Goal: Task Accomplishment & Management: Complete application form

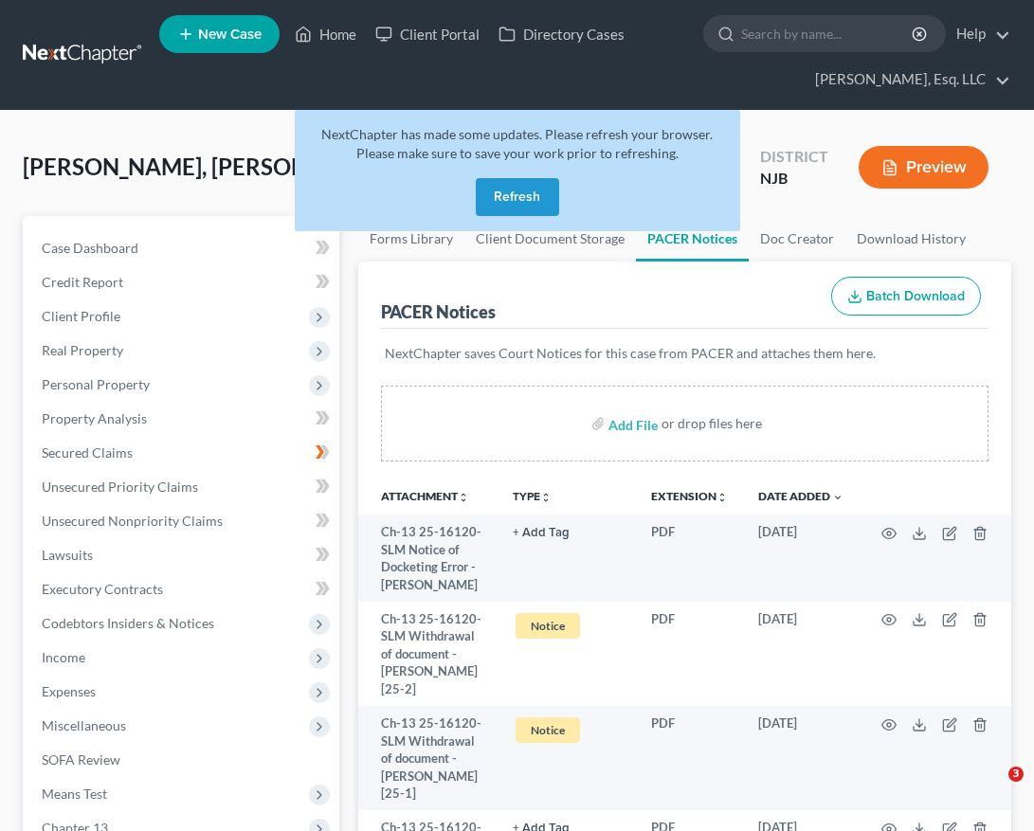
click at [546, 178] on button "Refresh" at bounding box center [517, 197] width 83 height 38
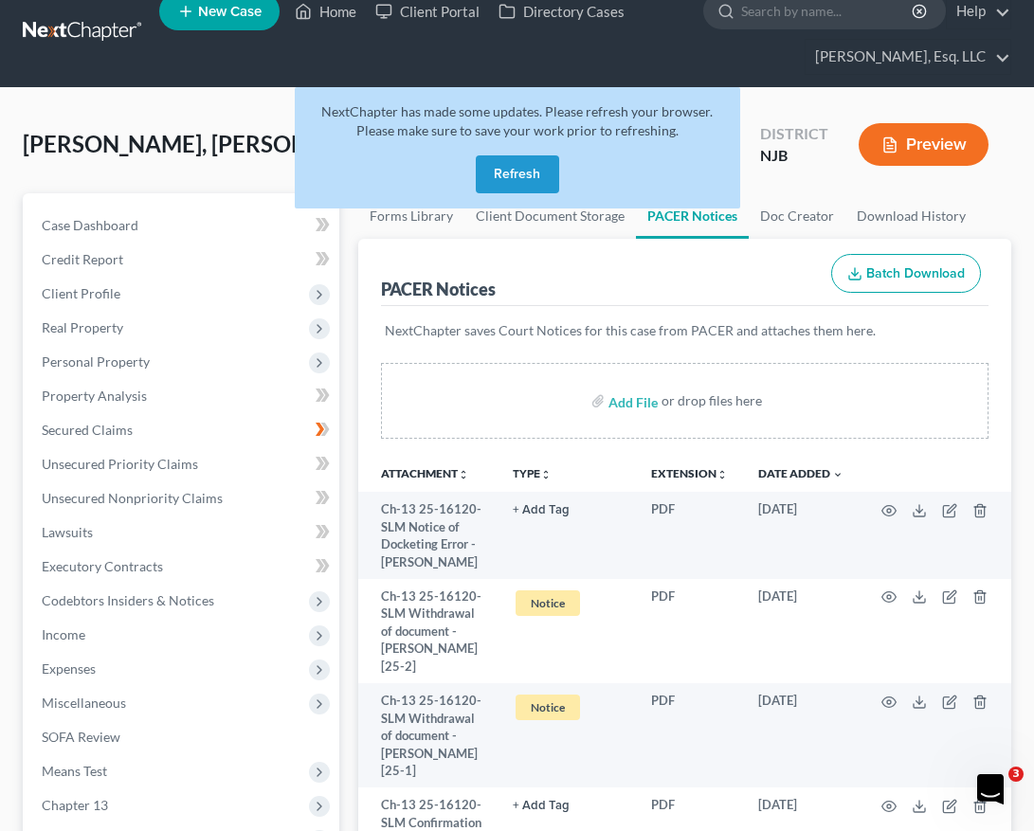
scroll to position [23, 0]
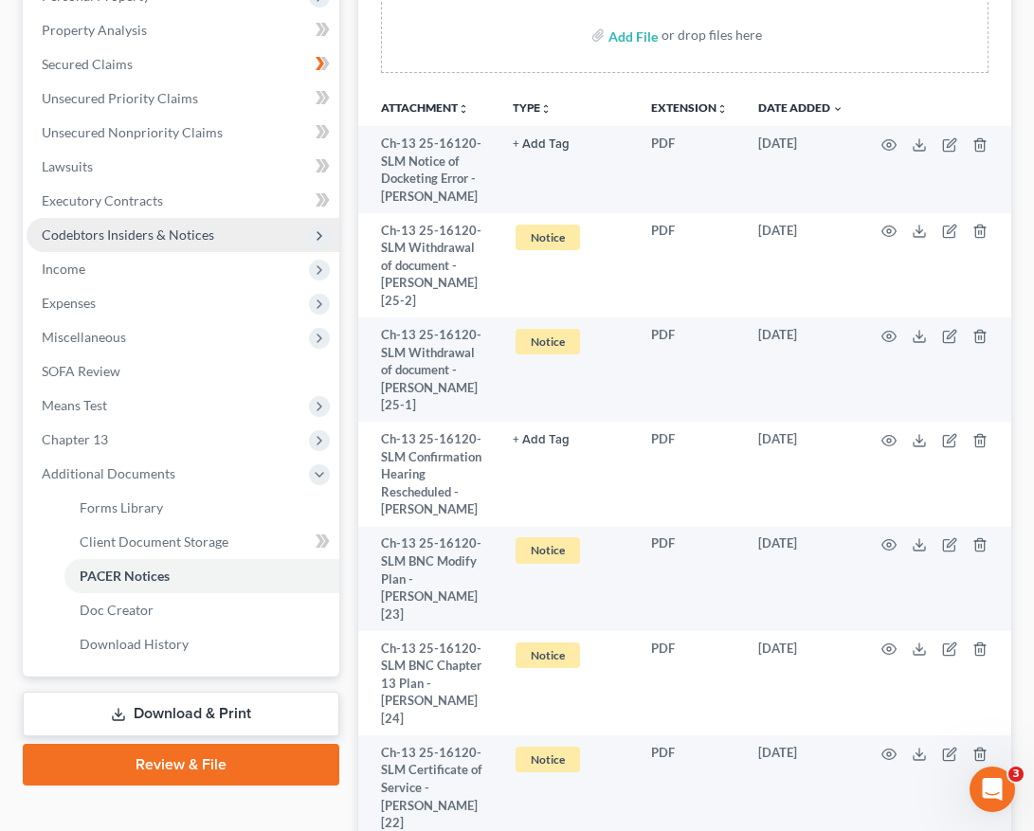
scroll to position [388, 0]
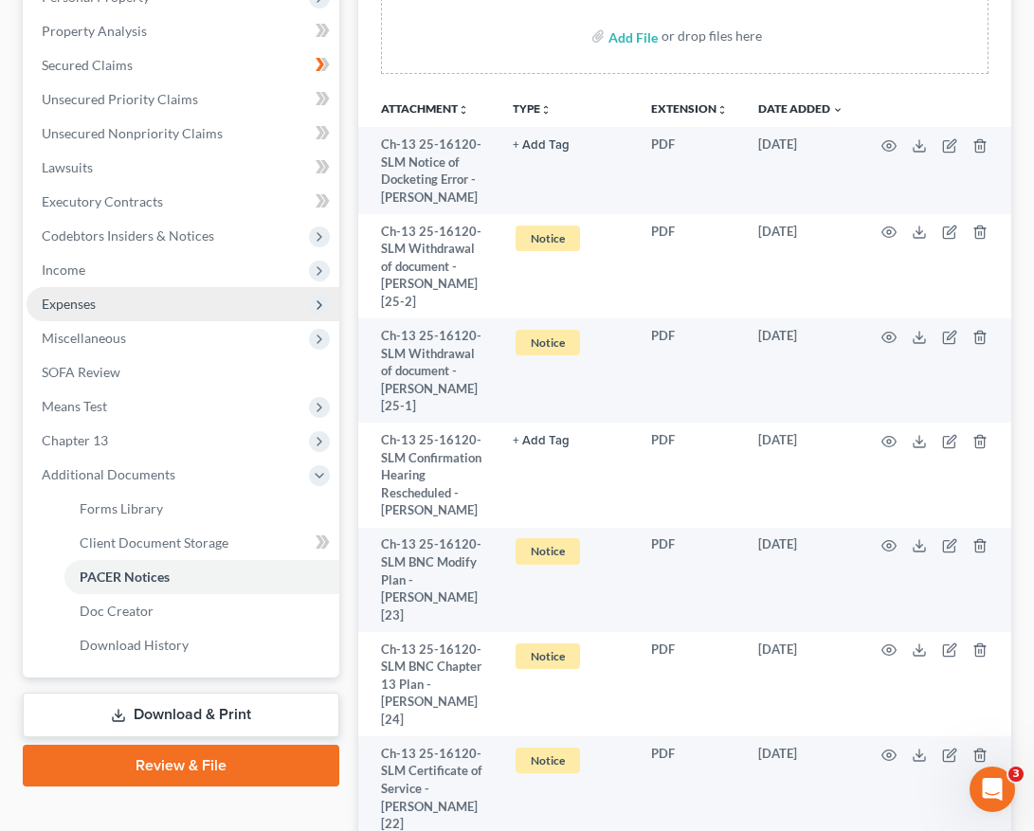
click at [167, 313] on span "Expenses" at bounding box center [183, 304] width 313 height 34
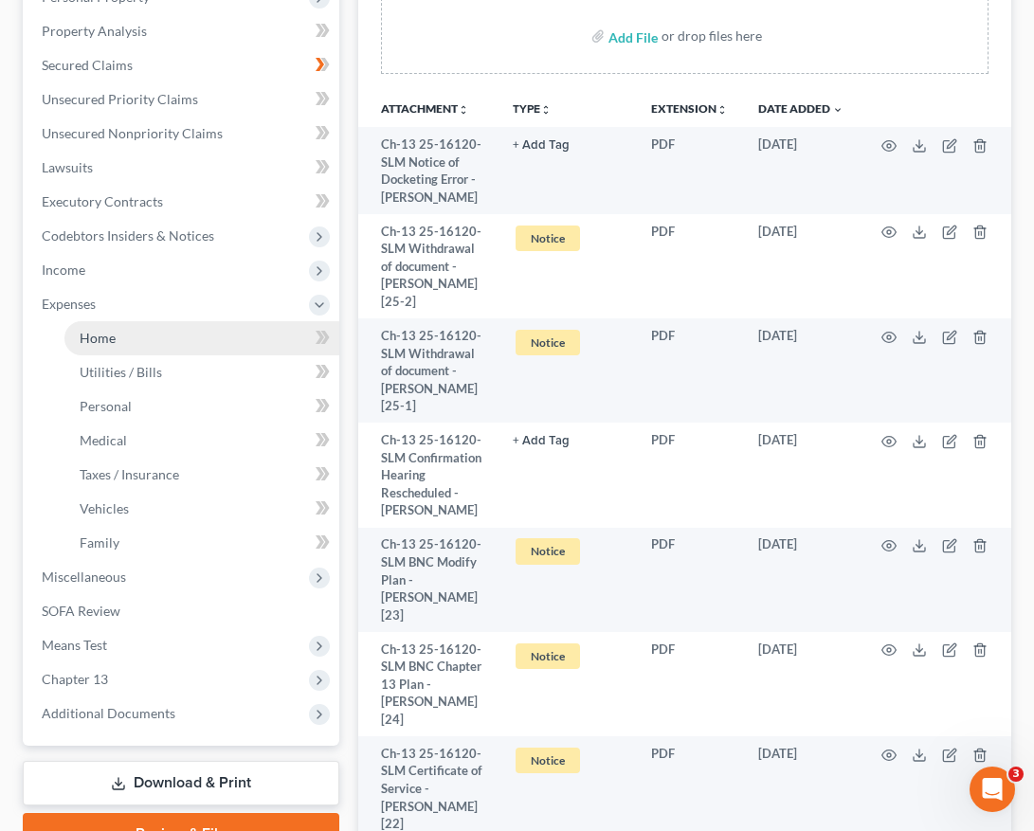
click at [167, 336] on link "Home" at bounding box center [201, 338] width 275 height 34
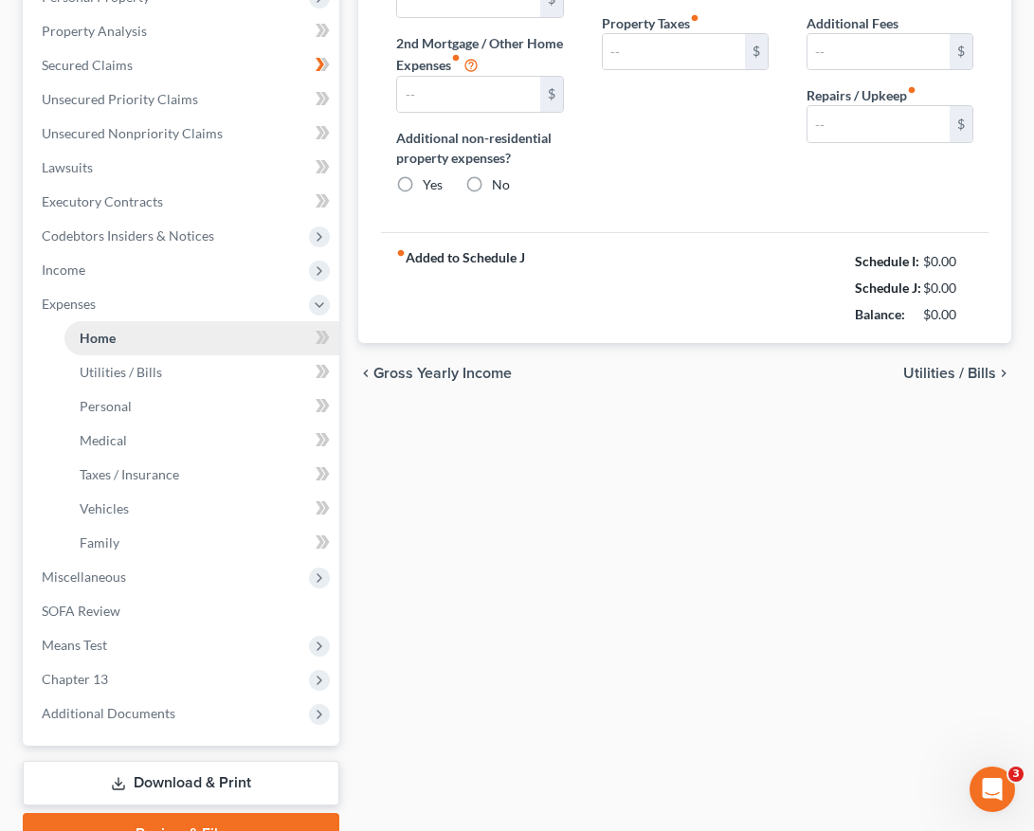
type input "4,167.00"
type input "0.00"
radio input "true"
type input "0.00"
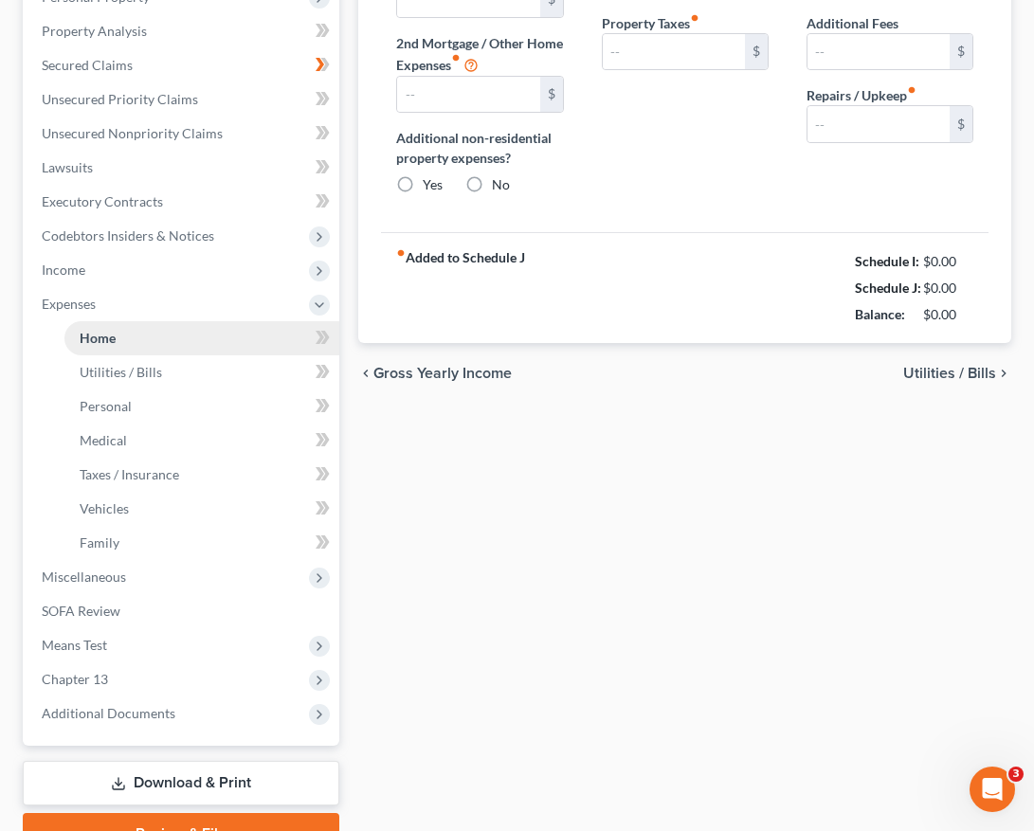
type input "0.00"
type input "350.00"
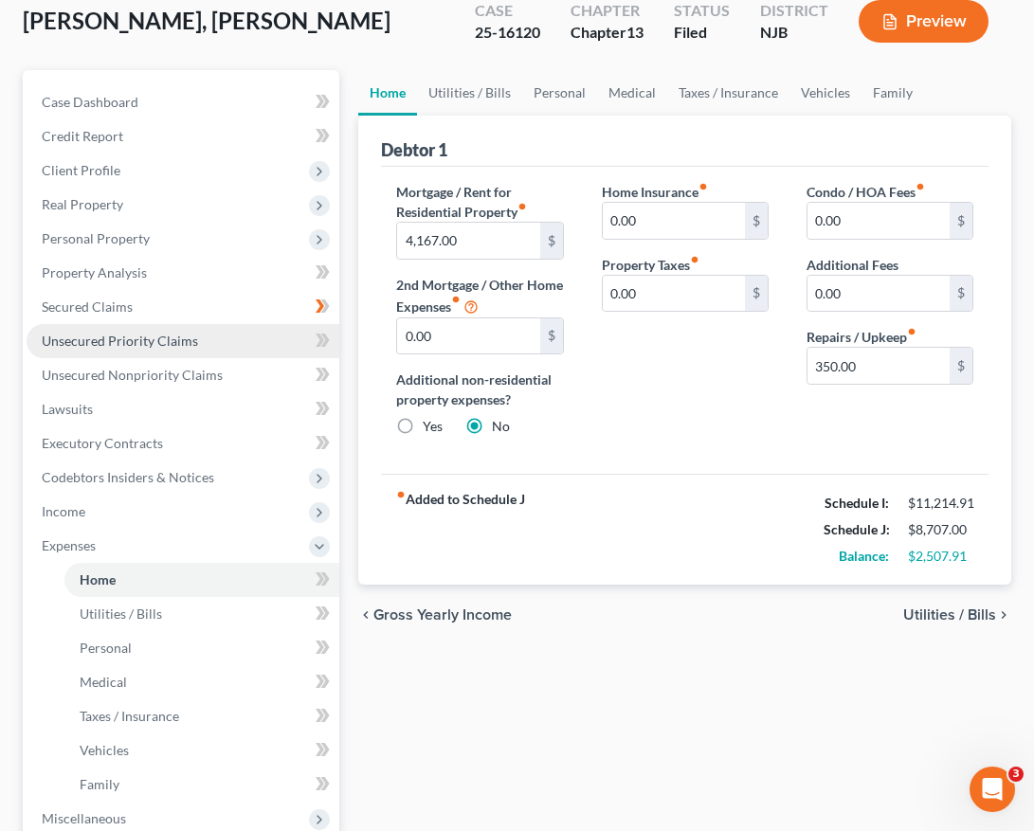
scroll to position [147, 0]
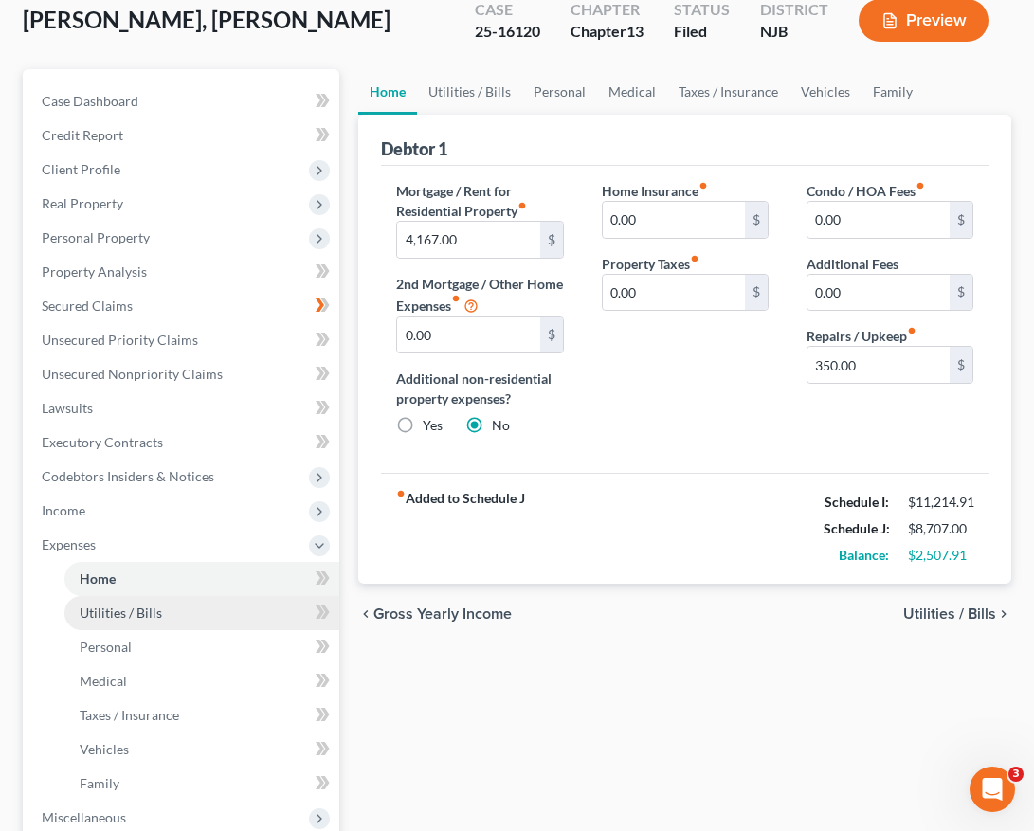
click at [209, 614] on link "Utilities / Bills" at bounding box center [201, 613] width 275 height 34
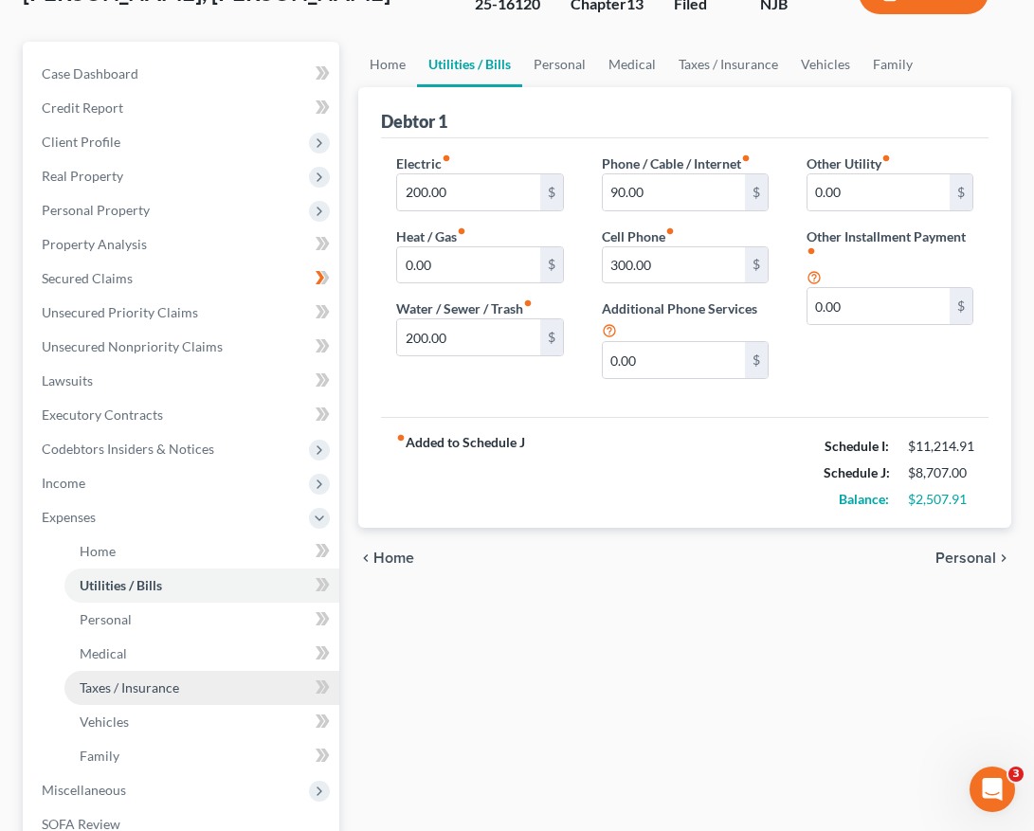
scroll to position [217, 0]
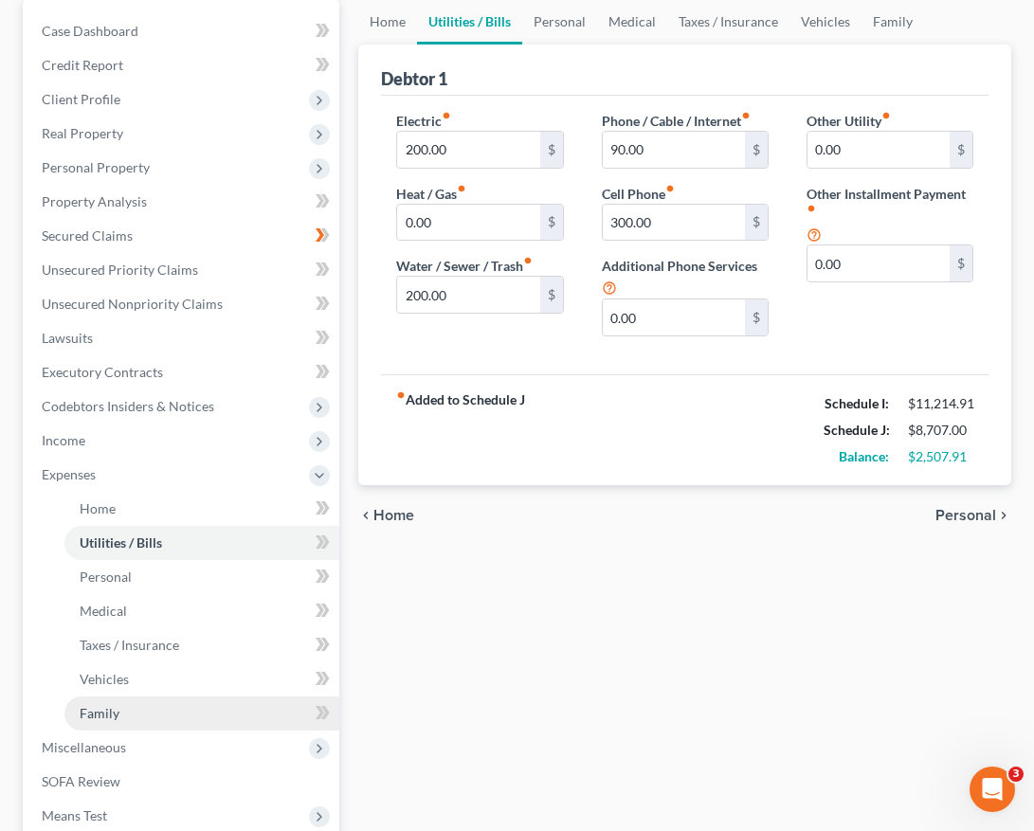
click at [170, 720] on link "Family" at bounding box center [201, 714] width 275 height 34
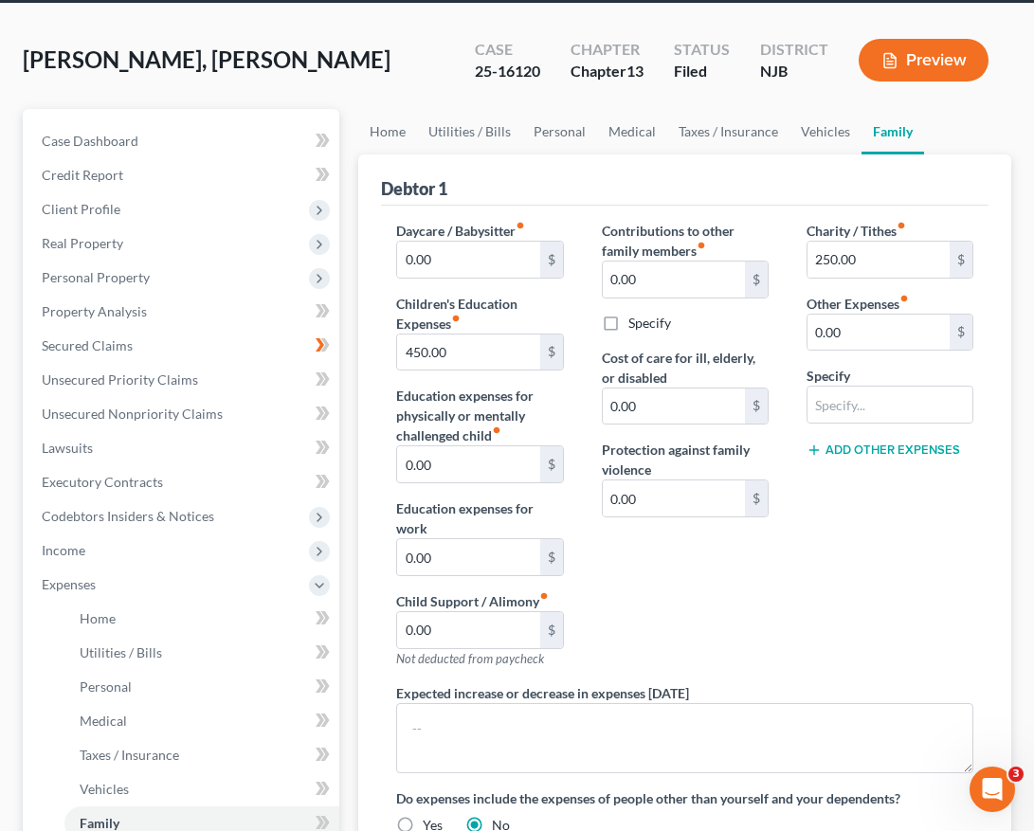
scroll to position [105, 0]
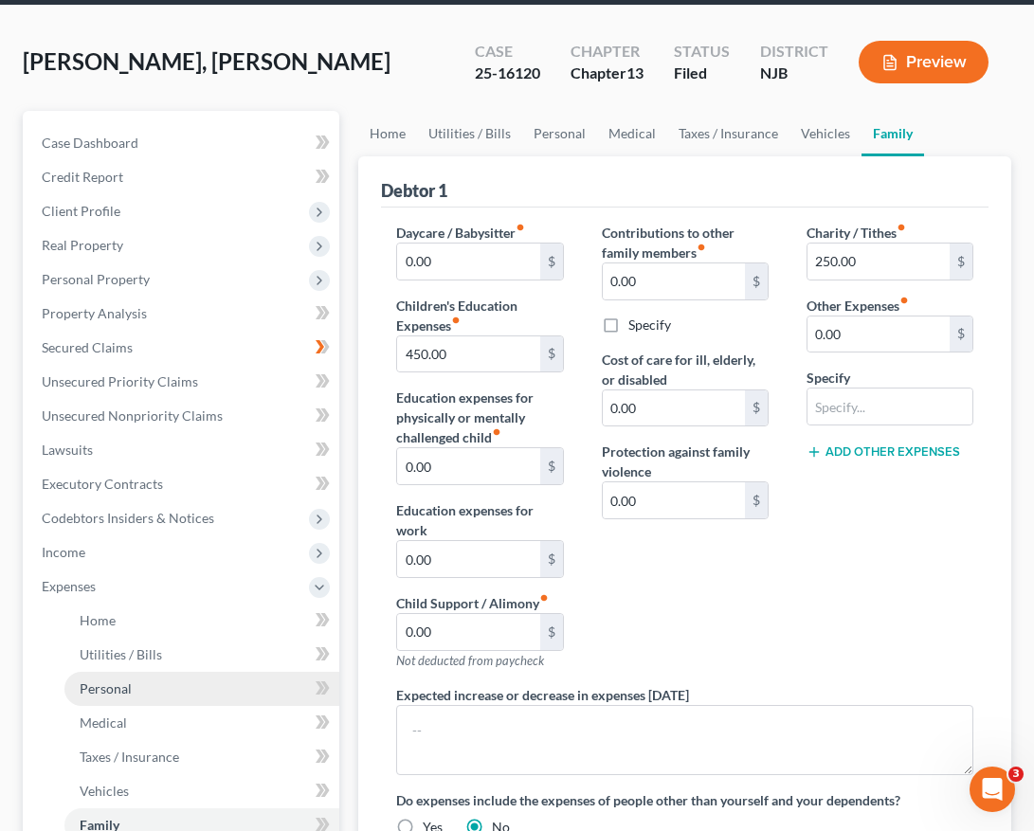
click at [133, 672] on link "Personal" at bounding box center [201, 689] width 275 height 34
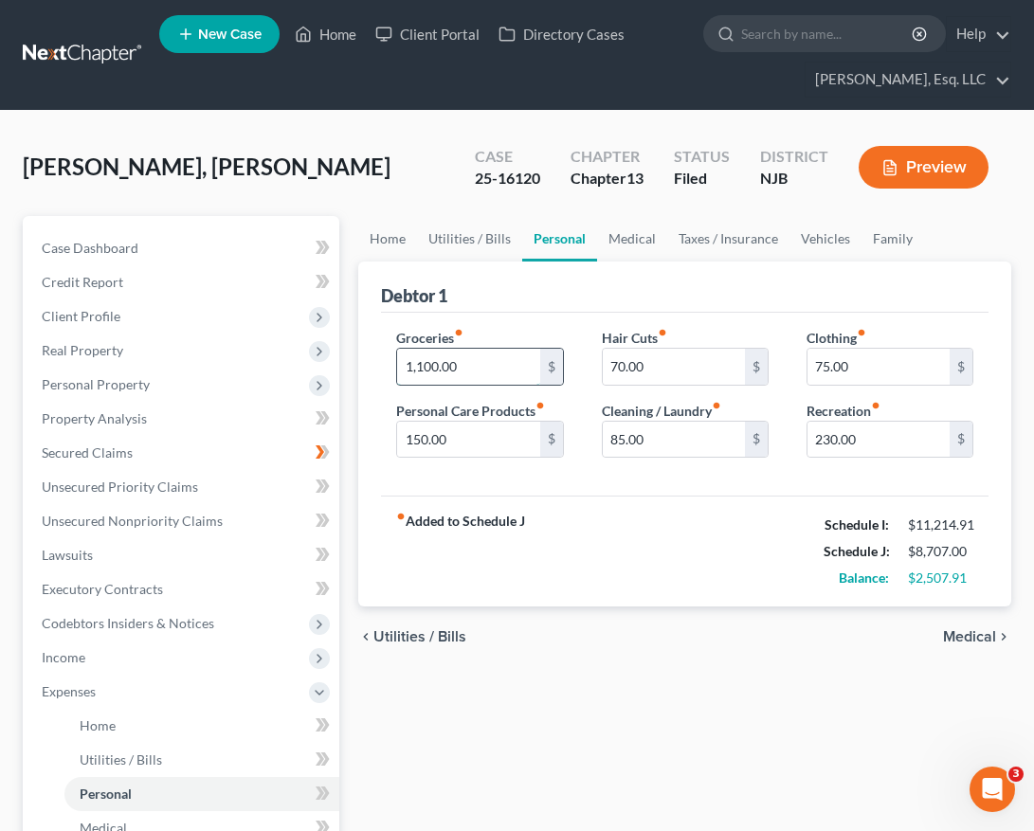
click at [482, 352] on input "1,100.00" at bounding box center [468, 367] width 142 height 36
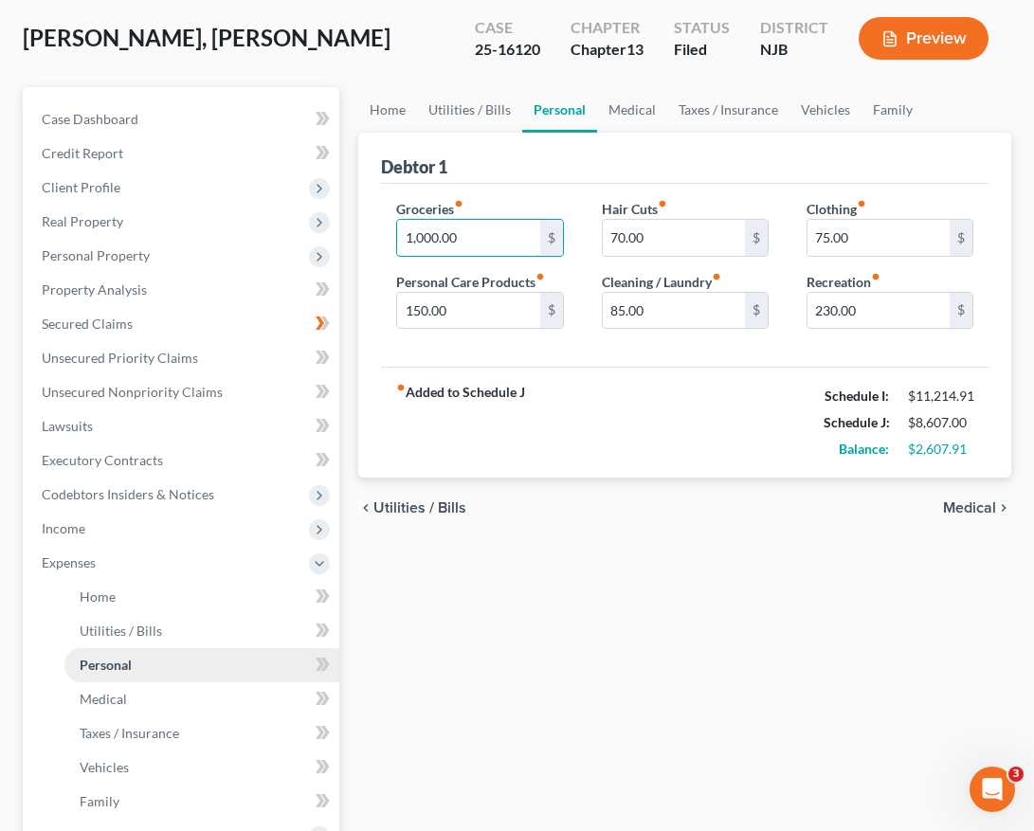
scroll to position [212, 0]
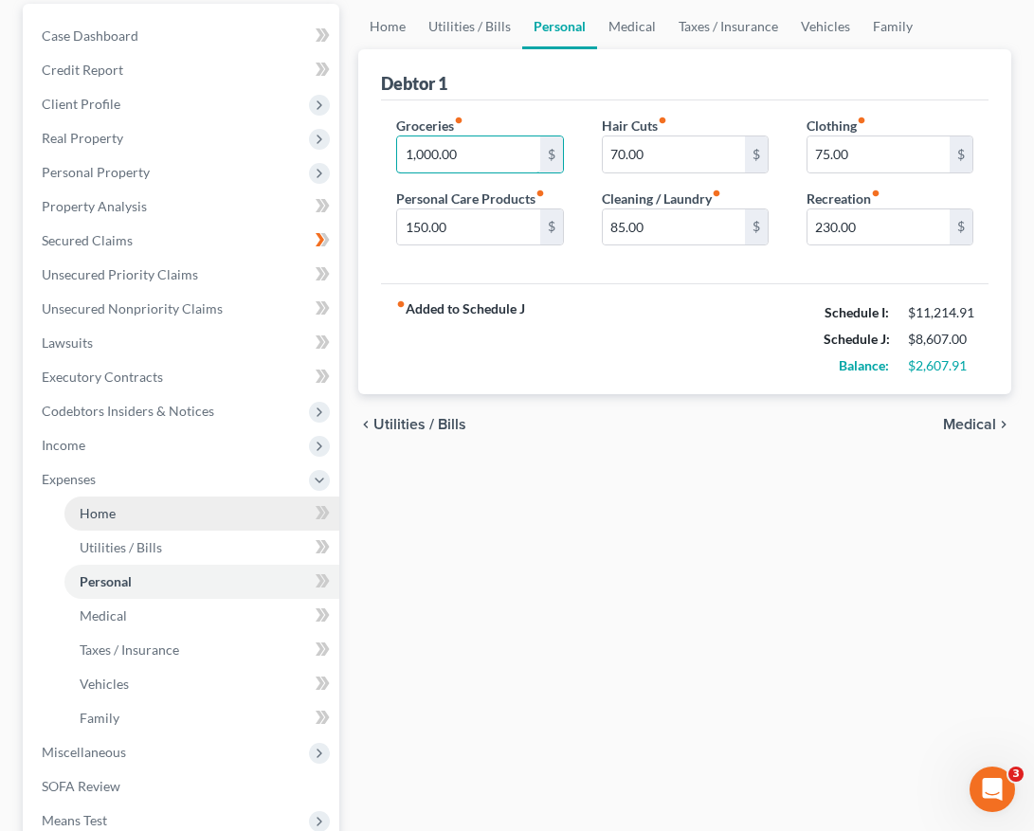
type input "1,000.00"
click at [178, 516] on link "Home" at bounding box center [201, 514] width 275 height 34
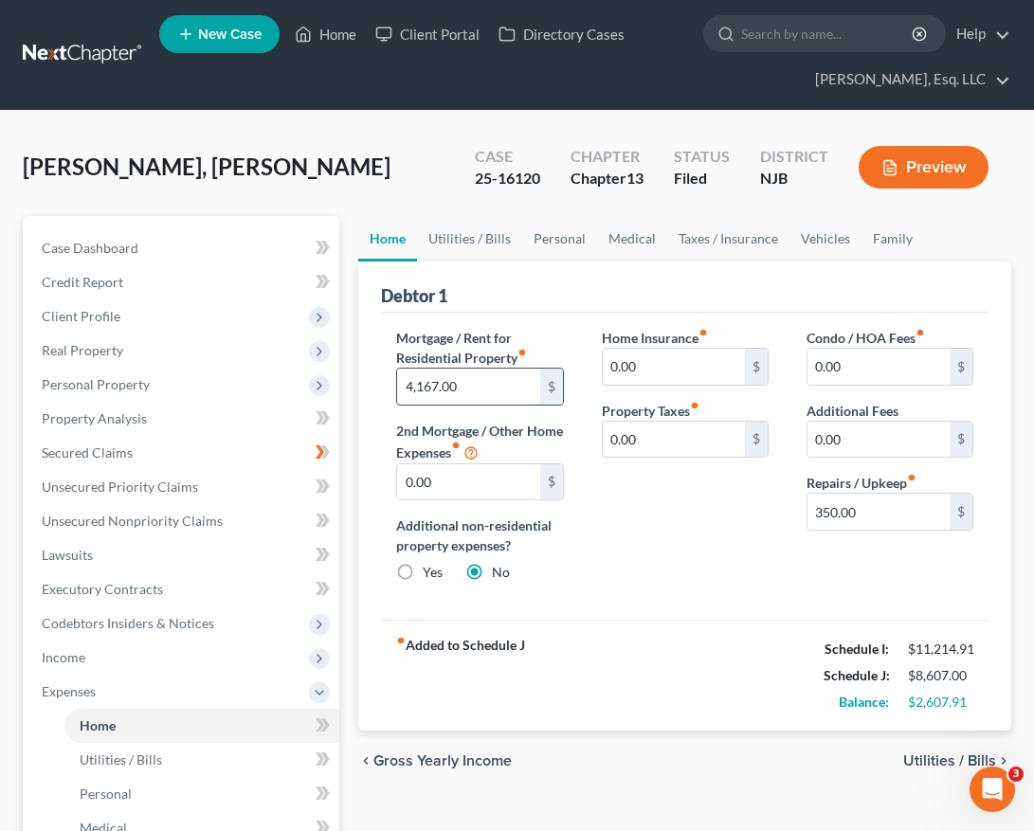
click at [518, 390] on input "4,167.00" at bounding box center [468, 387] width 142 height 36
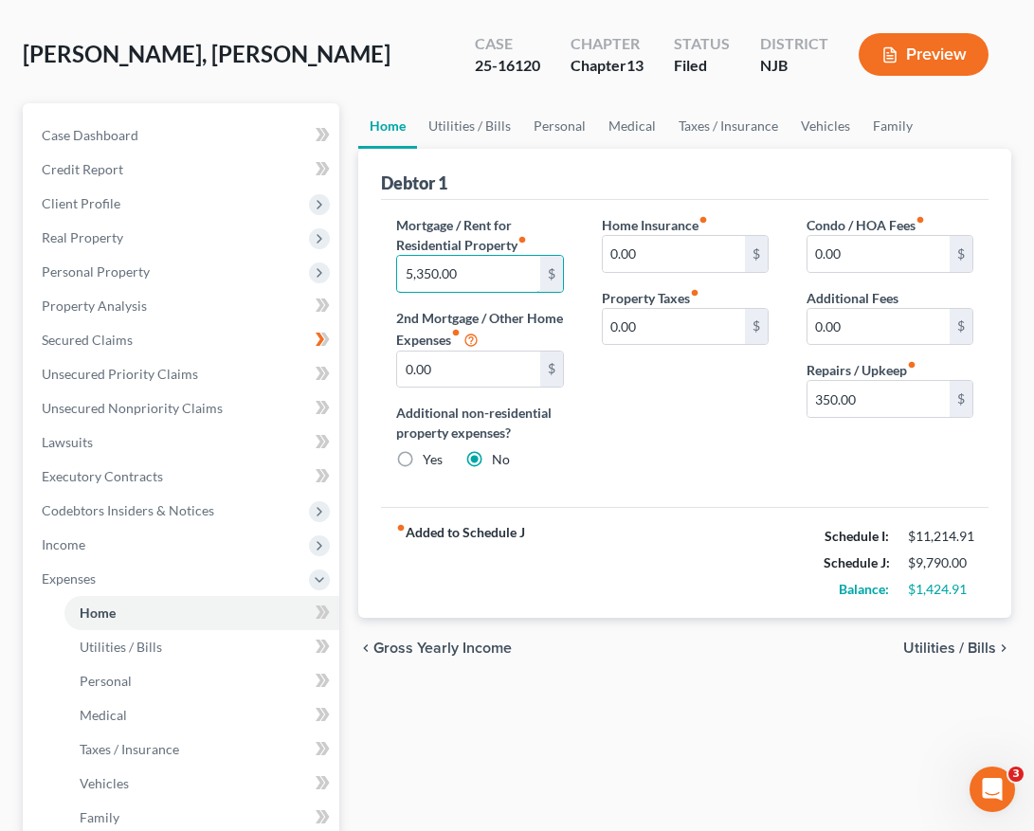
scroll to position [114, 0]
type input "5,350.00"
click at [213, 657] on link "Utilities / Bills" at bounding box center [201, 646] width 275 height 34
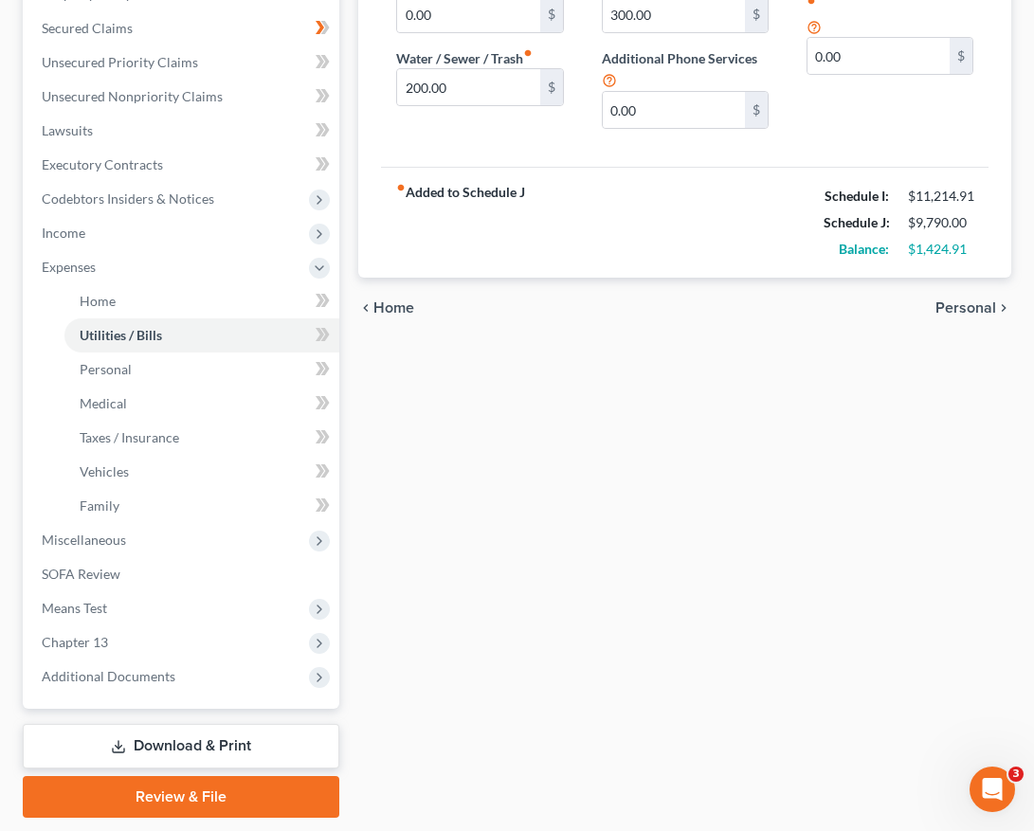
scroll to position [430, 0]
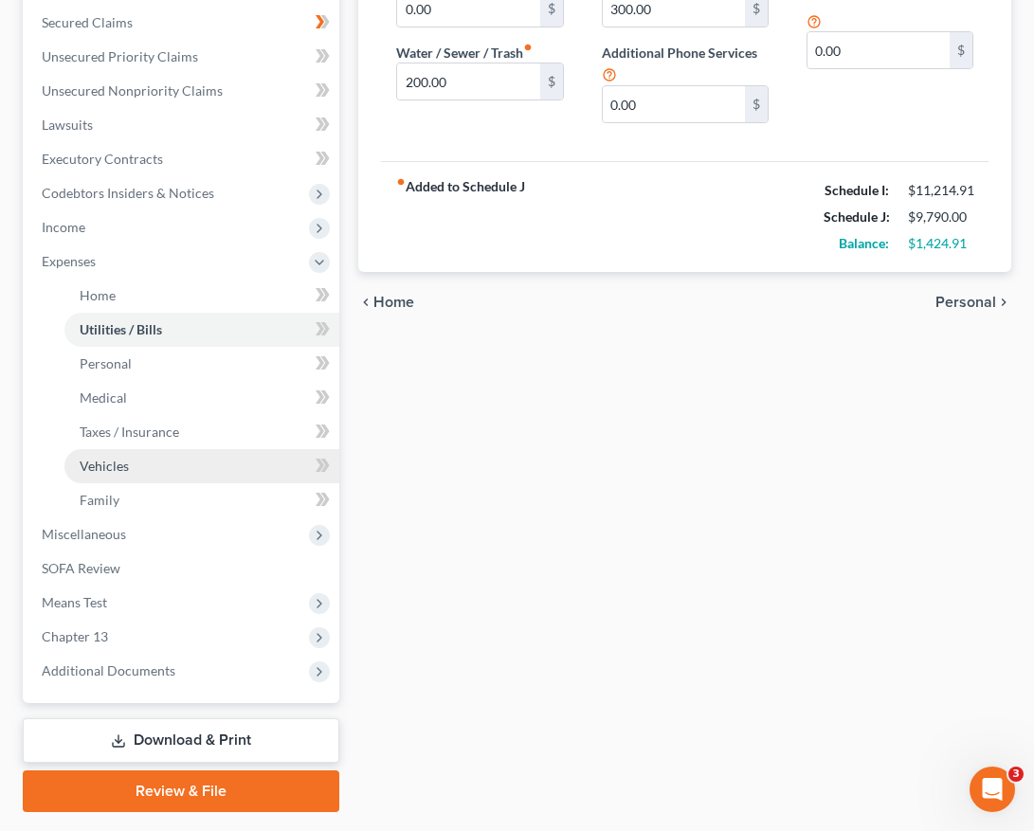
click at [183, 460] on link "Vehicles" at bounding box center [201, 466] width 275 height 34
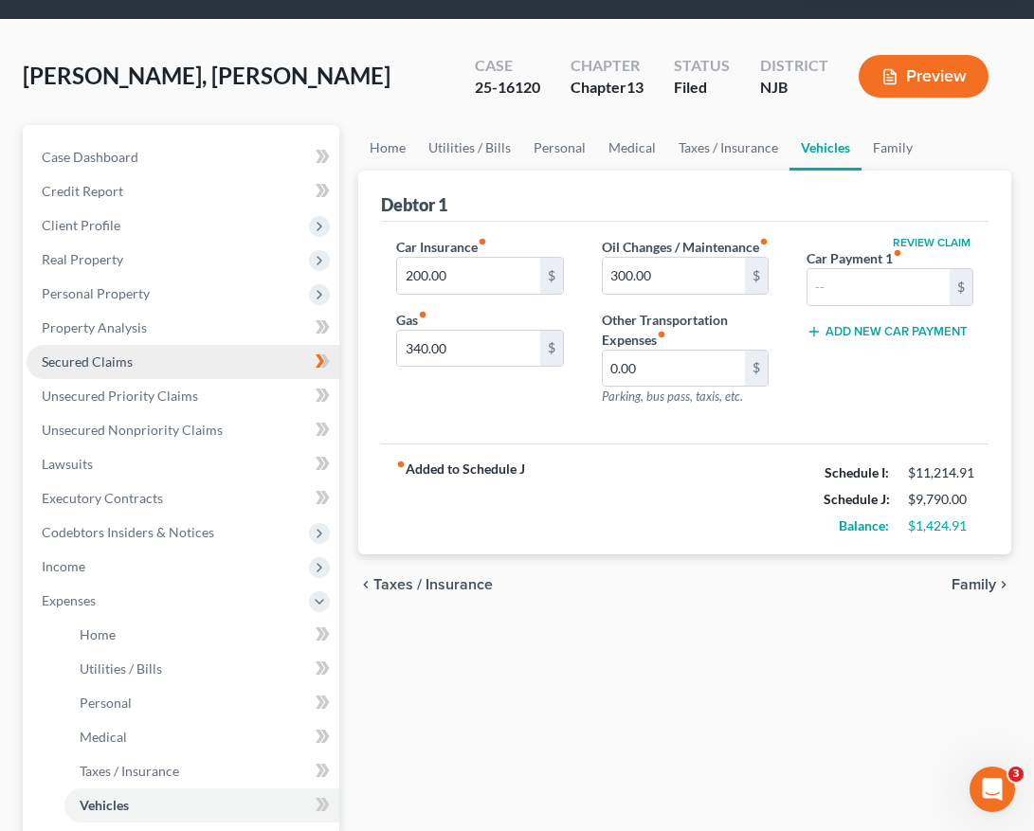
scroll to position [131, 0]
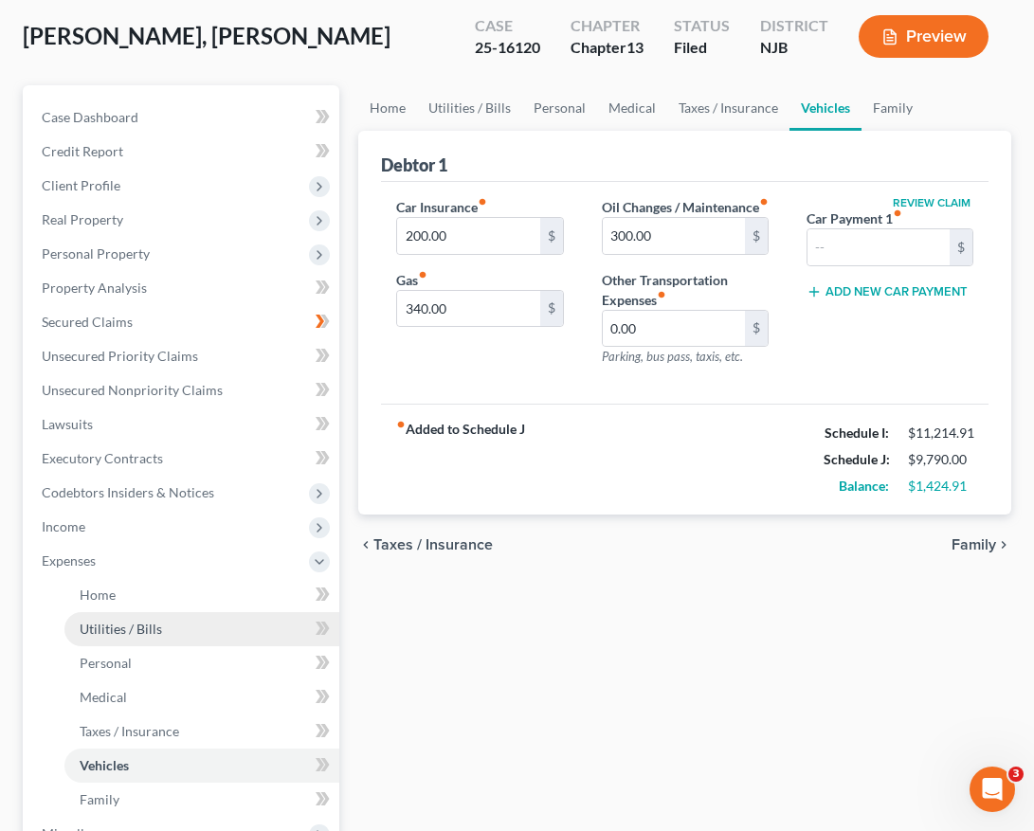
click at [215, 637] on link "Utilities / Bills" at bounding box center [201, 629] width 275 height 34
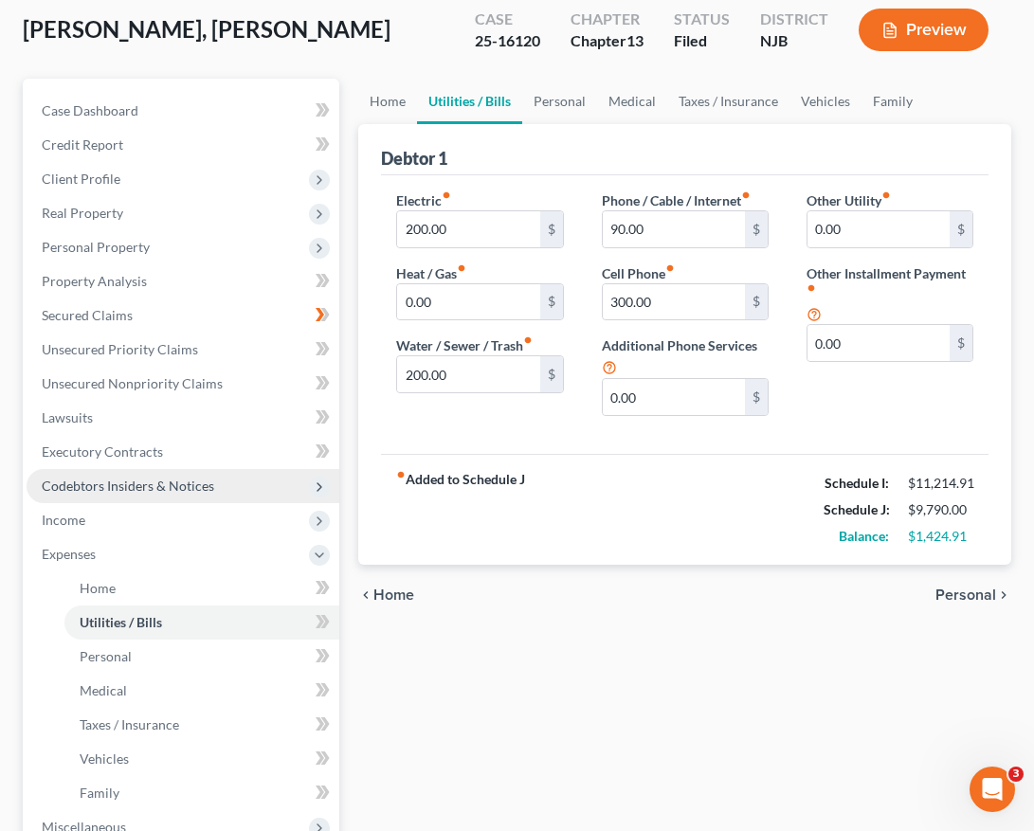
scroll to position [146, 0]
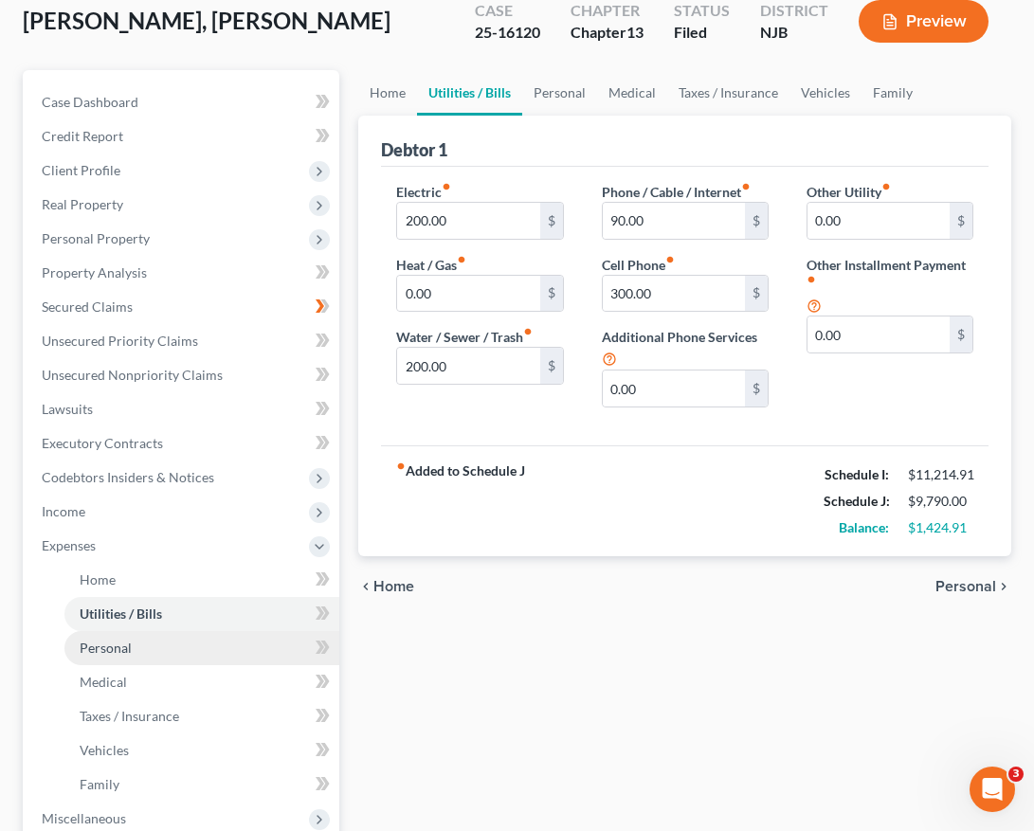
click at [214, 651] on link "Personal" at bounding box center [201, 648] width 275 height 34
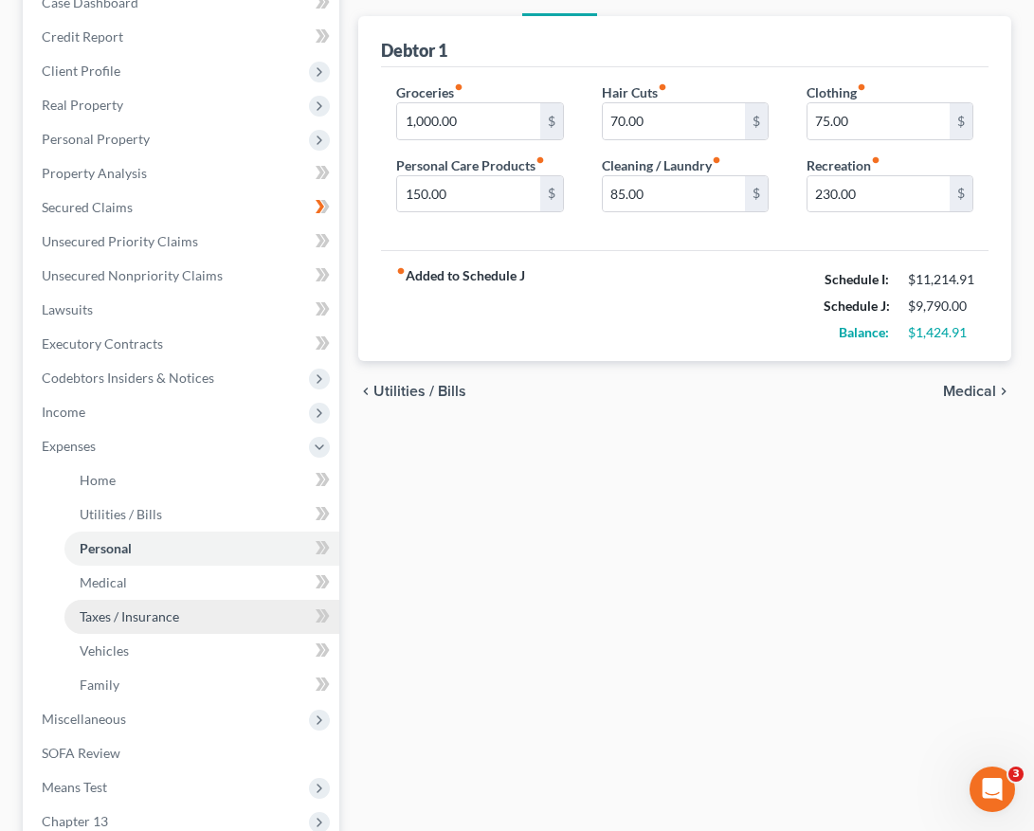
scroll to position [247, 0]
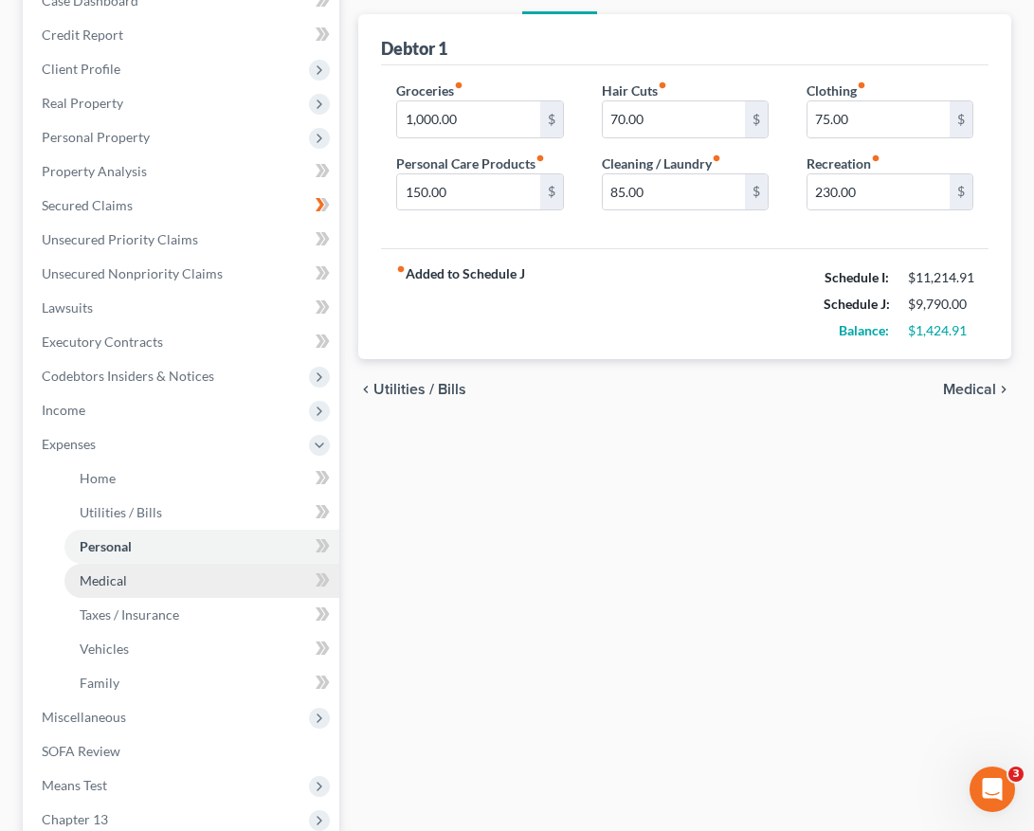
click at [234, 584] on link "Medical" at bounding box center [201, 581] width 275 height 34
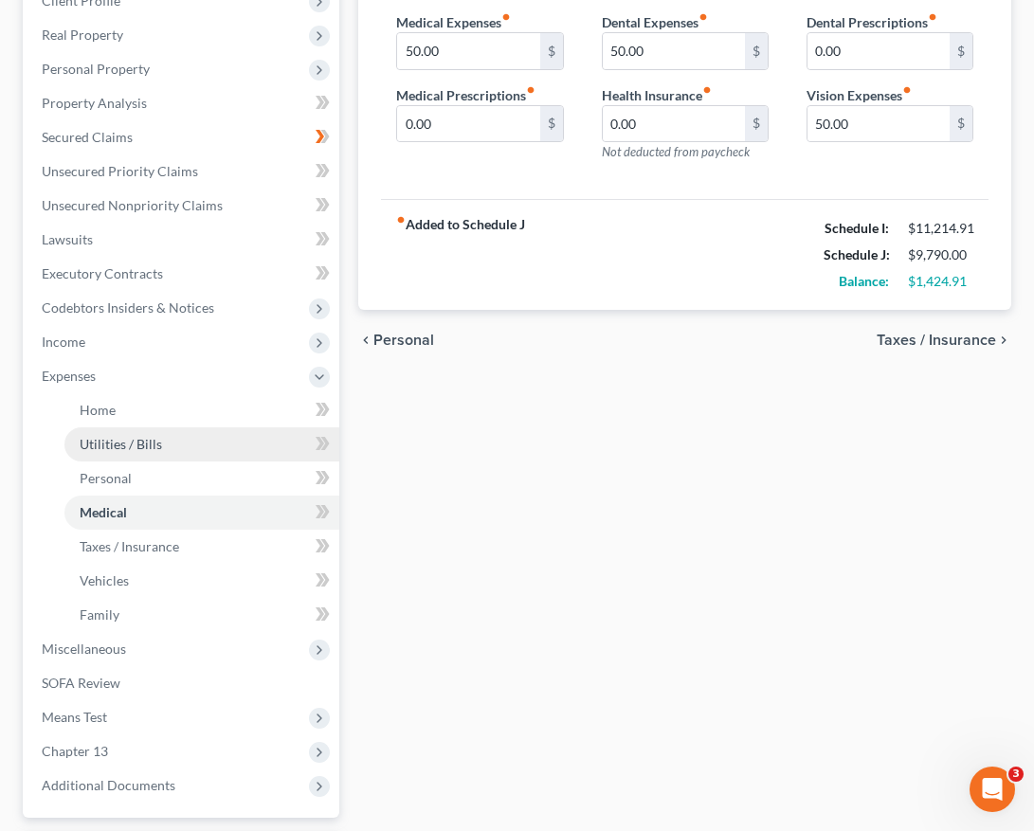
scroll to position [213, 0]
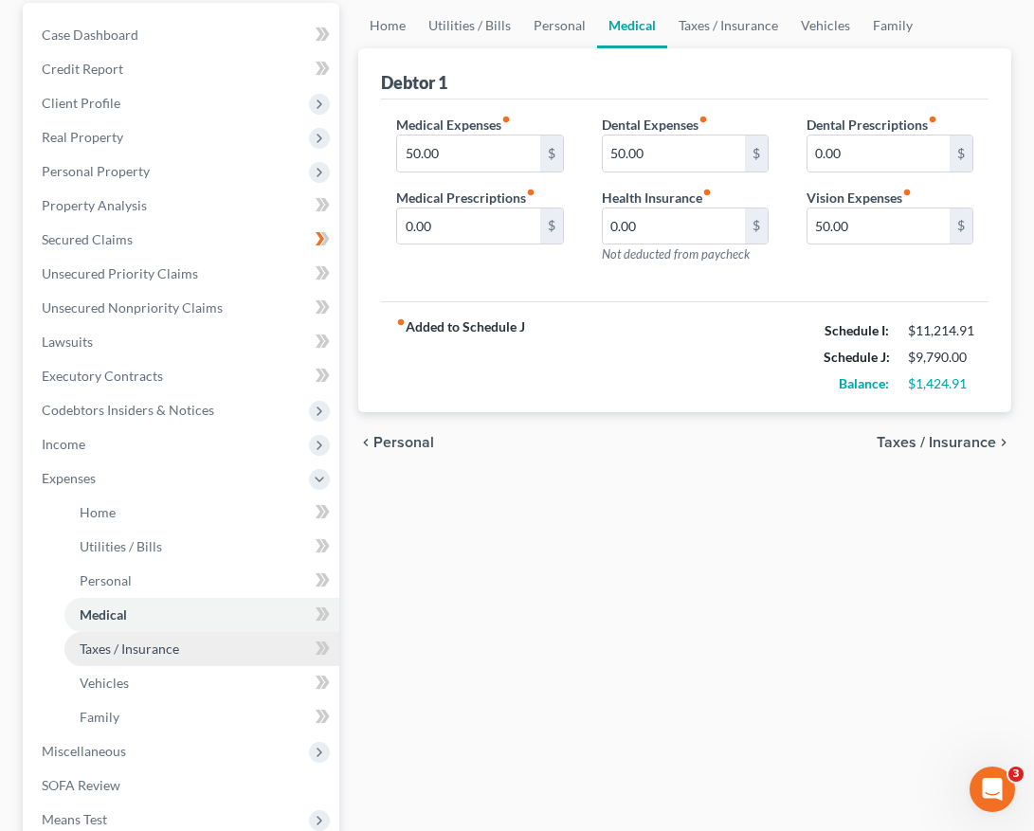
click at [180, 645] on link "Taxes / Insurance" at bounding box center [201, 649] width 275 height 34
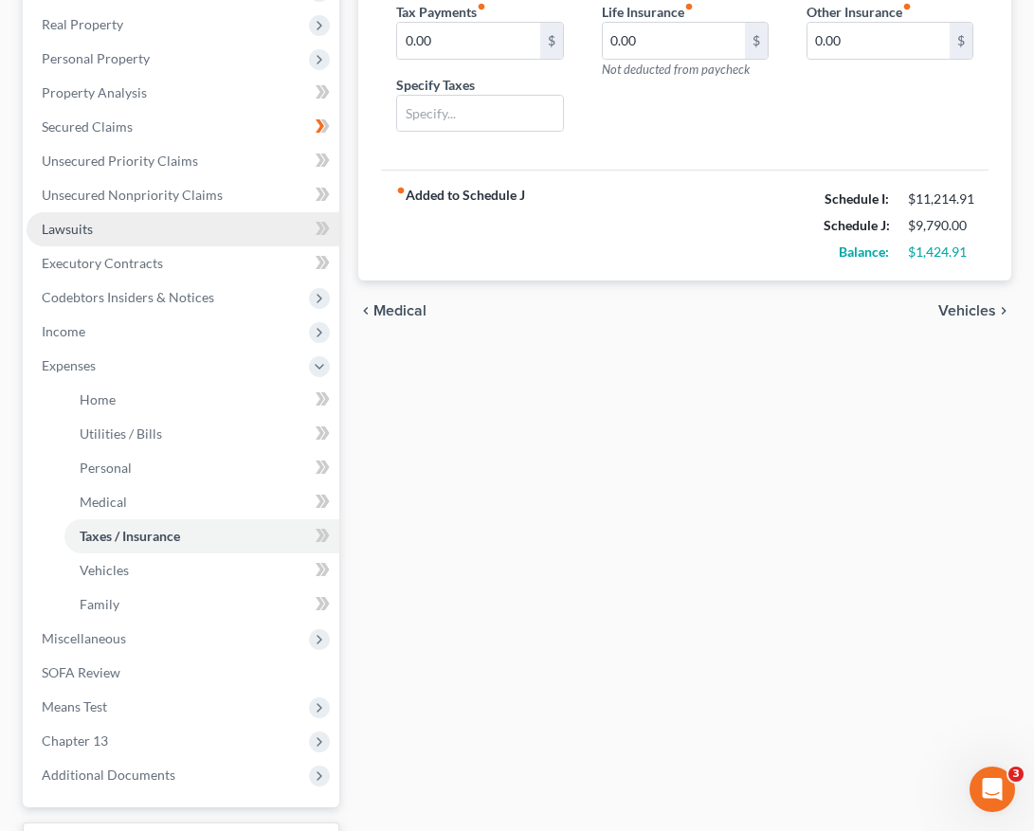
scroll to position [327, 0]
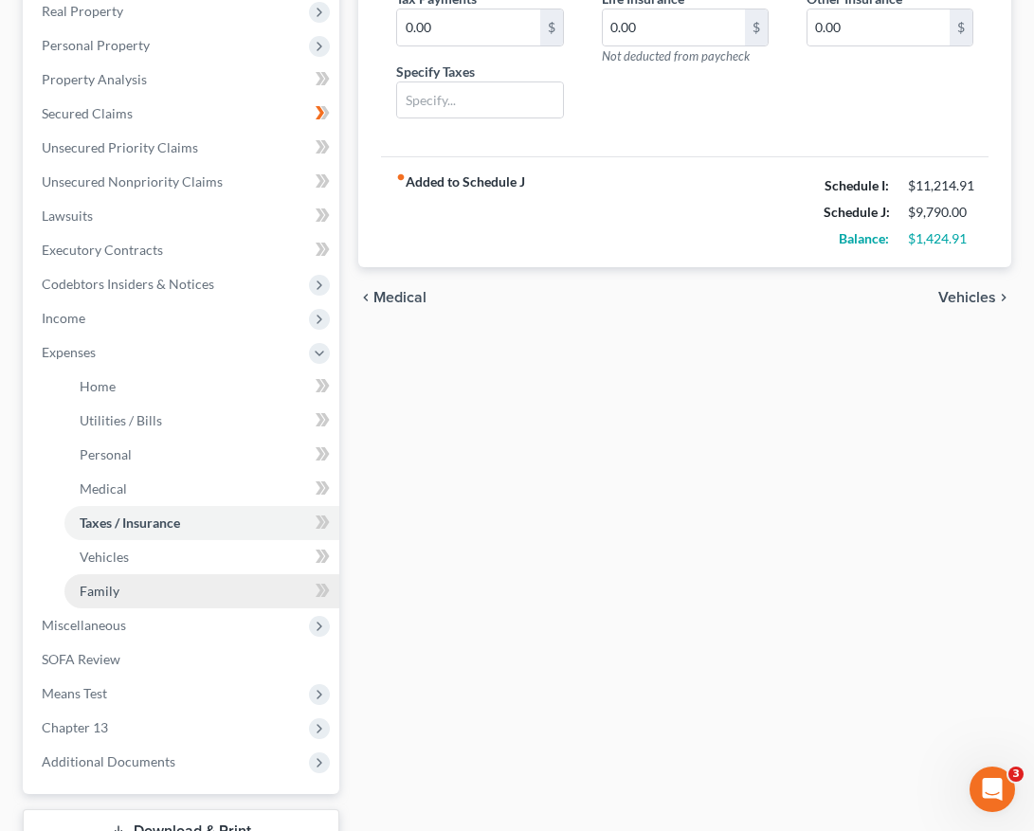
click at [135, 577] on link "Family" at bounding box center [201, 591] width 275 height 34
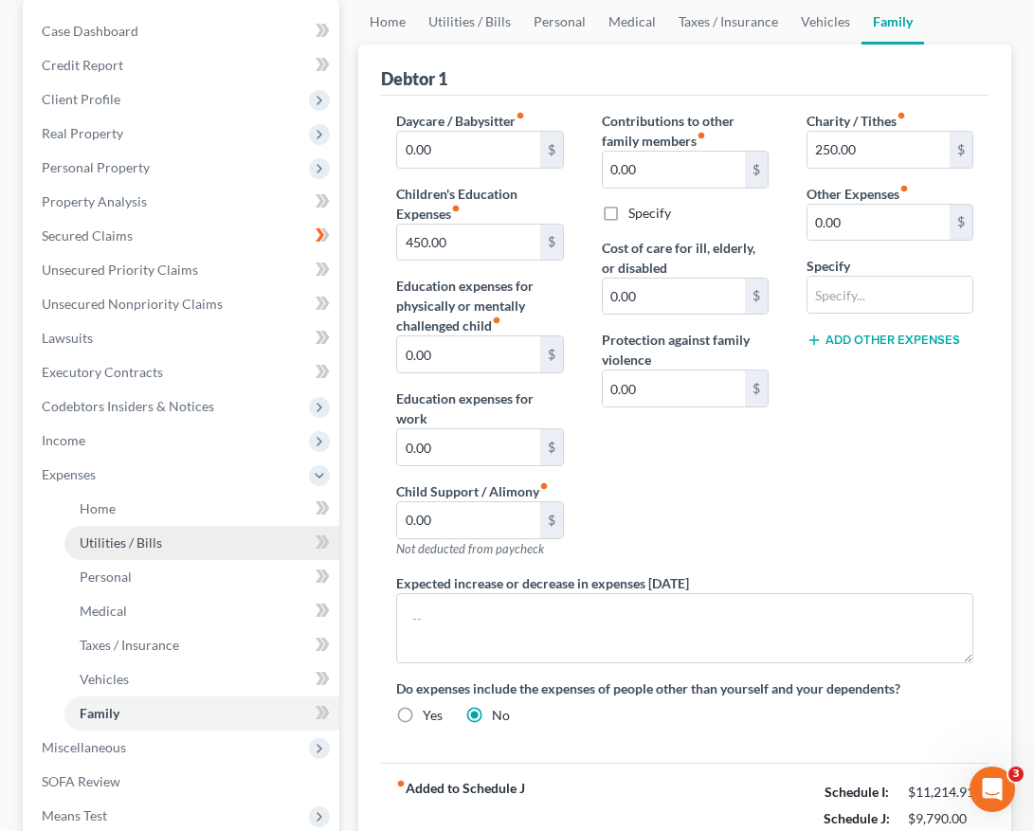
scroll to position [183, 0]
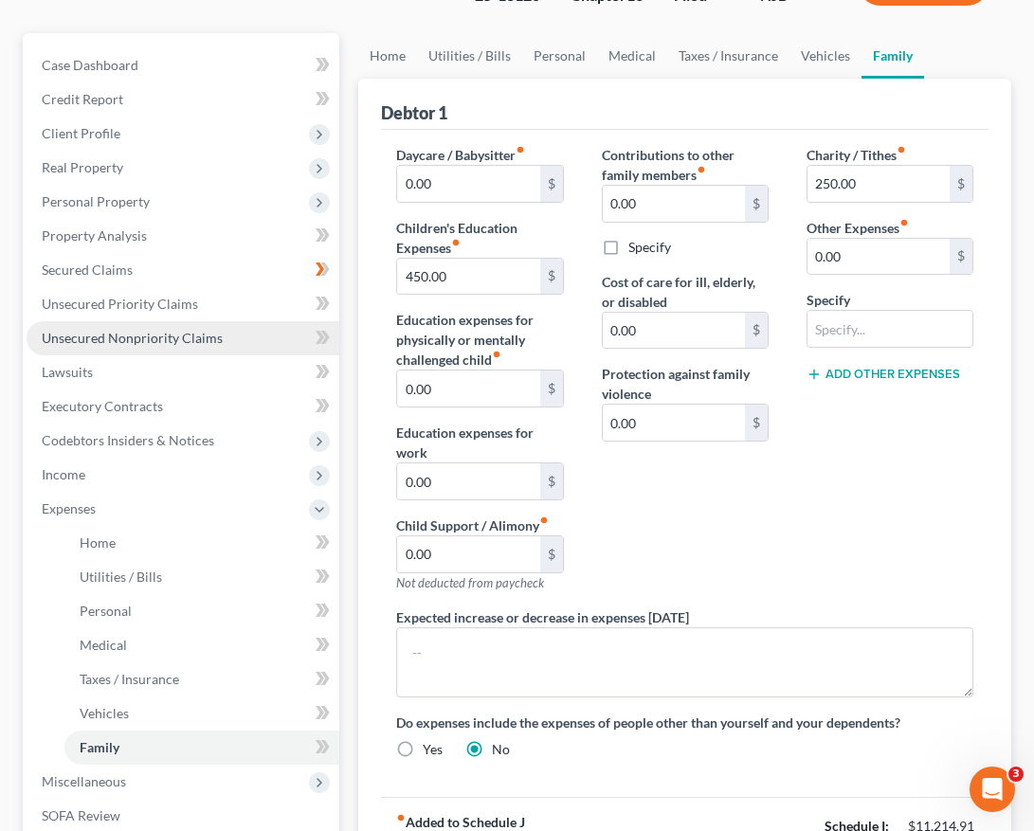
click at [173, 337] on span "Unsecured Nonpriority Claims" at bounding box center [132, 338] width 181 height 16
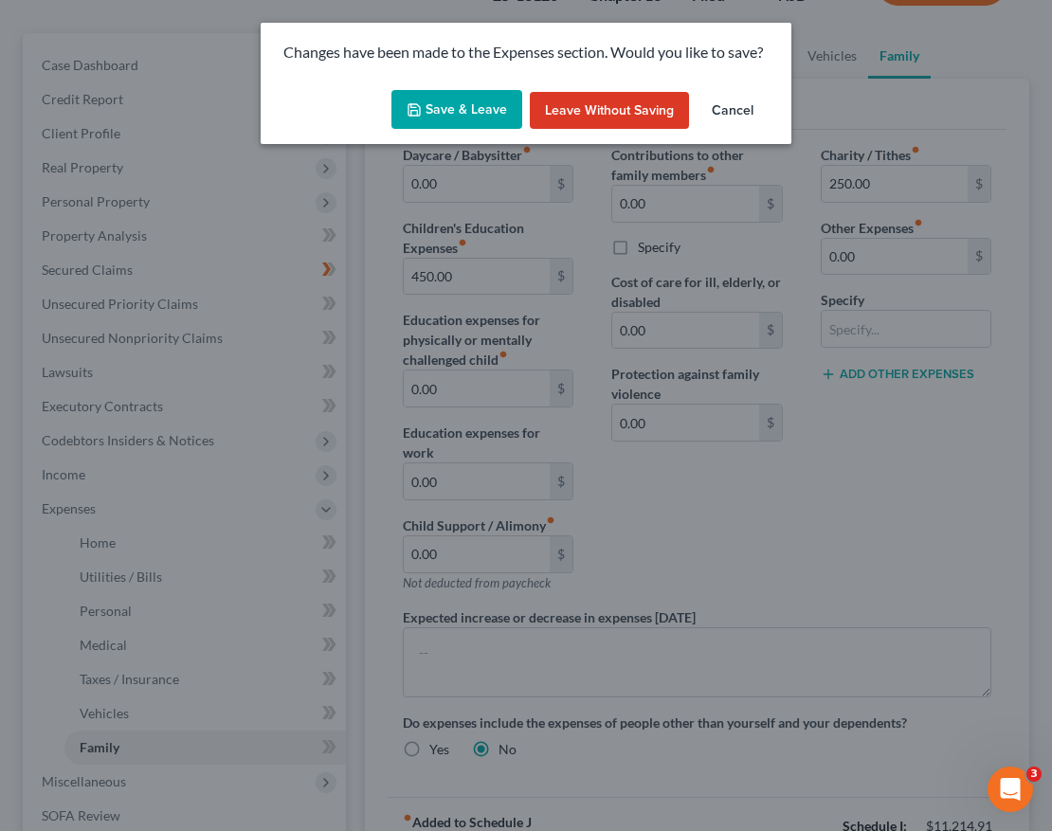
click at [450, 113] on button "Save & Leave" at bounding box center [456, 110] width 131 height 40
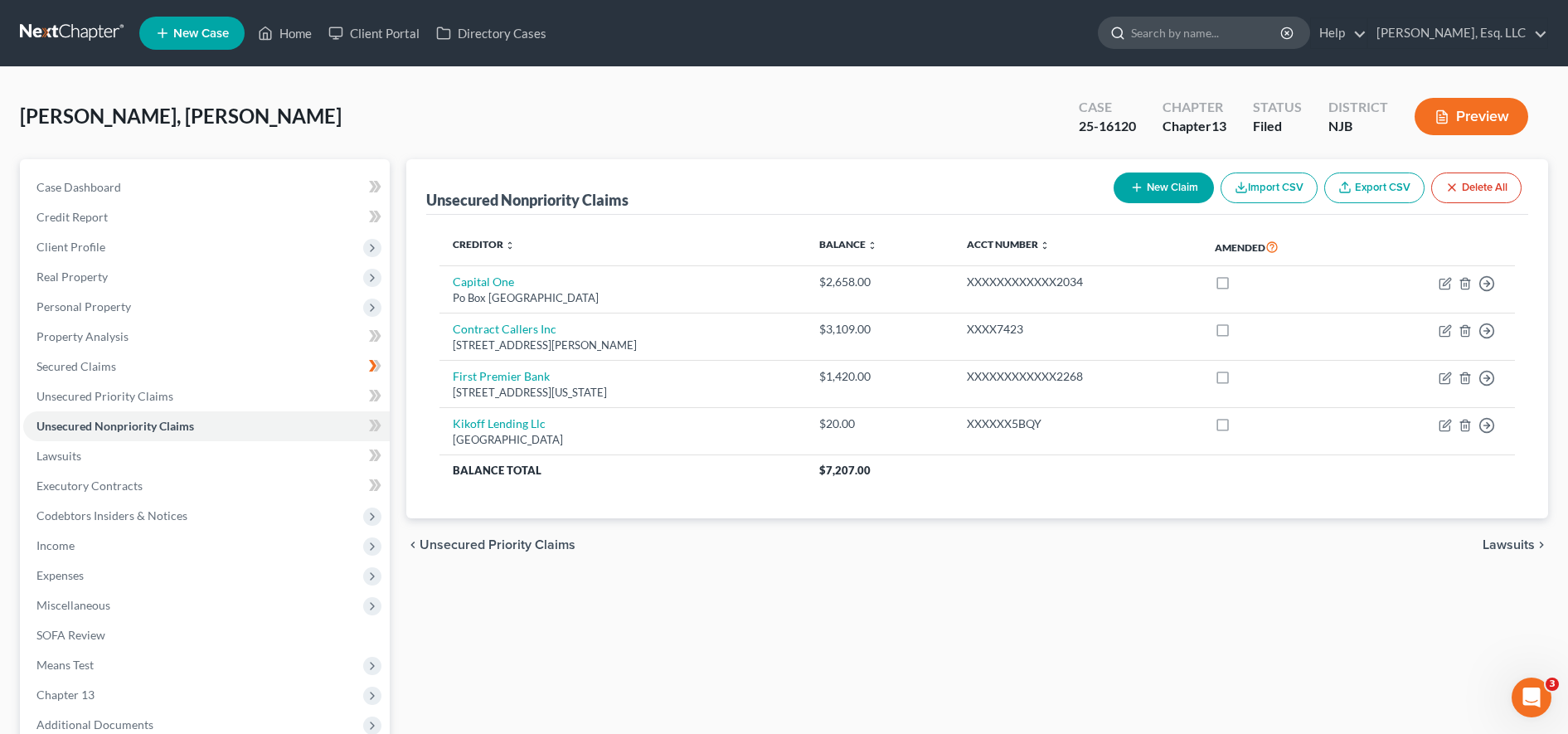
click at [904, 17] on input "search" at bounding box center [1207, 32] width 151 height 31
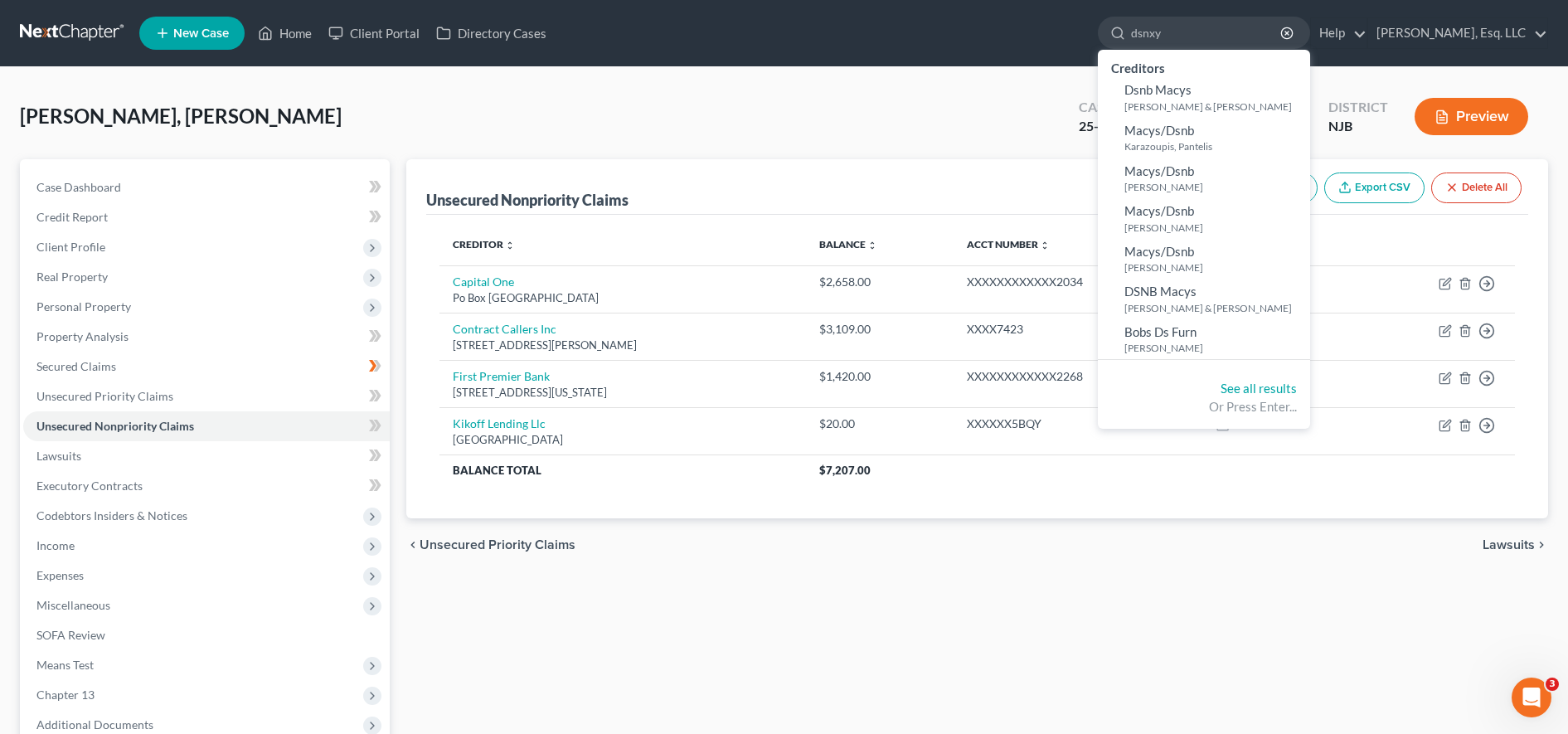
type input "dsnxy"
click at [904, 97] on div "[PERSON_NAME], Jonelva Upgraded Case 25-16120 Chapter Chapter 13 Status [GEOGRA…" at bounding box center [784, 123] width 1529 height 72
drag, startPoint x: 1198, startPoint y: 35, endPoint x: 1073, endPoint y: 22, distance: 125.7
click at [904, 22] on ul "New Case Home Client Portal Directory Cases dsnxy - No Result - Creditors Dsnb …" at bounding box center [844, 32] width 1409 height 43
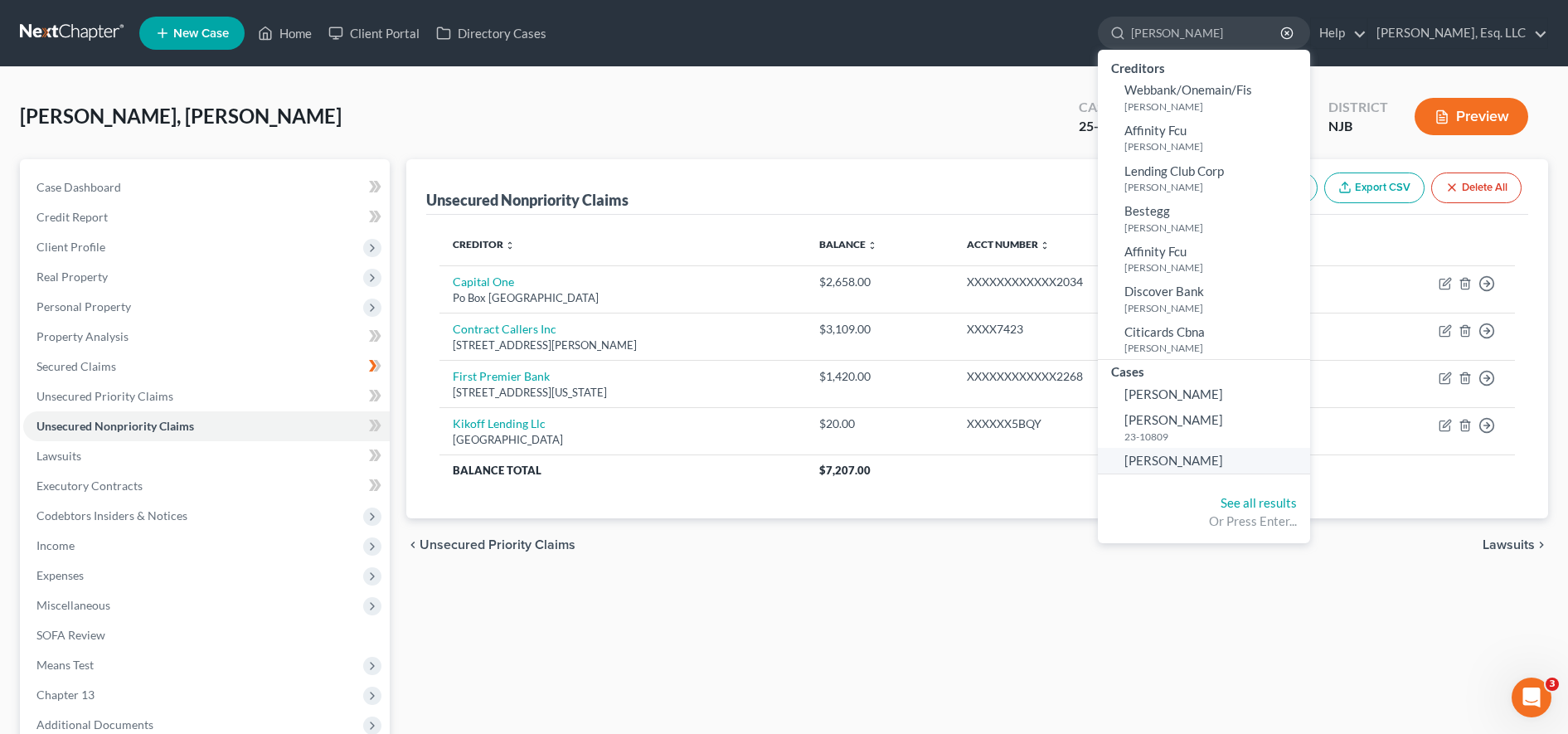
type input "[PERSON_NAME]"
click at [904, 457] on link "[PERSON_NAME]" at bounding box center [1204, 460] width 213 height 25
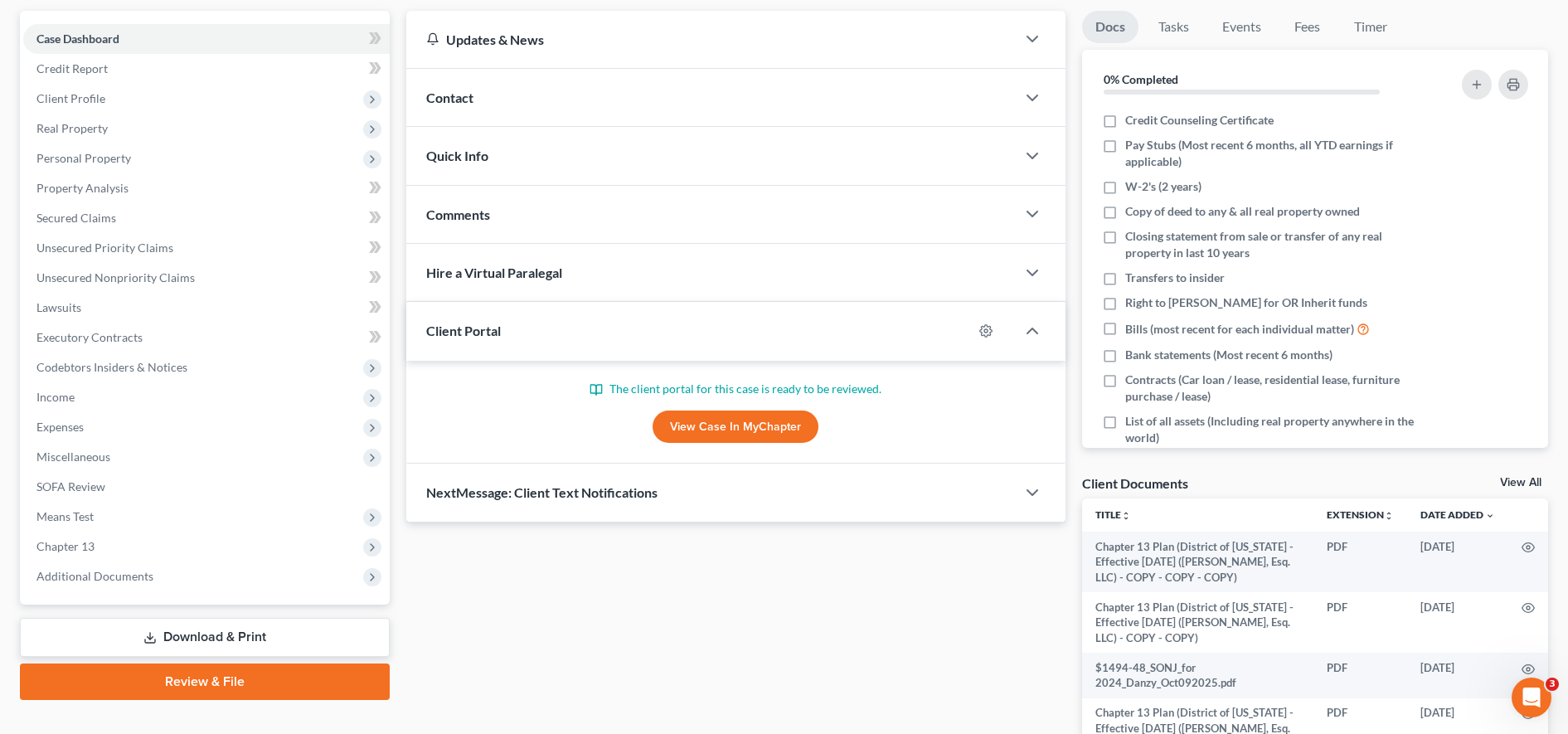
scroll to position [96, 0]
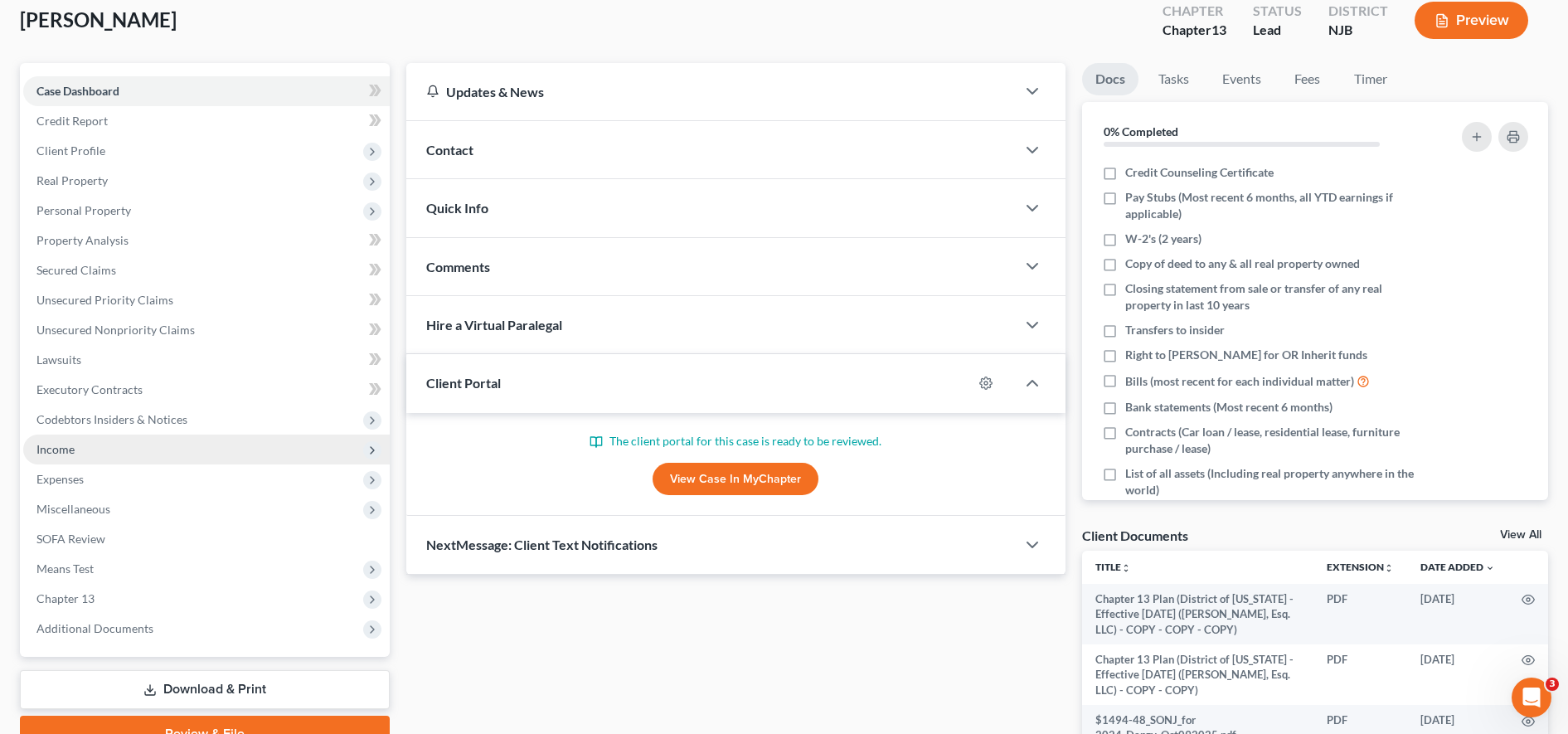
click at [242, 445] on span "Income" at bounding box center [206, 450] width 367 height 30
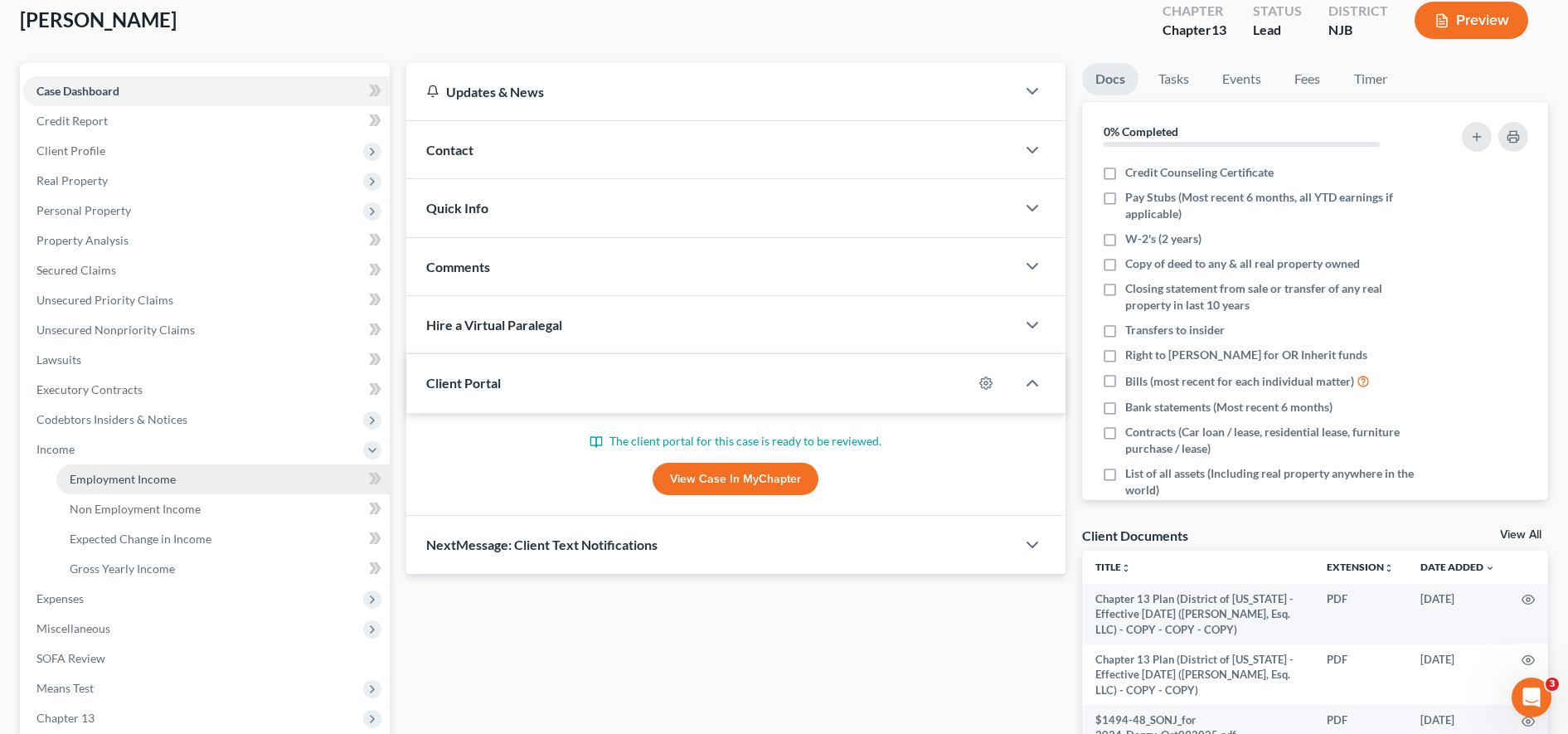
click at [224, 471] on link "Employment Income" at bounding box center [222, 479] width 333 height 30
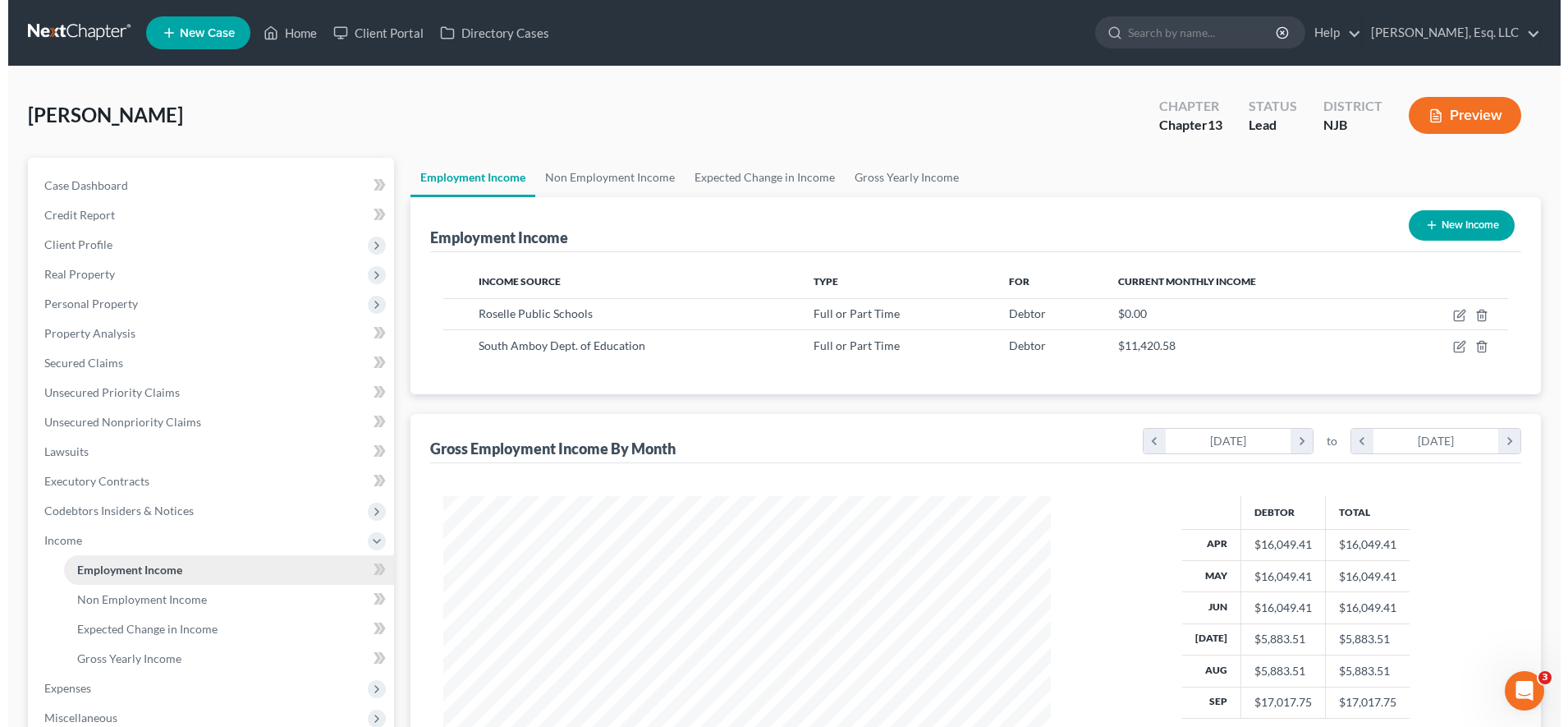
scroll to position [304, 640]
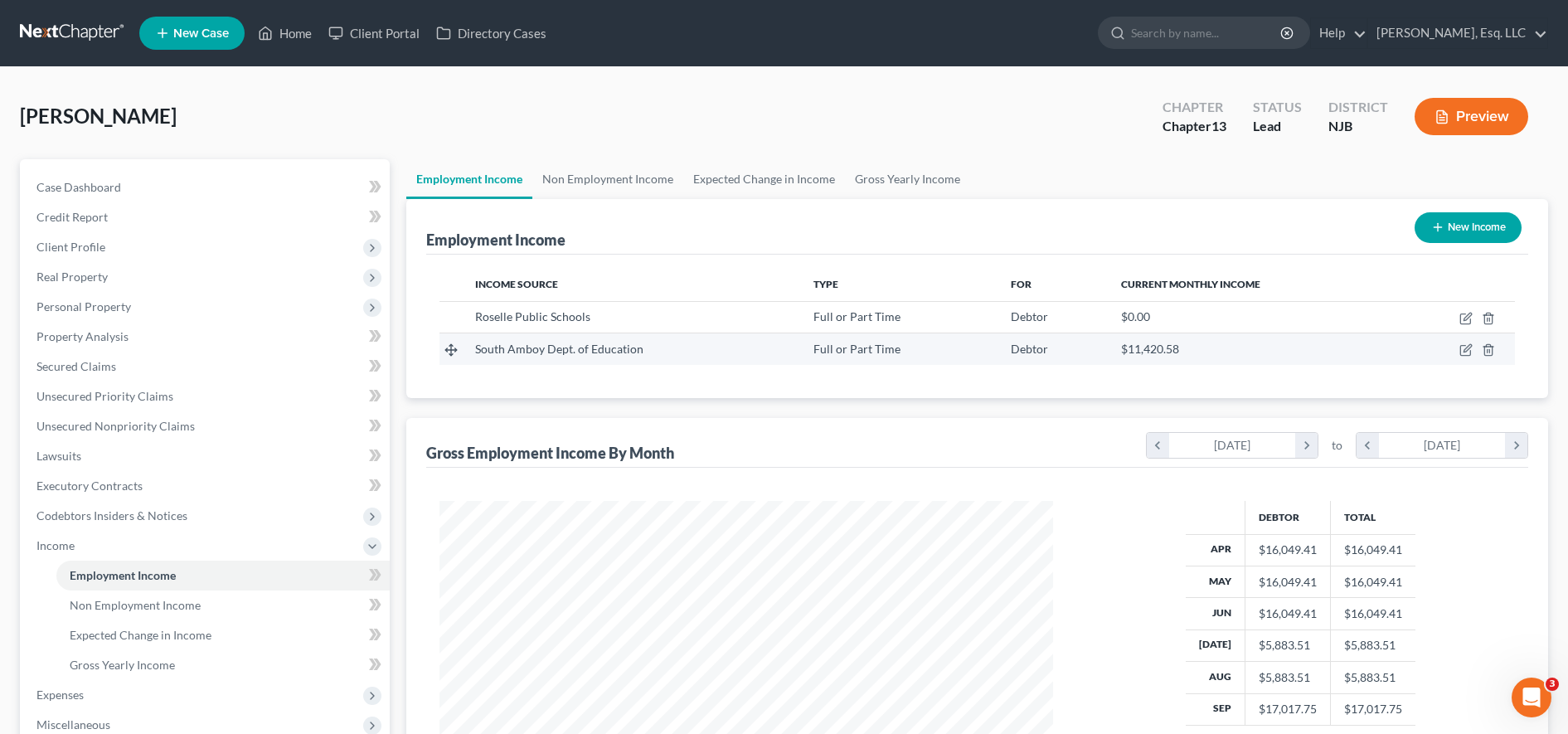
click at [904, 349] on td at bounding box center [1455, 349] width 119 height 31
click at [904, 348] on icon "button" at bounding box center [1467, 348] width 8 height 8
select select "0"
select select "33"
select select "1"
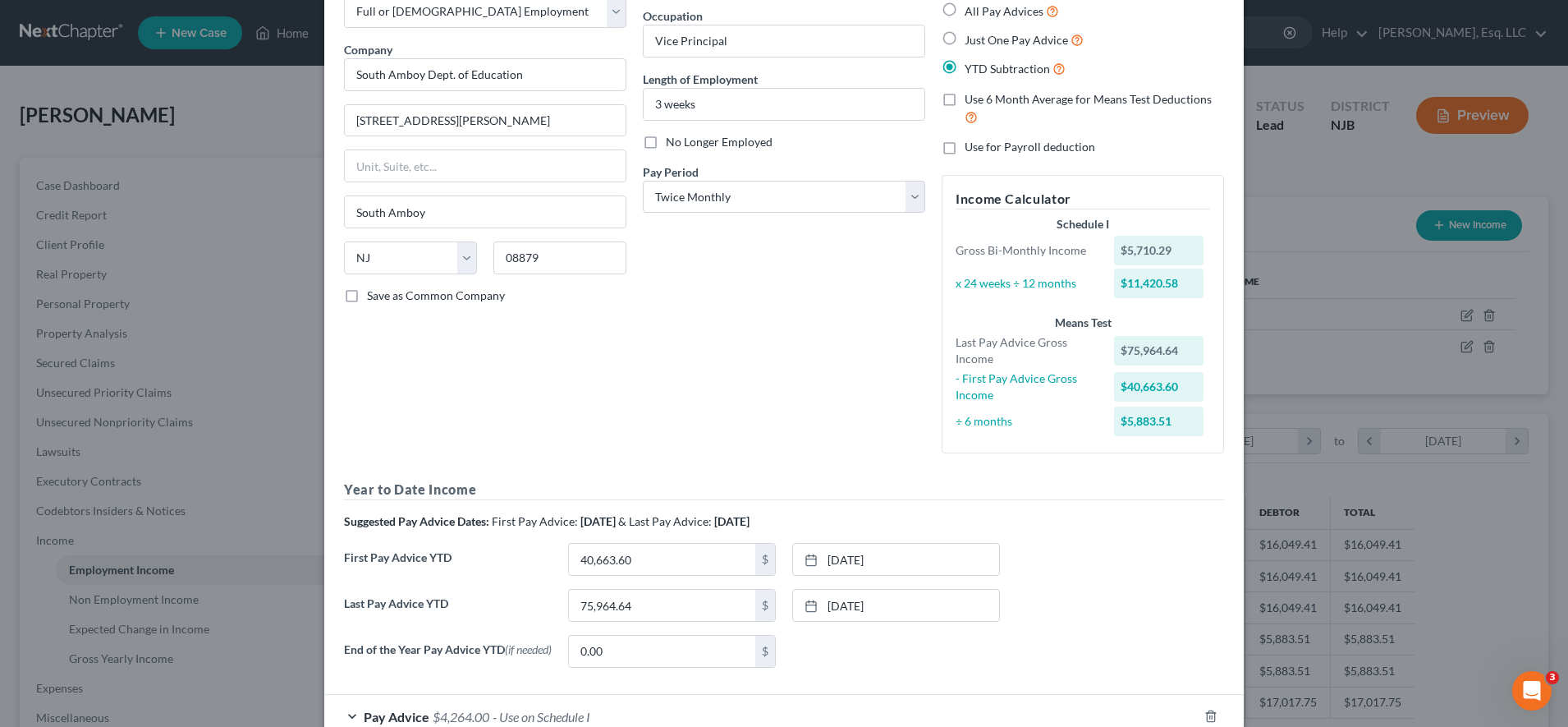
scroll to position [204, 0]
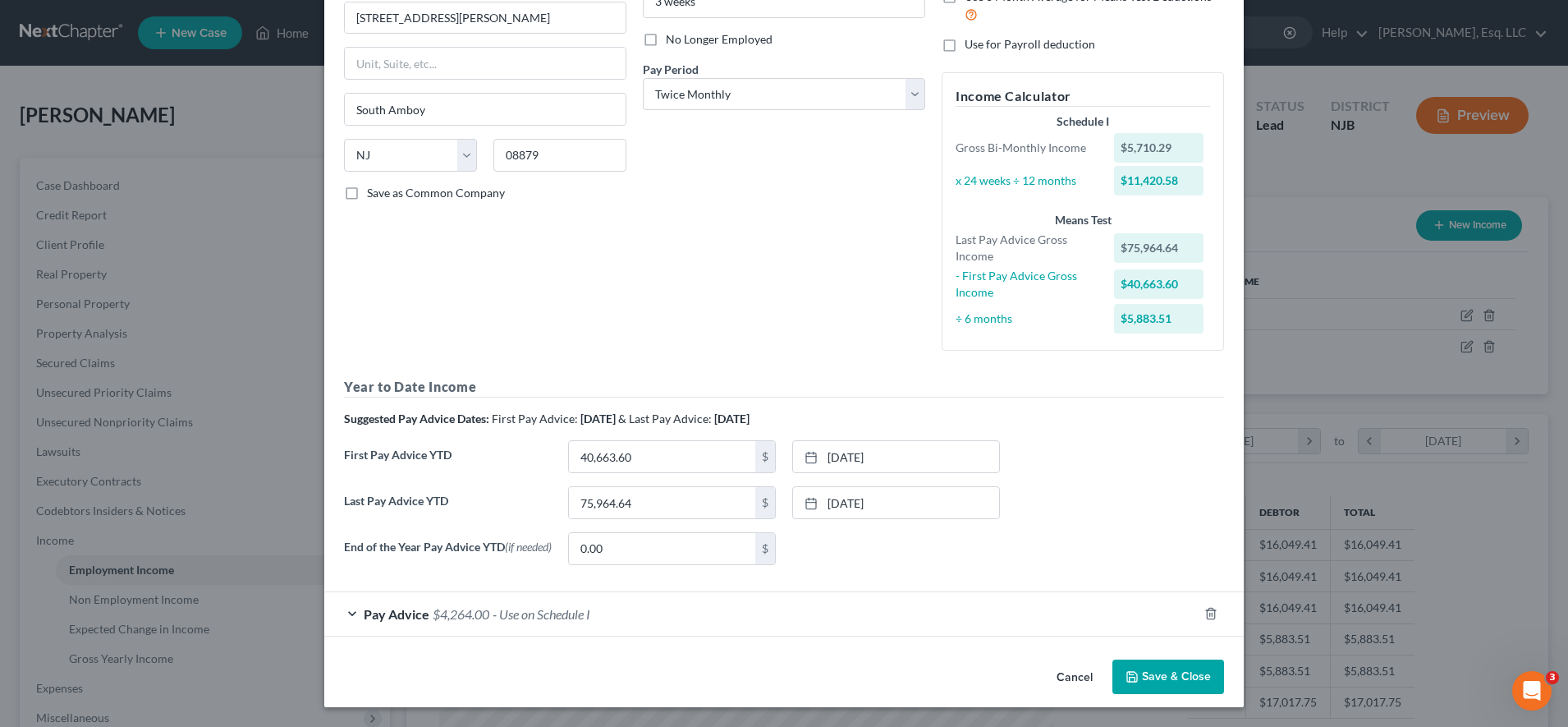
click at [826, 620] on div "Pay Advice $4,264.00 - Use on Schedule I" at bounding box center [761, 613] width 874 height 43
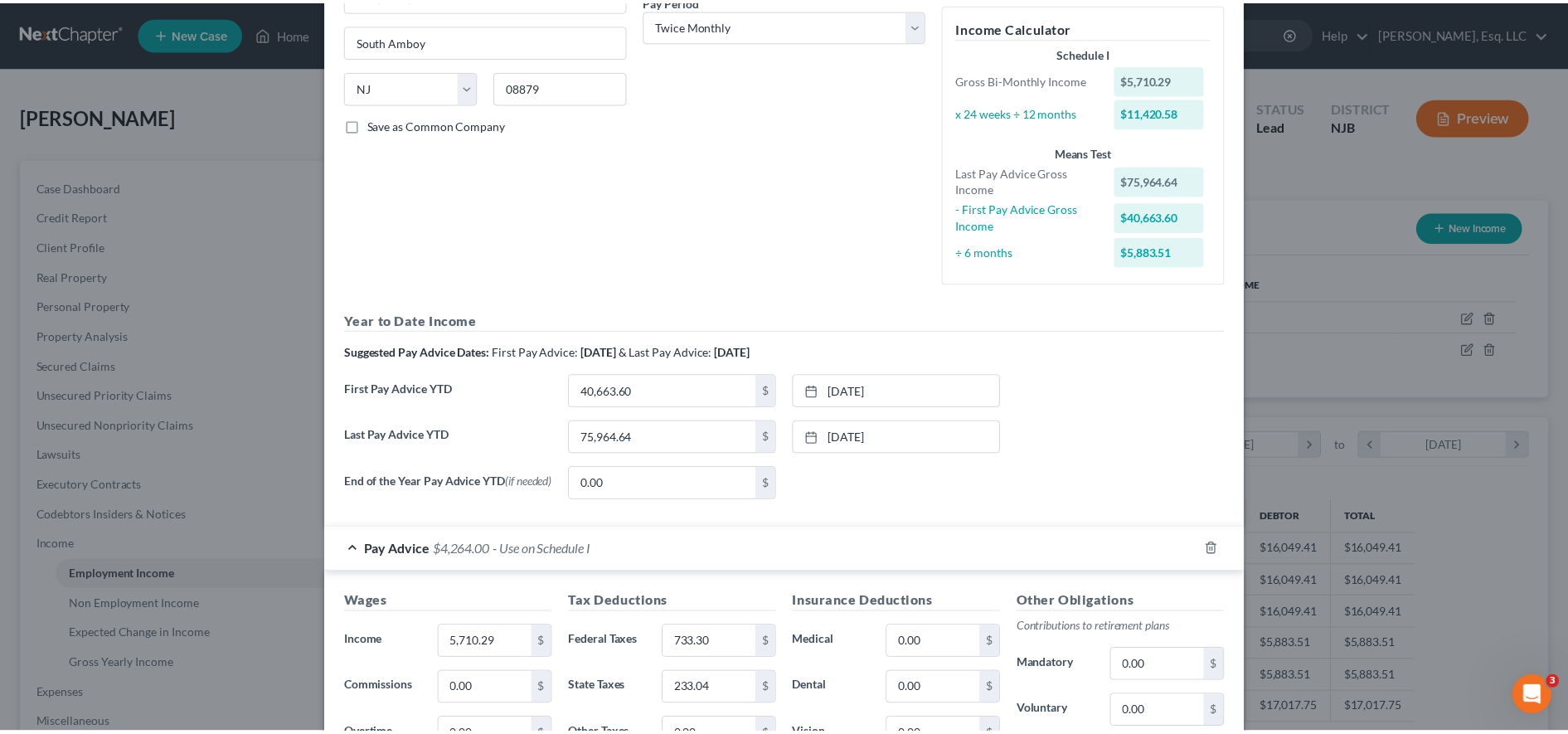
scroll to position [0, 0]
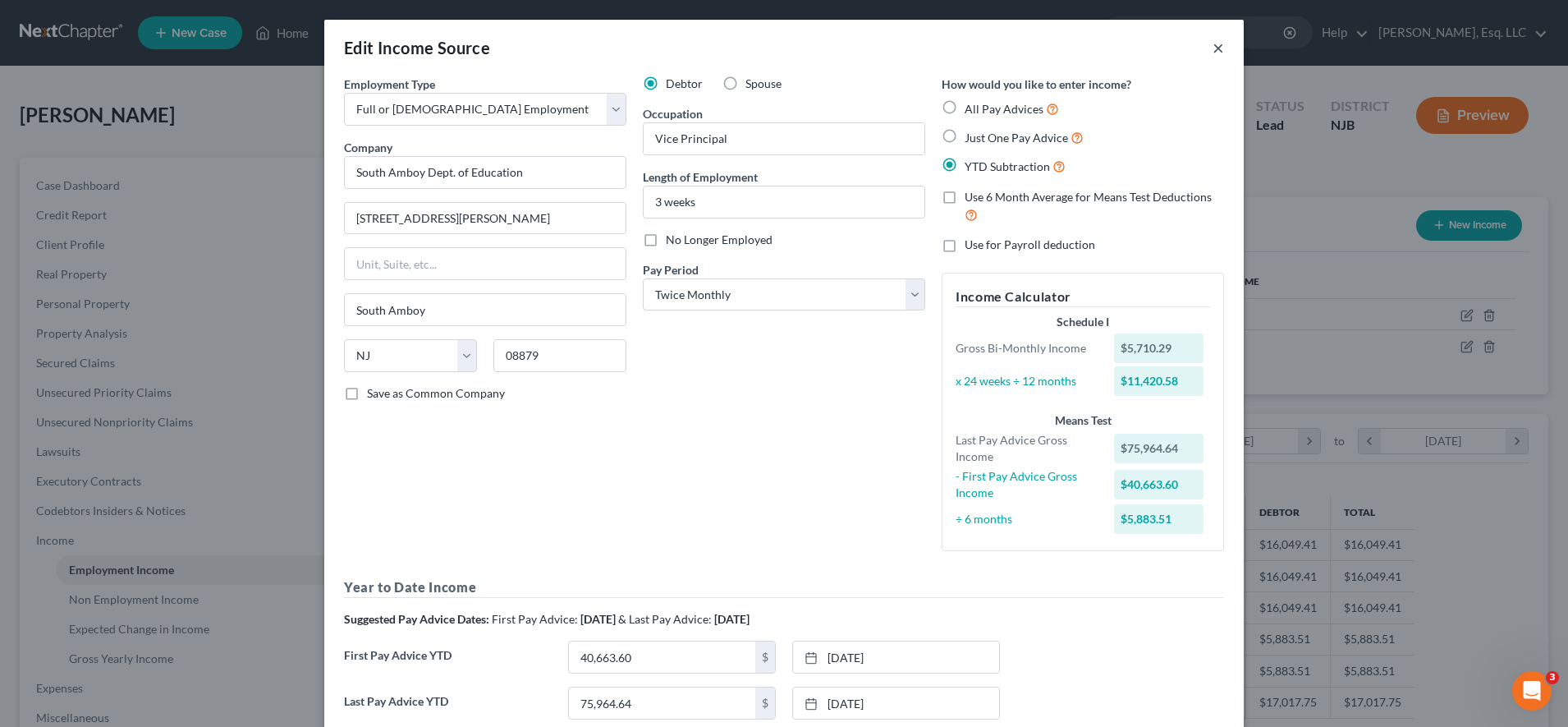
click at [895, 42] on button "×" at bounding box center [1218, 48] width 11 height 20
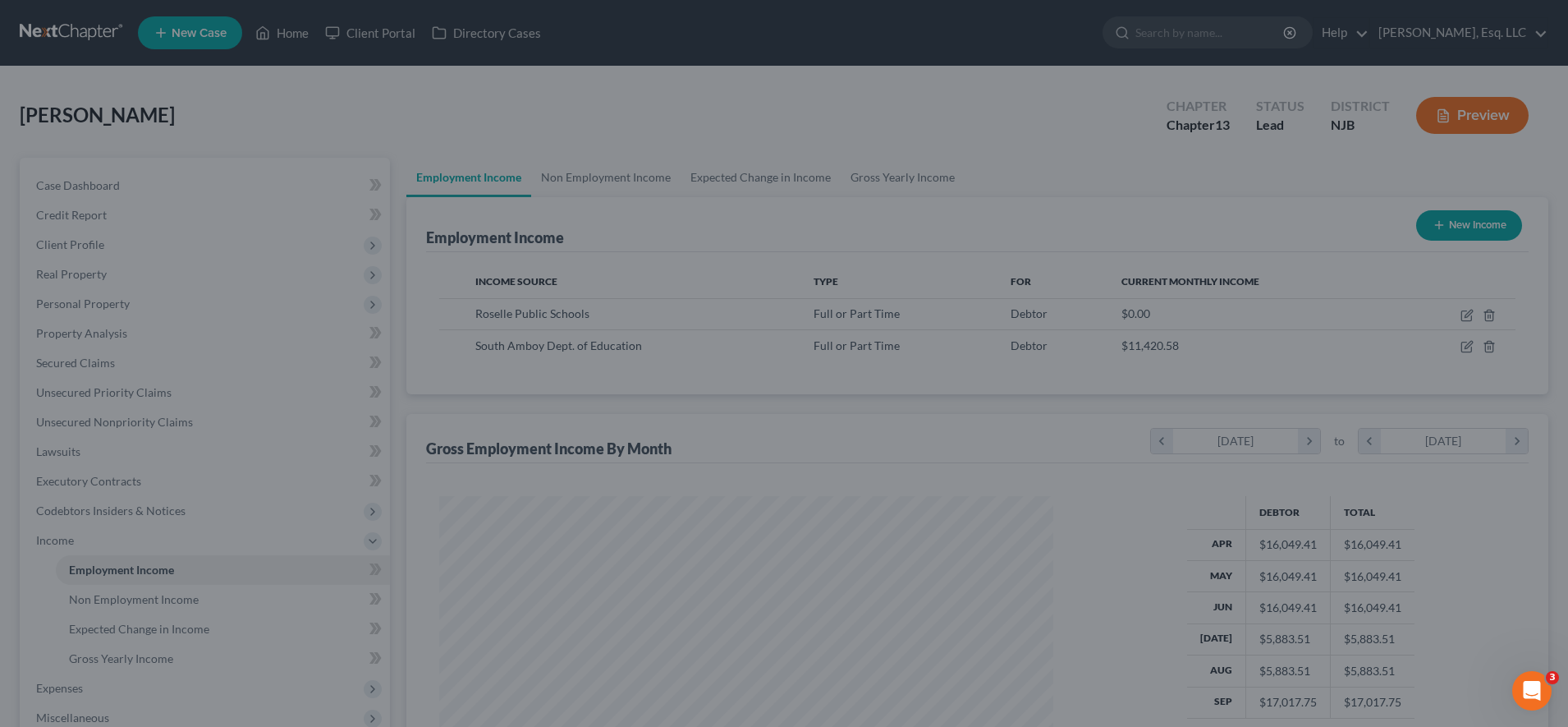
scroll to position [821027, 820492]
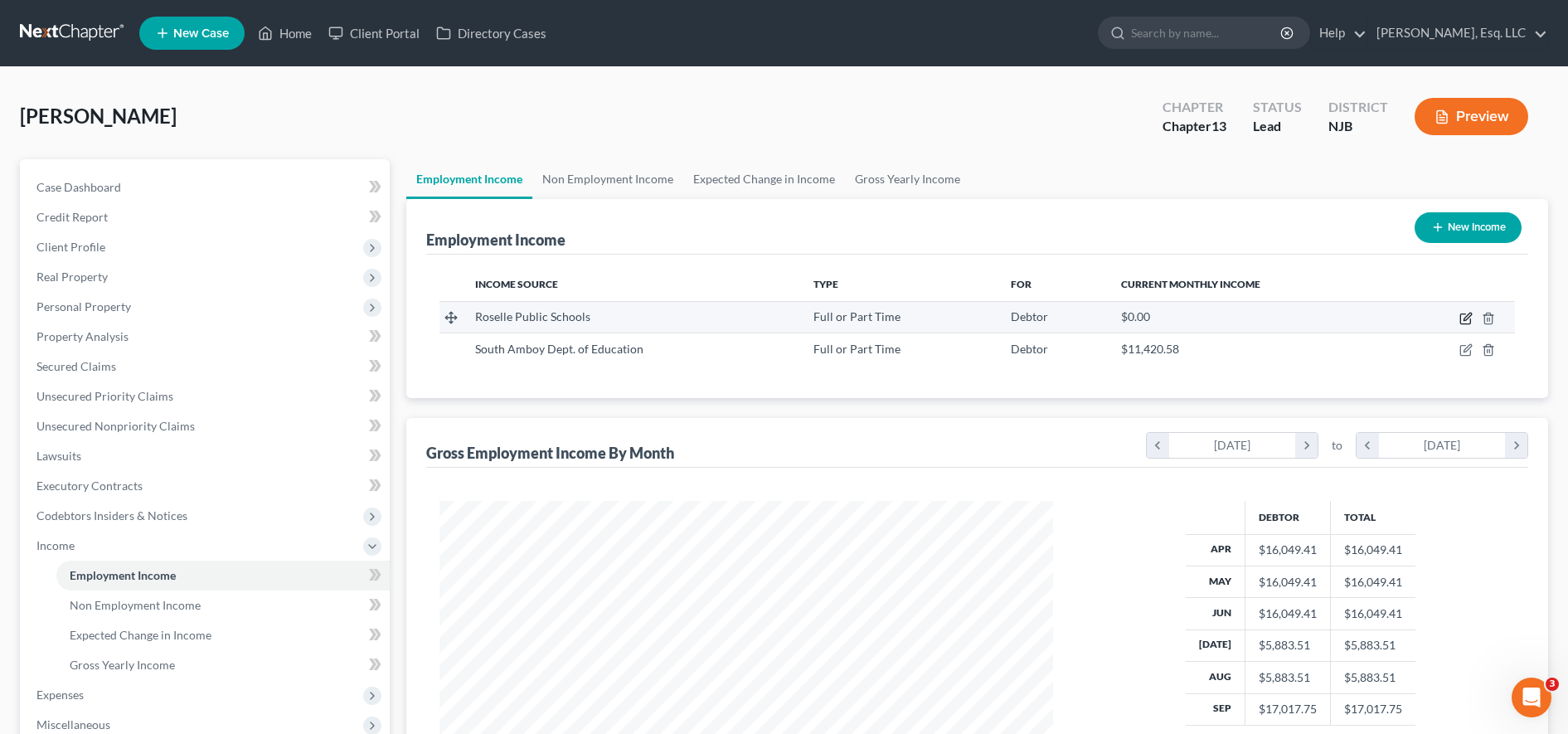
click at [904, 320] on icon "button" at bounding box center [1467, 316] width 8 height 8
select select "0"
select select "33"
select select "1"
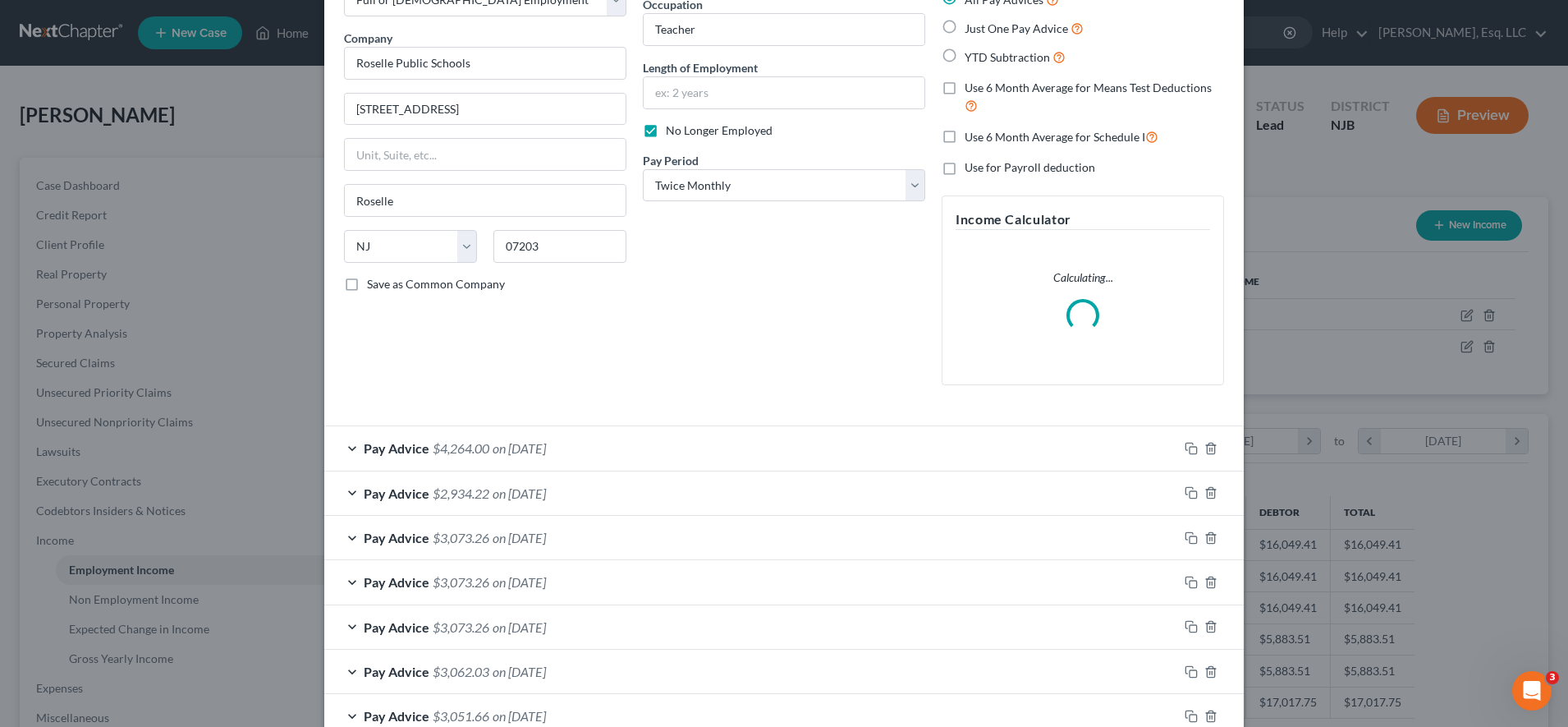
scroll to position [110, 0]
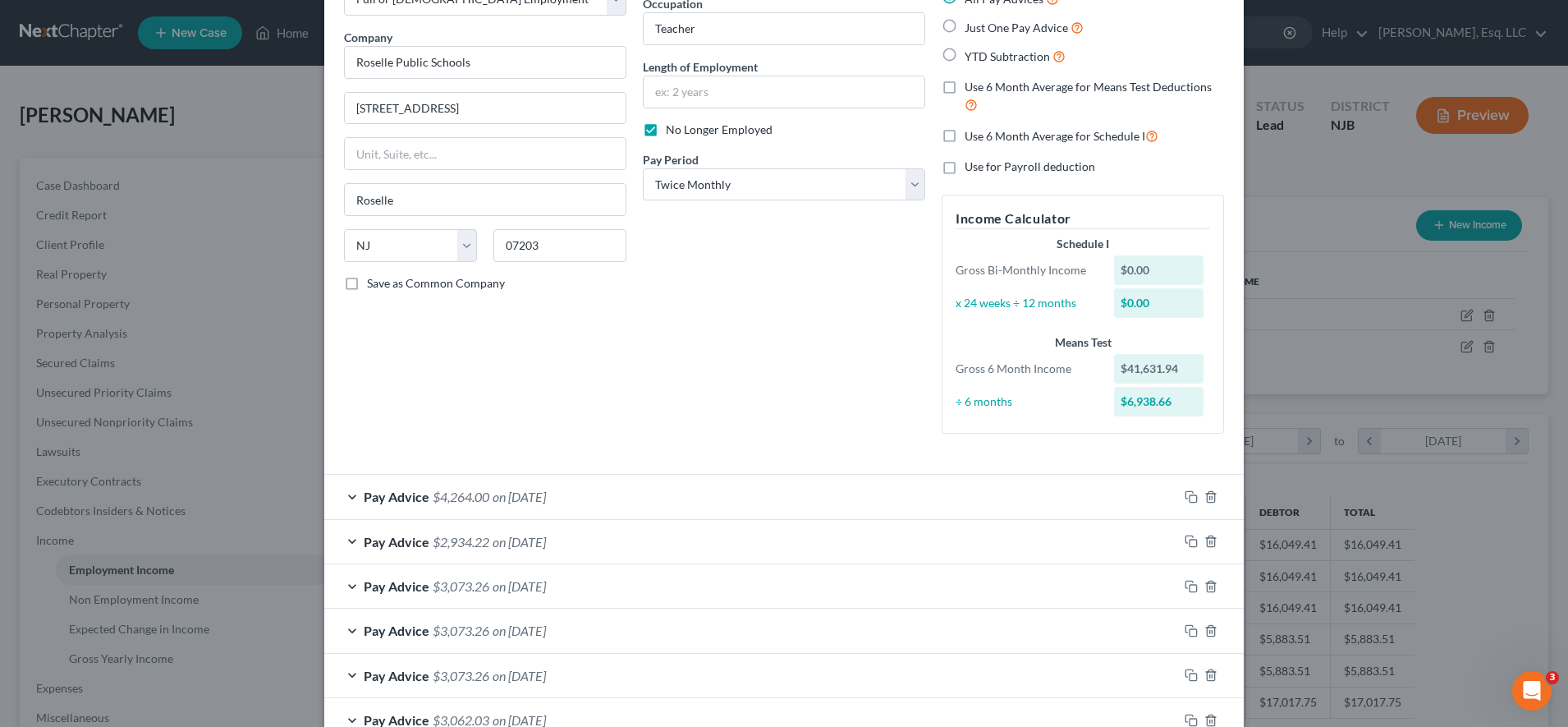
click at [895, 20] on div "Just One Pay Advice" at bounding box center [1083, 28] width 282 height 19
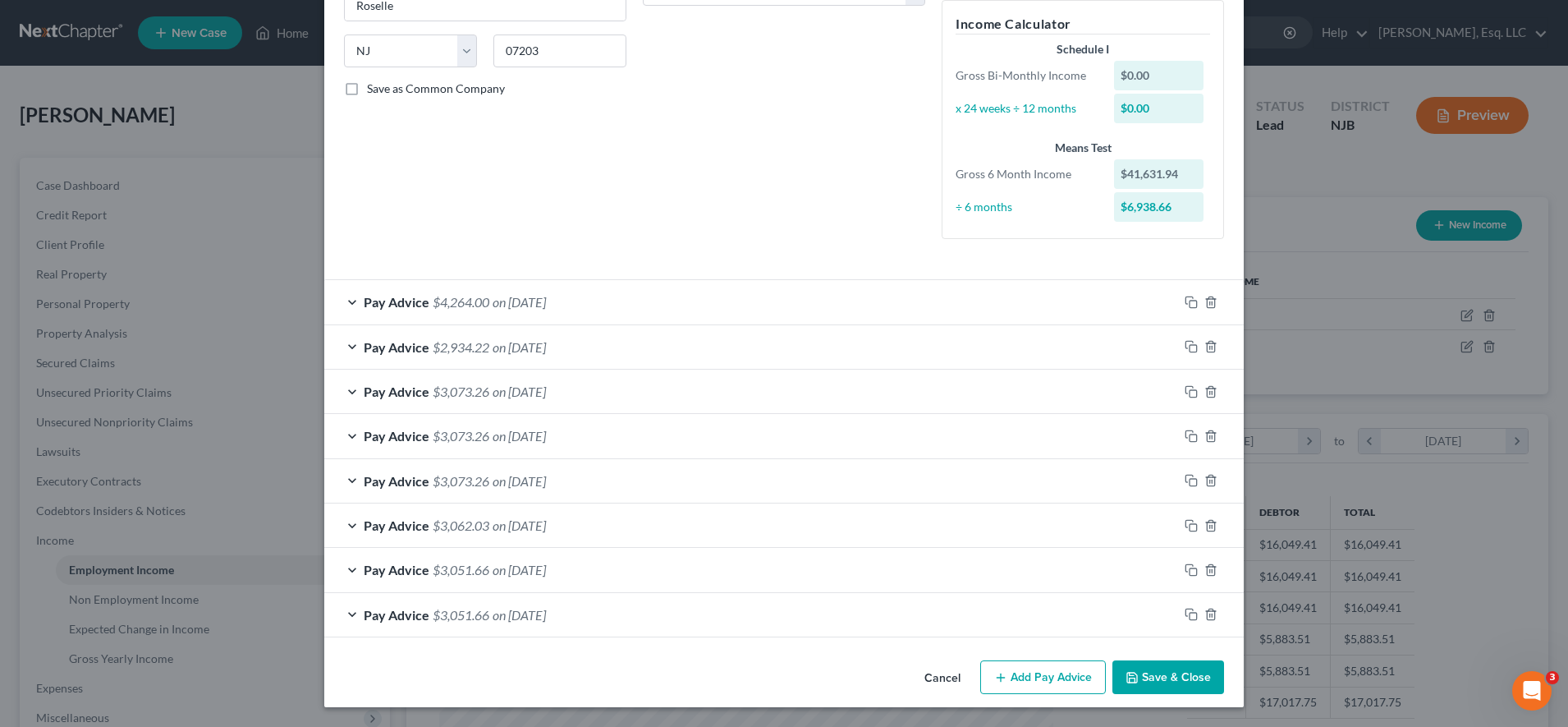
click at [689, 284] on div "Pay Advice $4,264.00 on [DATE]" at bounding box center [751, 302] width 854 height 43
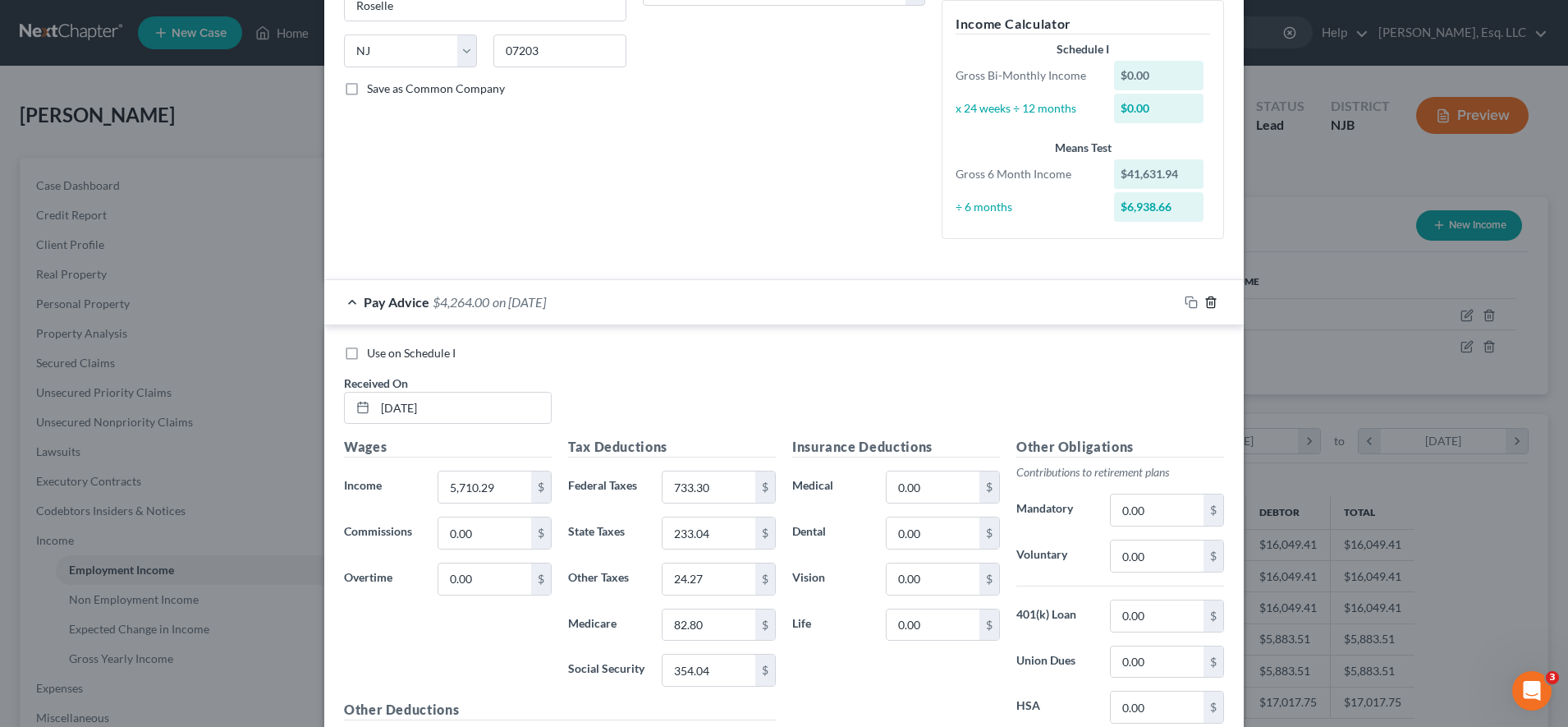
click at [895, 306] on icon "button" at bounding box center [1211, 302] width 13 height 13
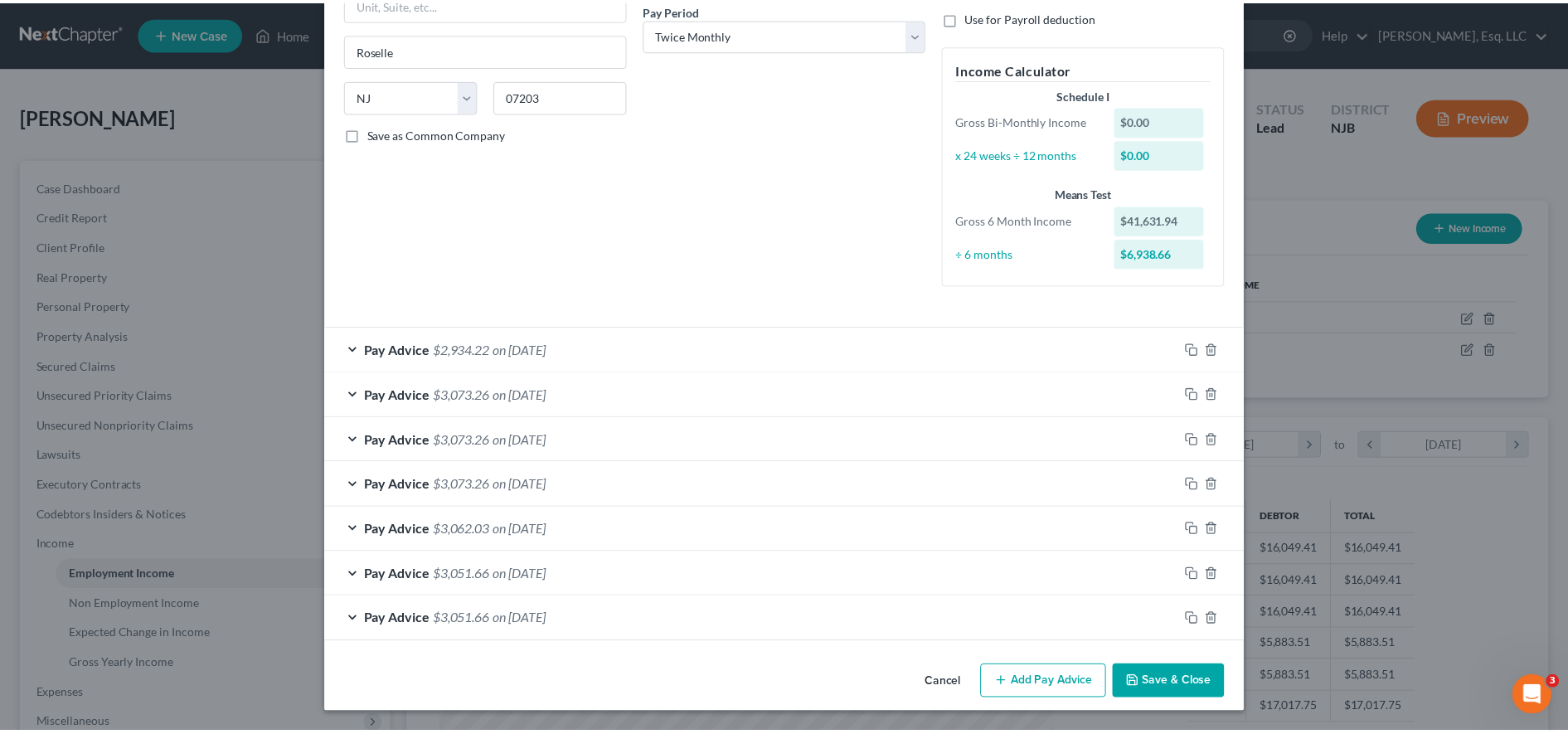
scroll to position [262, 0]
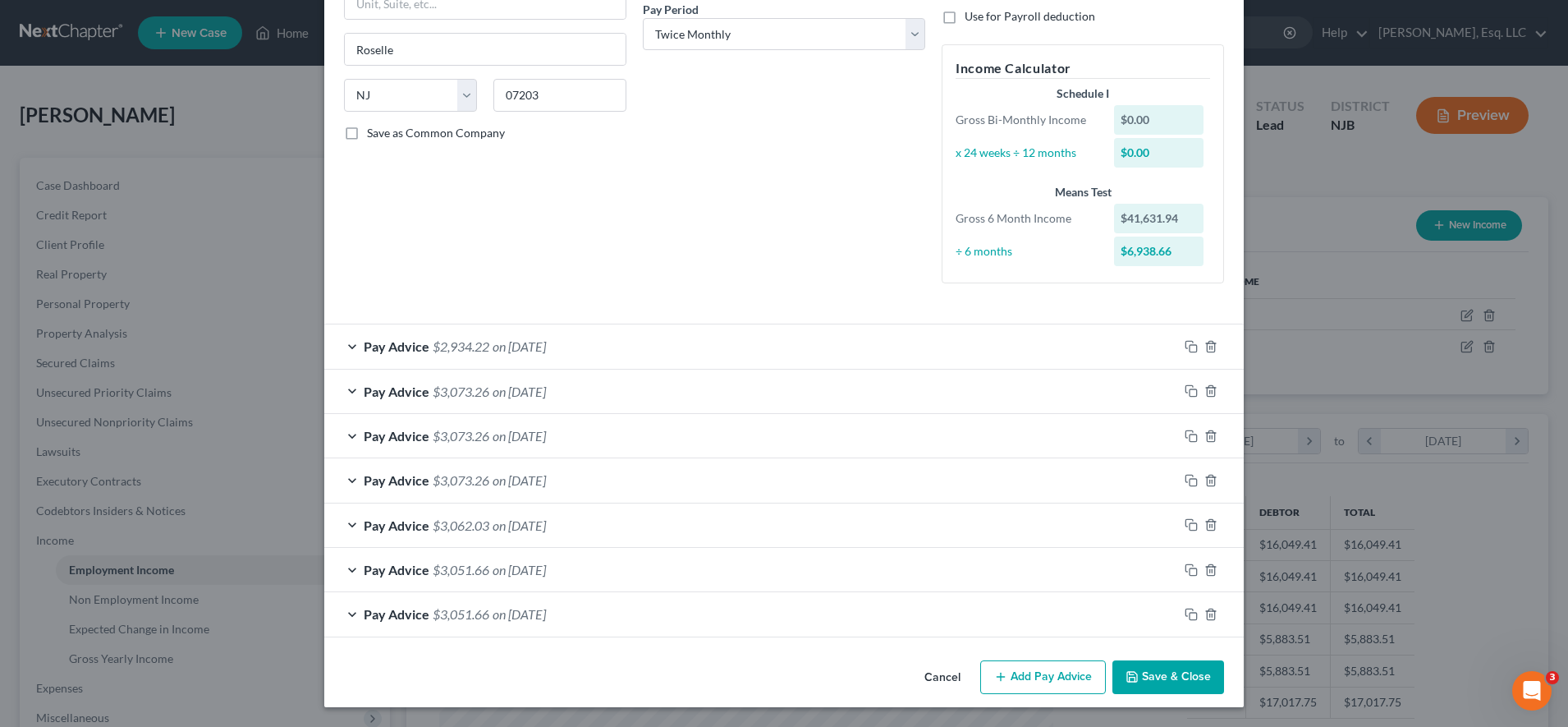
click at [895, 688] on button "Save & Close" at bounding box center [1168, 678] width 112 height 35
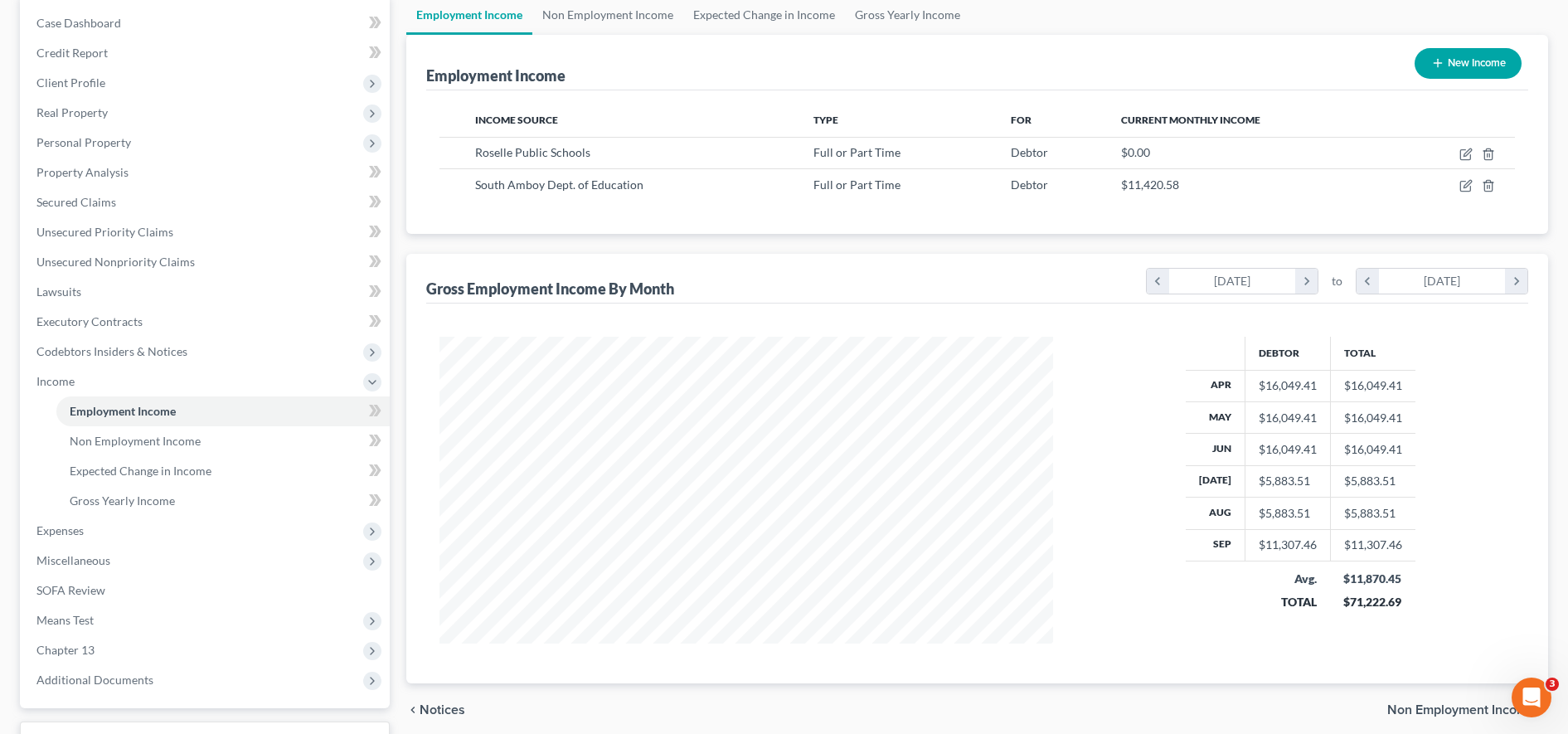
scroll to position [165, 0]
click at [111, 540] on span "Expenses" at bounding box center [206, 530] width 367 height 30
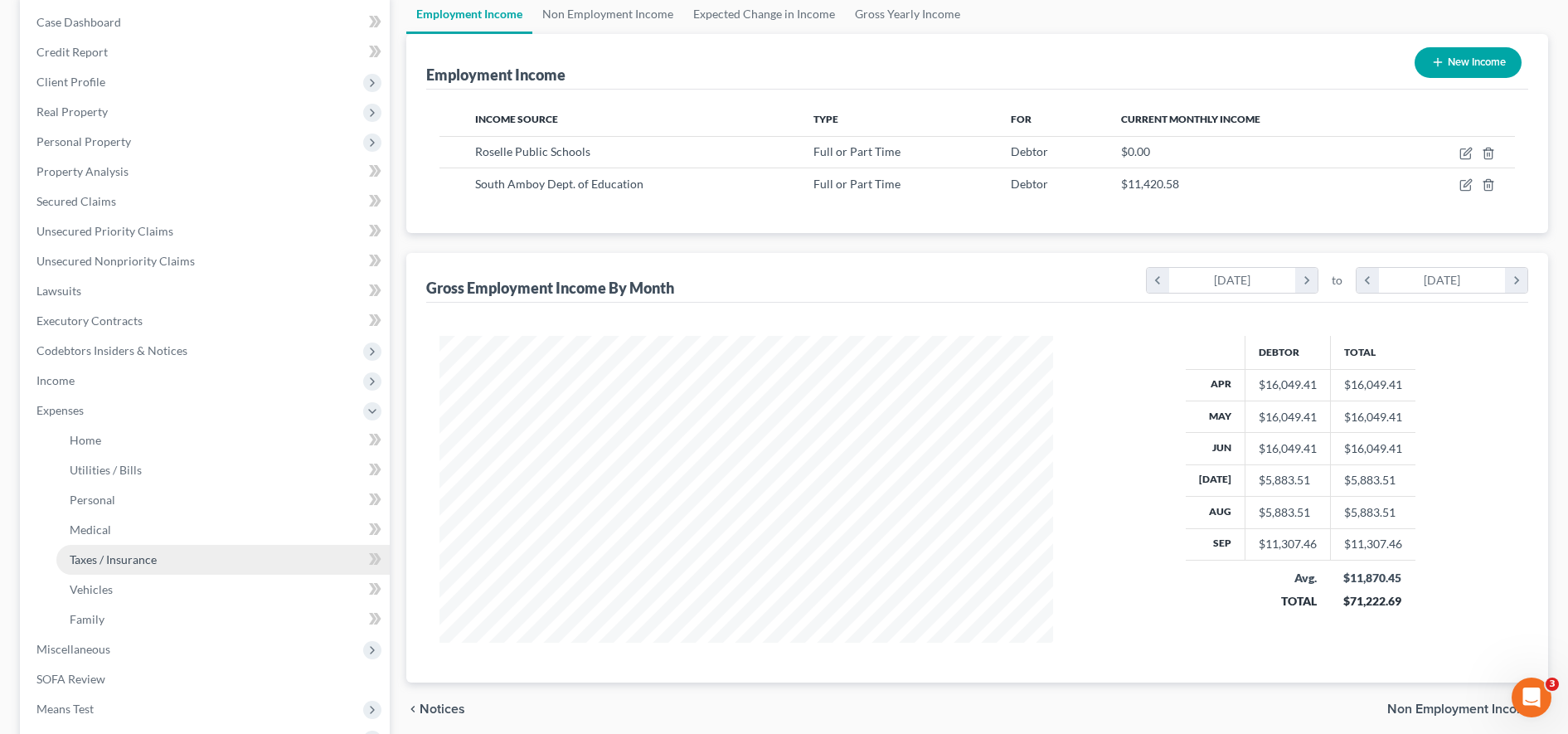
click at [128, 563] on span "Taxes / Insurance" at bounding box center [114, 559] width 88 height 14
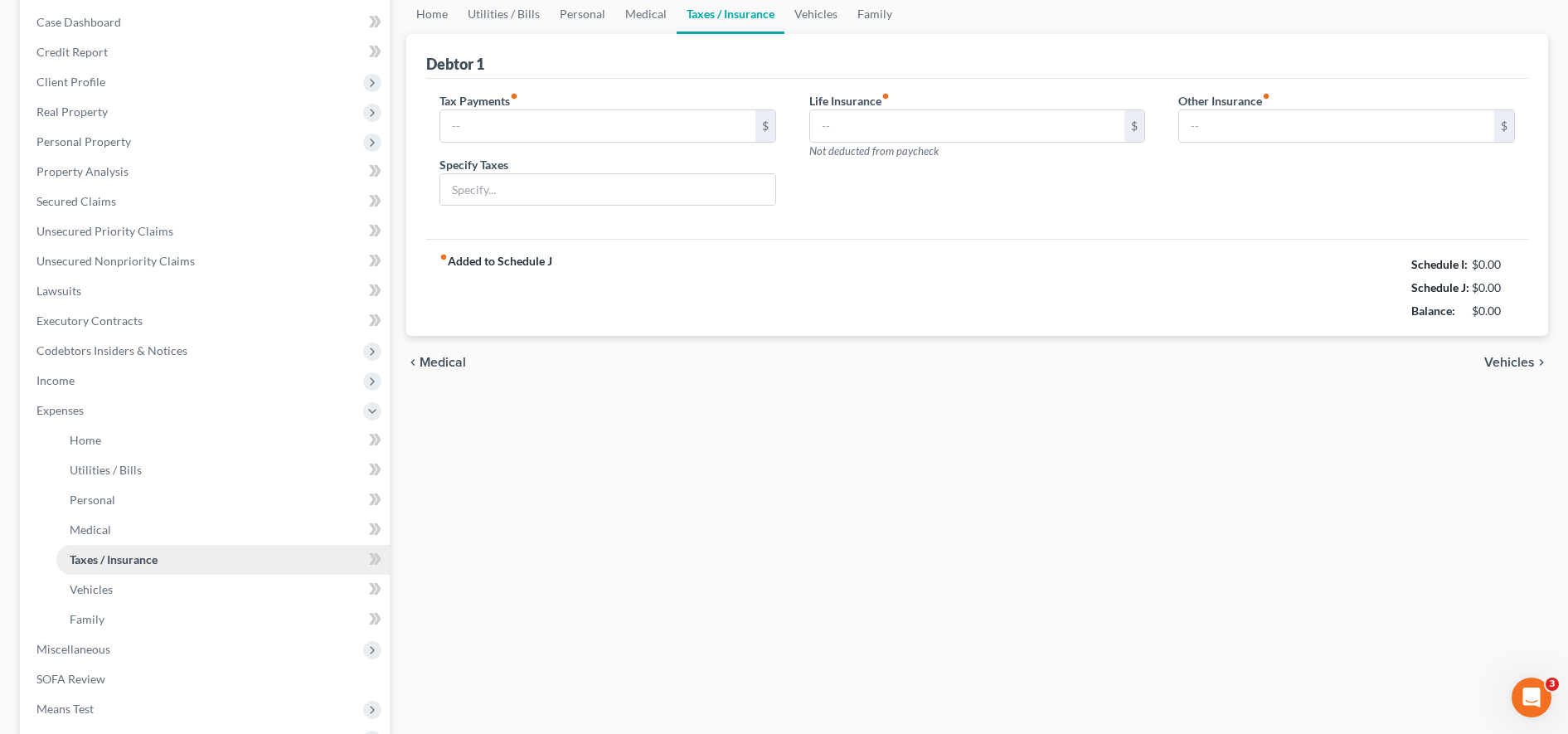
scroll to position [84, 0]
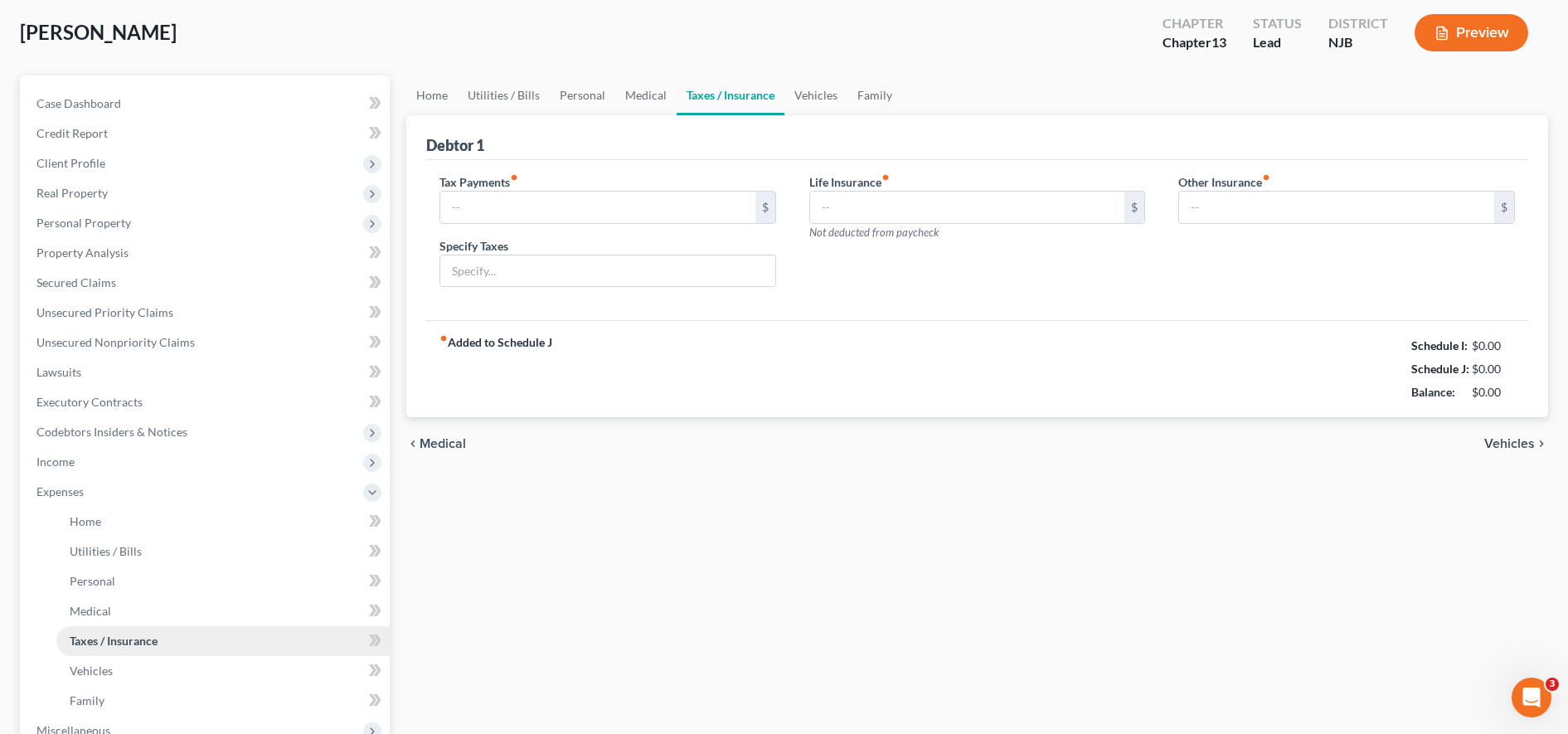
type input "0.00"
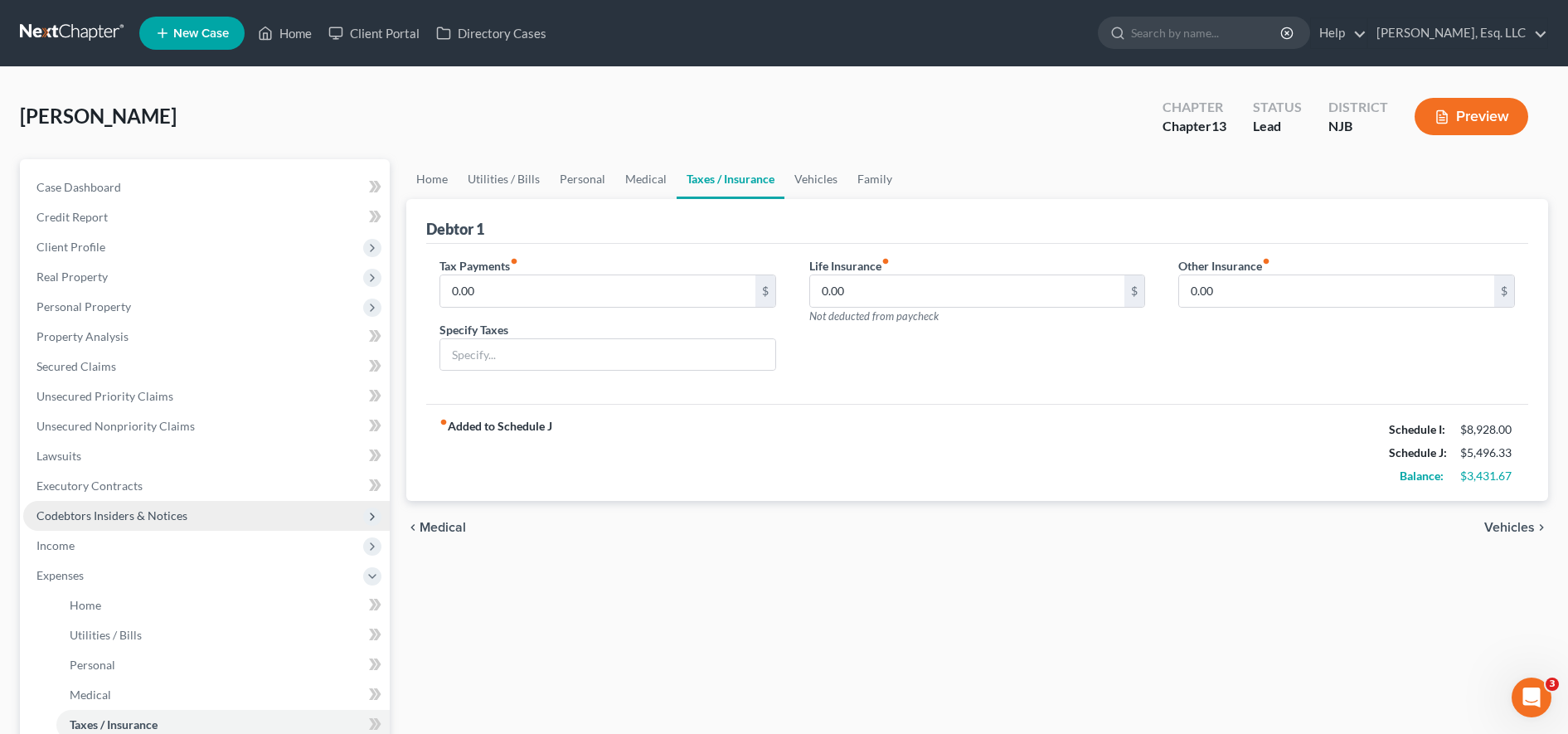
scroll to position [45, 0]
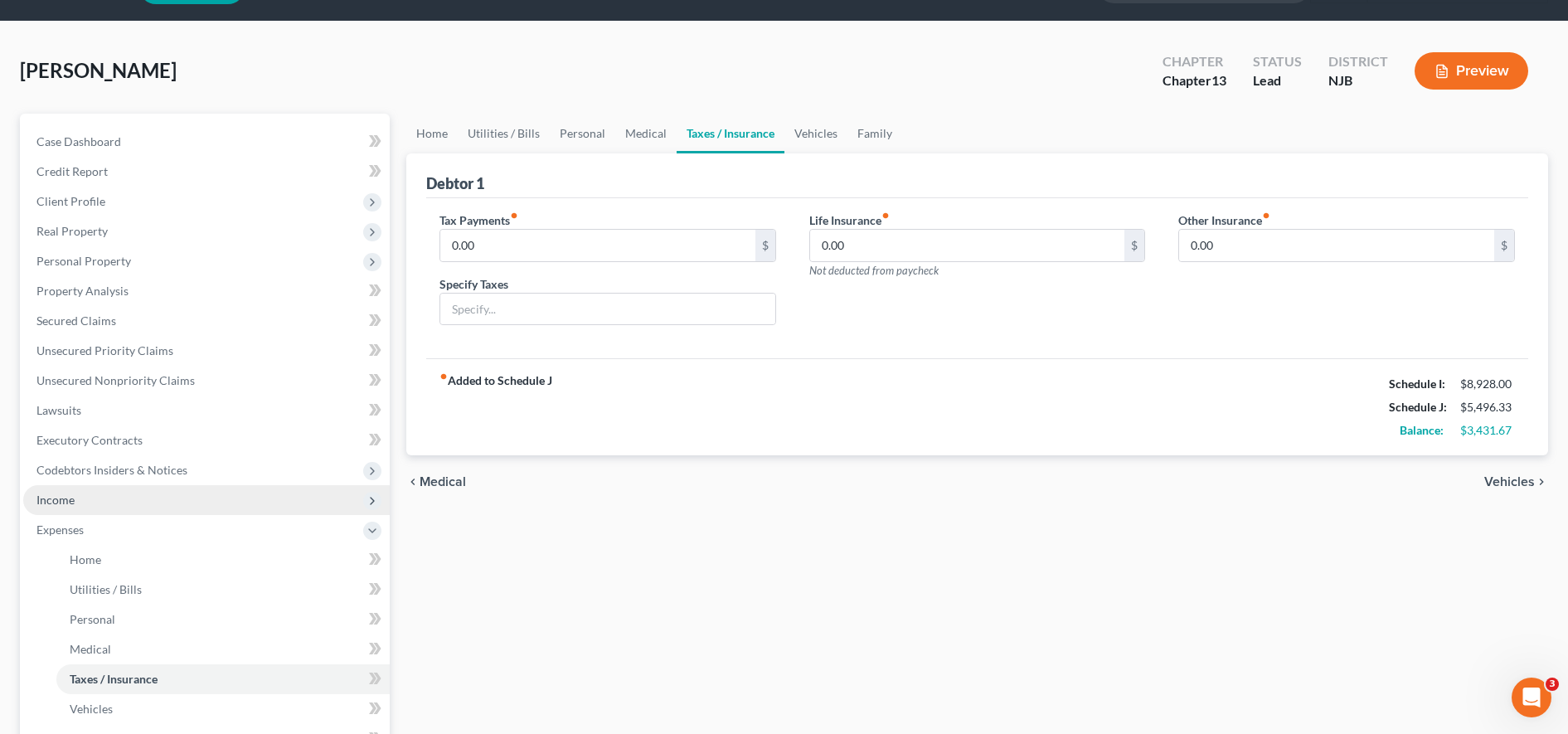
click at [180, 503] on span "Income" at bounding box center [206, 500] width 367 height 30
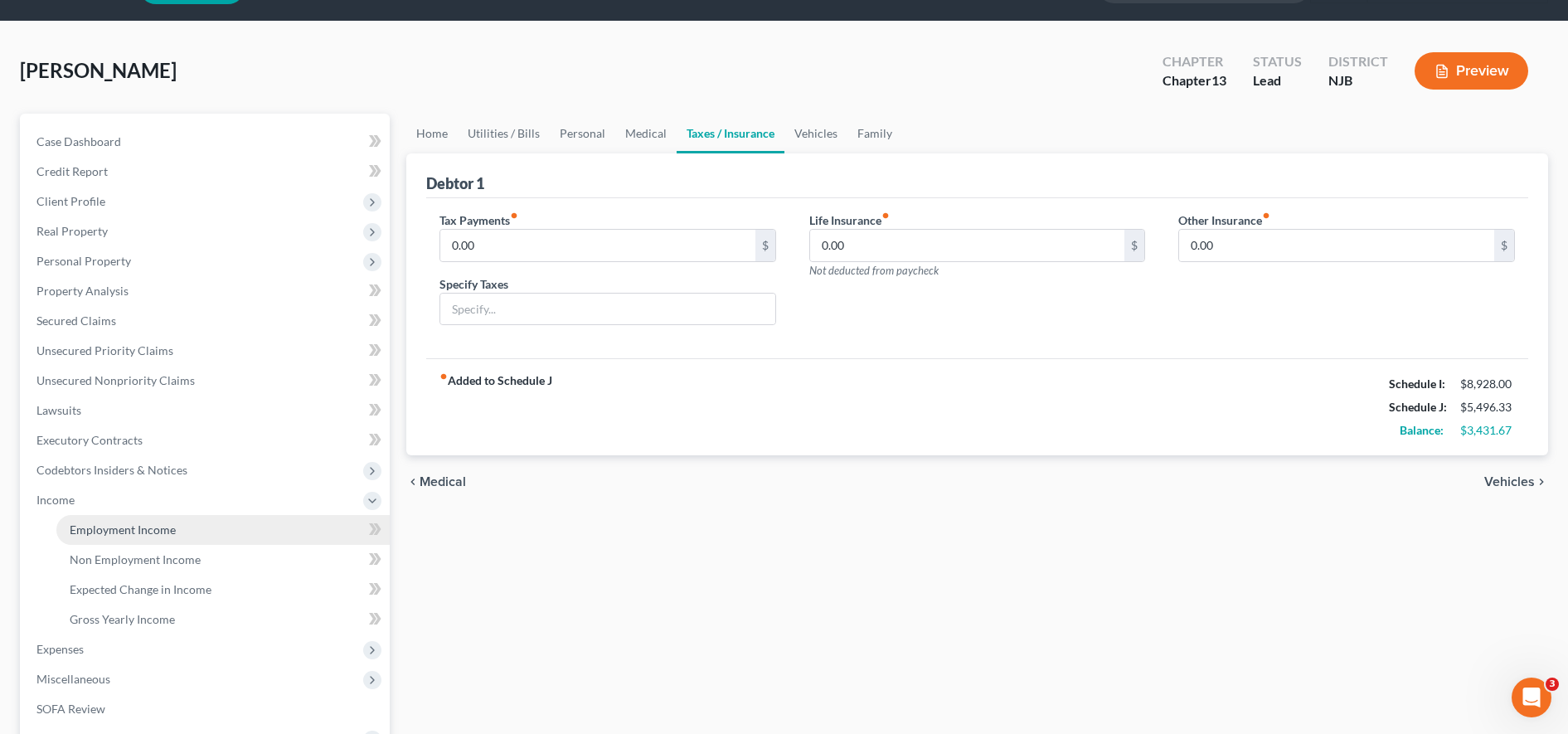
click at [188, 533] on link "Employment Income" at bounding box center [222, 530] width 333 height 30
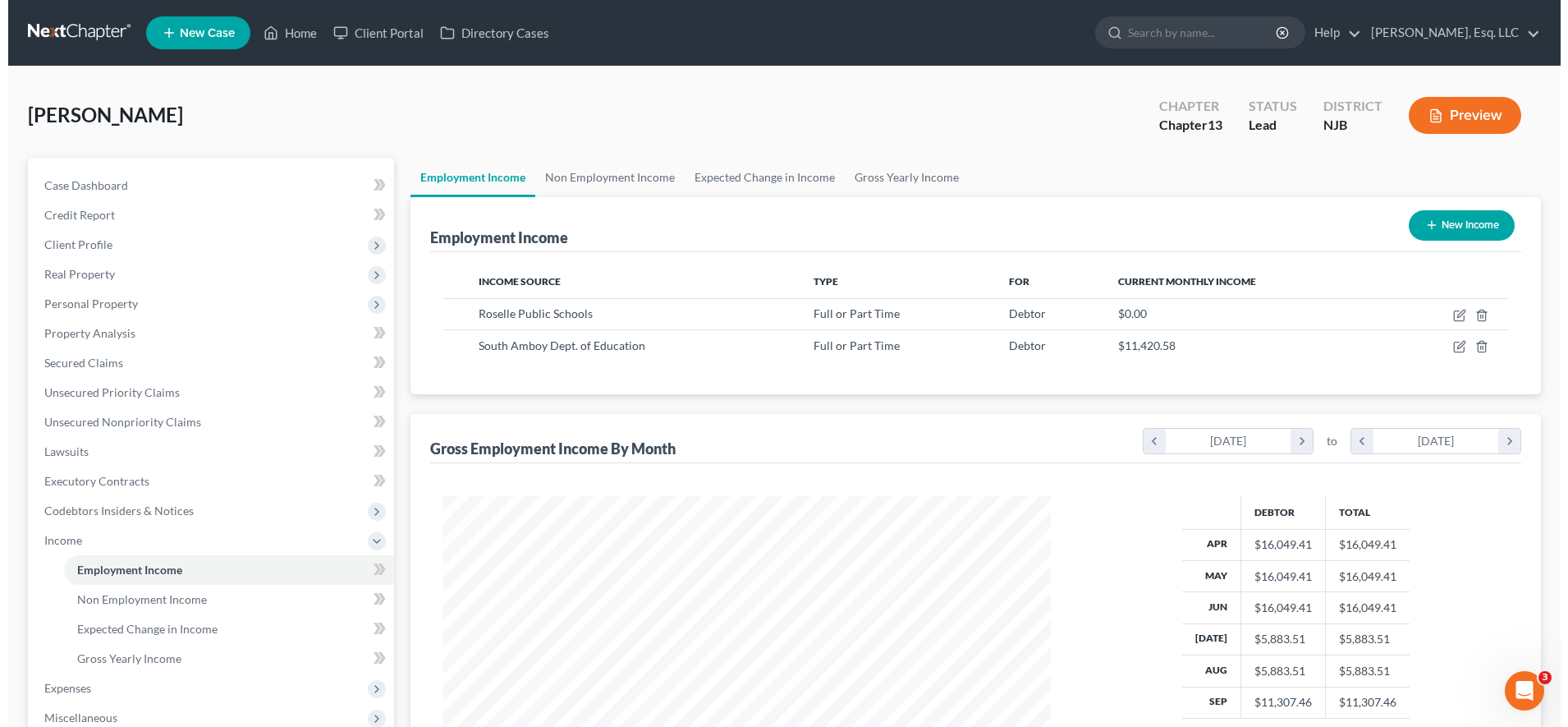
scroll to position [304, 640]
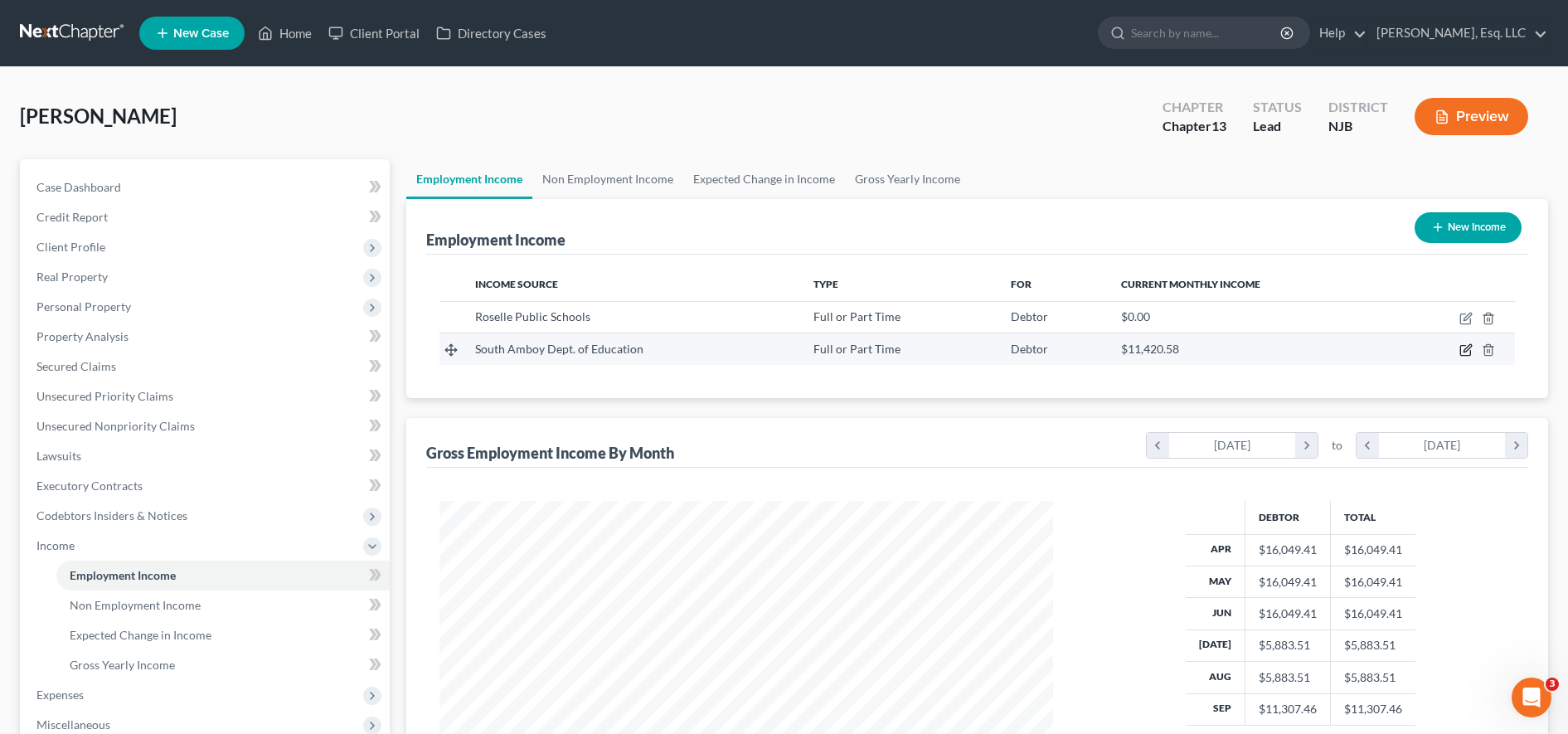
click at [904, 346] on icon "button" at bounding box center [1465, 350] width 10 height 10
select select "0"
select select "33"
select select "1"
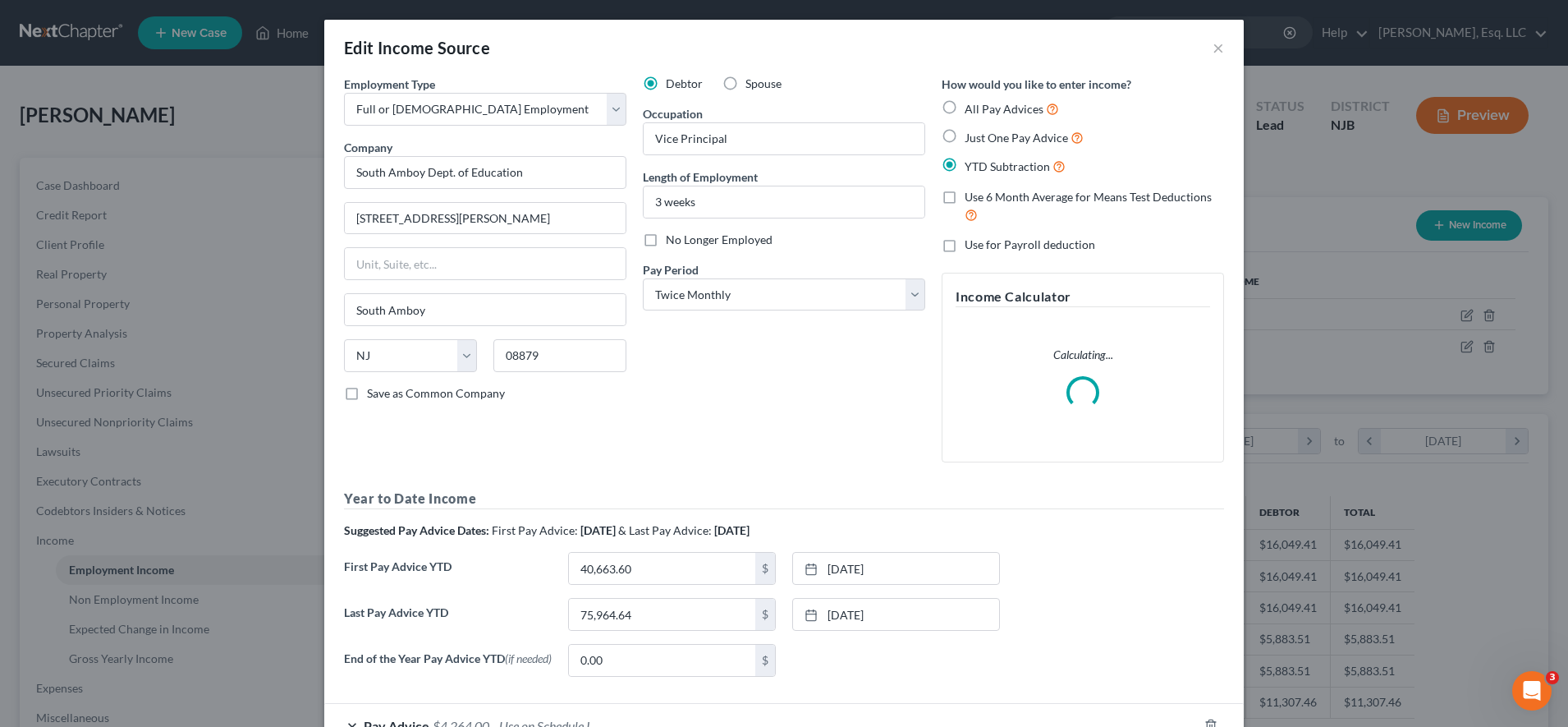
scroll to position [62, 0]
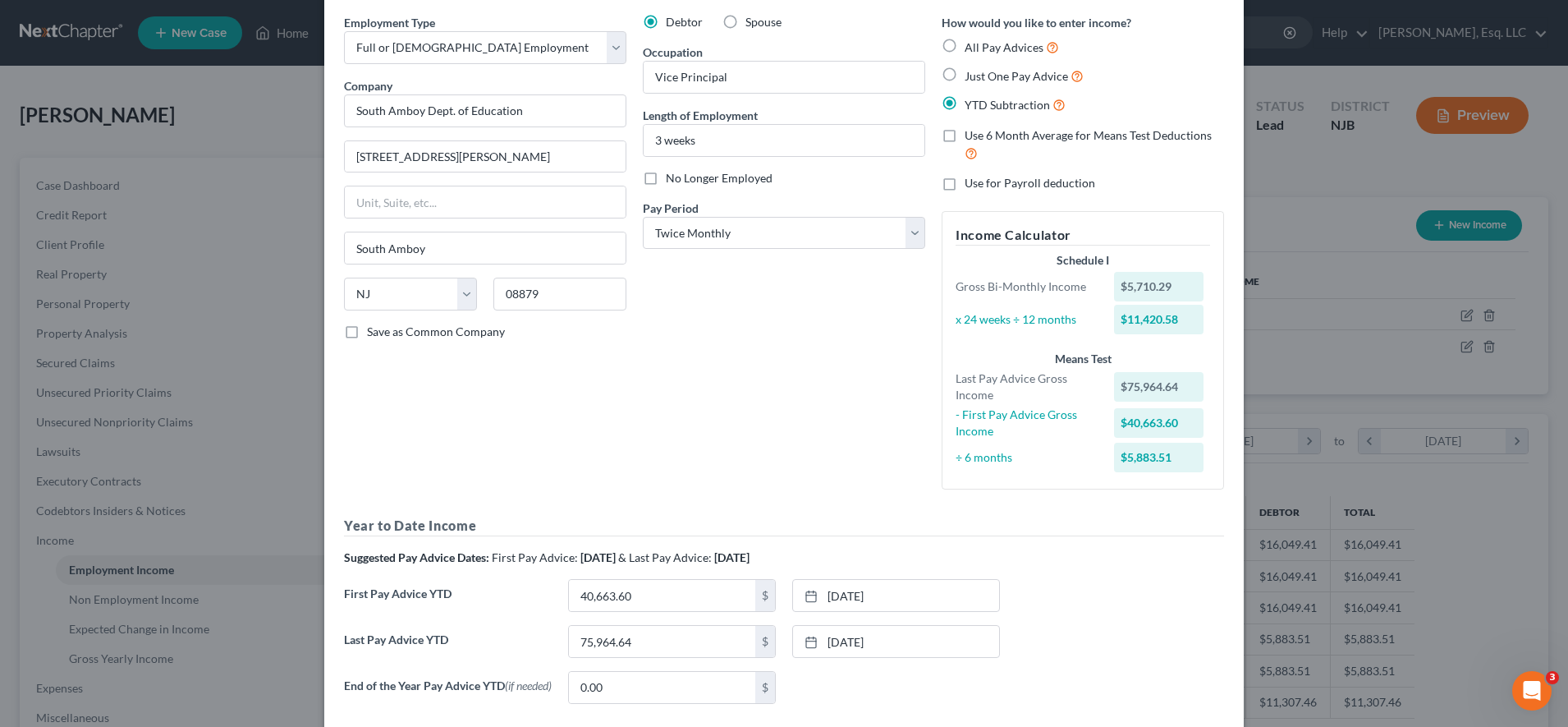
click at [895, 82] on label "Just One Pay Advice" at bounding box center [1024, 76] width 119 height 19
click at [895, 77] on input "Just One Pay Advice" at bounding box center [976, 72] width 10 height 10
radio input "true"
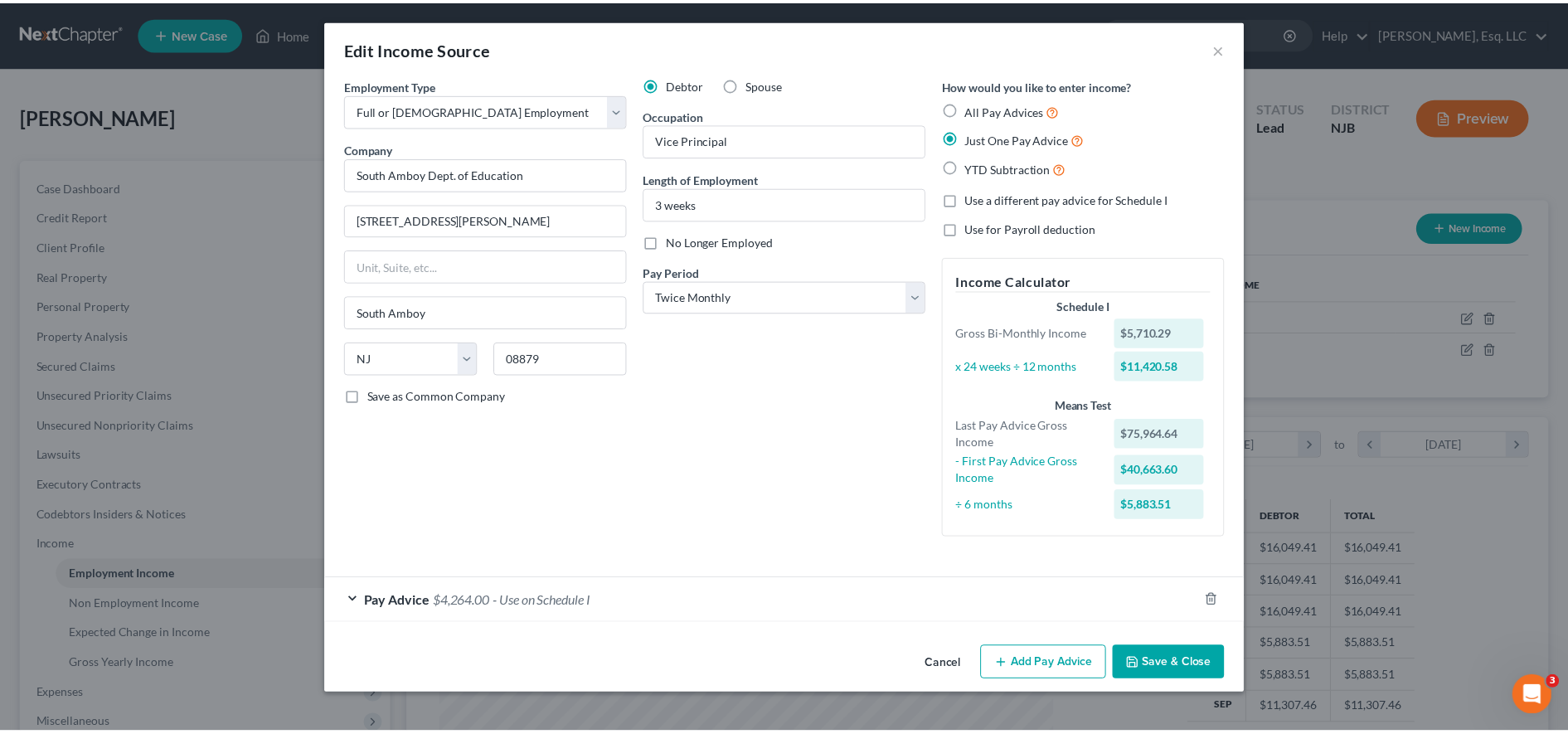
scroll to position [0, 0]
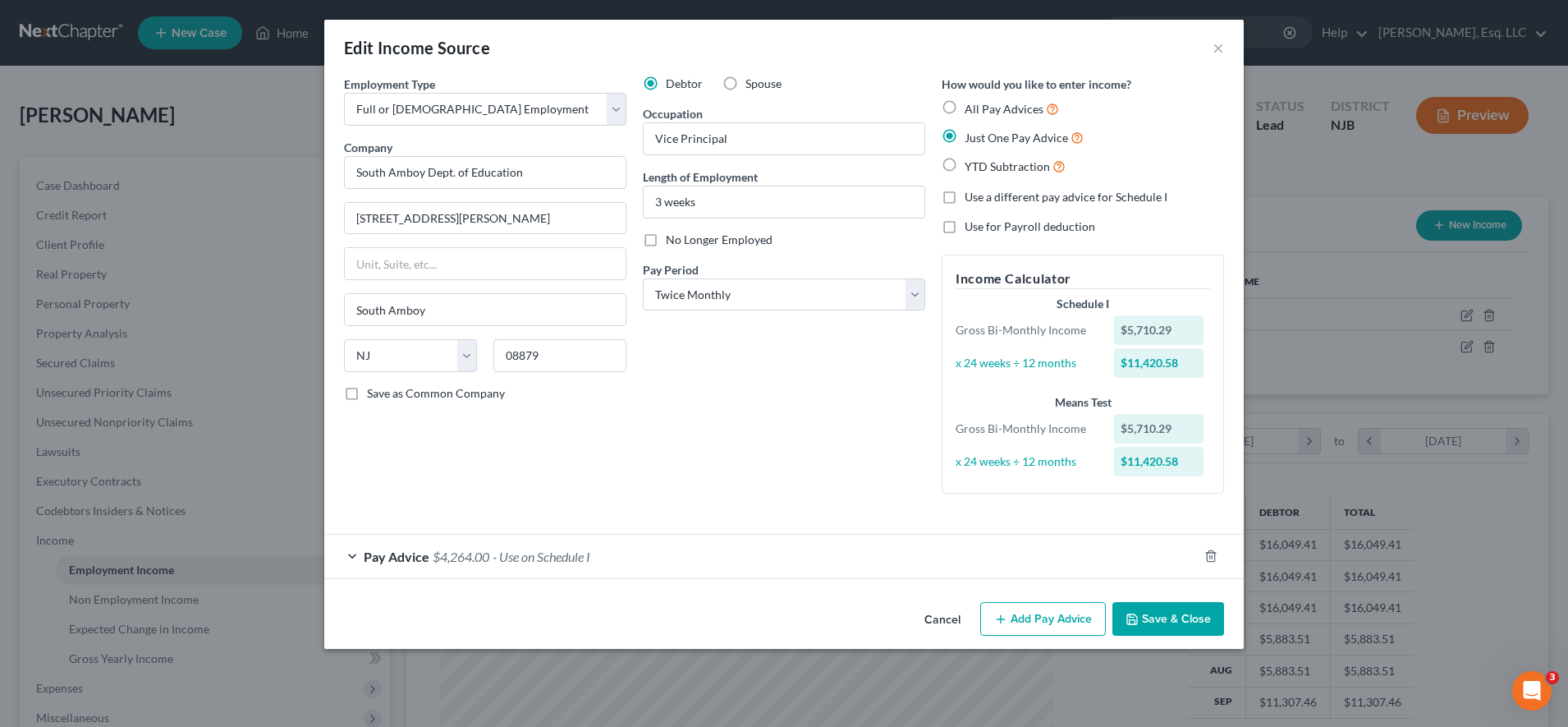
drag, startPoint x: 795, startPoint y: 540, endPoint x: 1154, endPoint y: 613, distance: 366.3
click at [895, 613] on div "Edit Income Source × Employment Type * Select Full or [DEMOGRAPHIC_DATA] Employ…" at bounding box center [784, 334] width 920 height 629
click at [895, 609] on button "Save & Close" at bounding box center [1168, 620] width 112 height 35
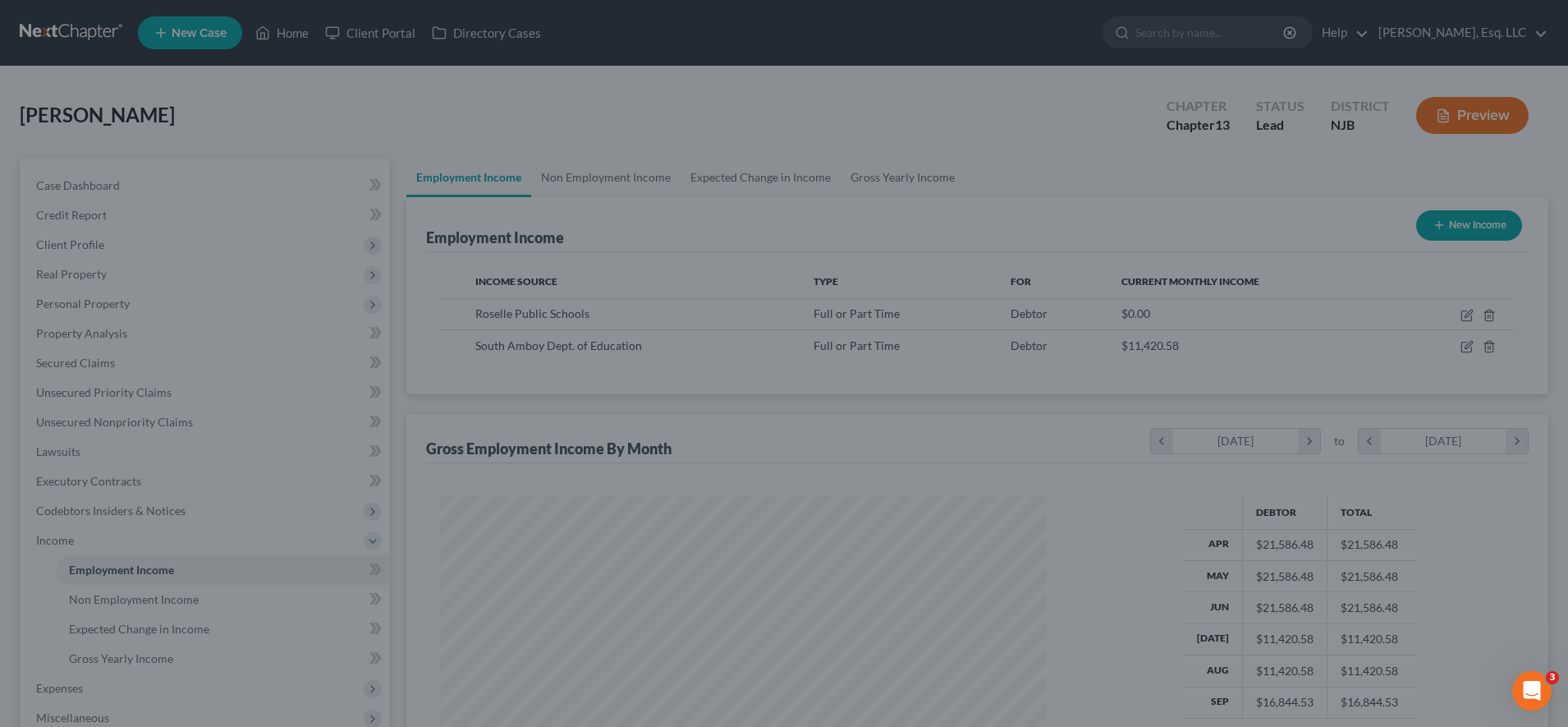
scroll to position [821027, 820492]
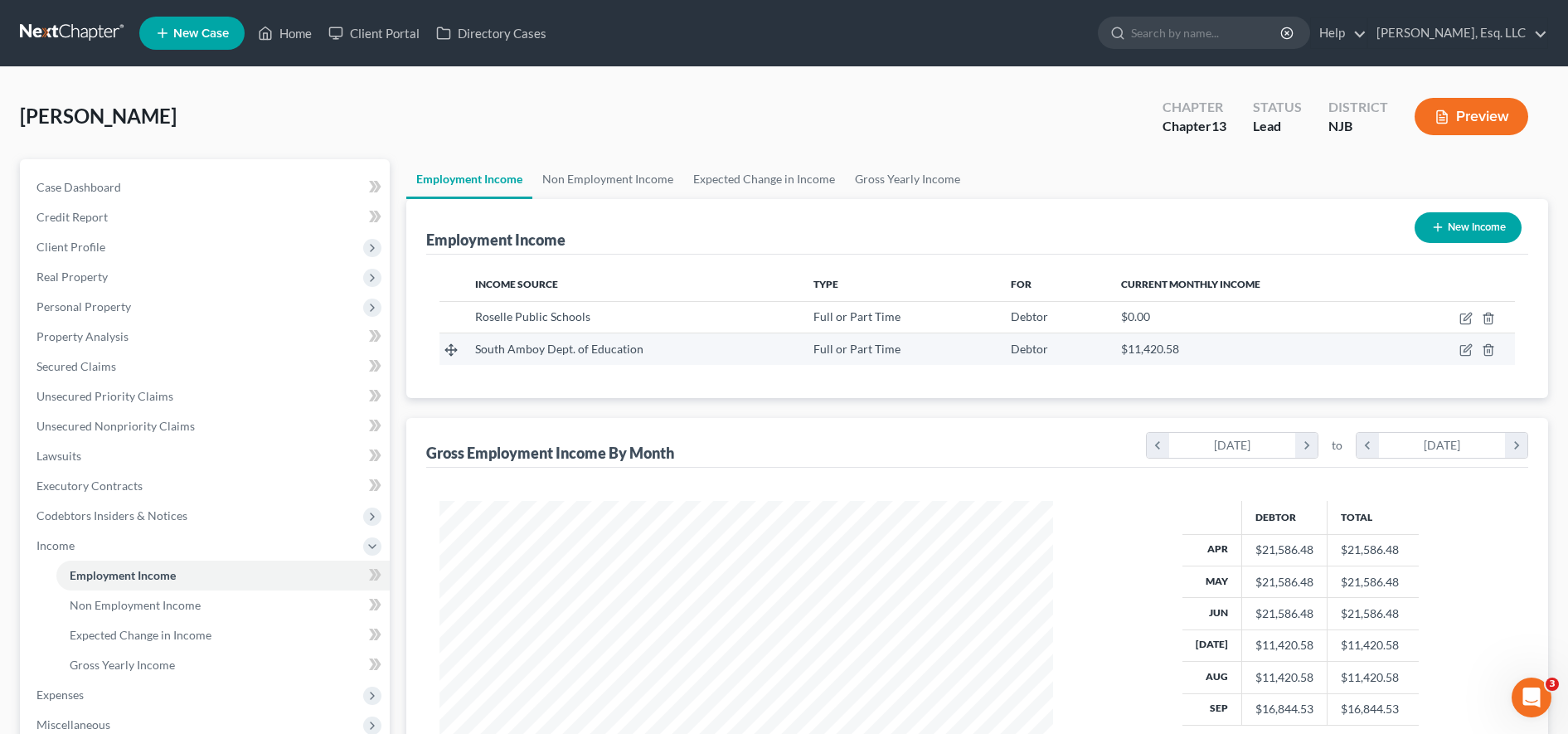
click at [904, 351] on td at bounding box center [1455, 349] width 119 height 31
click at [904, 350] on icon "button" at bounding box center [1465, 350] width 10 height 10
select select "0"
select select "33"
select select "1"
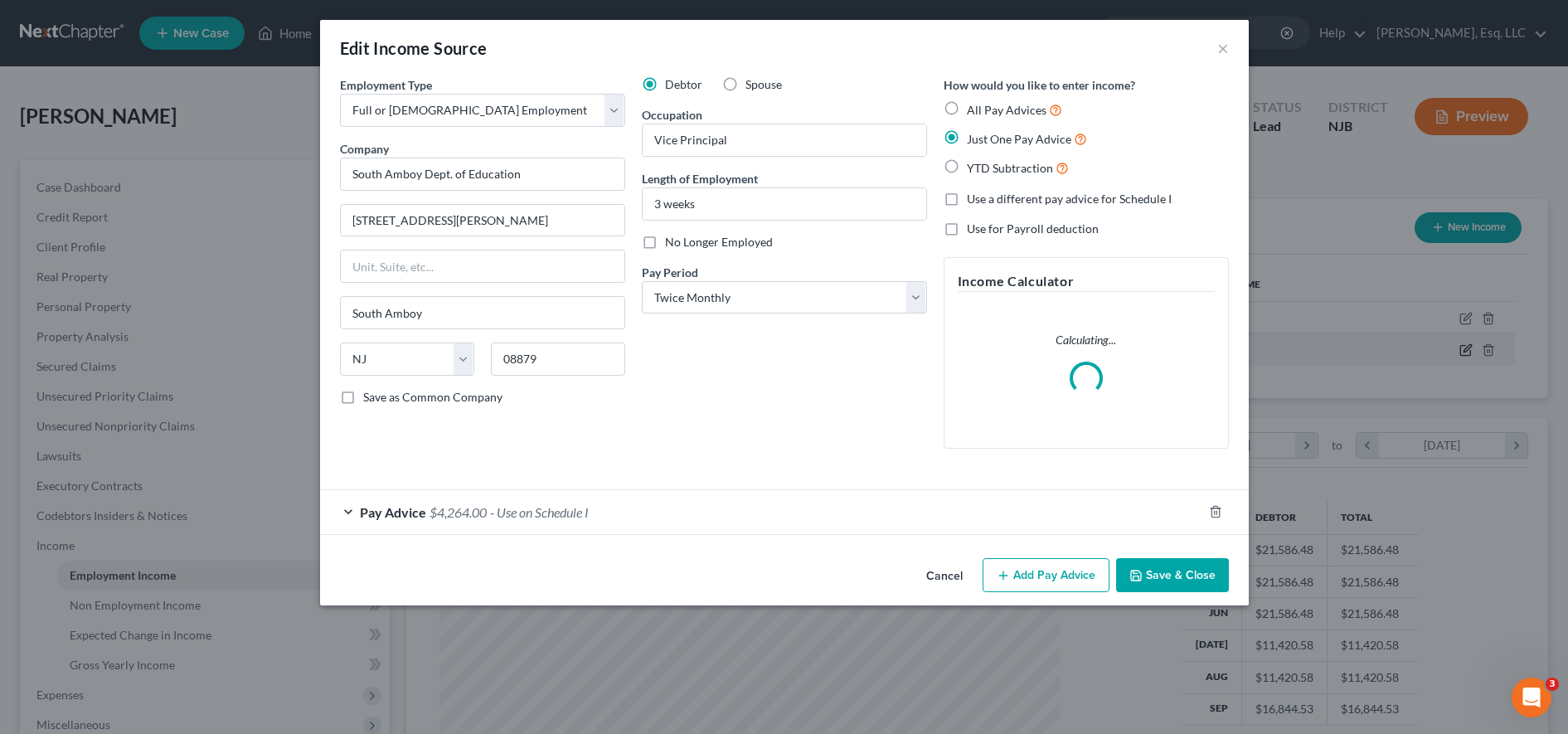
scroll to position [311, 654]
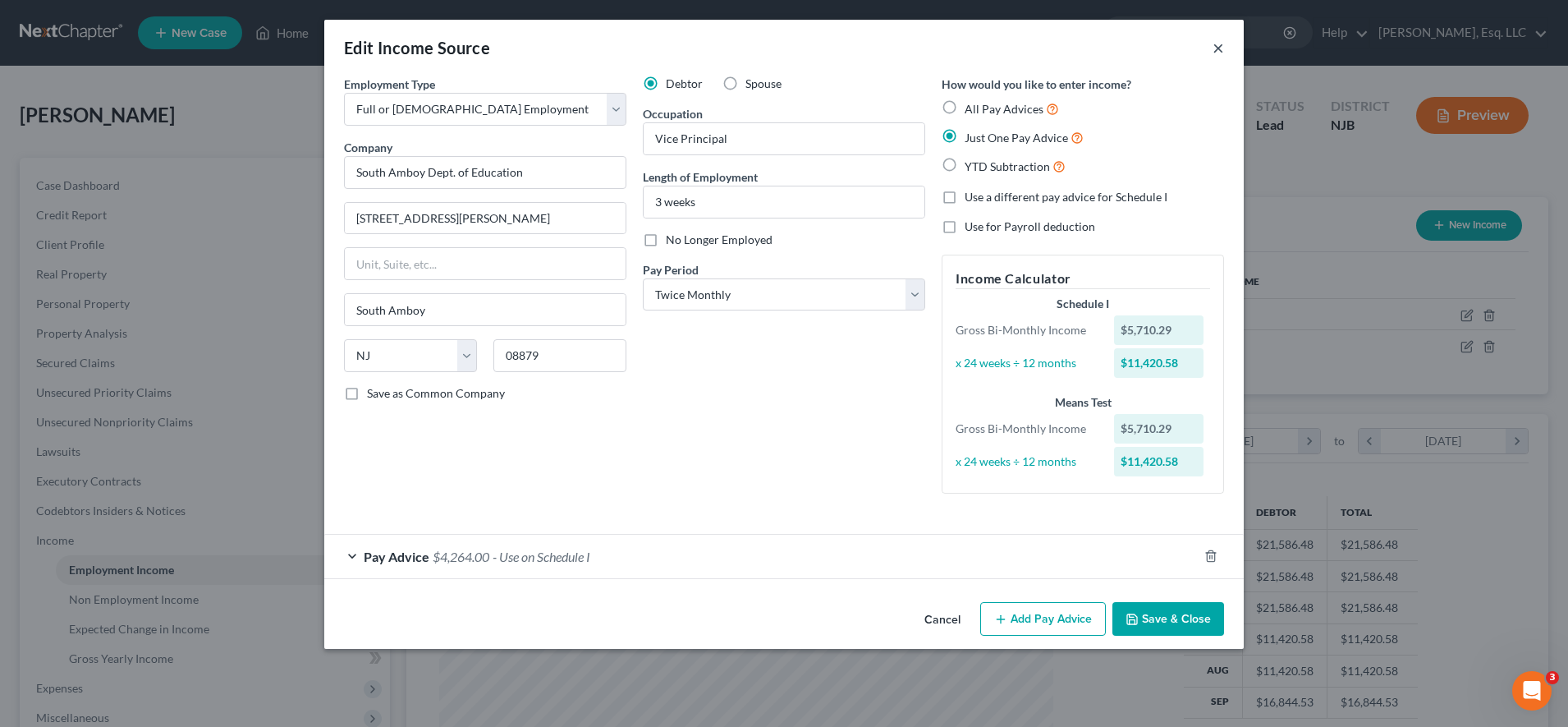
click at [895, 43] on button "×" at bounding box center [1218, 48] width 11 height 20
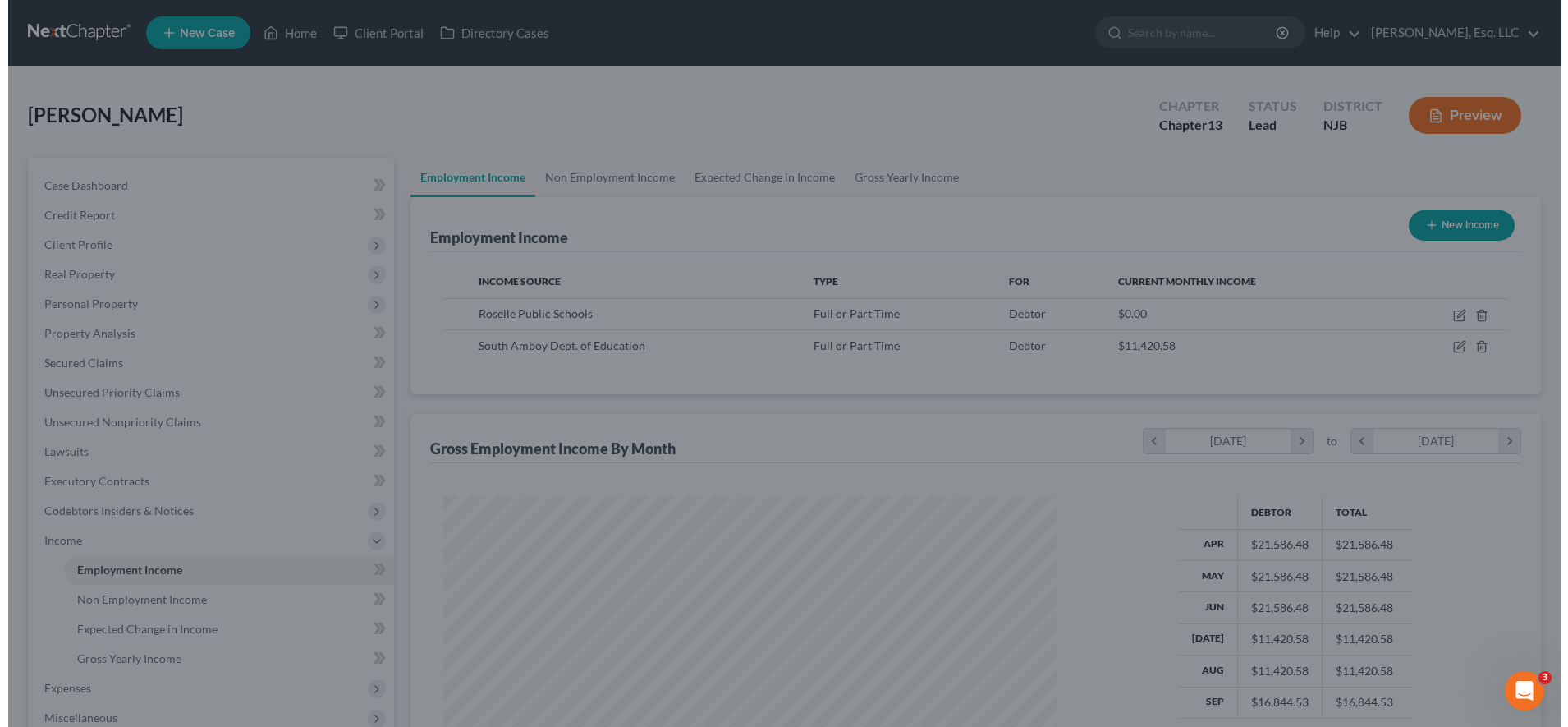
scroll to position [821027, 820492]
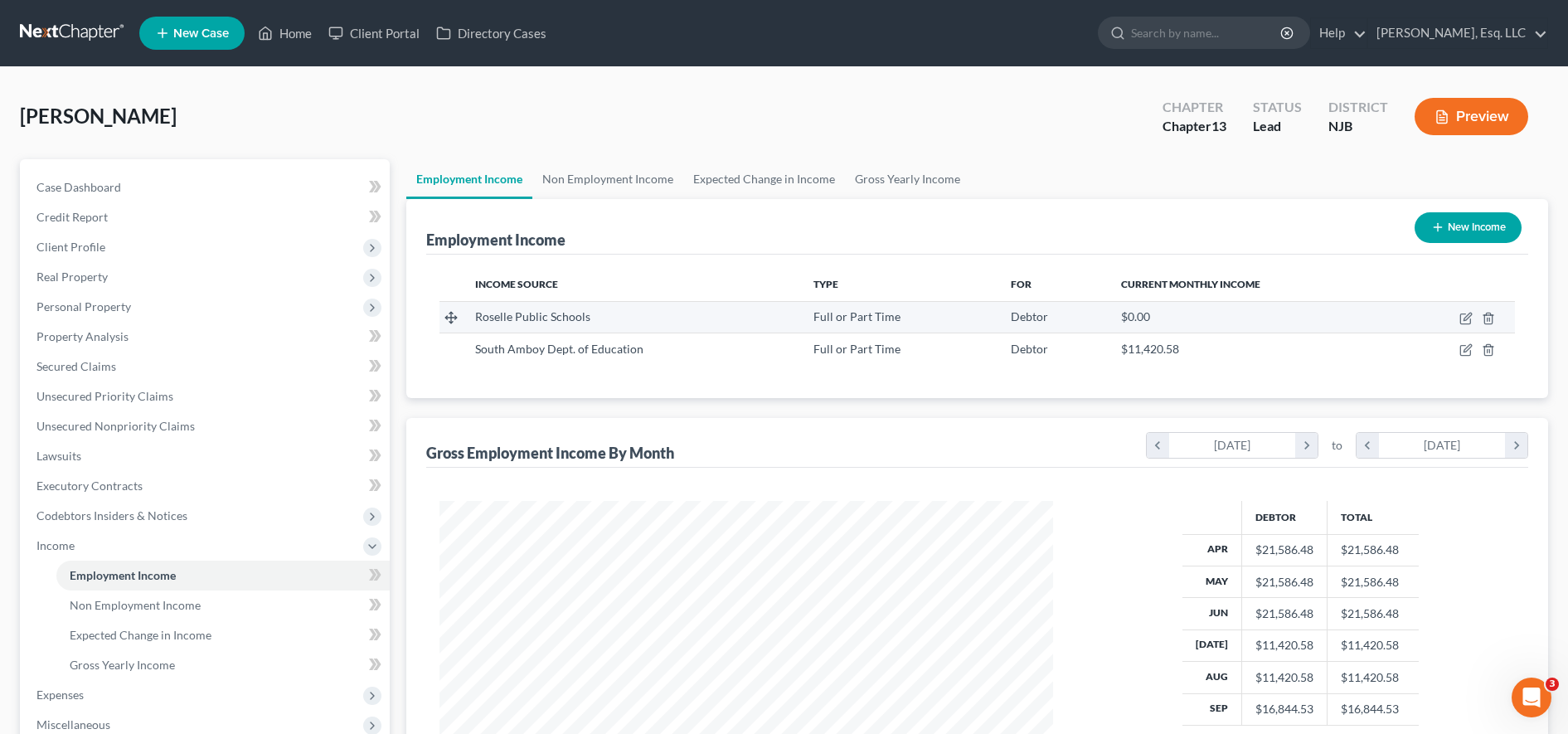
click at [904, 321] on td at bounding box center [1455, 317] width 119 height 31
click at [904, 321] on icon "button" at bounding box center [1466, 318] width 13 height 13
select select "0"
select select "33"
select select "1"
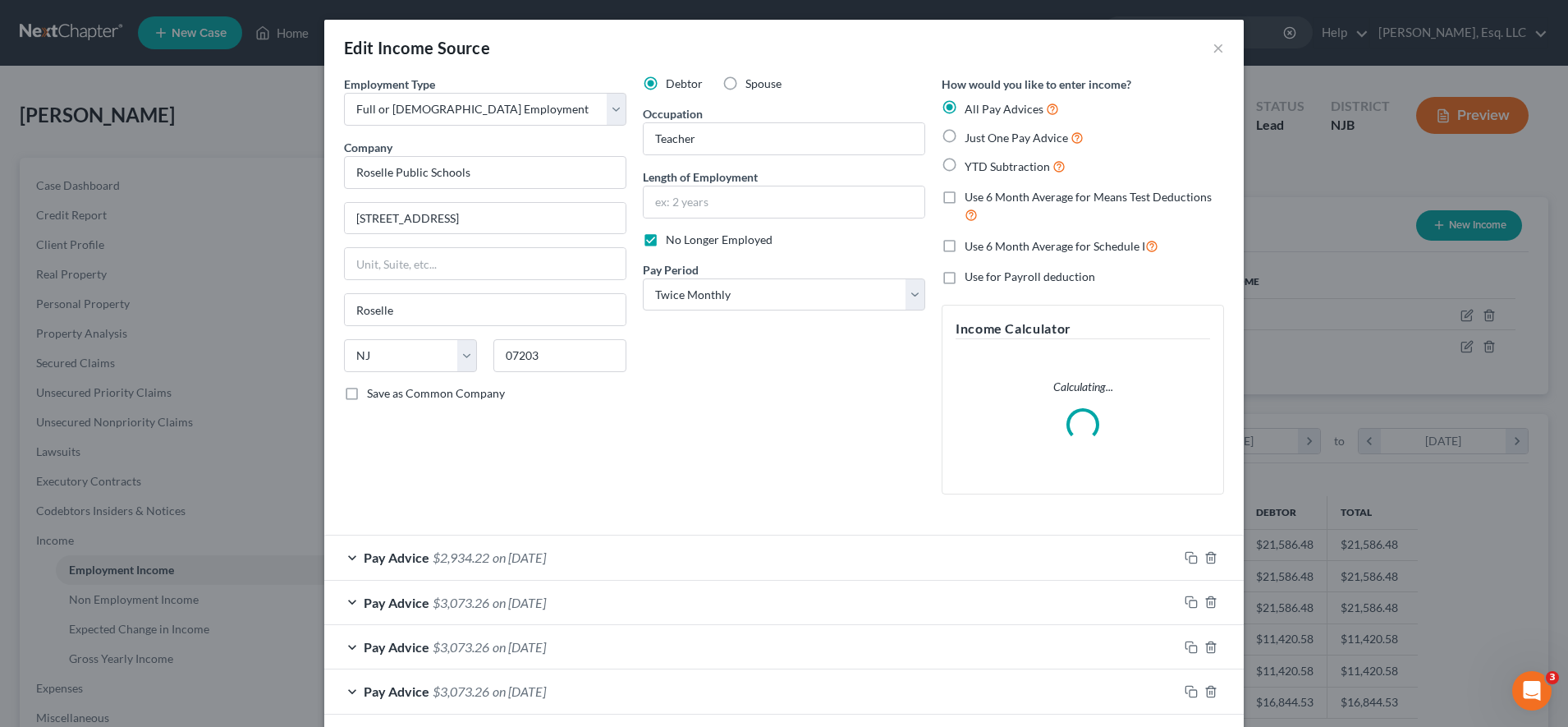
scroll to position [308, 648]
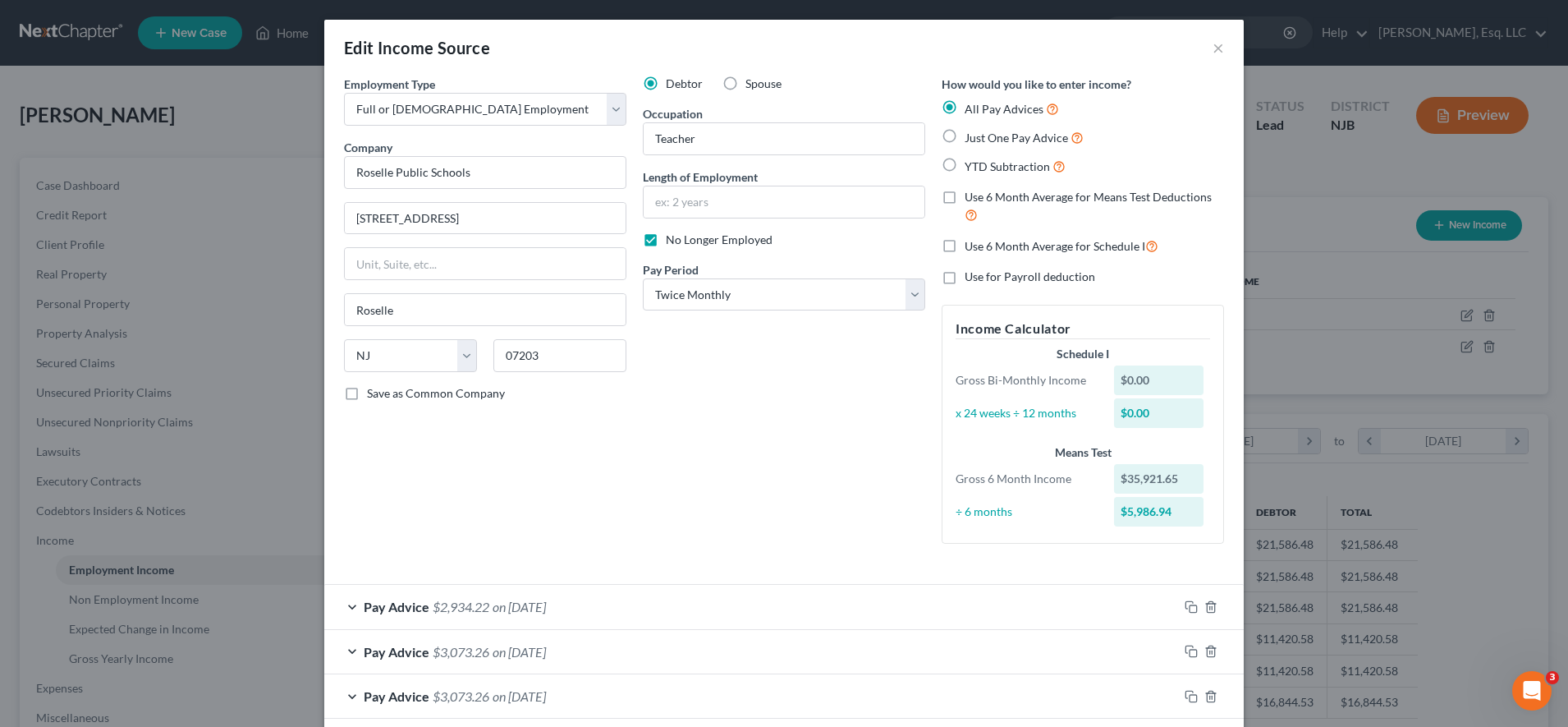
click at [895, 43] on div "Edit Income Source ×" at bounding box center [784, 48] width 920 height 55
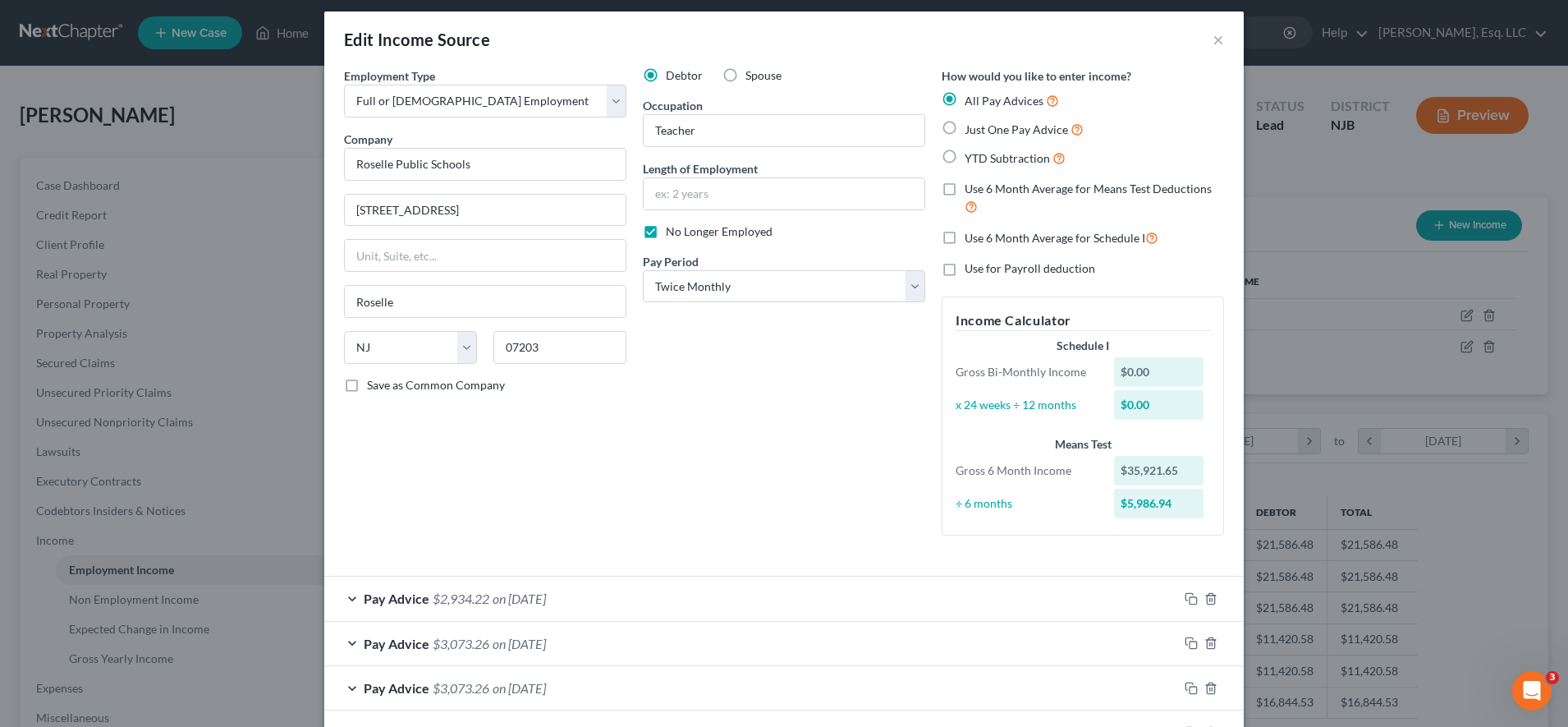
scroll to position [0, 0]
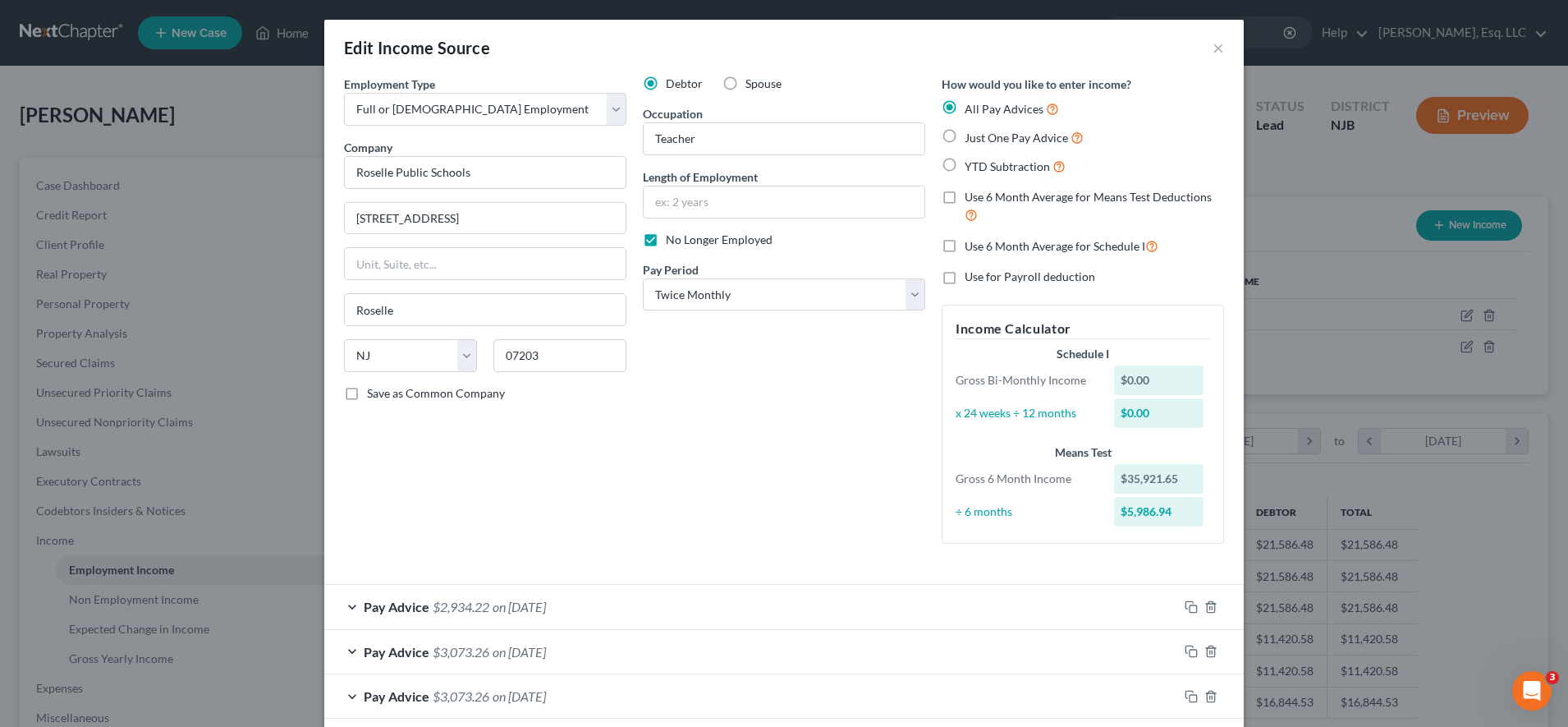
click at [895, 250] on span "Use 6 Month Average for Schedule I" at bounding box center [1055, 246] width 181 height 14
click at [895, 247] on input "Use 6 Month Average for Schedule I" at bounding box center [976, 242] width 10 height 10
checkbox input "true"
click at [895, 254] on label "Use 6 Month Average for Schedule I" at bounding box center [1062, 246] width 194 height 19
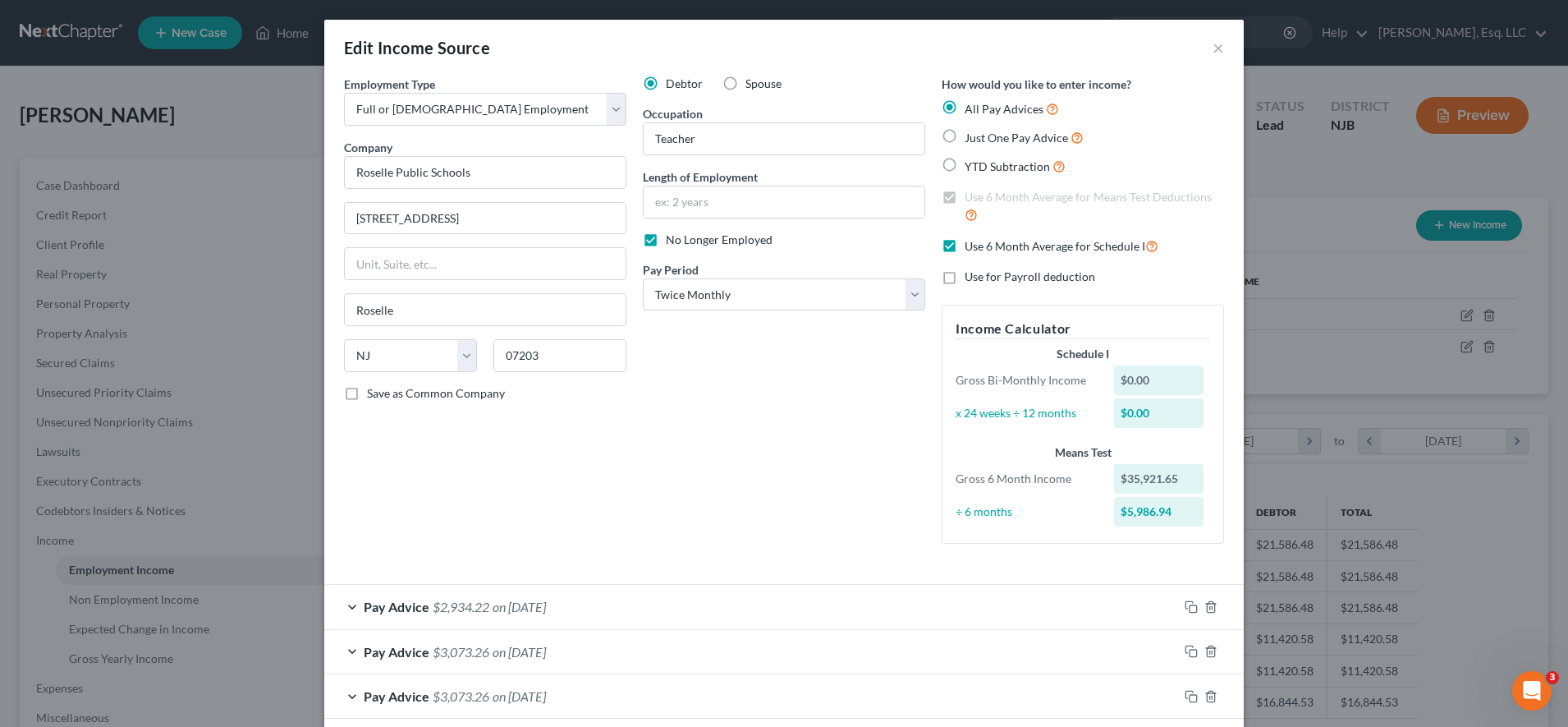
click at [895, 247] on input "Use 6 Month Average for Schedule I" at bounding box center [976, 242] width 10 height 10
checkbox input "false"
click at [895, 203] on label "Use 6 Month Average for Means Test Deductions" at bounding box center [1095, 206] width 260 height 36
click at [895, 199] on input "Use 6 Month Average for Means Test Deductions" at bounding box center [976, 194] width 10 height 10
checkbox input "false"
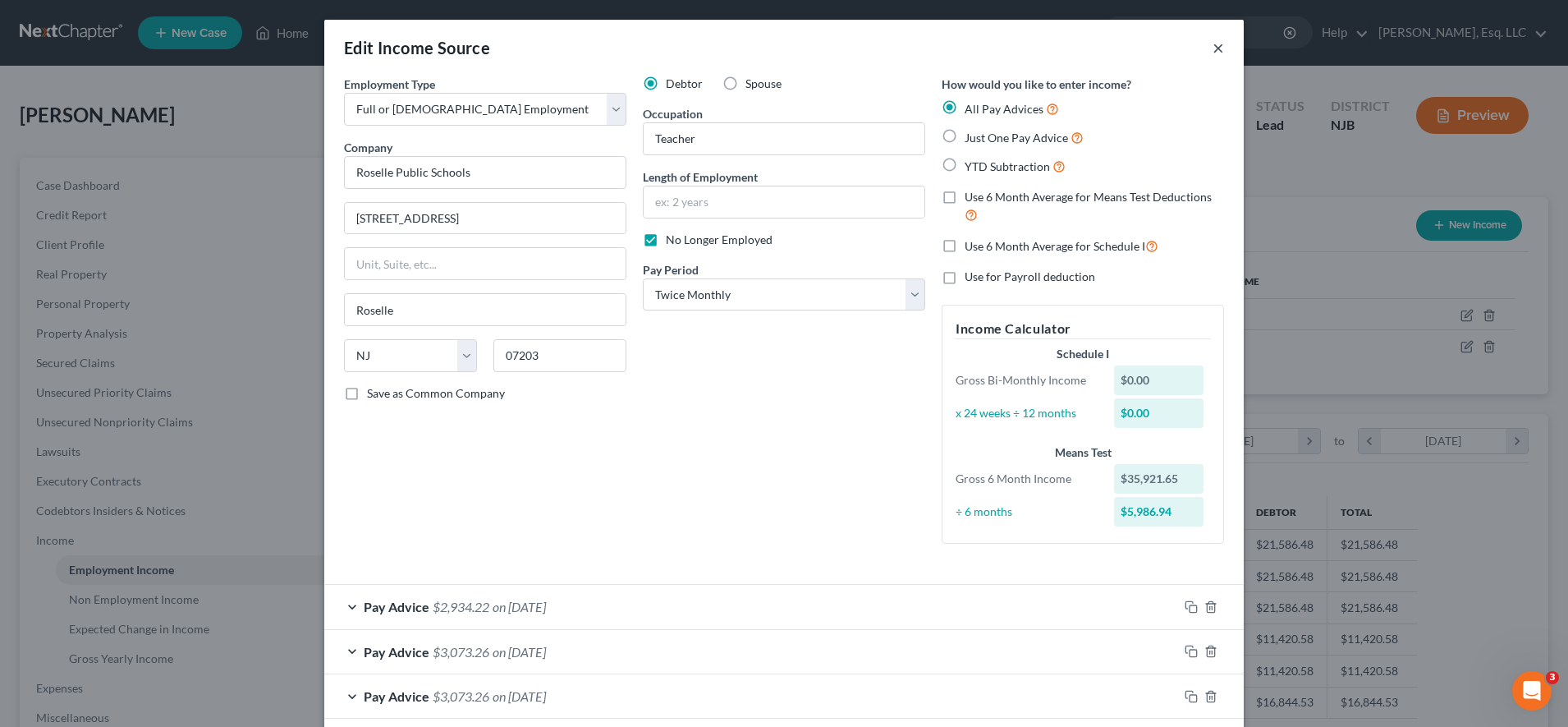
click at [895, 43] on button "×" at bounding box center [1218, 48] width 11 height 20
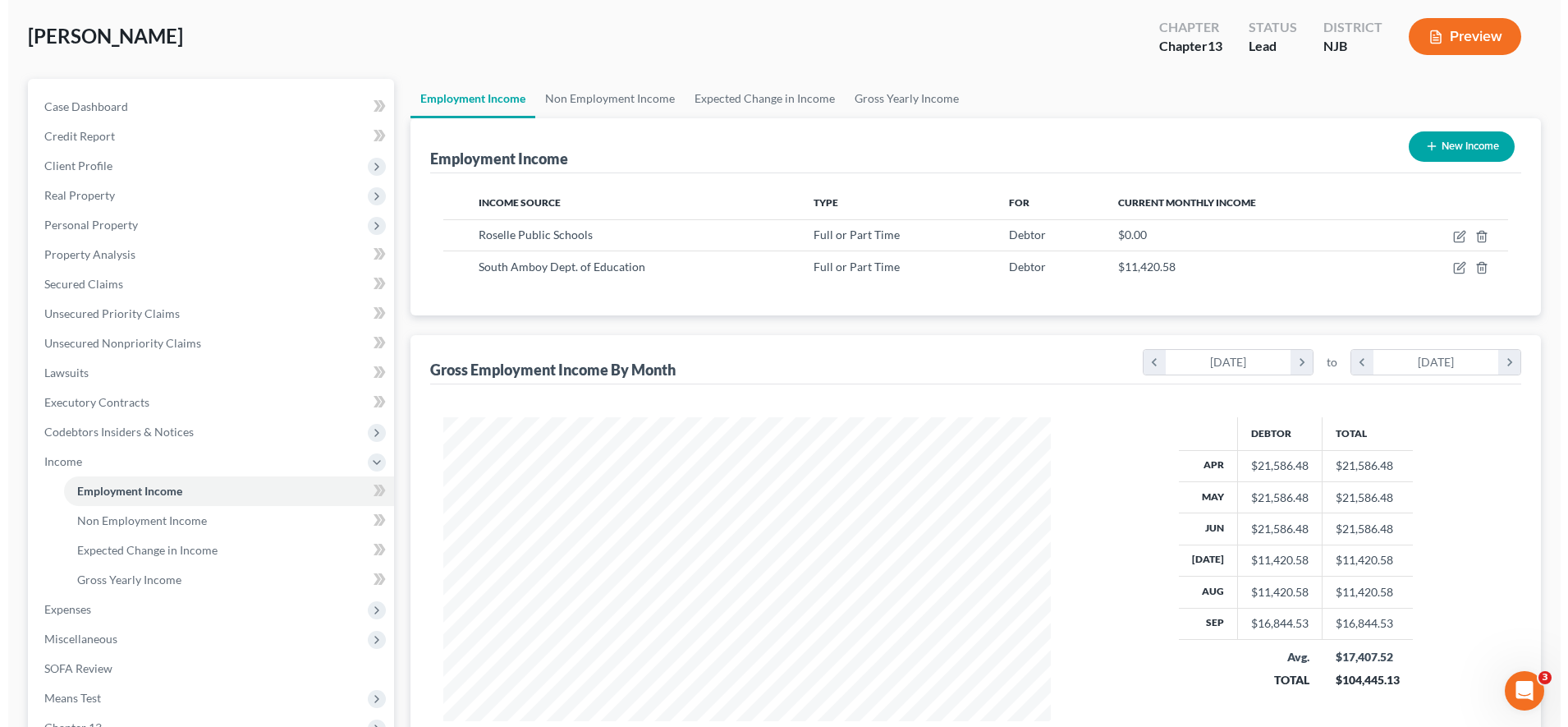
scroll to position [81, 0]
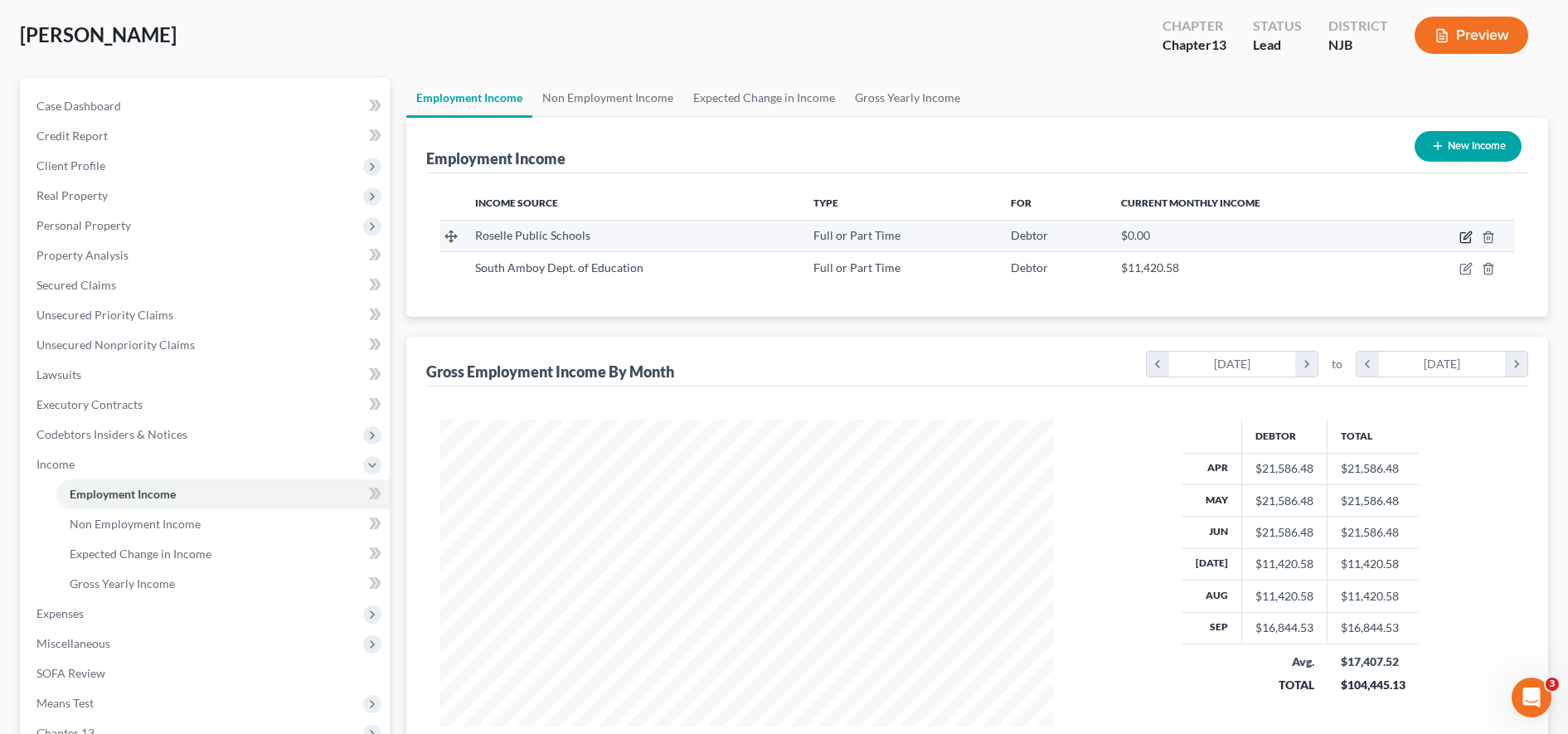
click at [904, 232] on icon "button" at bounding box center [1466, 237] width 13 height 13
select select "0"
select select "33"
select select "1"
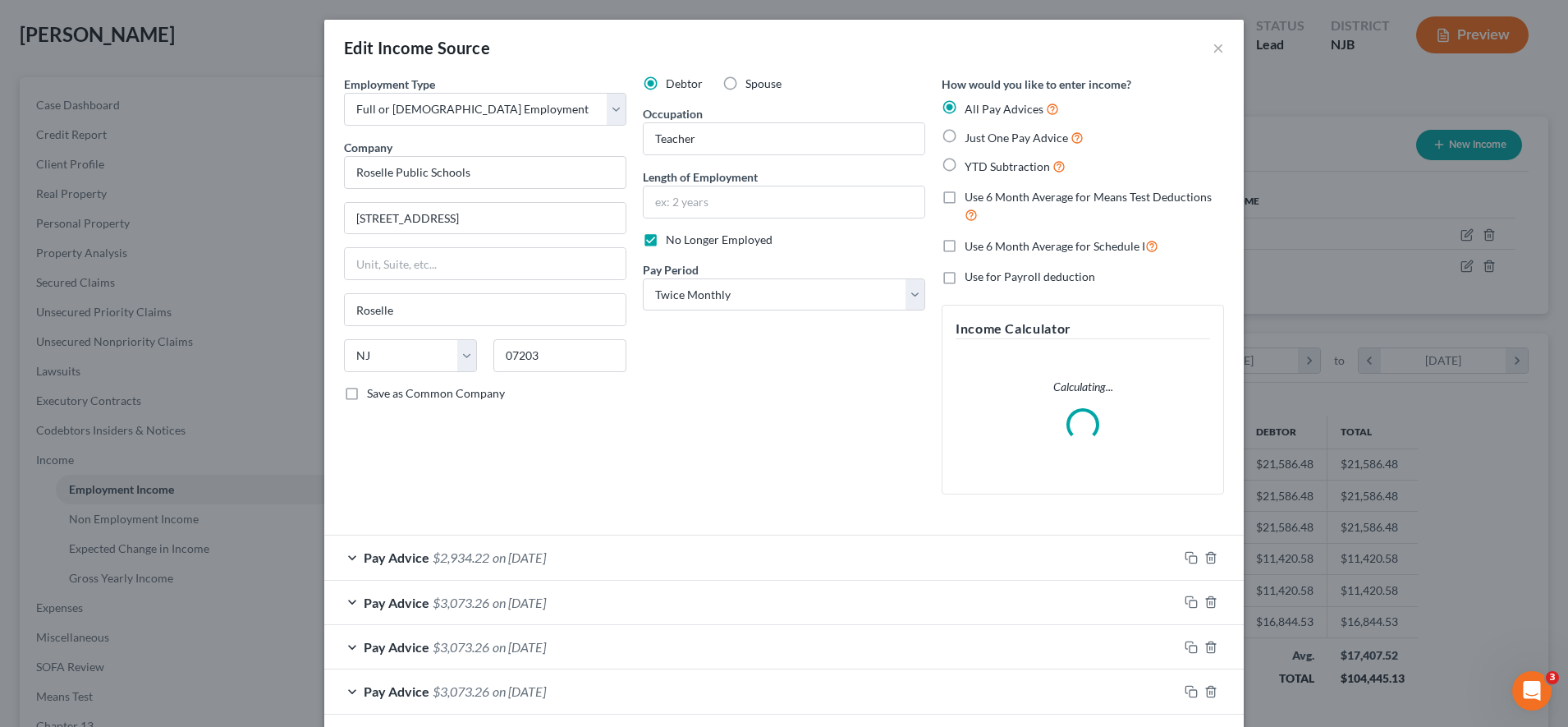
scroll to position [308, 648]
click at [895, 165] on label "YTD Subtraction" at bounding box center [1015, 166] width 101 height 19
click at [895, 165] on input "YTD Subtraction" at bounding box center [976, 162] width 10 height 10
radio input "true"
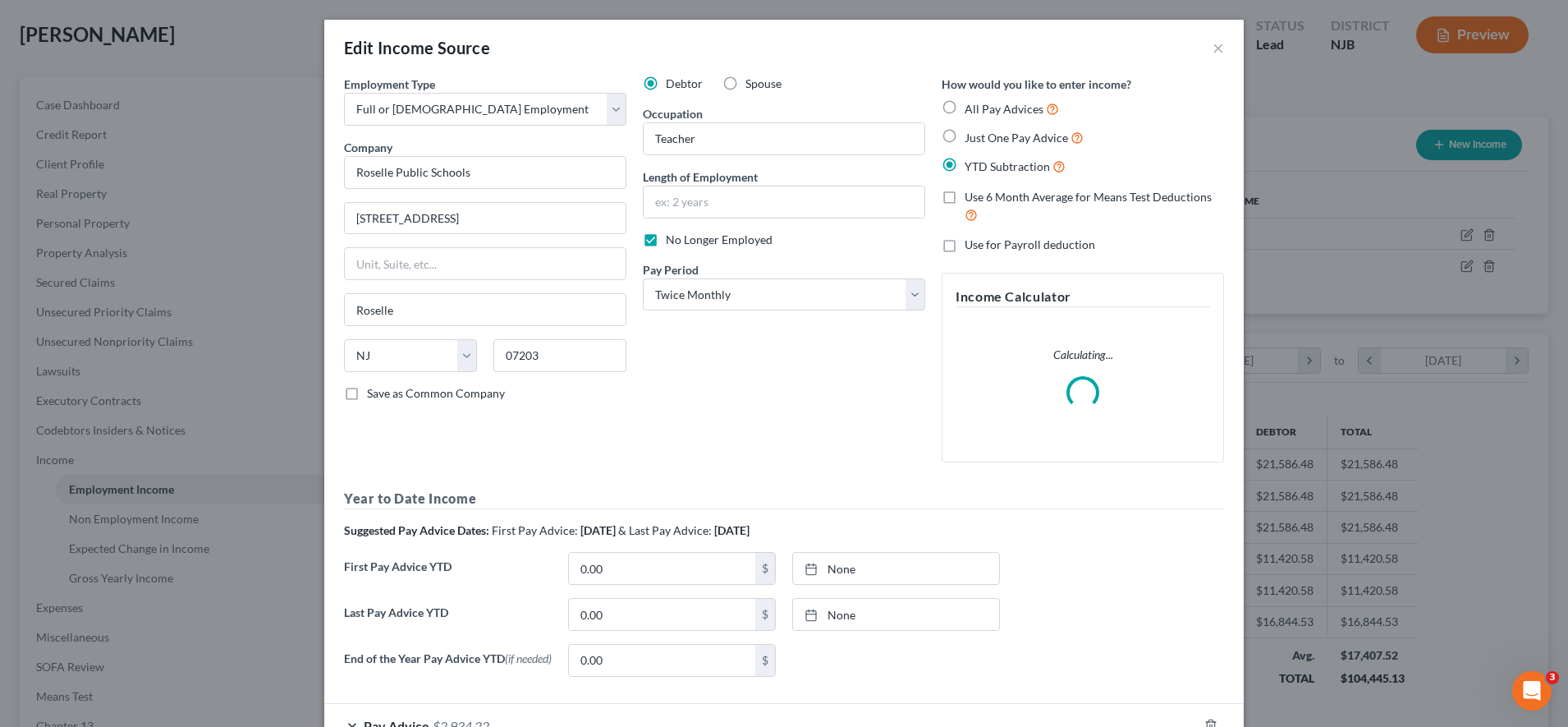
scroll to position [226, 0]
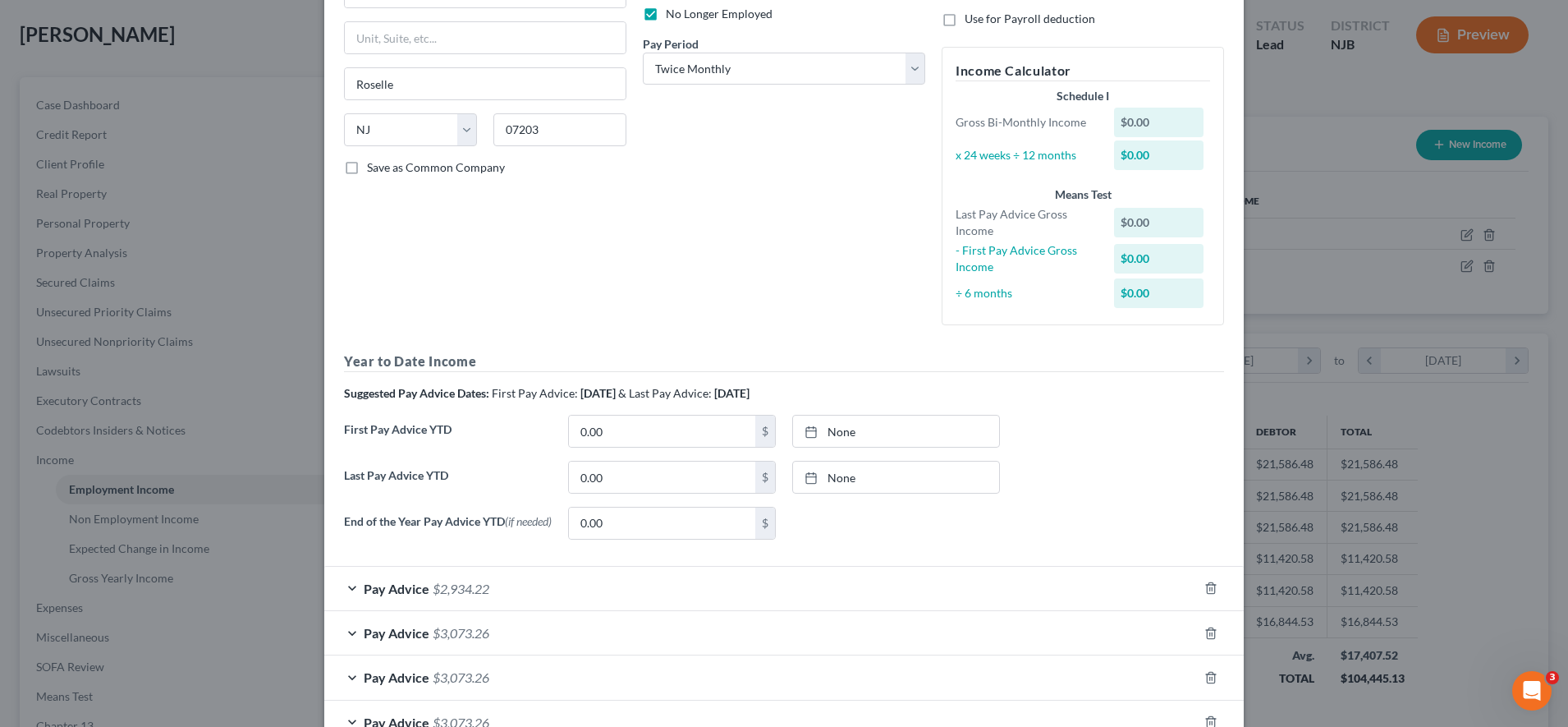
click at [895, 23] on div "Use for Payroll deduction" at bounding box center [1083, 18] width 282 height 16
click at [629, 427] on input "0.00" at bounding box center [662, 432] width 186 height 31
type input "5,082.95"
click at [627, 477] on input "0.00" at bounding box center [662, 477] width 186 height 31
click at [650, 696] on div "Pay Advice $3,073.26" at bounding box center [761, 677] width 874 height 43
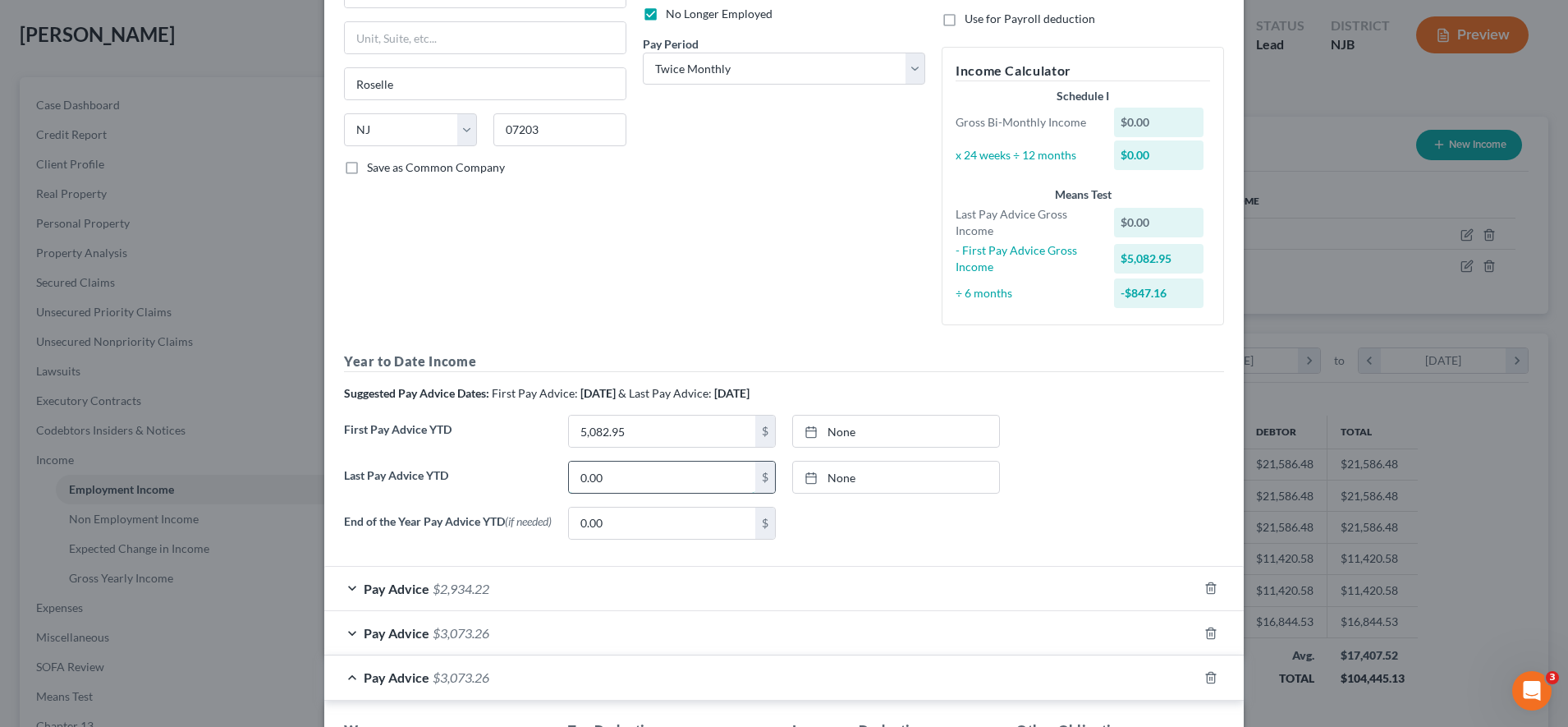
click at [656, 477] on input "0.00" at bounding box center [662, 477] width 186 height 31
click at [692, 482] on input "70,254" at bounding box center [662, 477] width 186 height 31
type input "70,254.35"
type input "[DATE]"
click at [826, 433] on link "None" at bounding box center [897, 432] width 206 height 31
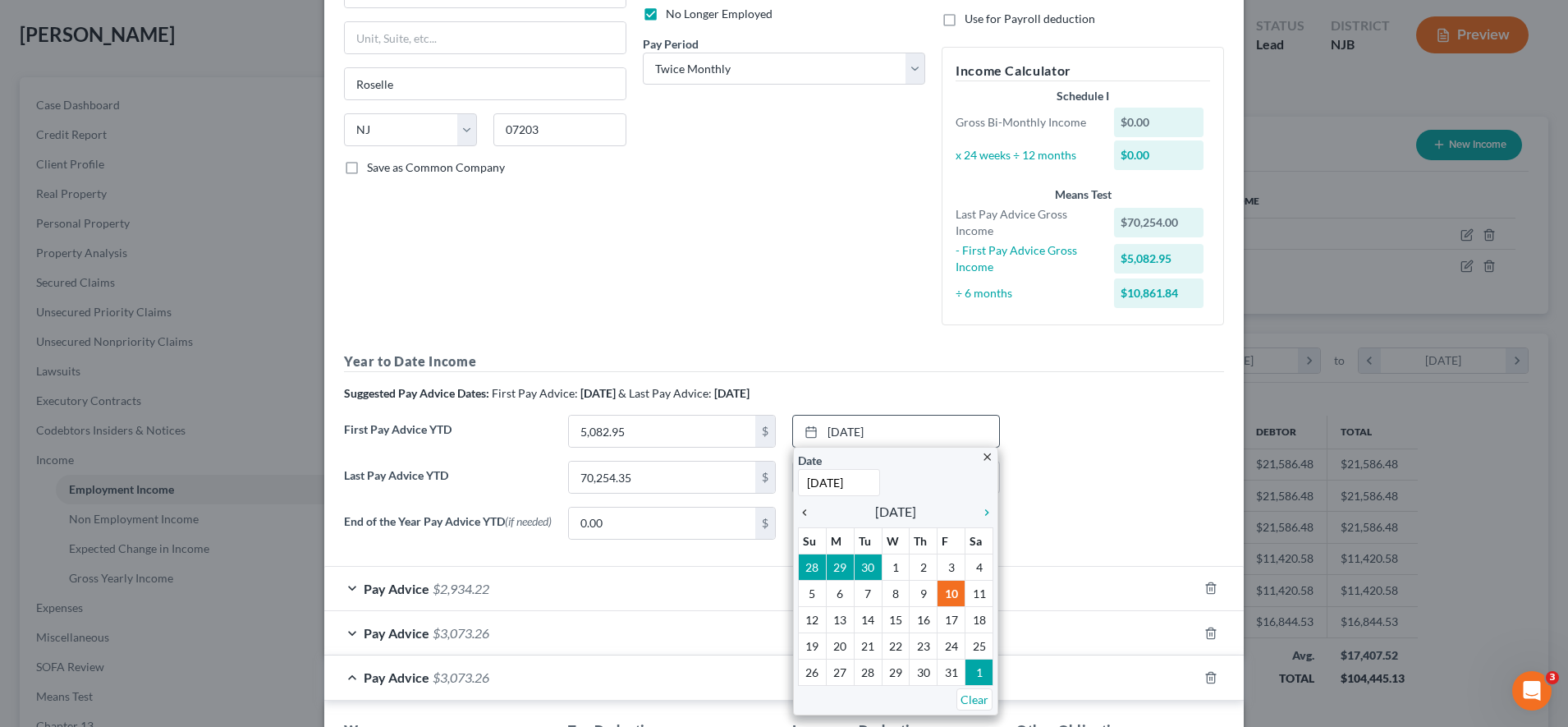
click at [799, 514] on icon "chevron_left" at bounding box center [808, 512] width 22 height 13
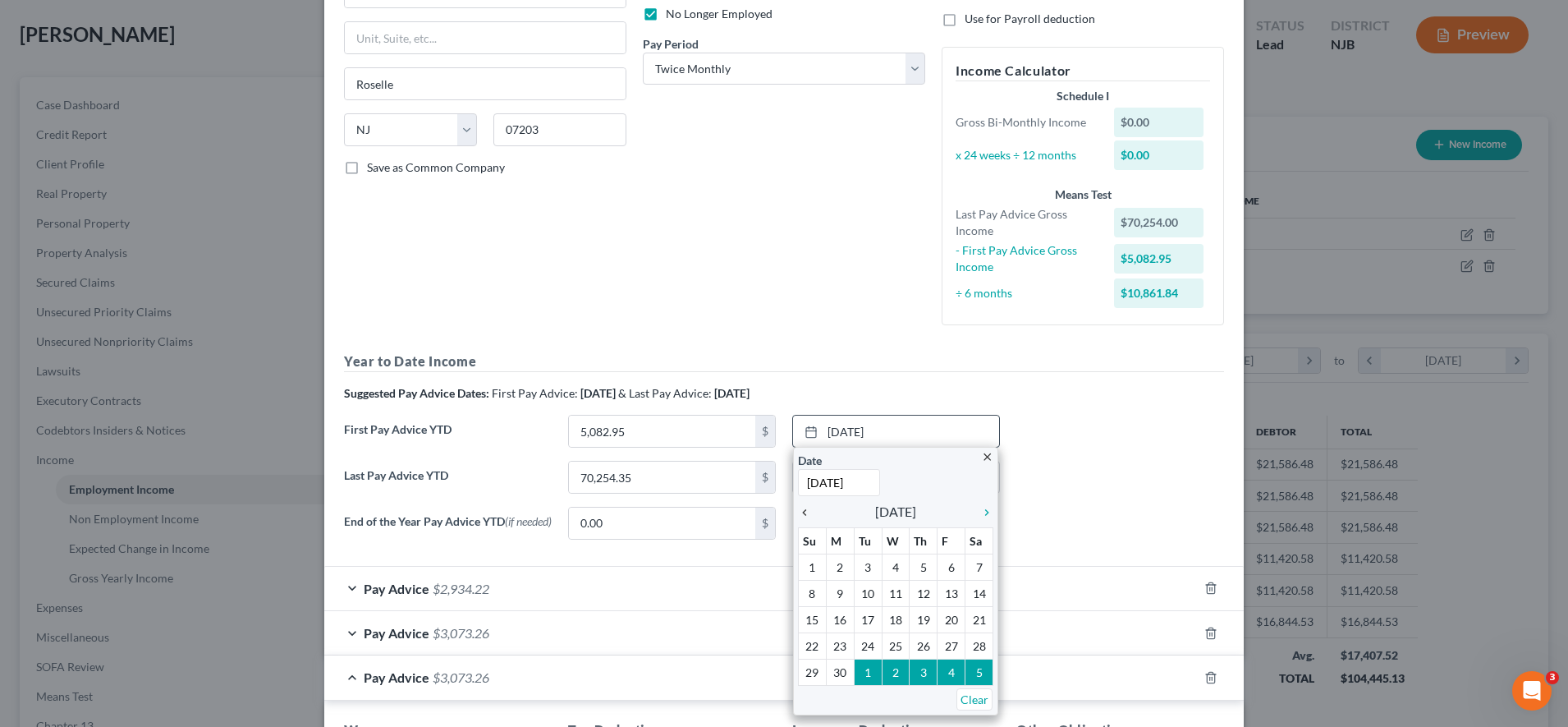
click at [799, 514] on icon "chevron_left" at bounding box center [808, 512] width 22 height 13
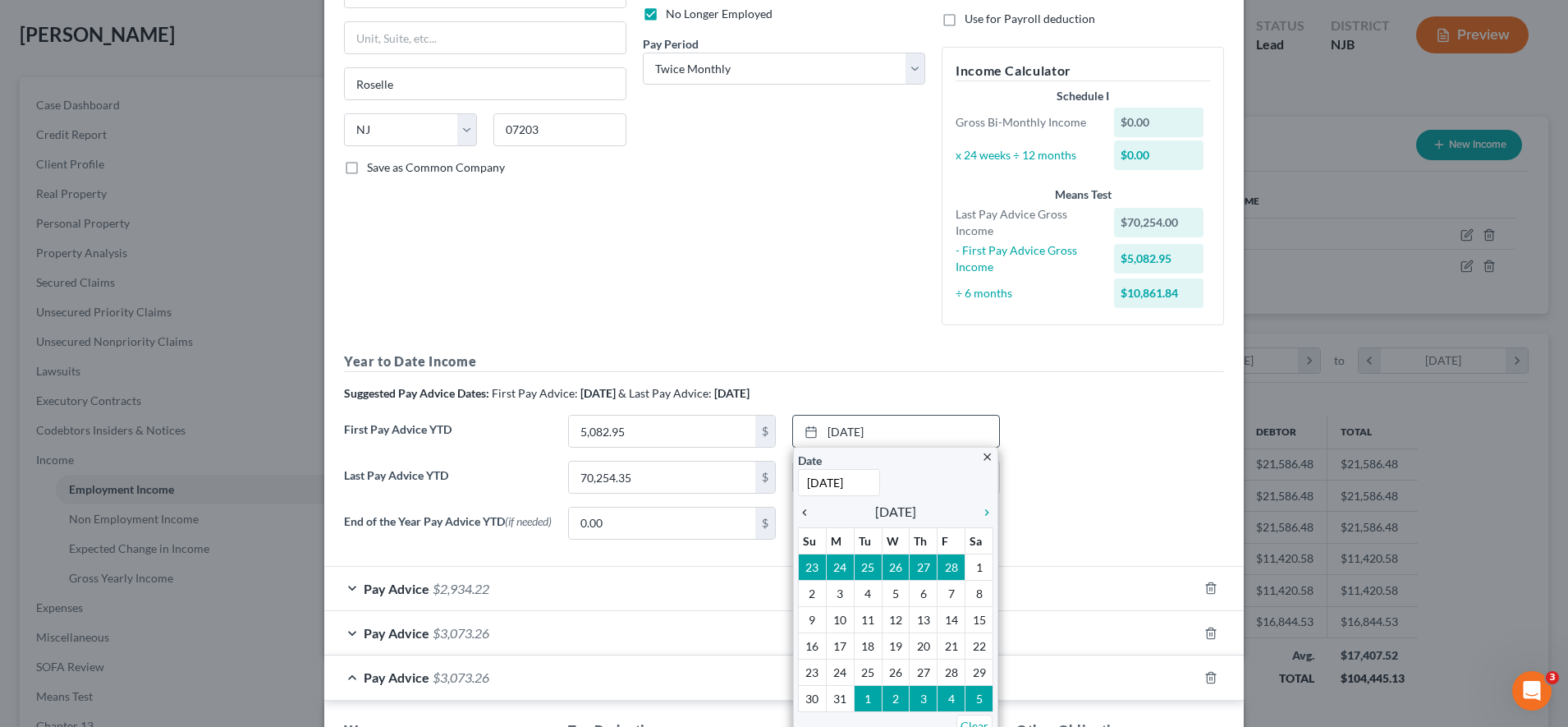
click at [799, 514] on icon "chevron_left" at bounding box center [808, 512] width 22 height 13
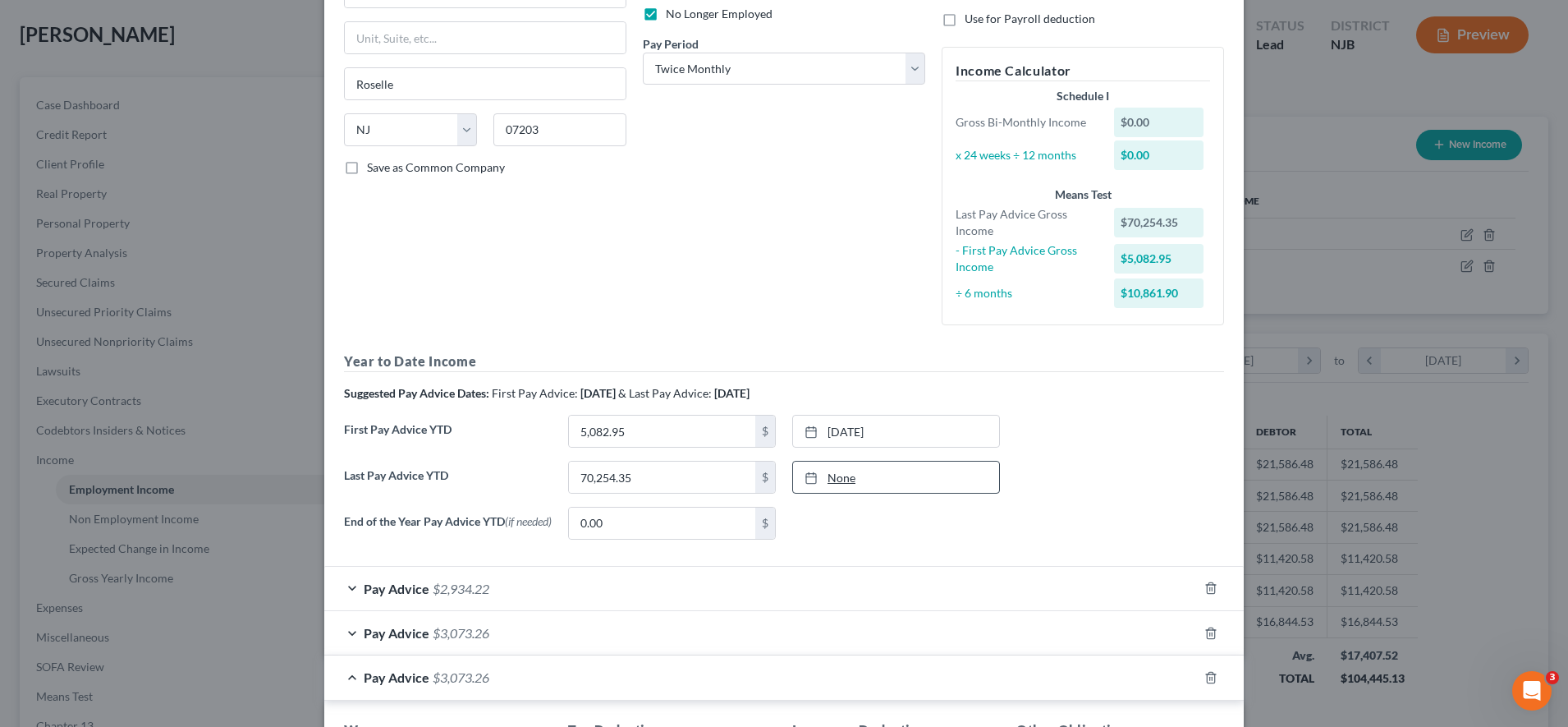
type input "[DATE]"
click at [859, 477] on link "[DATE]" at bounding box center [897, 477] width 206 height 31
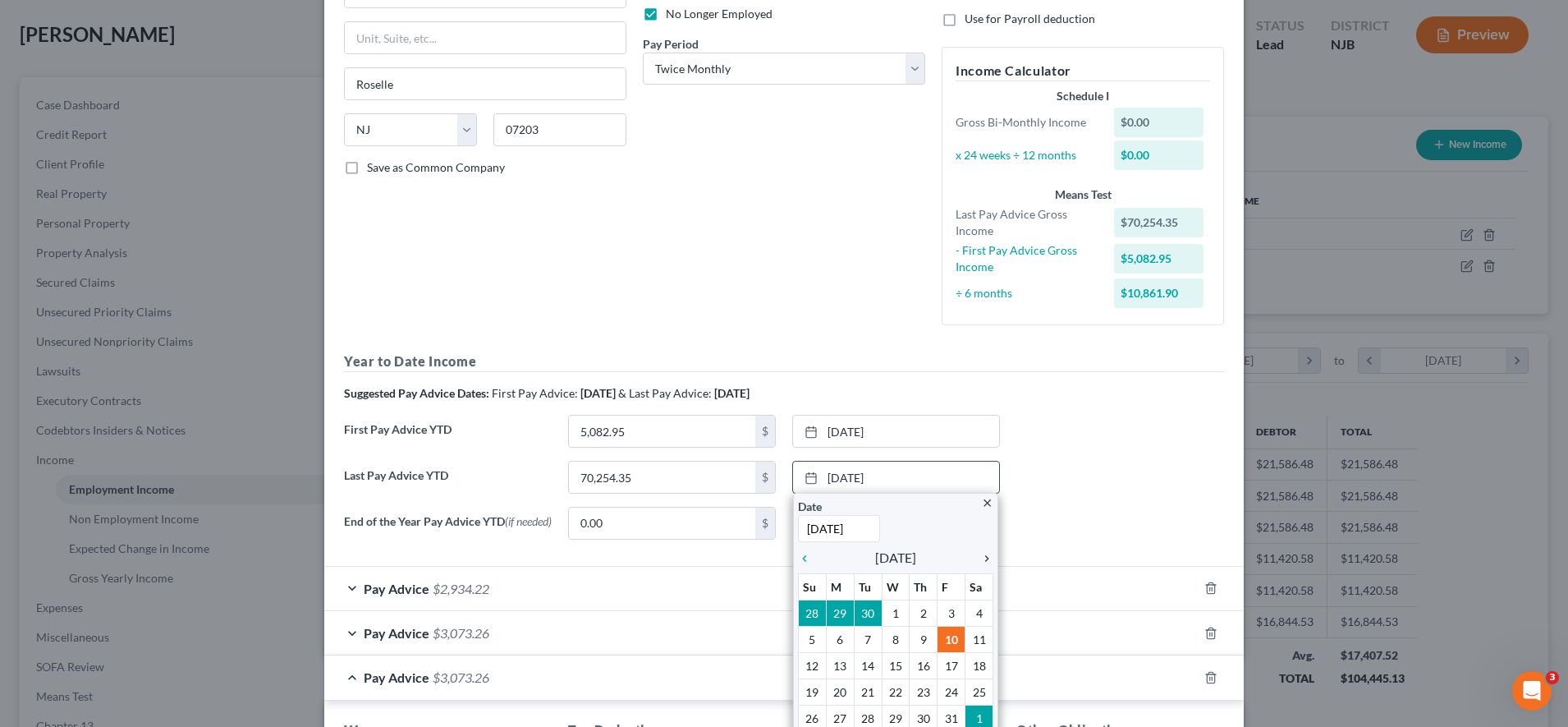
click at [895, 561] on icon "chevron_right" at bounding box center [982, 558] width 22 height 13
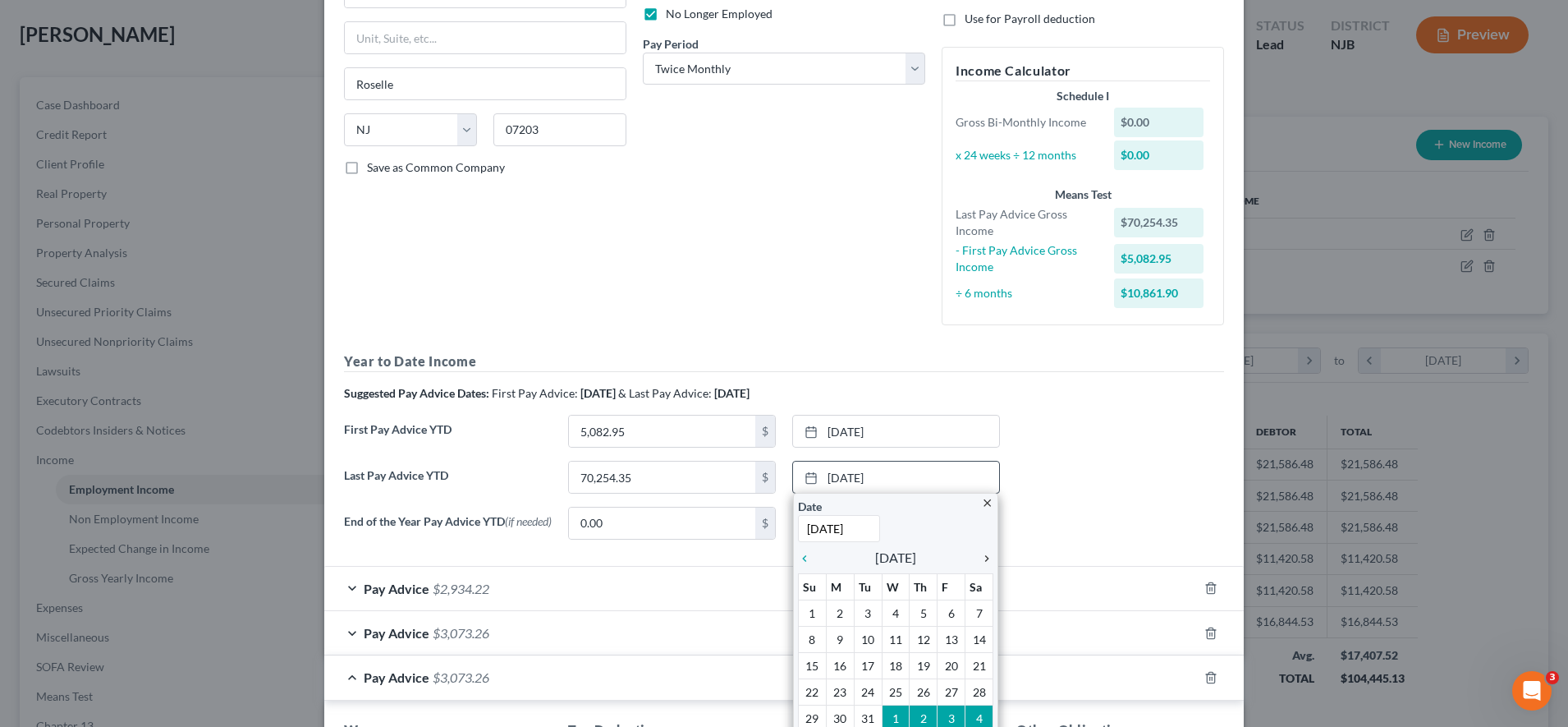
click at [895, 561] on icon "chevron_right" at bounding box center [982, 558] width 22 height 13
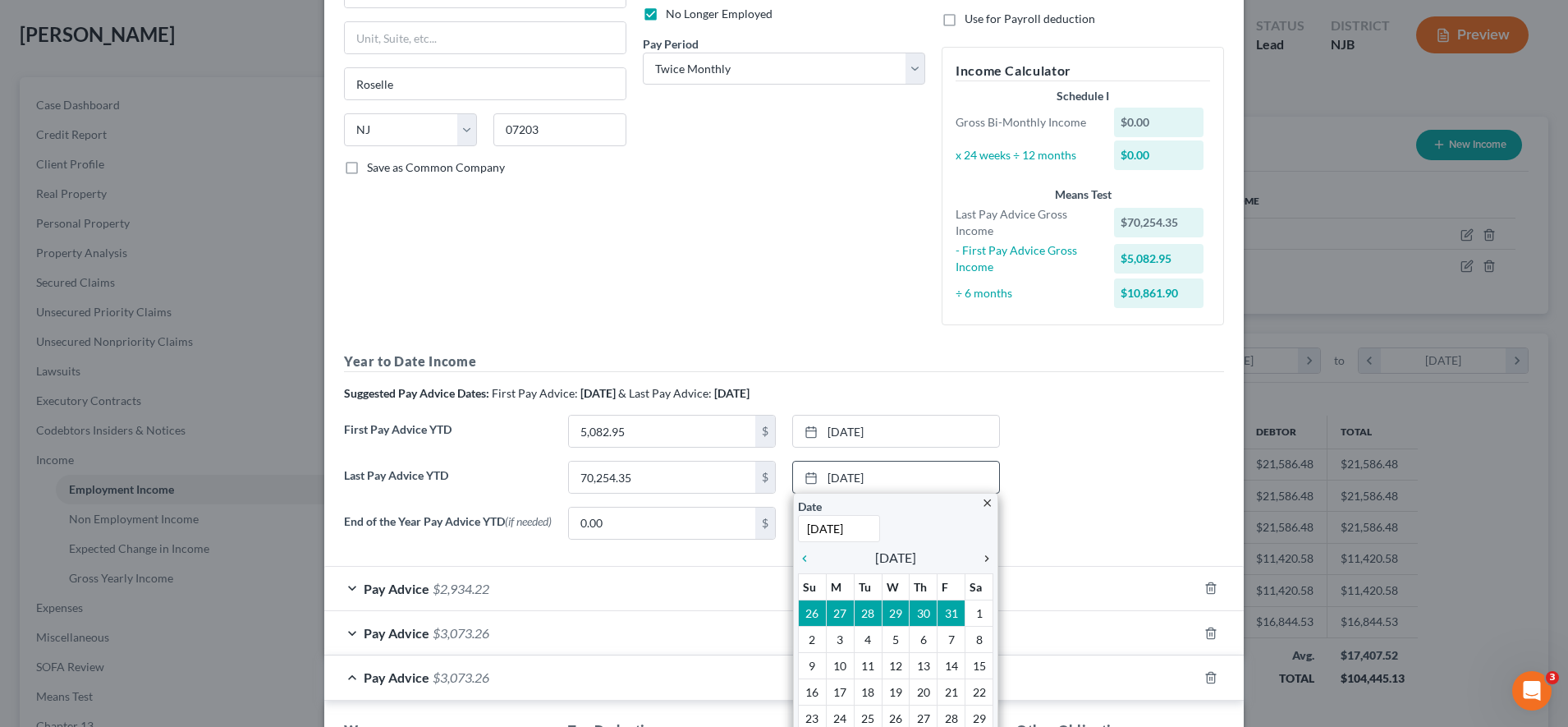
click at [895, 561] on icon "chevron_right" at bounding box center [982, 558] width 22 height 13
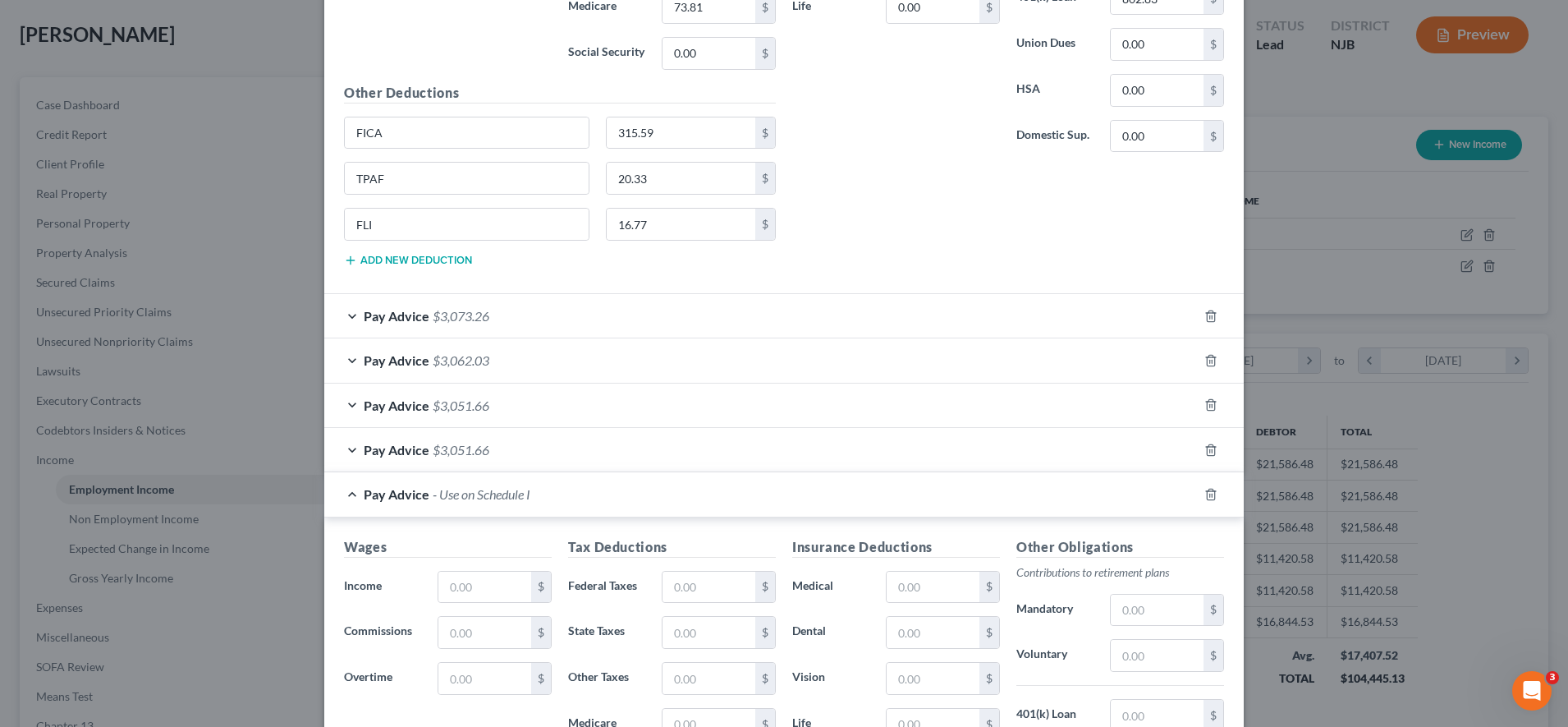
scroll to position [1411, 0]
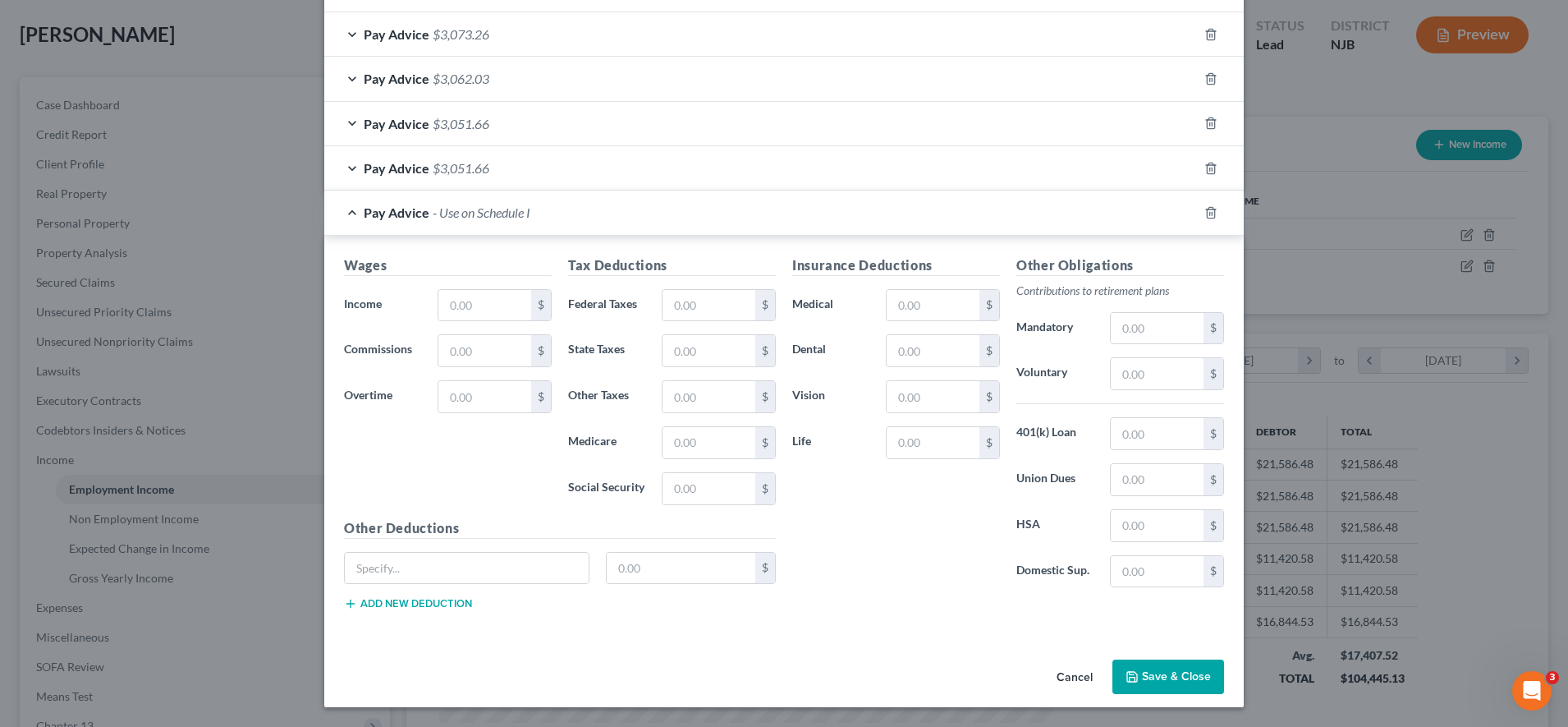
click at [895, 177] on div "Pay Advice $3,051.66" at bounding box center [761, 168] width 874 height 43
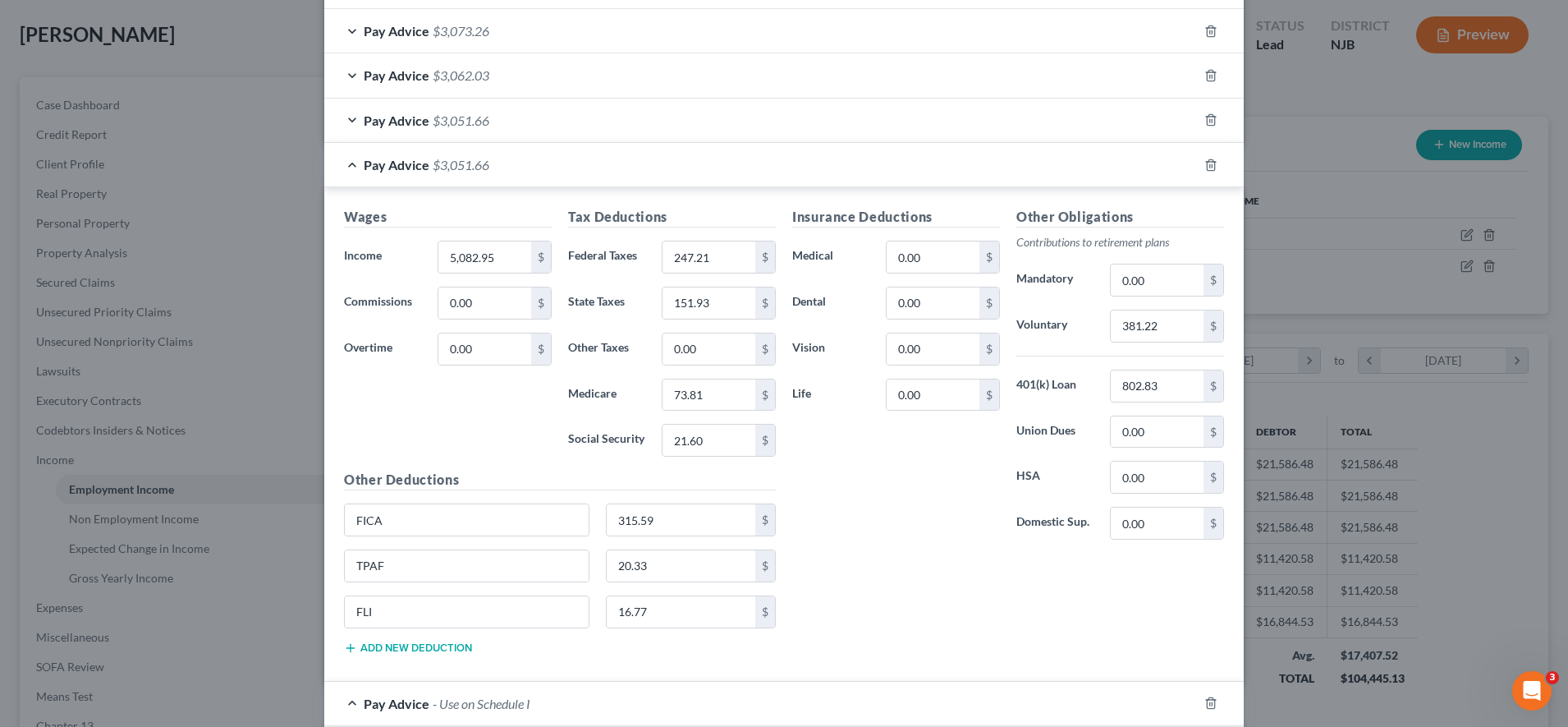
click at [895, 177] on div "Pay Advice $3,051.66" at bounding box center [761, 165] width 874 height 43
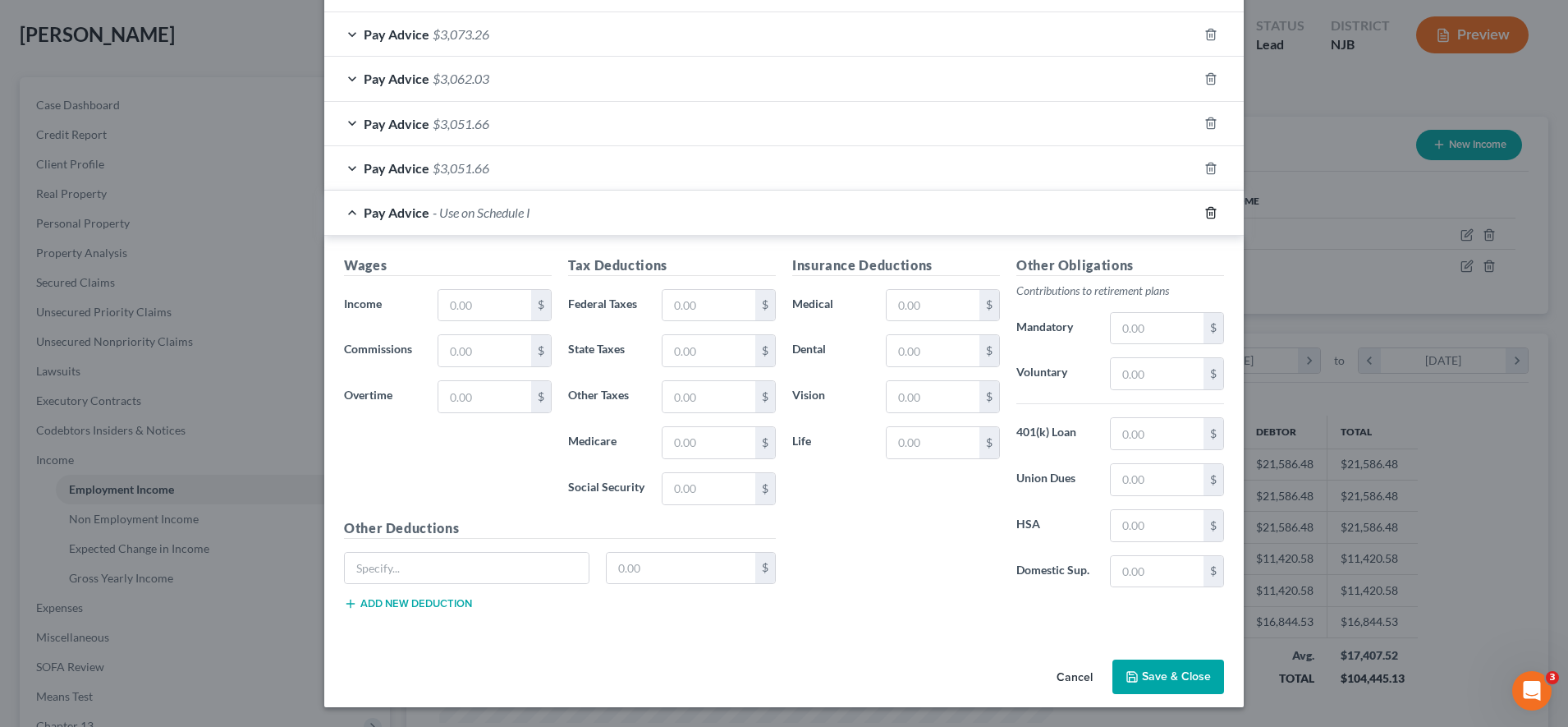
click at [895, 217] on icon "button" at bounding box center [1211, 212] width 13 height 13
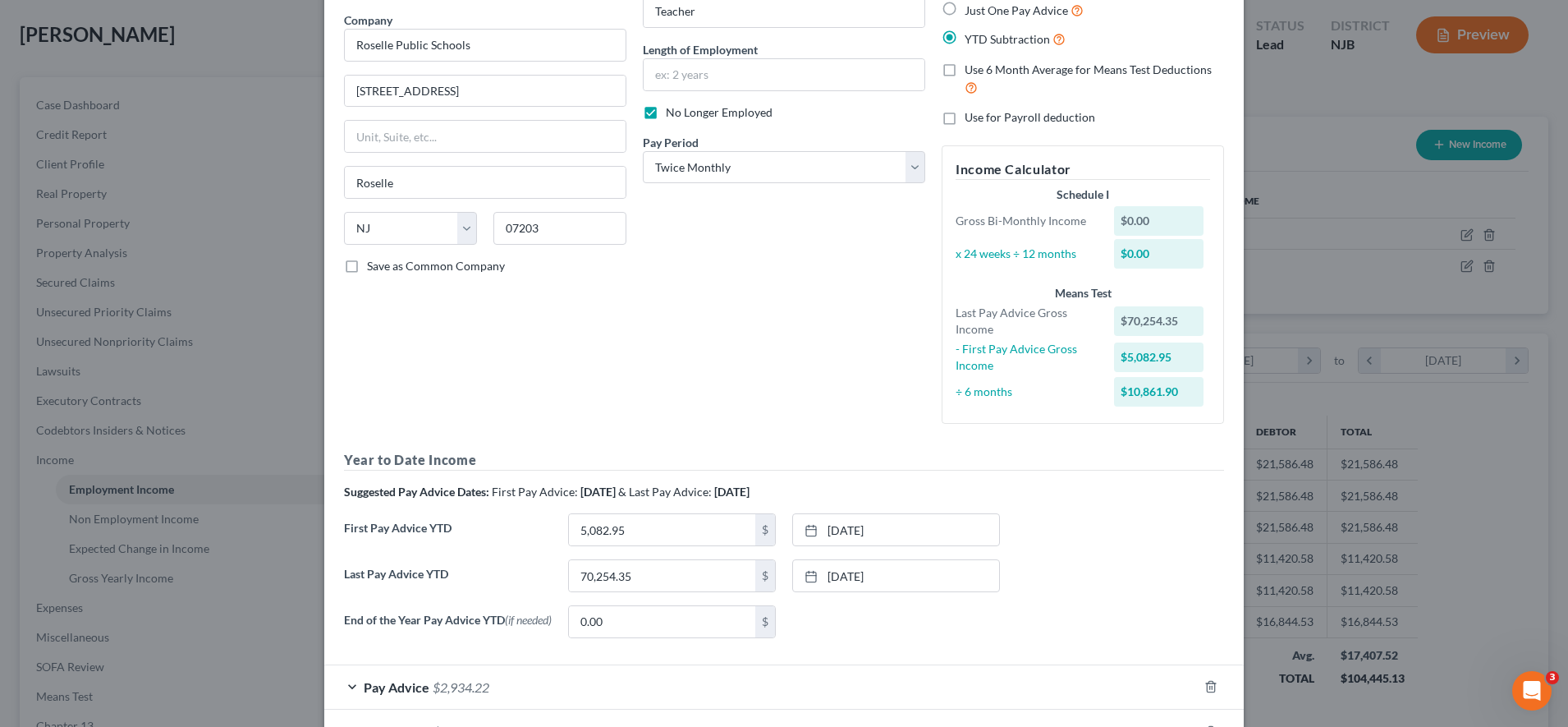
scroll to position [127, 0]
click at [895, 34] on div "YTD Subtraction" at bounding box center [1083, 40] width 282 height 19
click at [690, 571] on input "70,254.35" at bounding box center [662, 576] width 186 height 31
click at [624, 581] on input "55,912" at bounding box center [662, 576] width 186 height 31
type input "55,912.45"
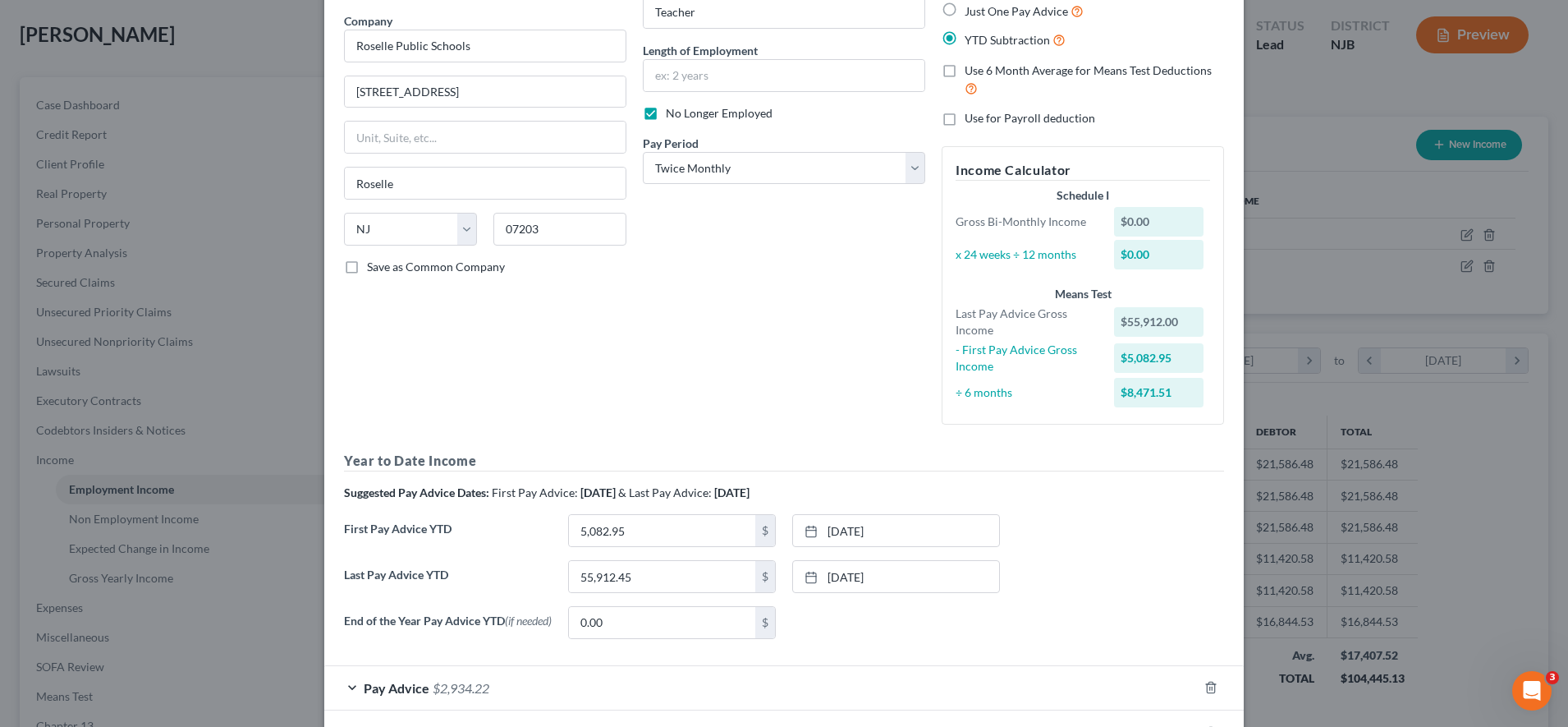
click at [895, 579] on div "Last Pay Advice YTD 55,912.45 $ [DATE] close Date [DATE] Time 12:00 AM chevron_…" at bounding box center [784, 582] width 897 height 46
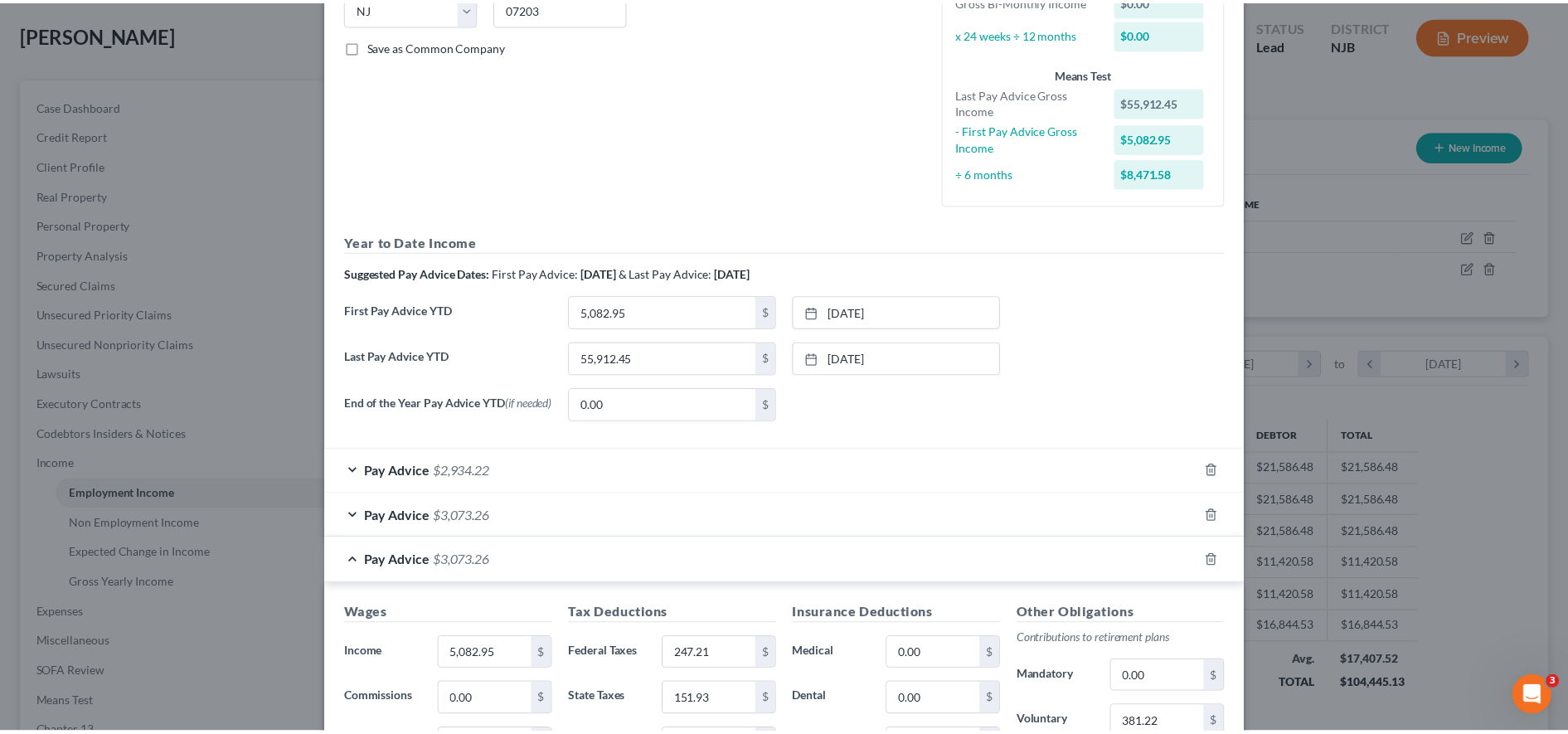
scroll to position [975, 0]
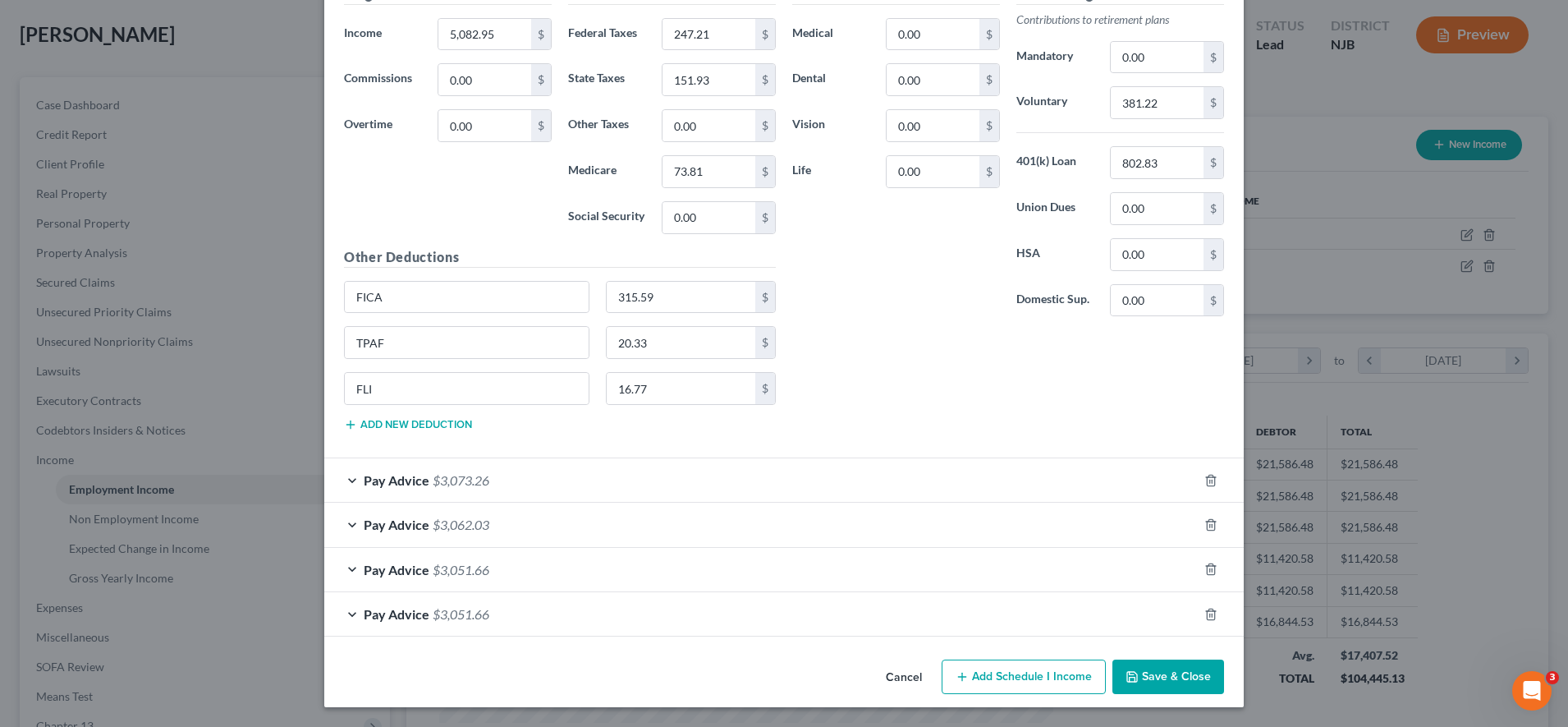
click at [895, 665] on button "Save & Close" at bounding box center [1168, 677] width 112 height 35
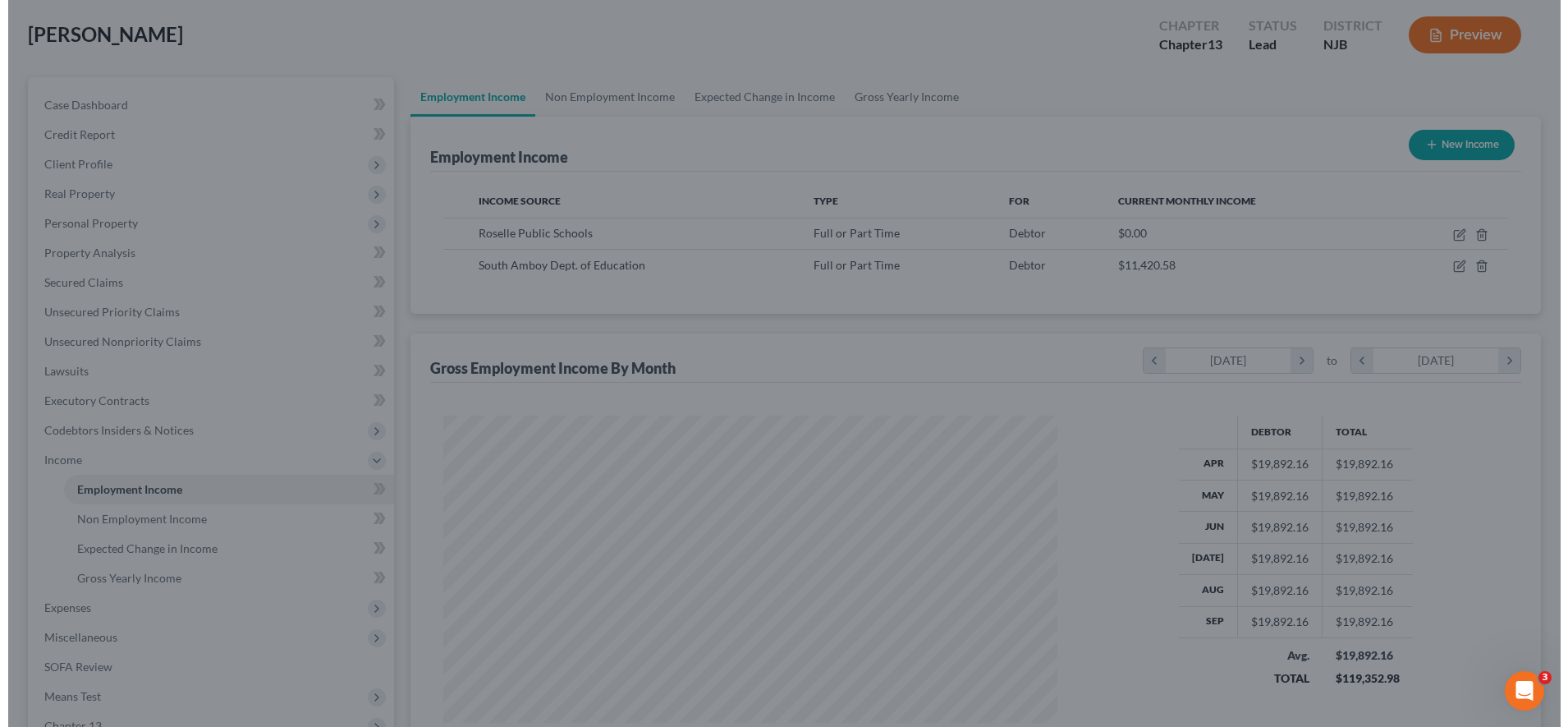
scroll to position [821027, 820492]
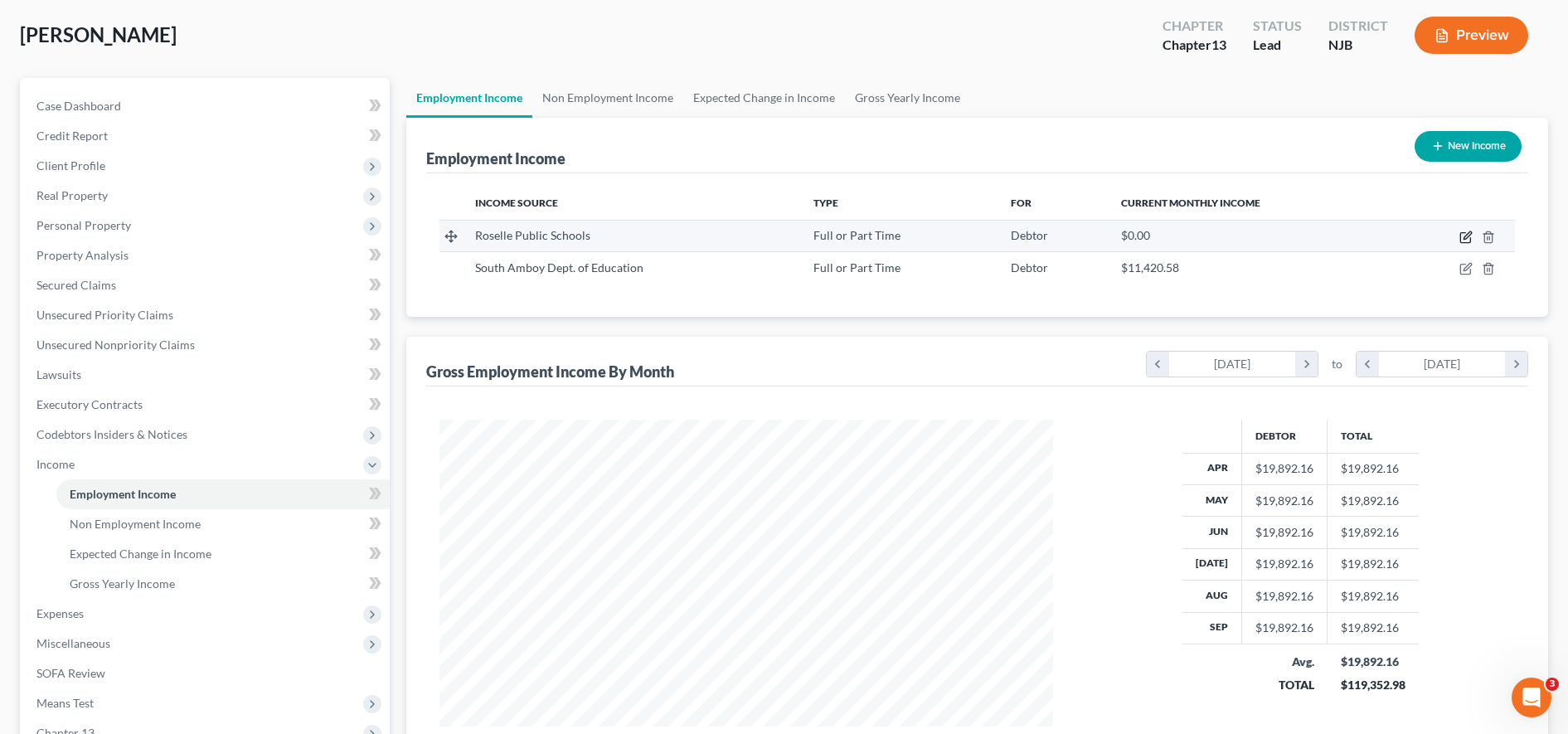
click at [904, 231] on icon "button" at bounding box center [1466, 237] width 13 height 13
select select "0"
select select "33"
select select "1"
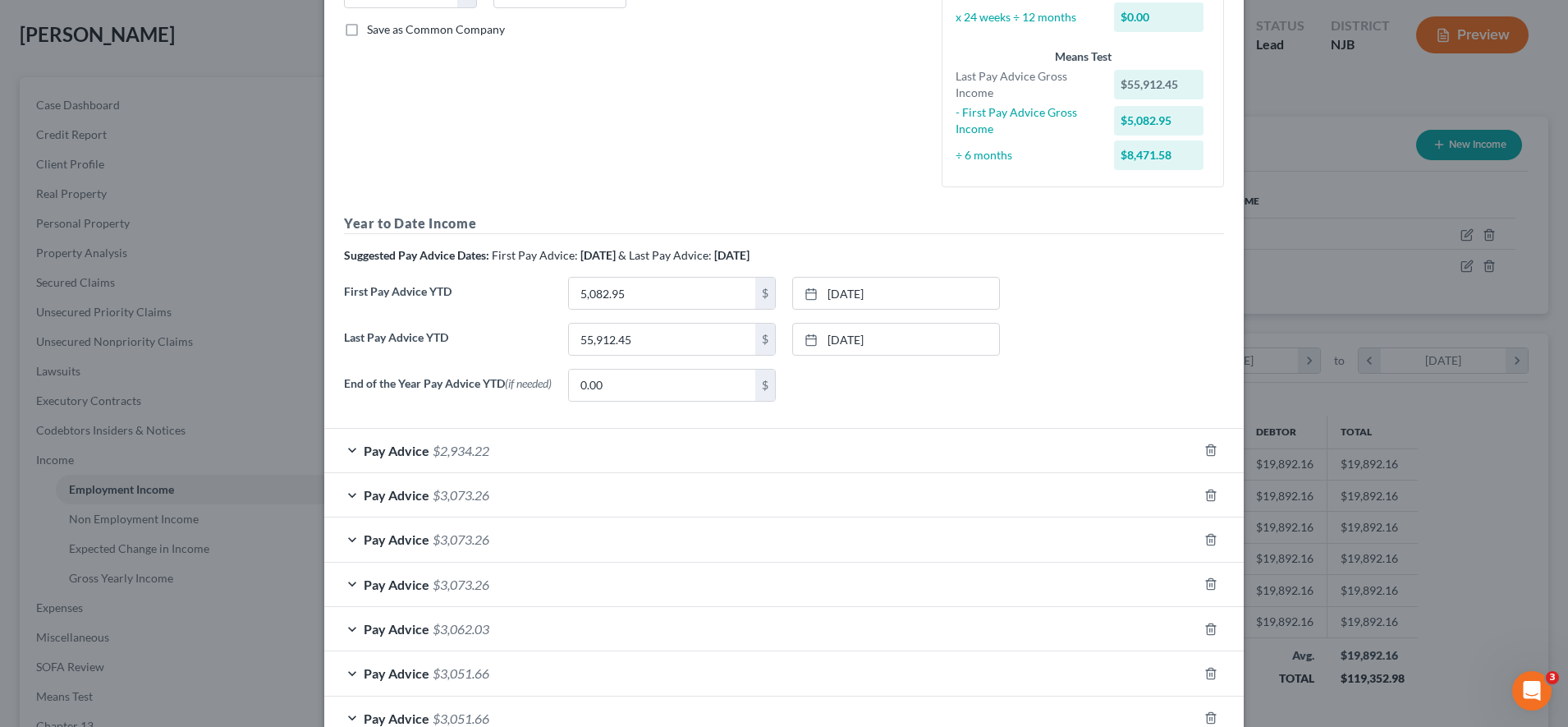
scroll to position [378, 0]
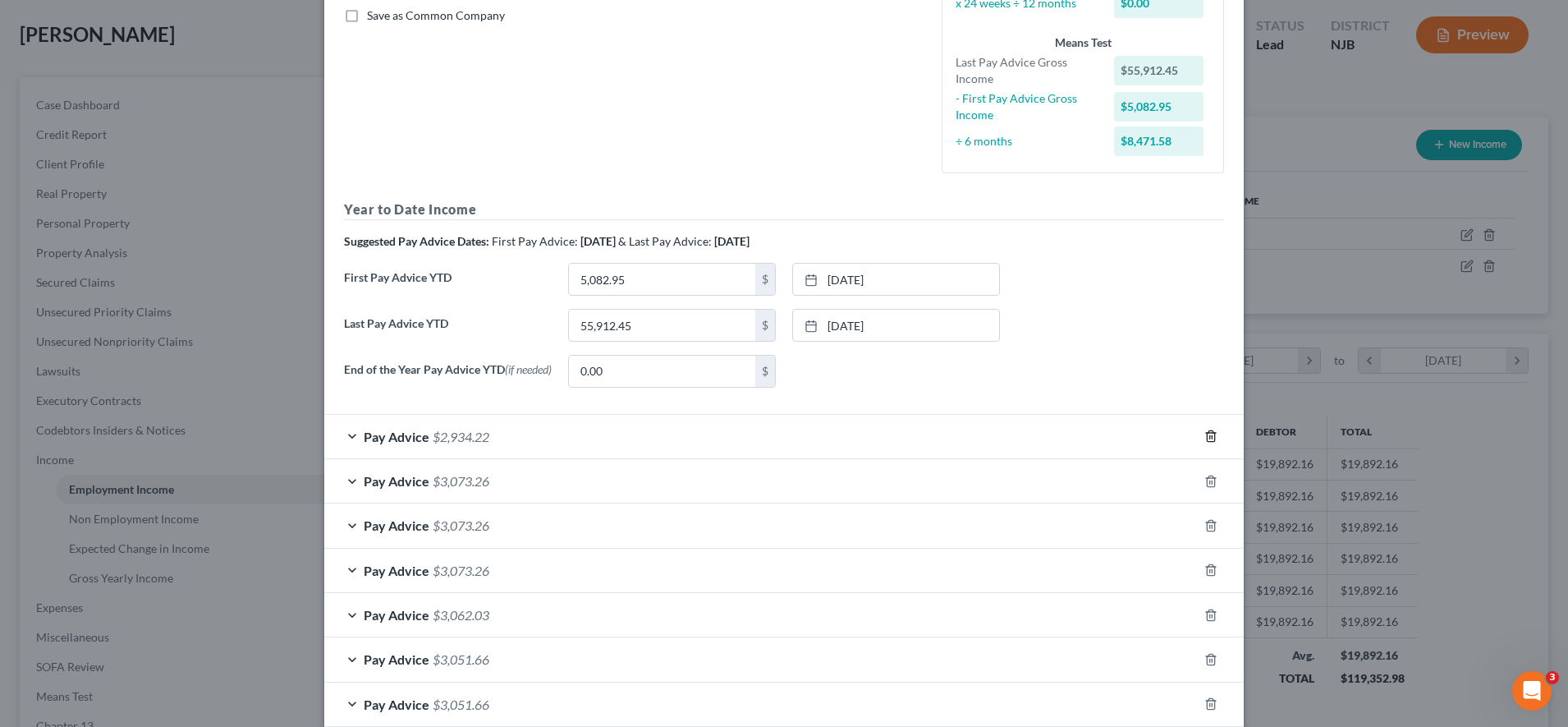
click at [895, 439] on icon "button" at bounding box center [1211, 436] width 13 height 13
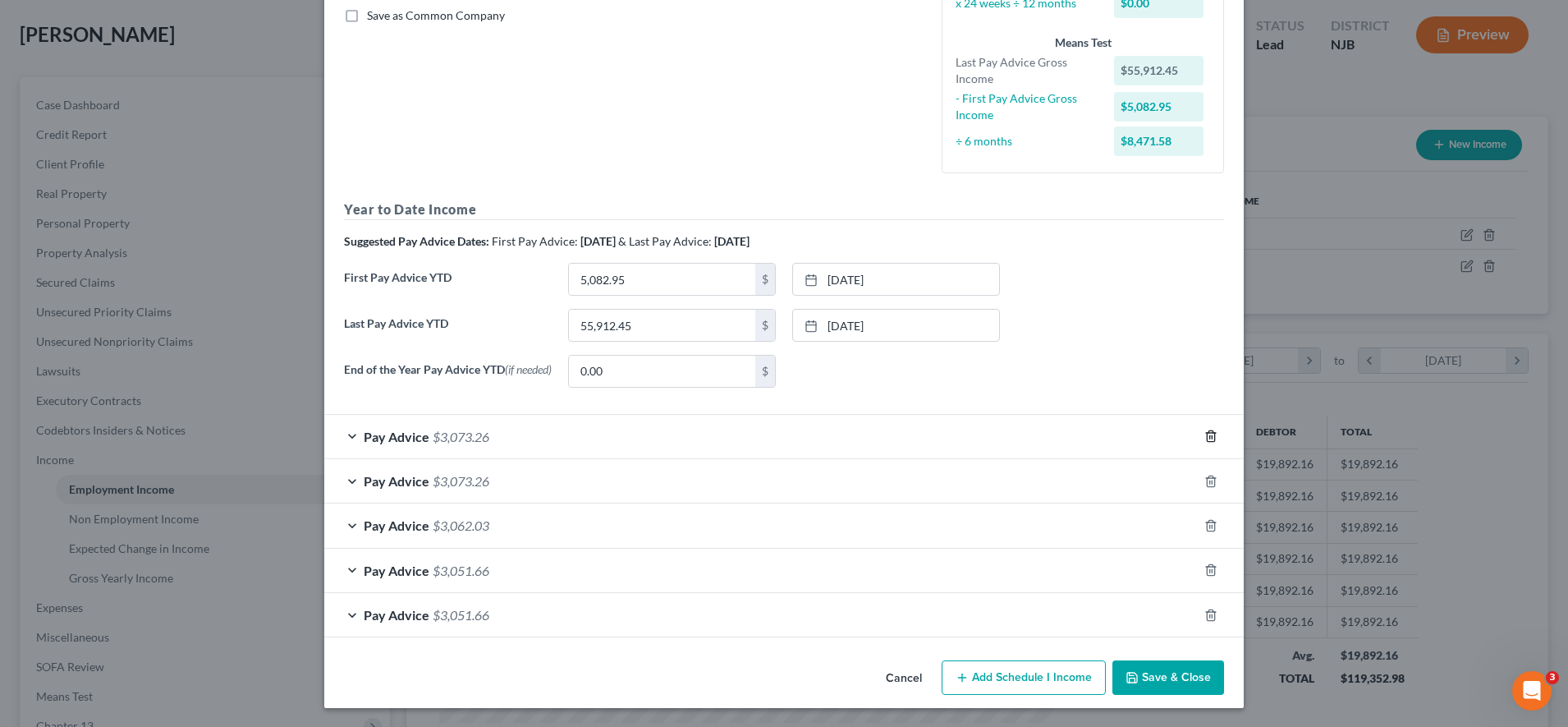
click at [895, 439] on icon "button" at bounding box center [1211, 436] width 13 height 13
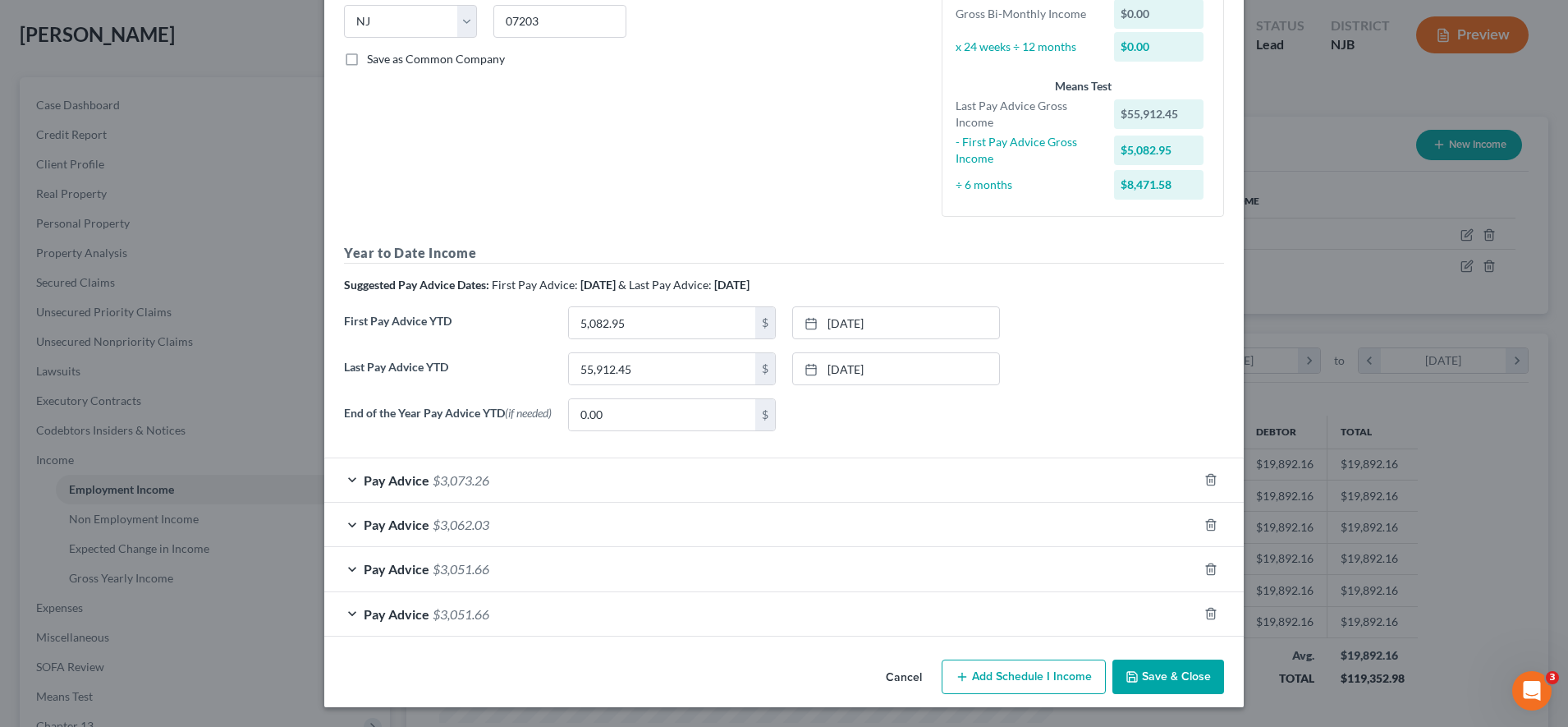
click at [895, 439] on div "End of the Year Pay Advice YTD (if needed) 0.00 $ None close Date Time chevron_…" at bounding box center [784, 421] width 897 height 46
click at [895, 478] on icon "button" at bounding box center [1211, 479] width 13 height 13
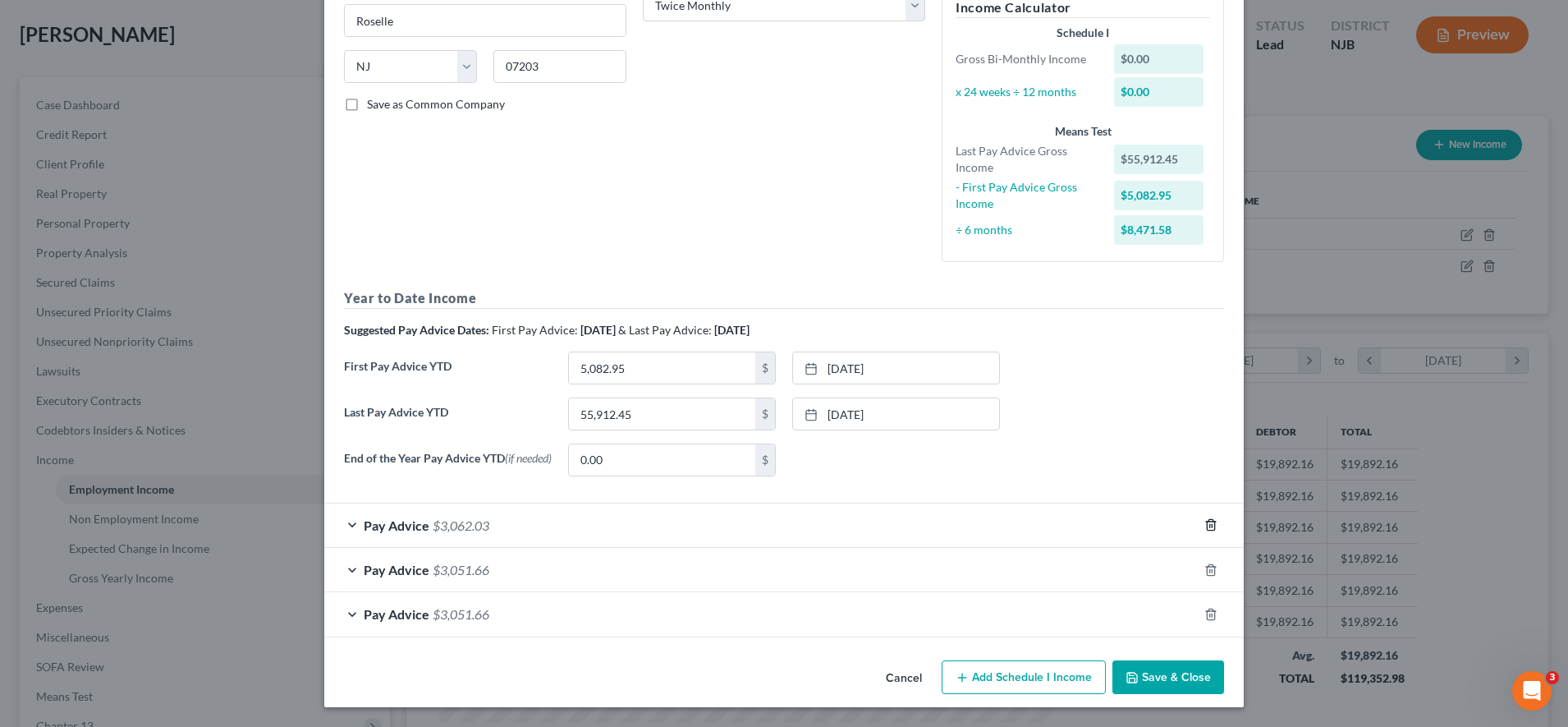
click at [895, 530] on icon "button" at bounding box center [1211, 524] width 13 height 13
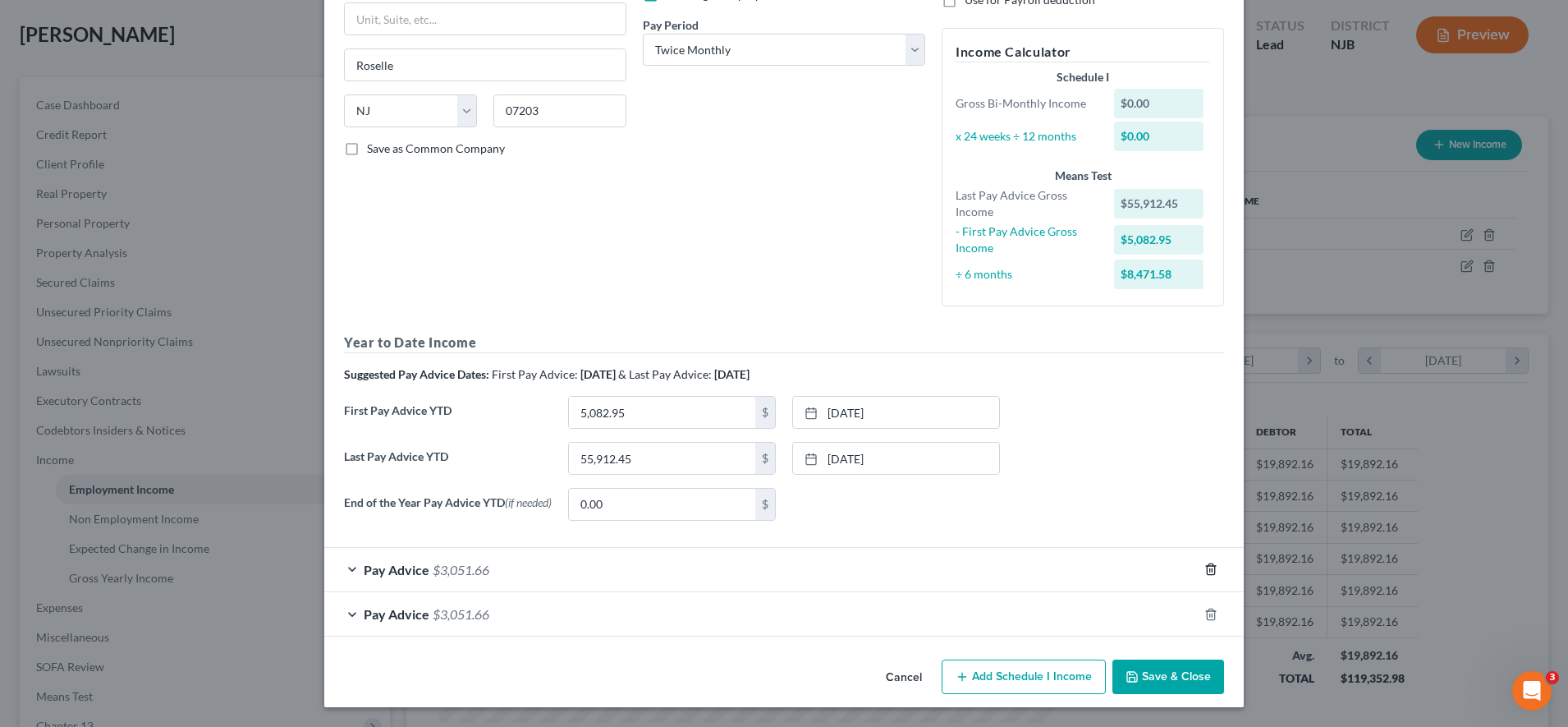
click at [895, 575] on icon "button" at bounding box center [1210, 569] width 8 height 10
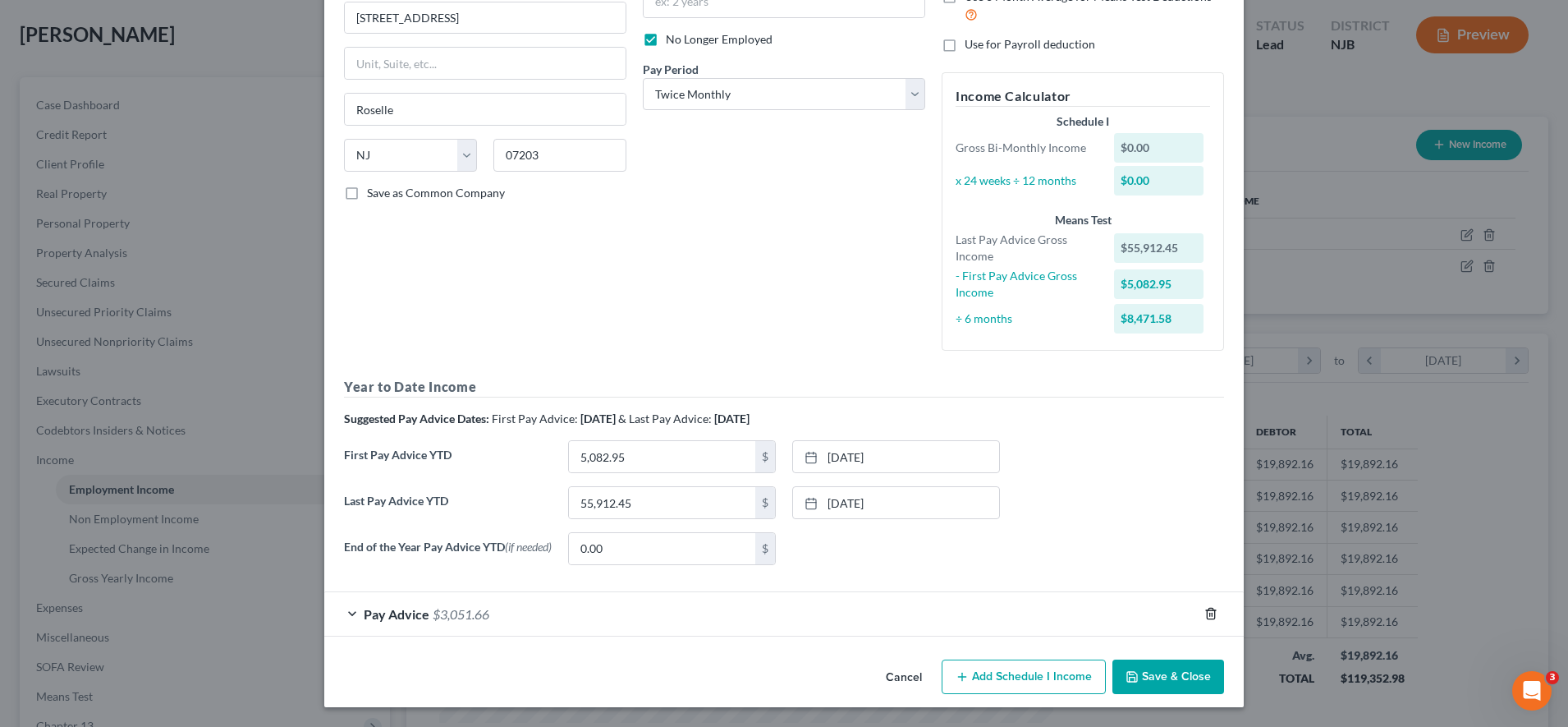
click at [895, 609] on icon "button" at bounding box center [1211, 613] width 13 height 13
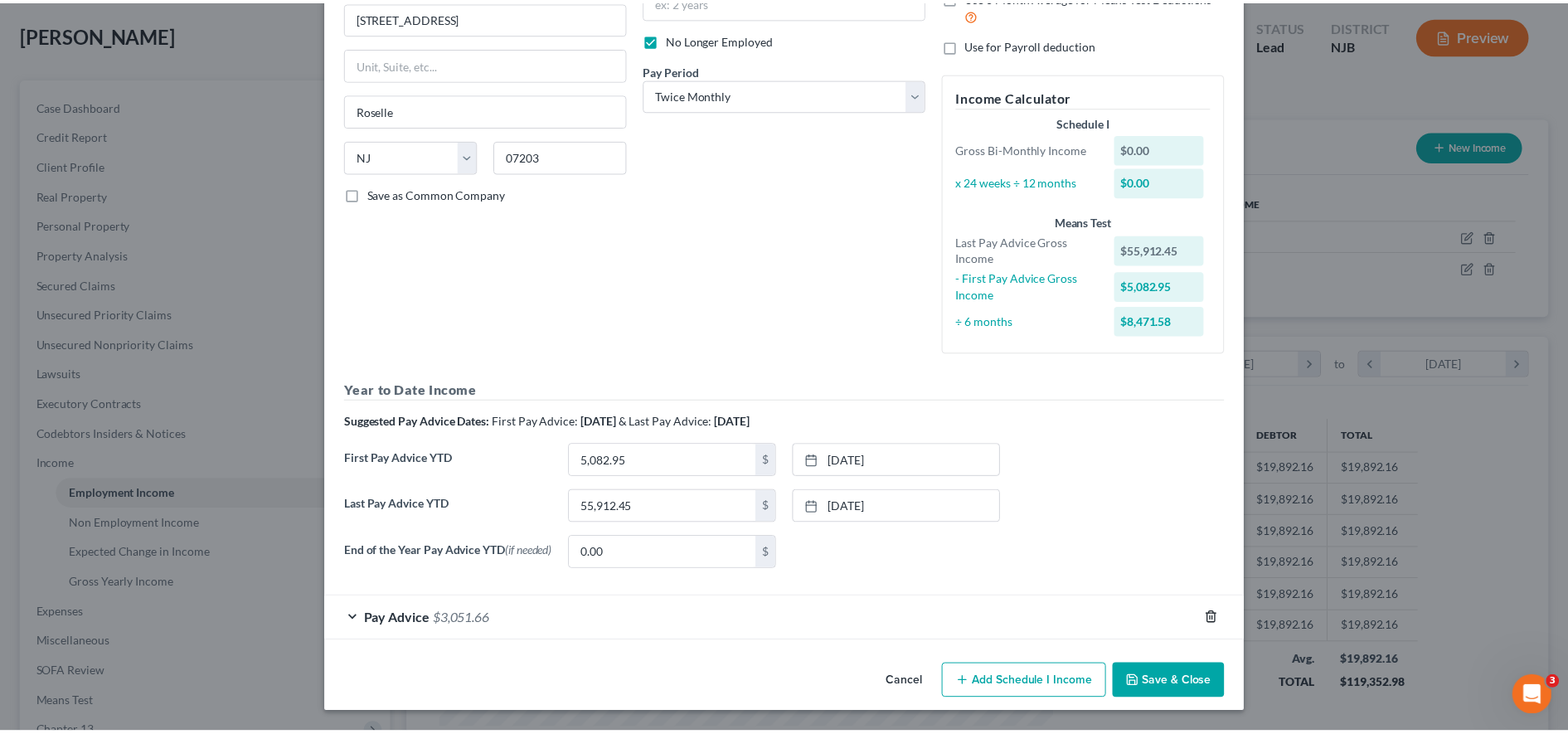
scroll to position [160, 0]
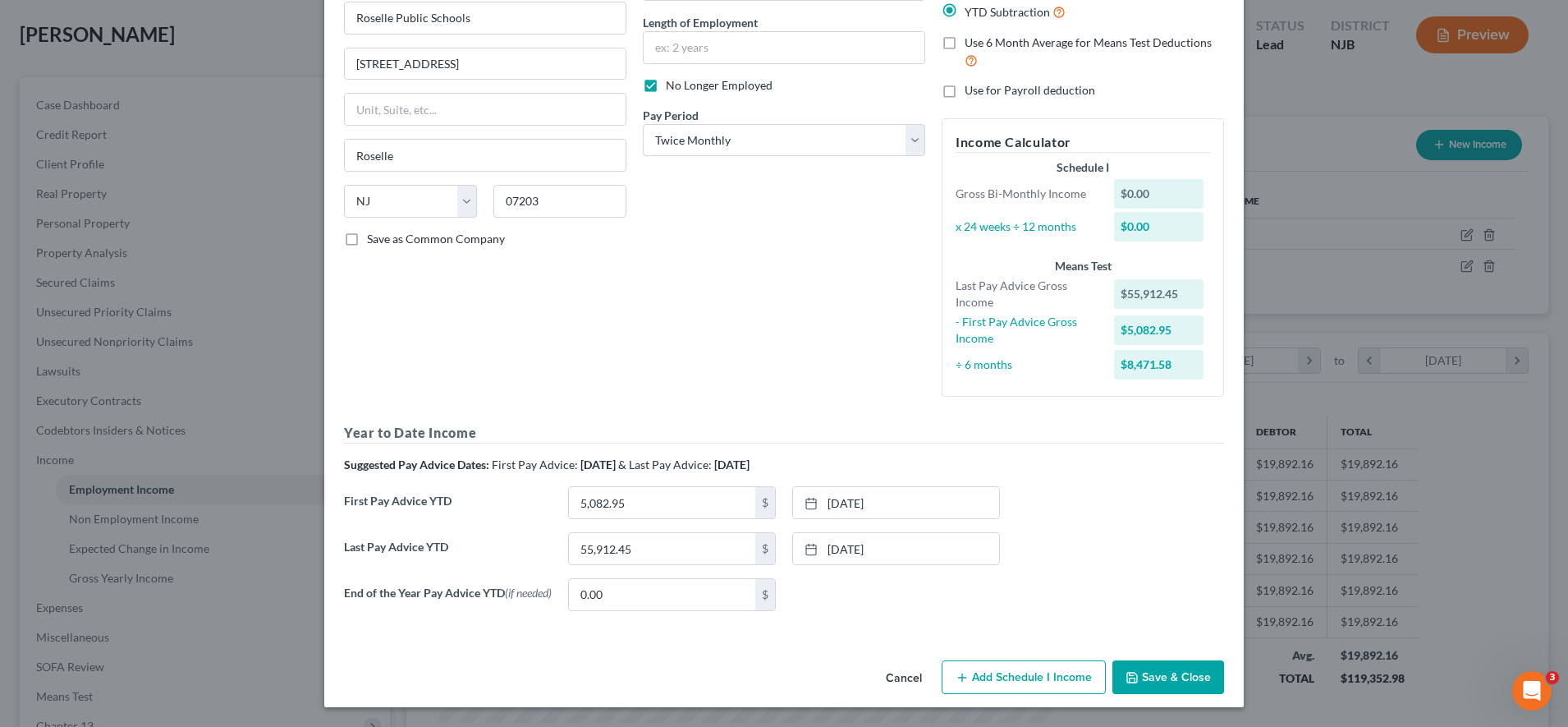
click at [895, 682] on button "Save & Close" at bounding box center [1168, 678] width 112 height 35
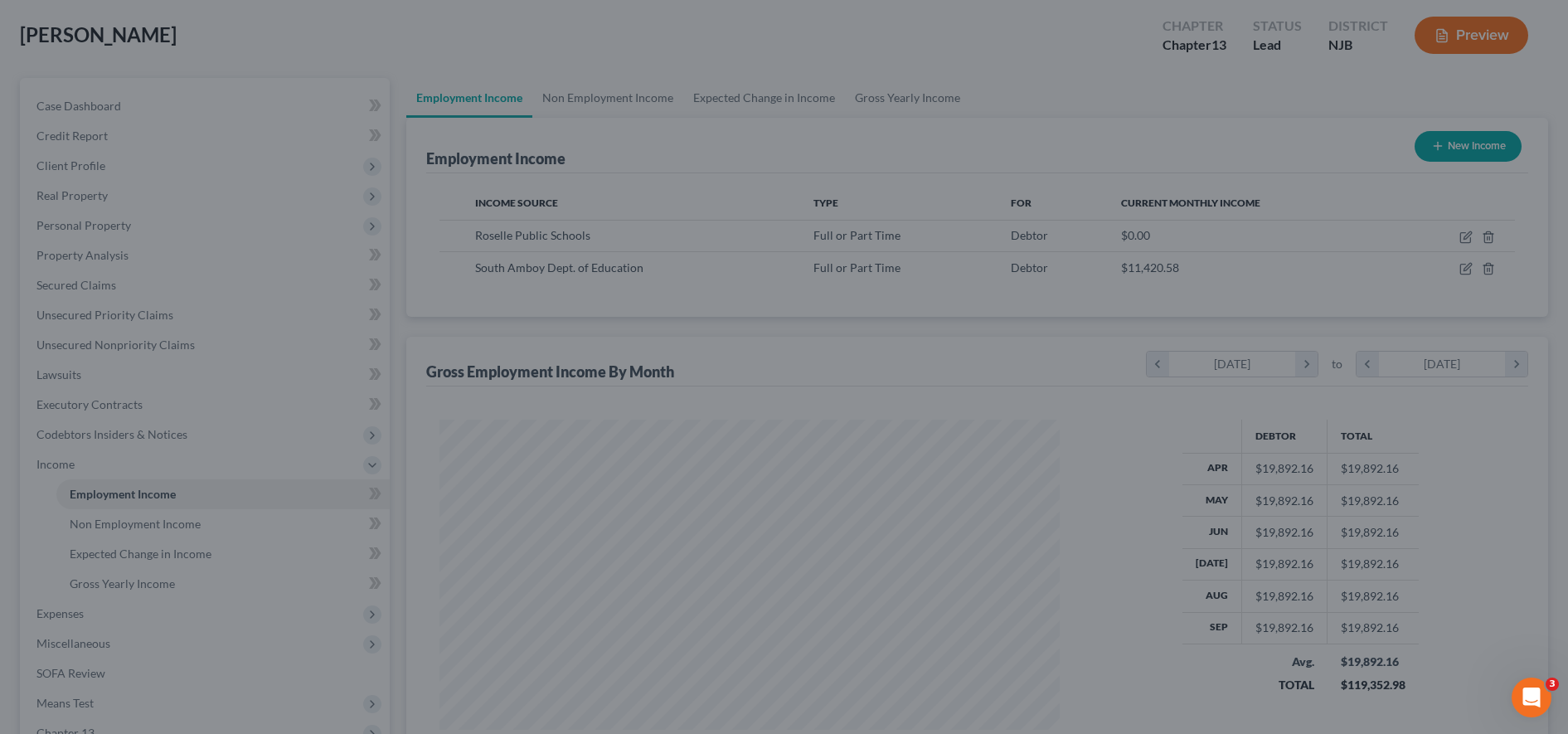
scroll to position [828933, 828734]
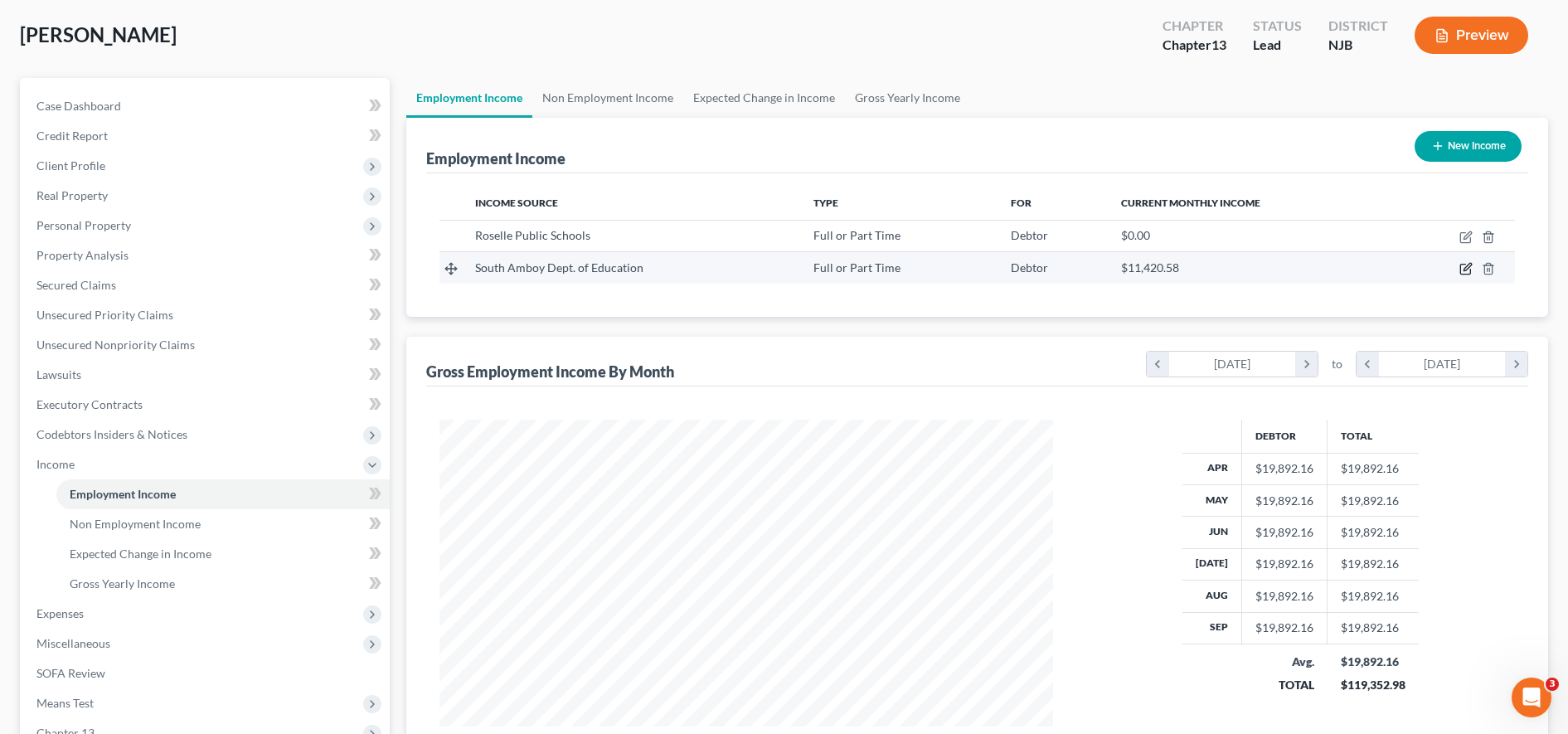
click at [1466, 269] on icon "button" at bounding box center [1466, 269] width 13 height 13
select select "0"
select select "33"
select select "1"
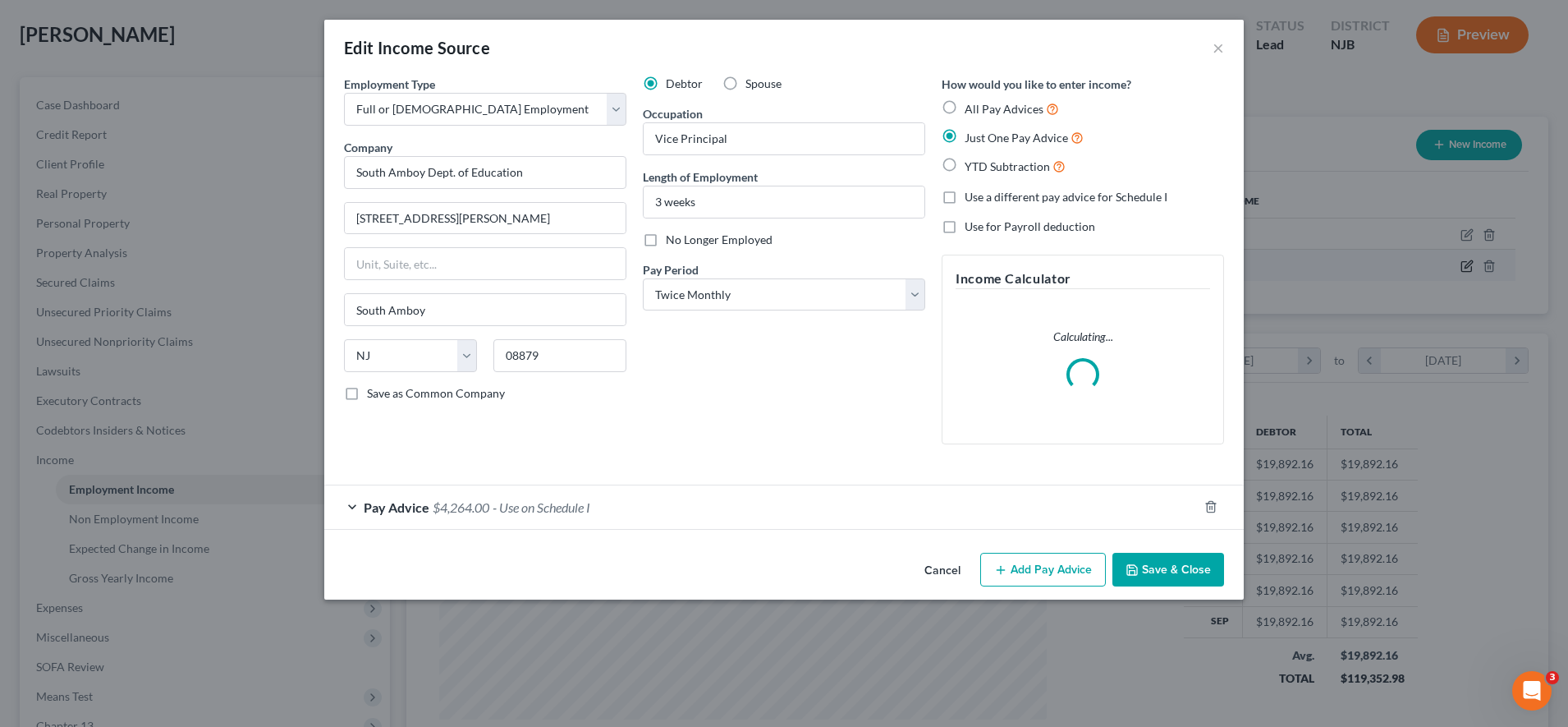
scroll to position [308, 648]
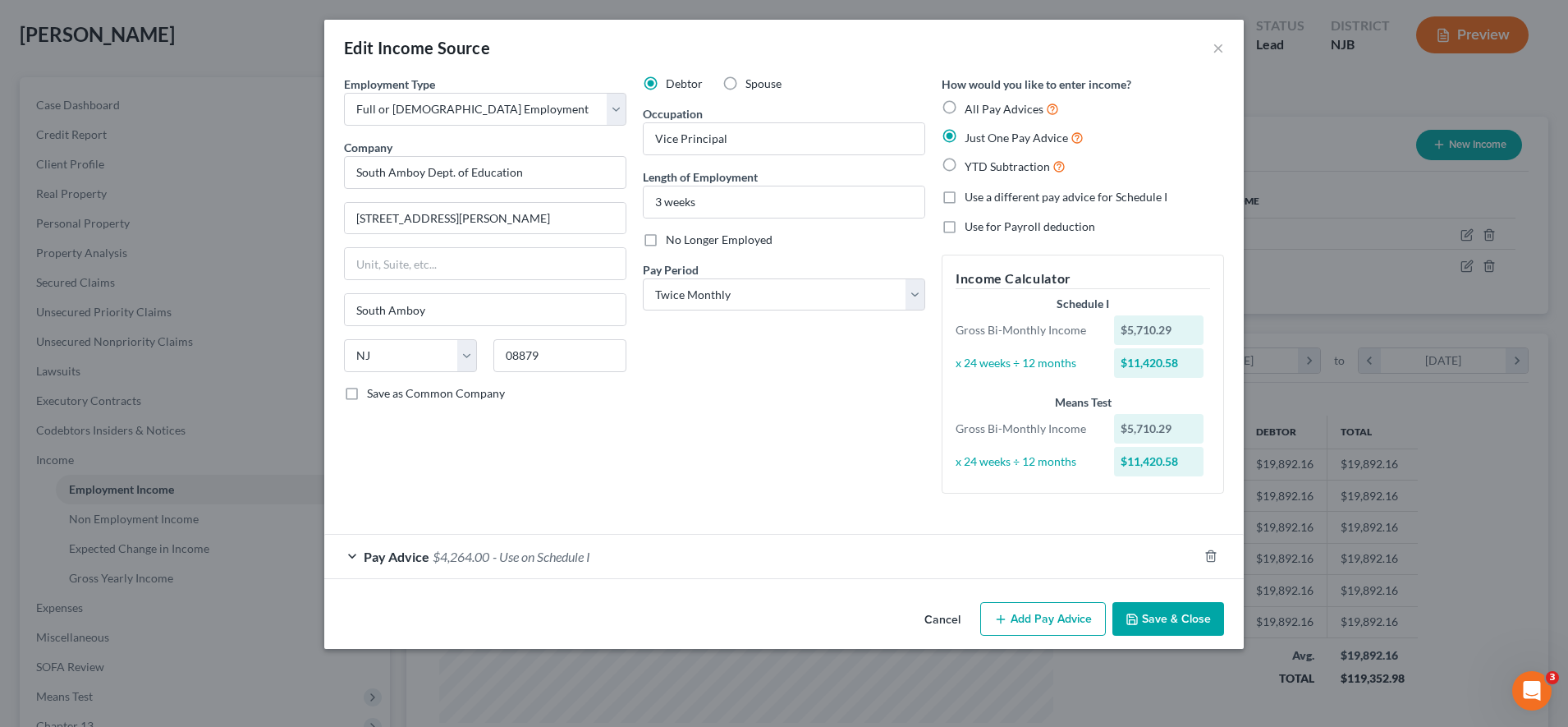
click at [965, 164] on label "YTD Subtraction" at bounding box center [1015, 166] width 101 height 19
click at [971, 164] on input "YTD Subtraction" at bounding box center [976, 162] width 10 height 10
radio input "true"
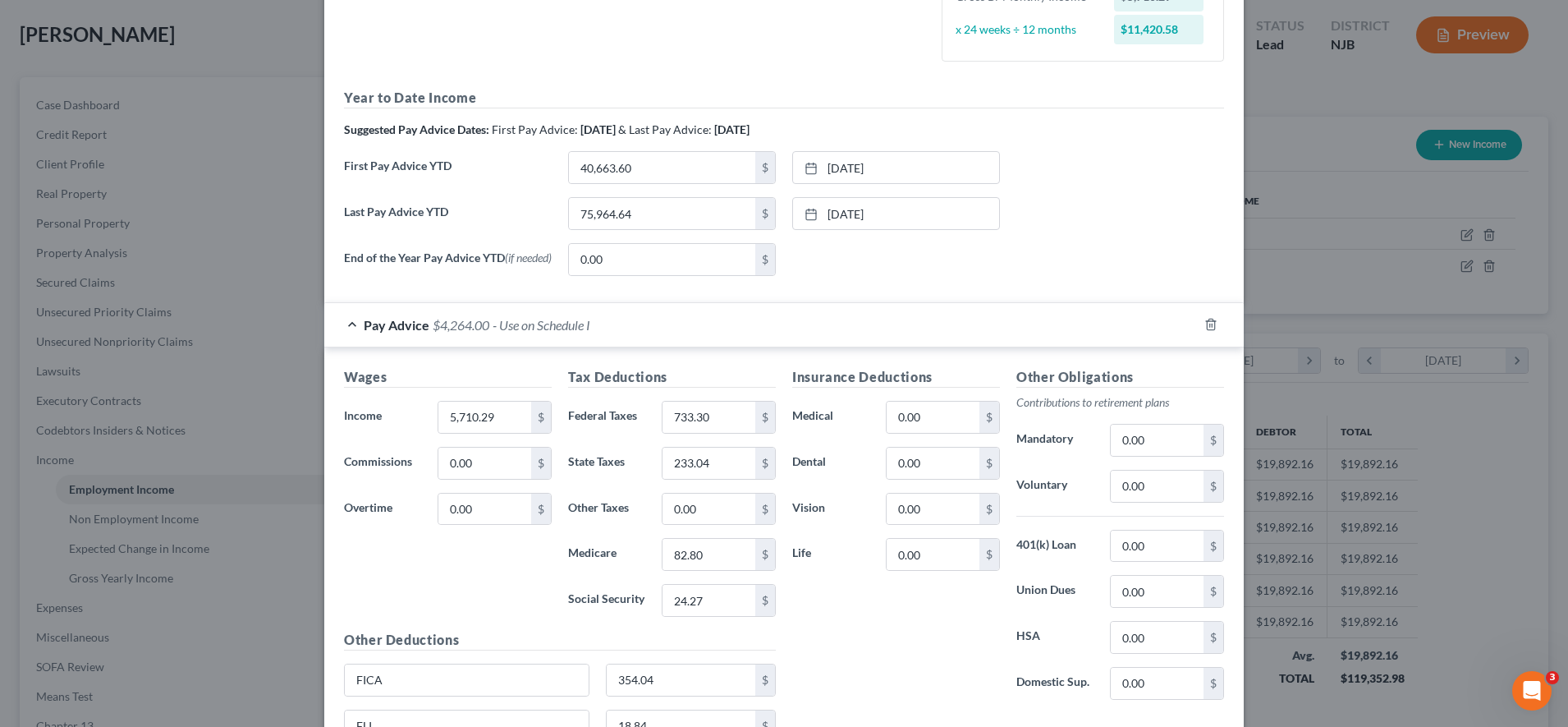
scroll to position [432, 0]
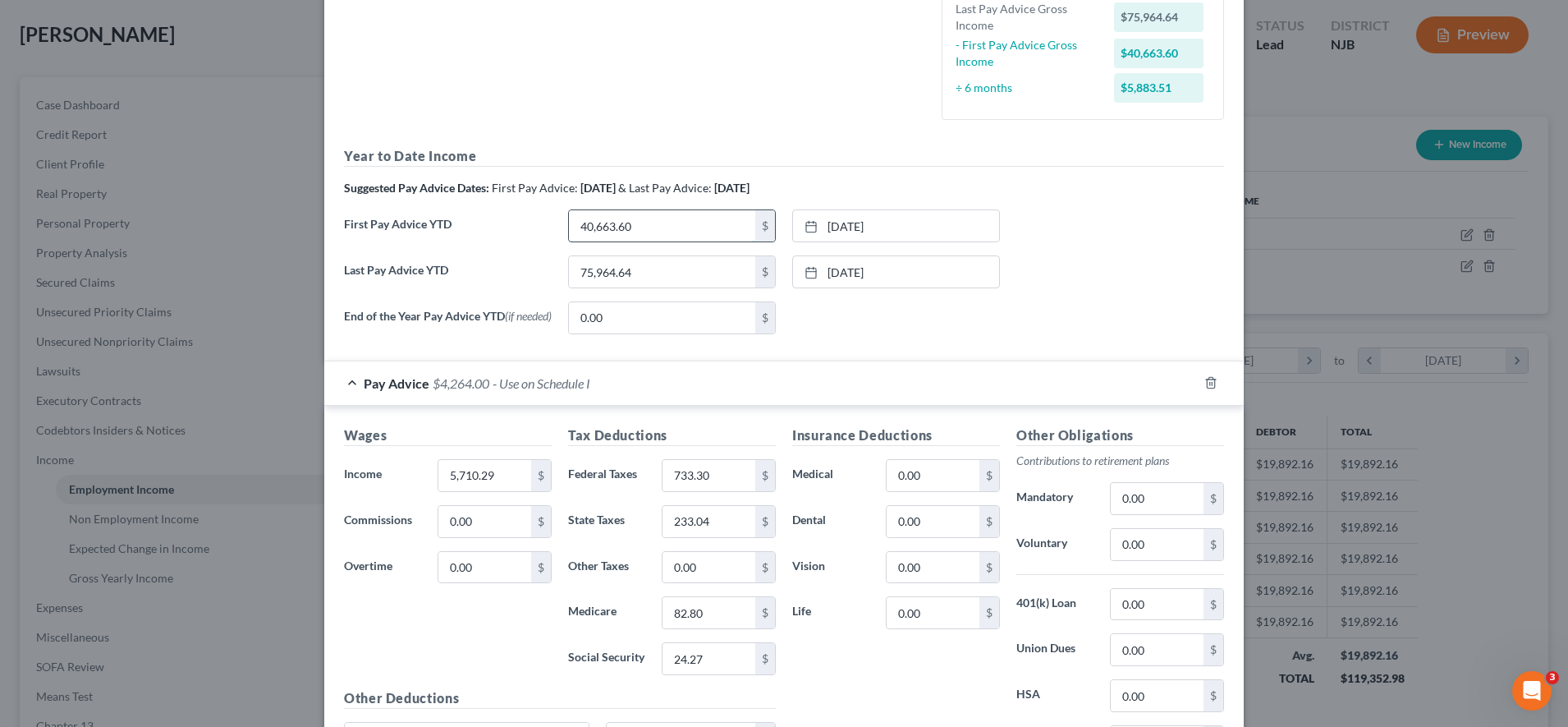
click at [683, 223] on input "40,663.60" at bounding box center [662, 226] width 186 height 31
type input "0.00"
click at [657, 279] on input "75,964.64" at bounding box center [662, 272] width 186 height 31
type input "5,710.29"
click at [862, 227] on link "[DATE]" at bounding box center [897, 226] width 206 height 31
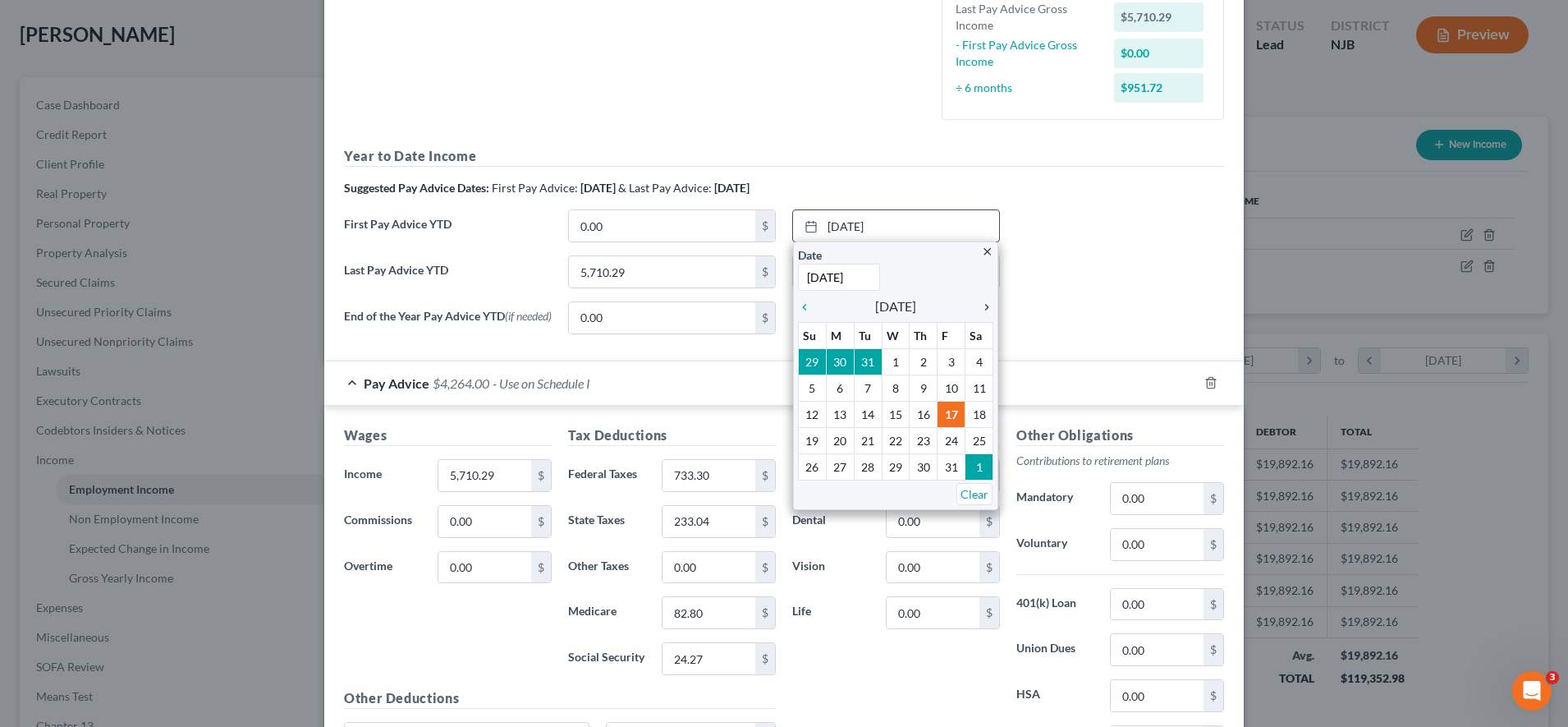
click at [972, 297] on link "chevron_right" at bounding box center [982, 306] width 22 height 20
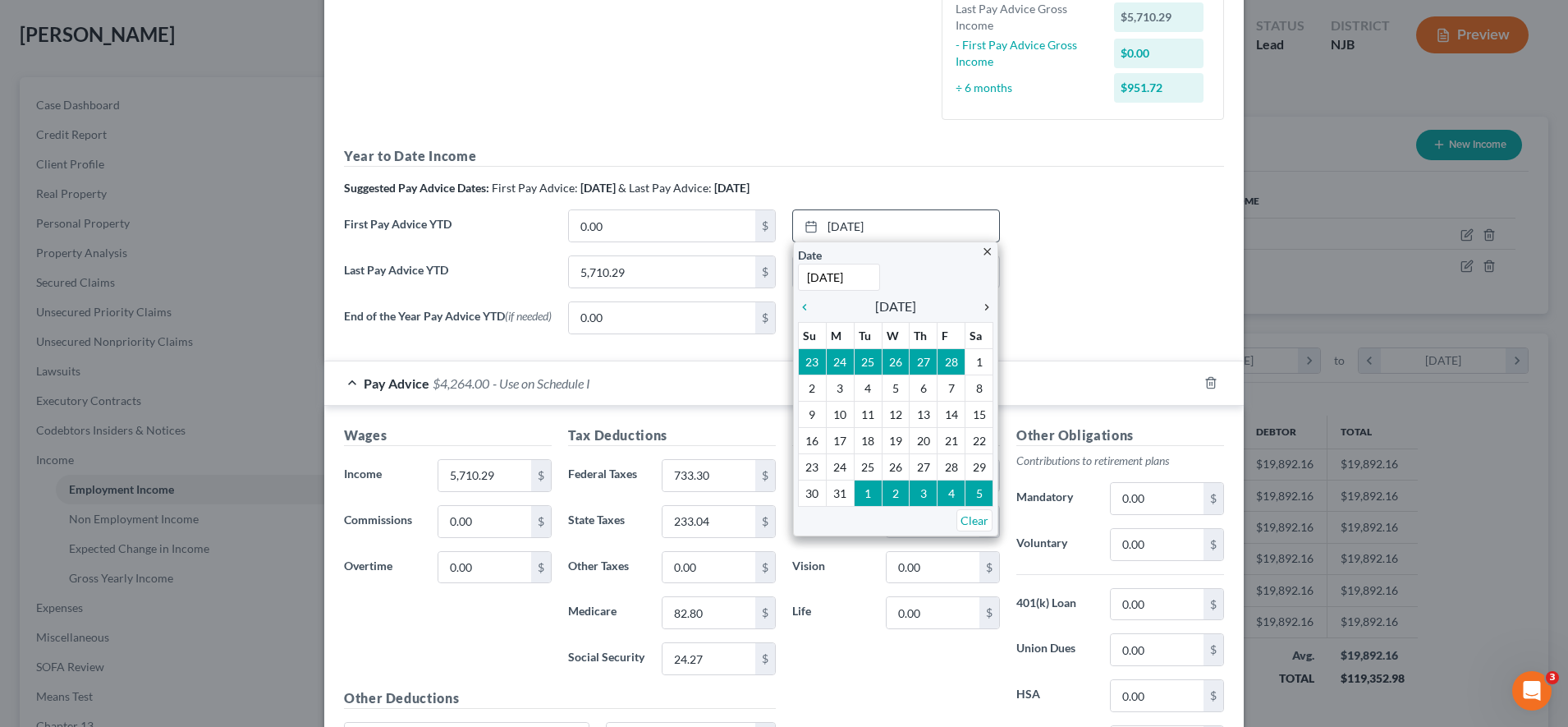
click at [972, 297] on link "chevron_right" at bounding box center [982, 306] width 22 height 20
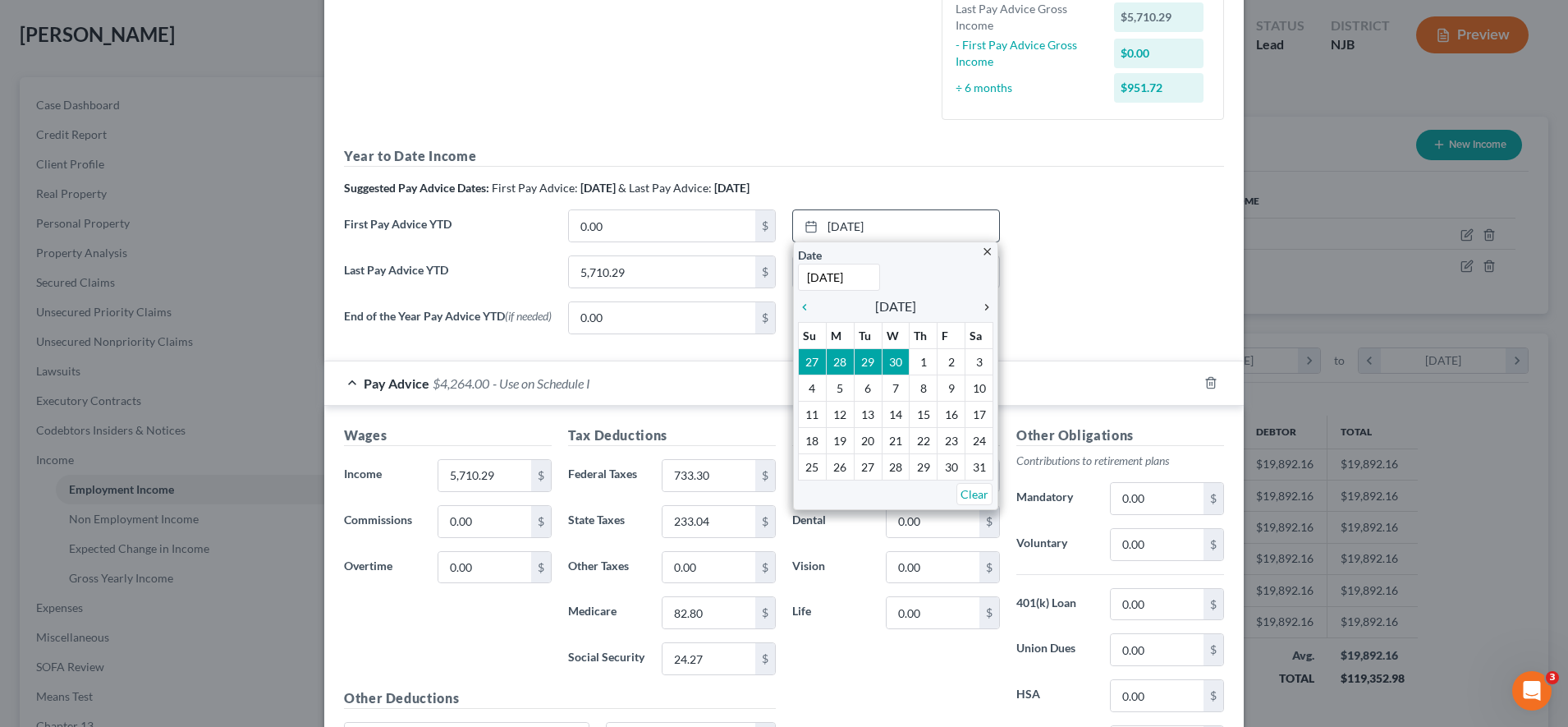
click at [972, 297] on link "chevron_right" at bounding box center [982, 306] width 22 height 20
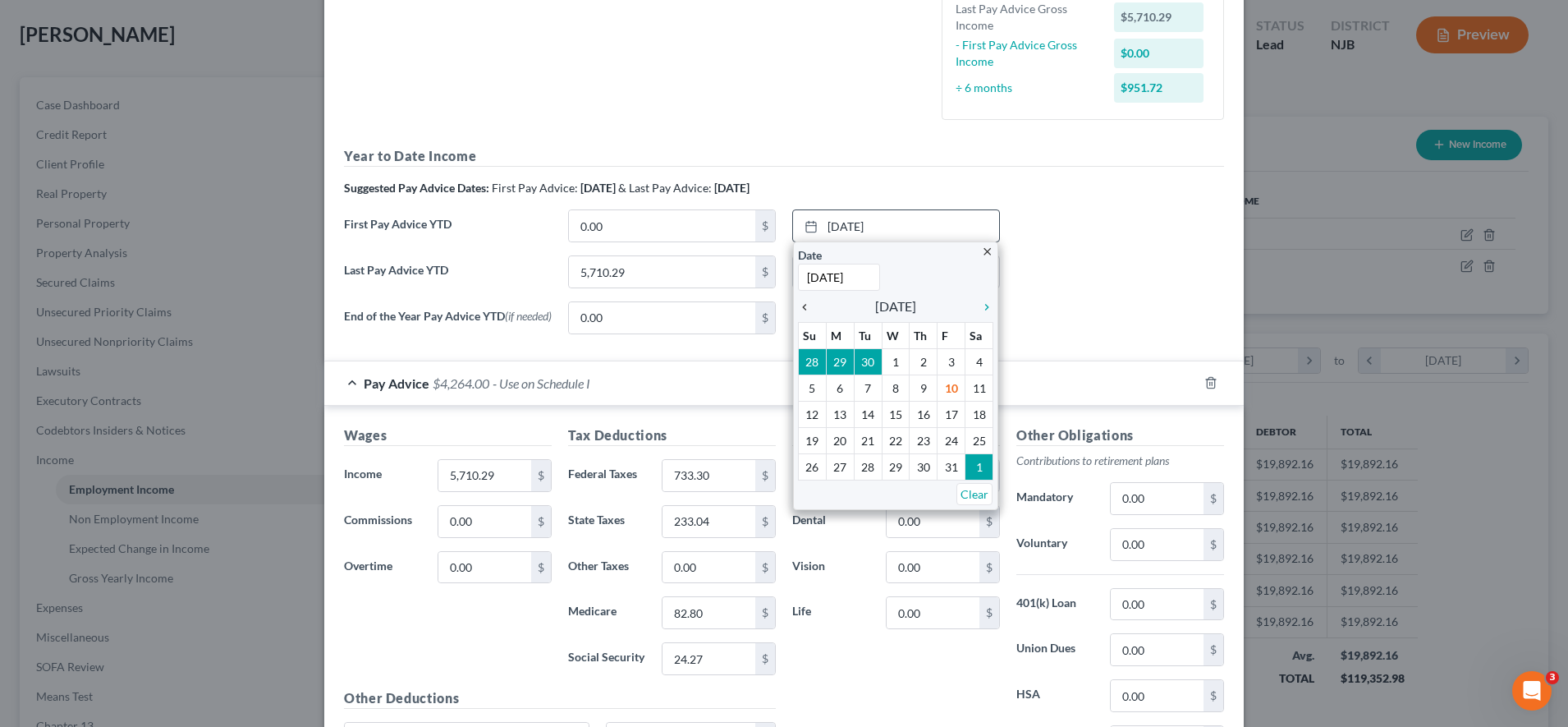
click at [800, 302] on icon "chevron_left" at bounding box center [808, 307] width 22 height 13
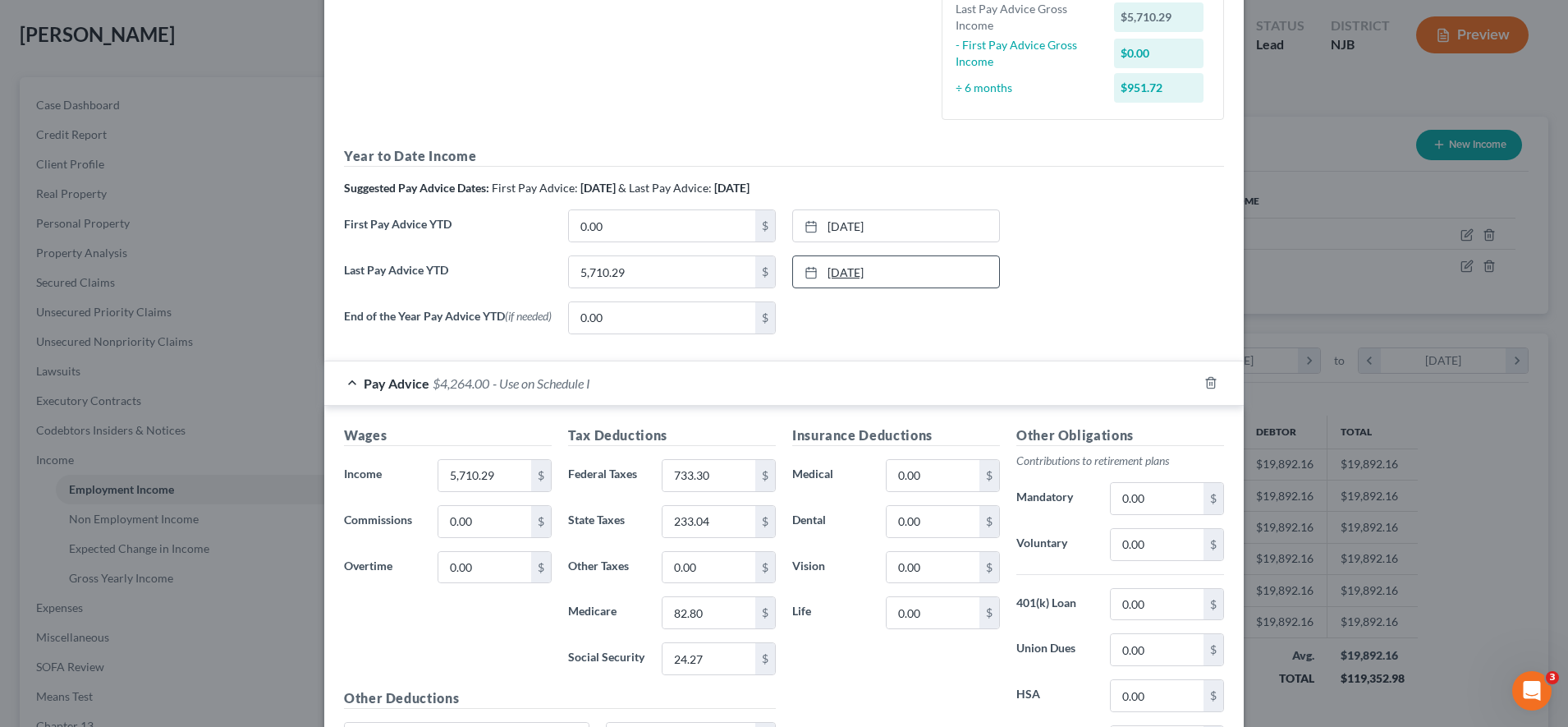
click at [884, 274] on link "[DATE]" at bounding box center [897, 272] width 206 height 31
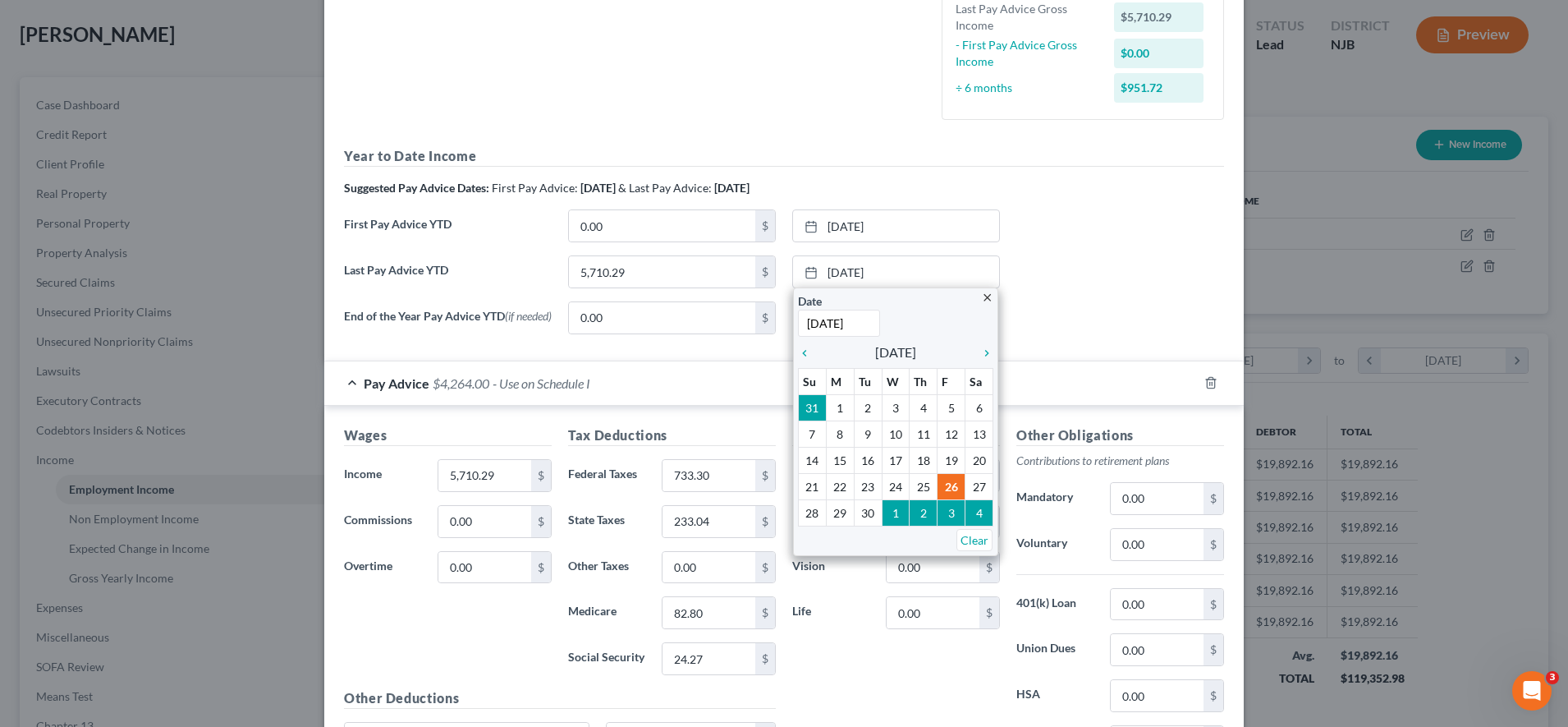
click at [1062, 302] on div "End of the Year Pay Advice YTD (if needed) 0.00 $ None close Date Time chevron_…" at bounding box center [784, 324] width 897 height 46
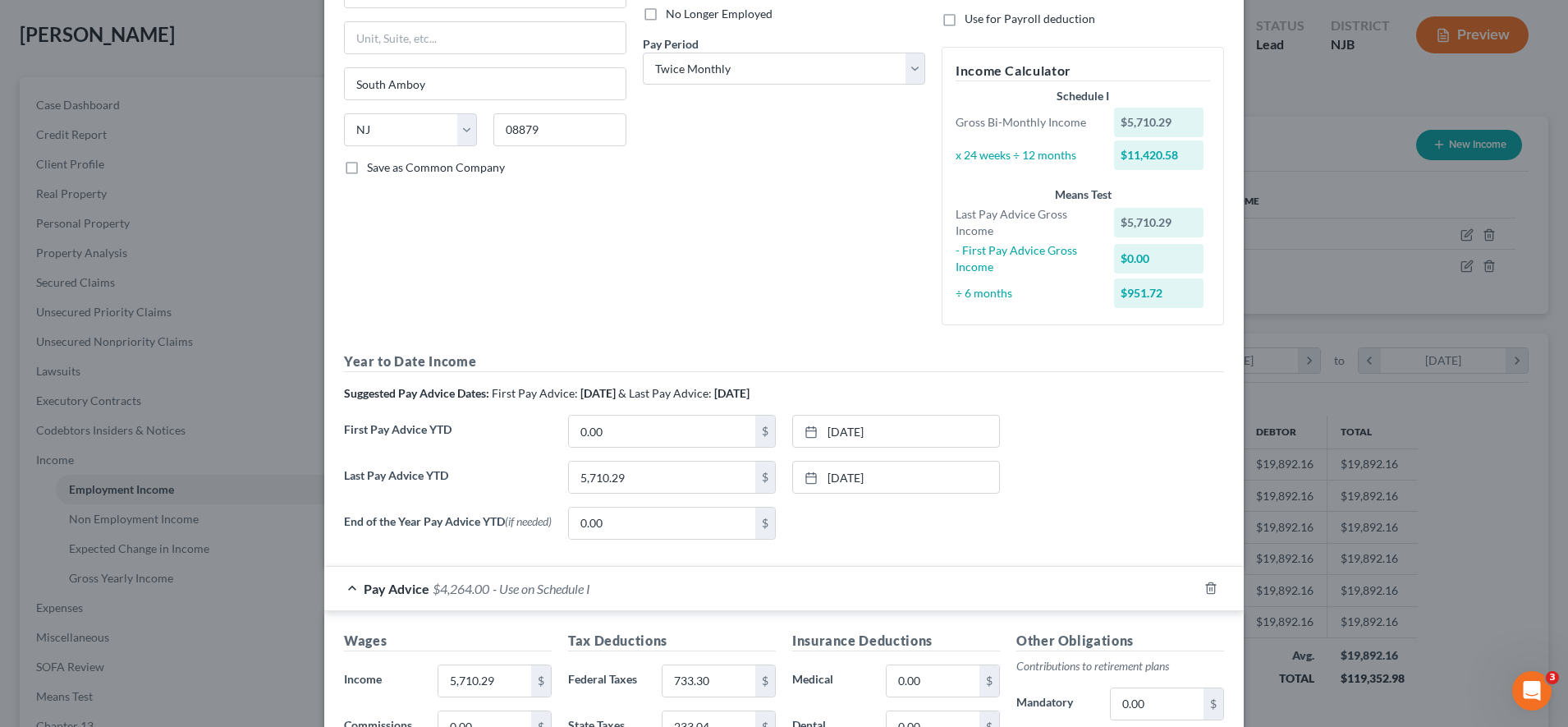
scroll to position [227, 0]
click at [1205, 589] on icon "button" at bounding box center [1211, 587] width 13 height 13
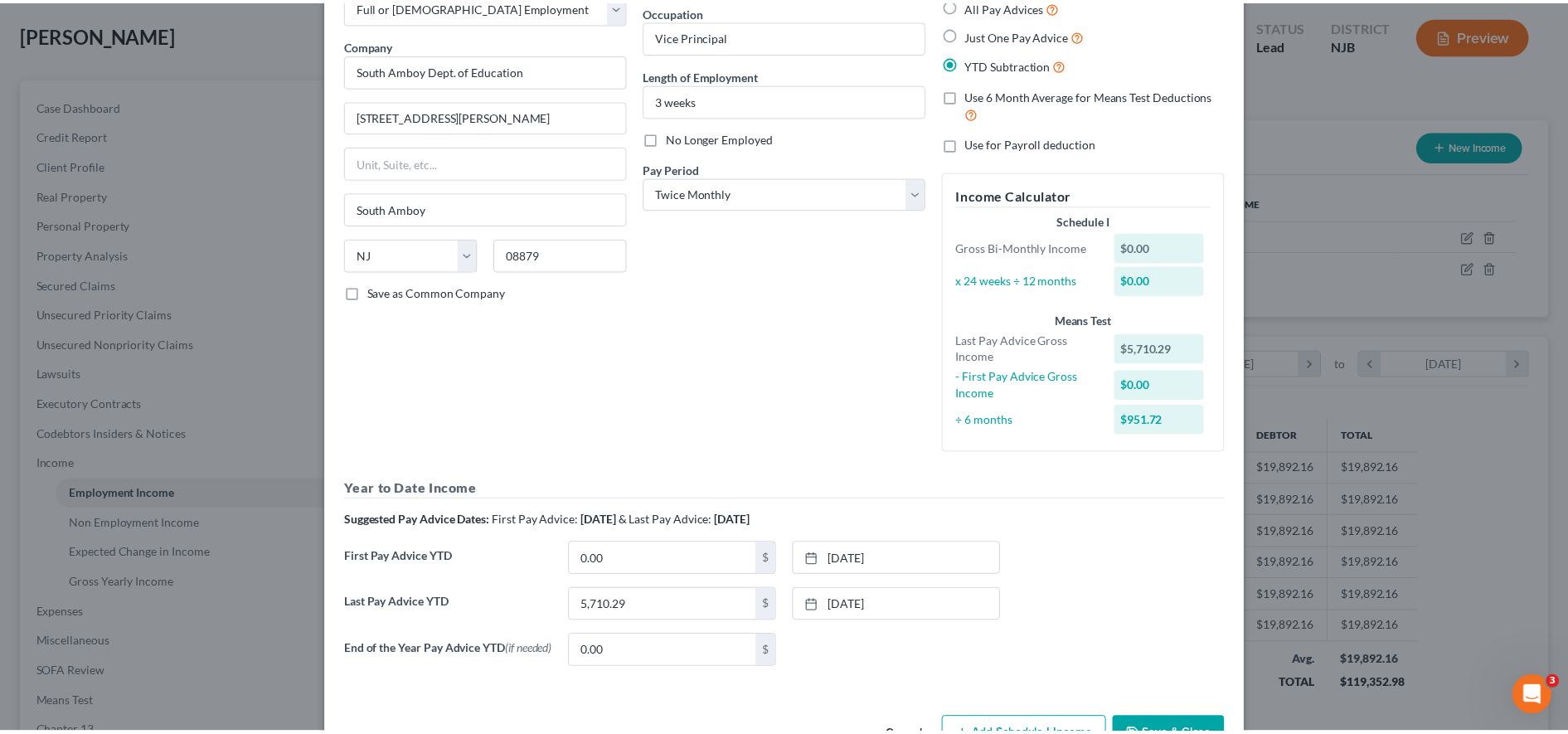
scroll to position [160, 0]
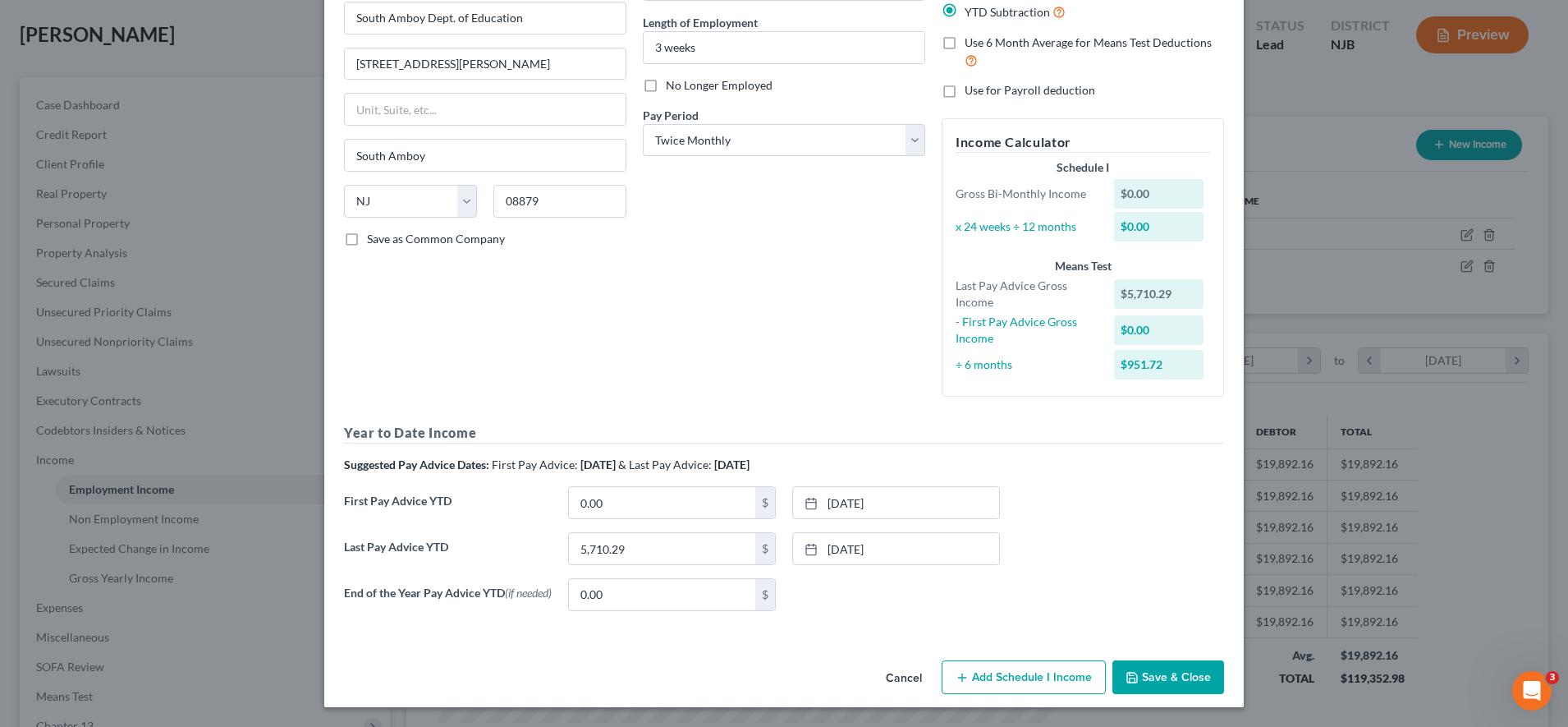
click at [1136, 669] on button "Save & Close" at bounding box center [1168, 678] width 112 height 35
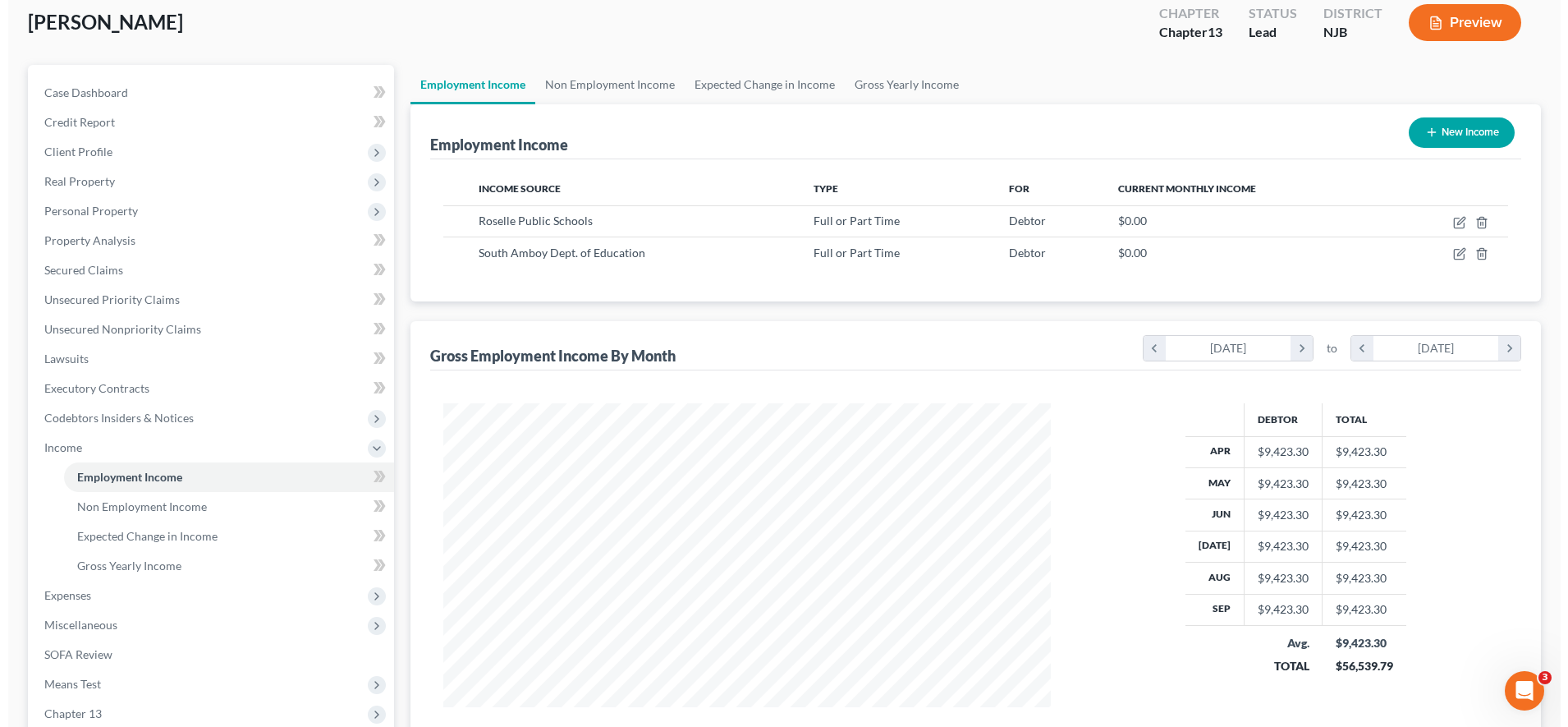
scroll to position [68, 0]
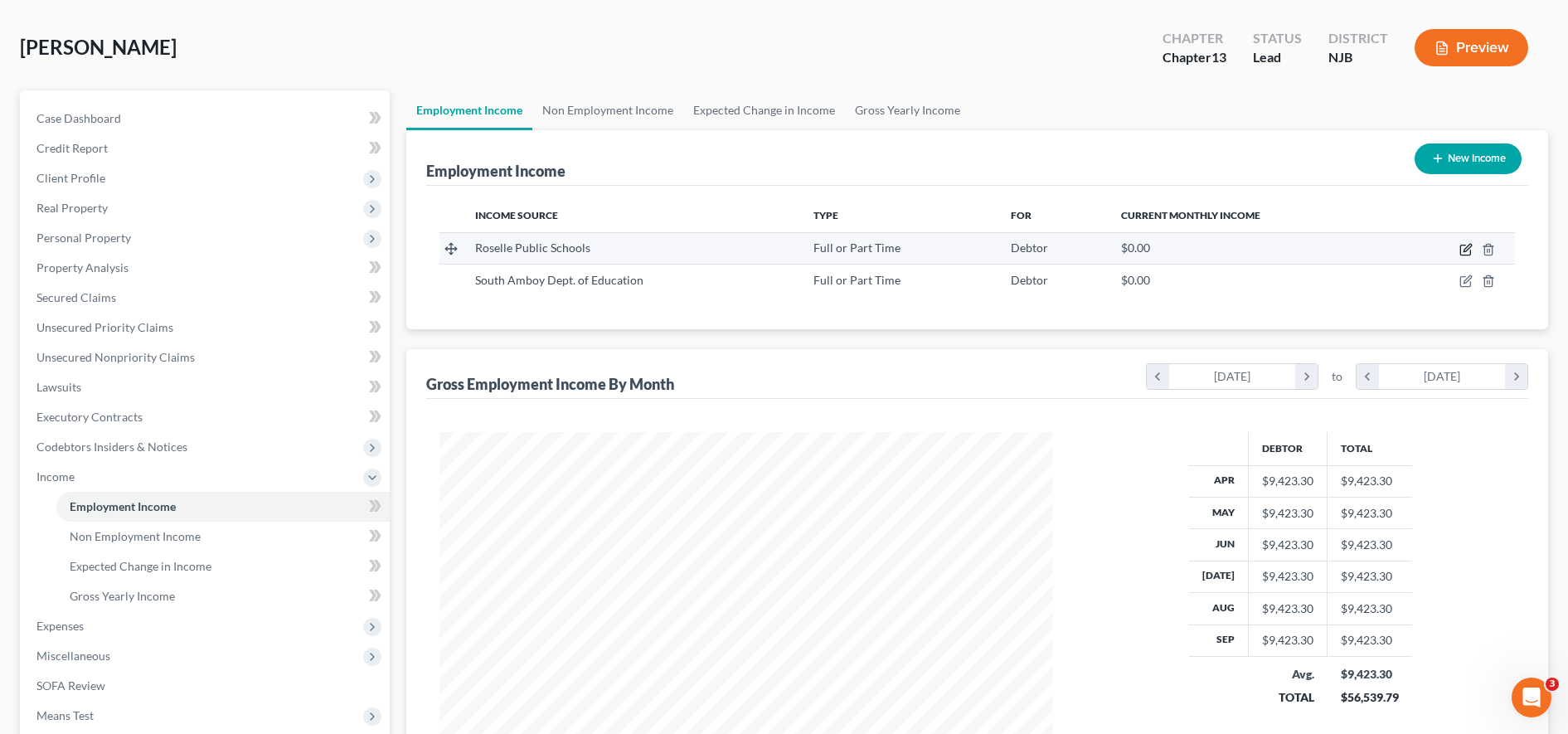
click at [1467, 246] on icon "button" at bounding box center [1466, 249] width 13 height 13
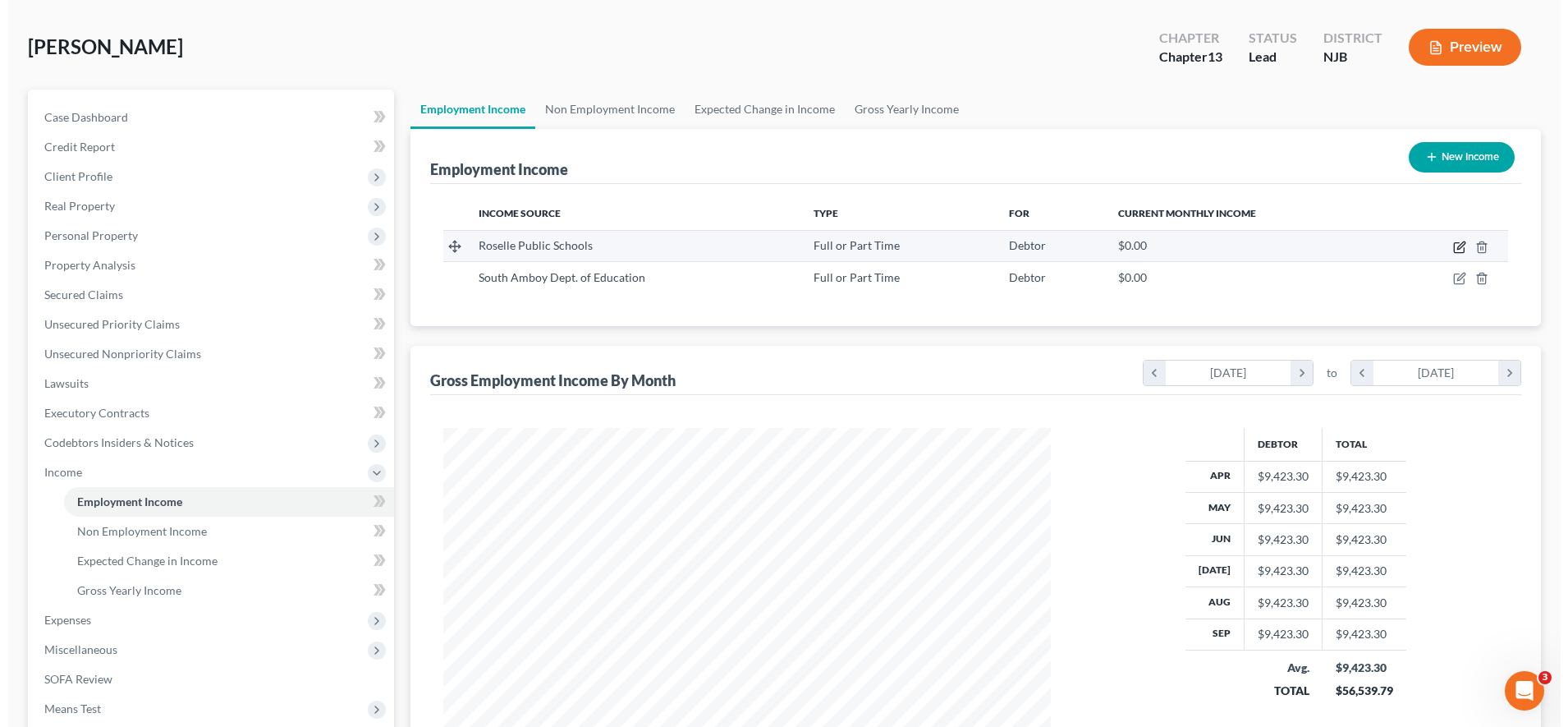
scroll to position [821024, 820485]
select select "0"
select select "33"
select select "1"
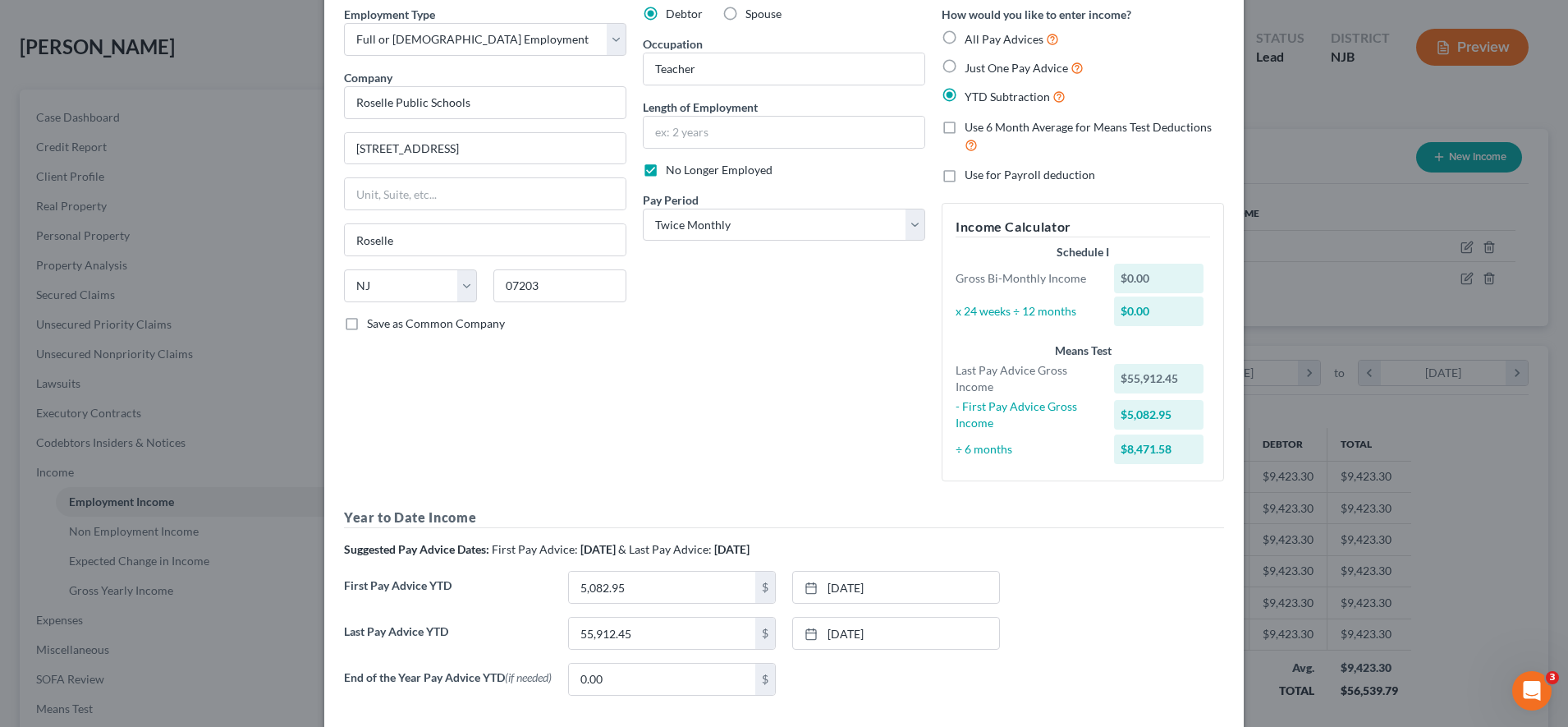
scroll to position [55, 0]
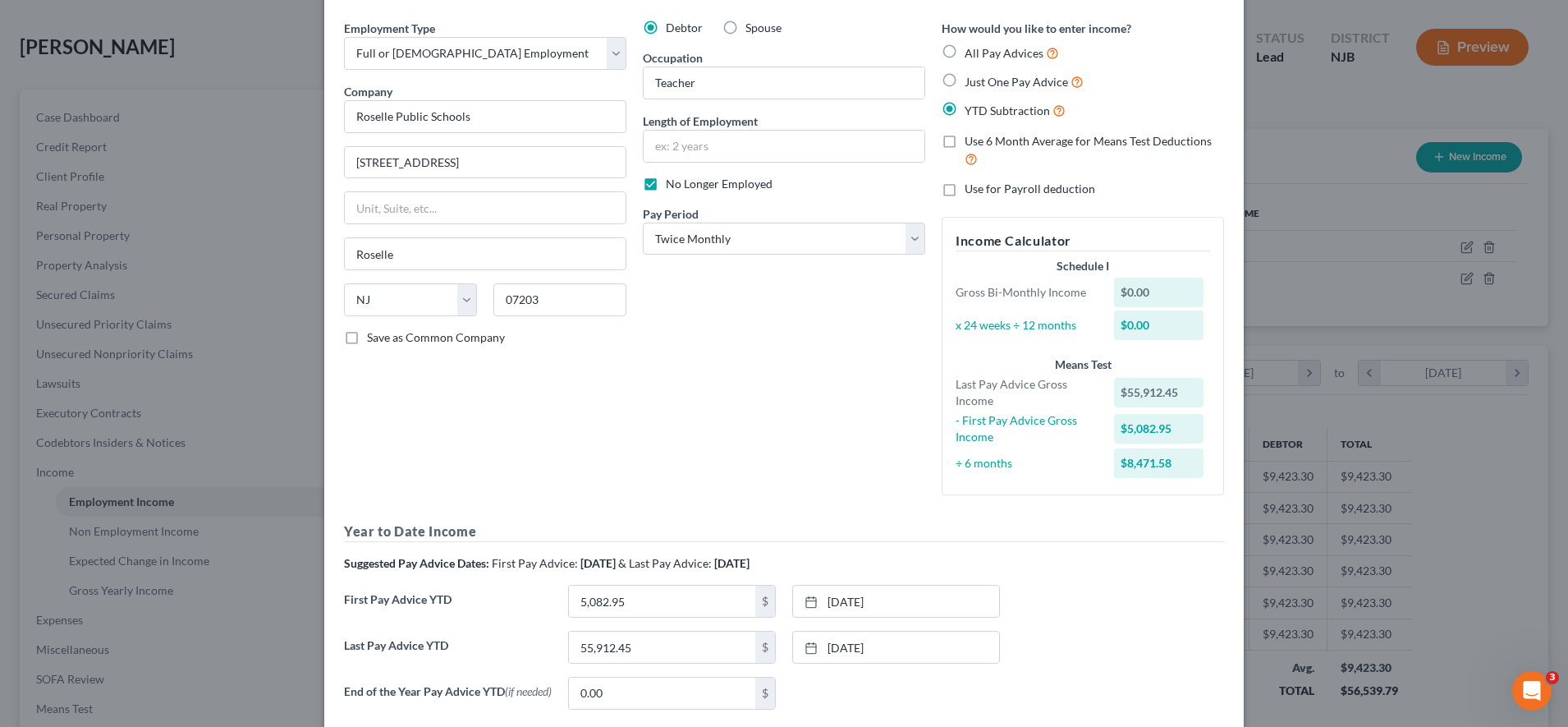
click at [965, 52] on label "All Pay Advices" at bounding box center [1012, 53] width 94 height 19
click at [971, 52] on input "All Pay Advices" at bounding box center [976, 49] width 10 height 10
radio input "true"
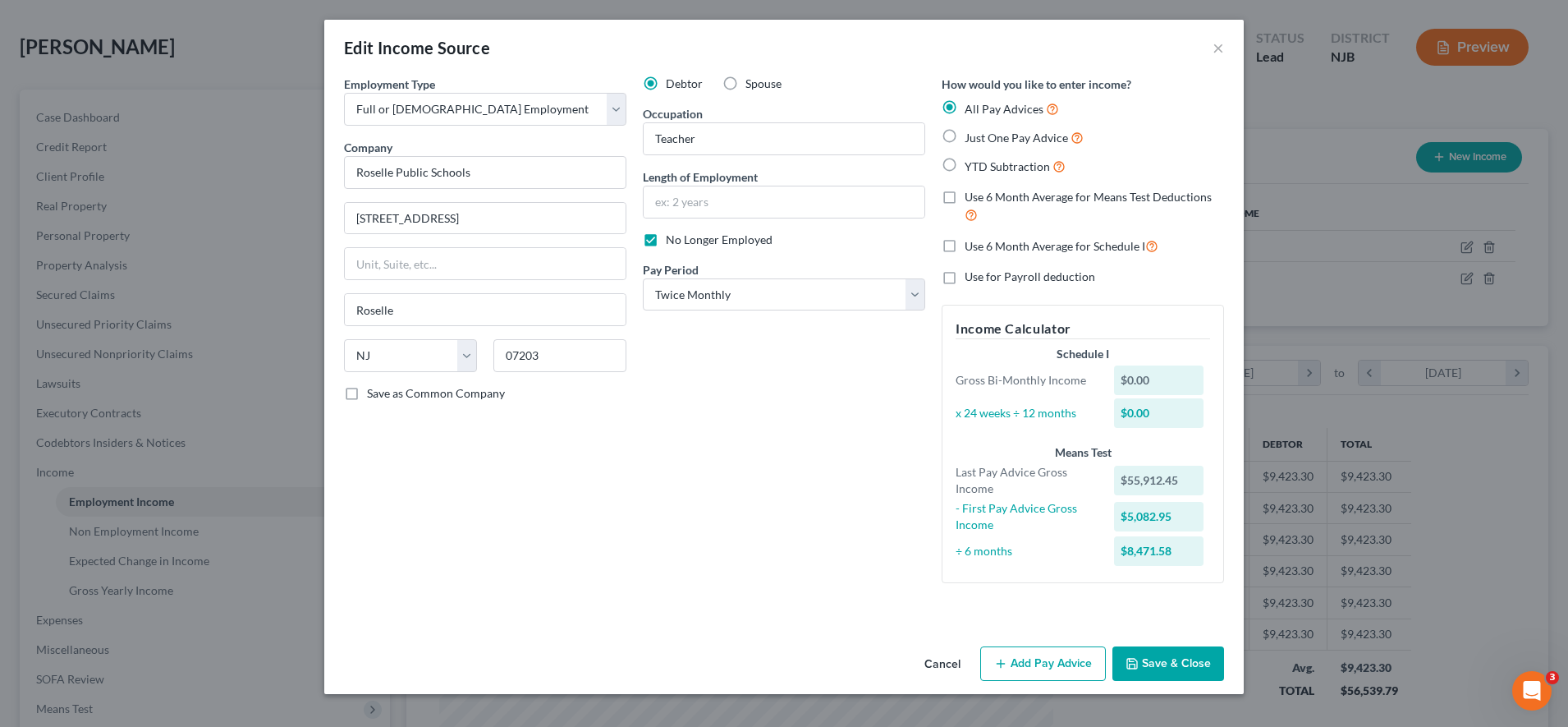
scroll to position [0, 0]
click at [1016, 667] on button "Add Pay Advice" at bounding box center [1043, 664] width 126 height 35
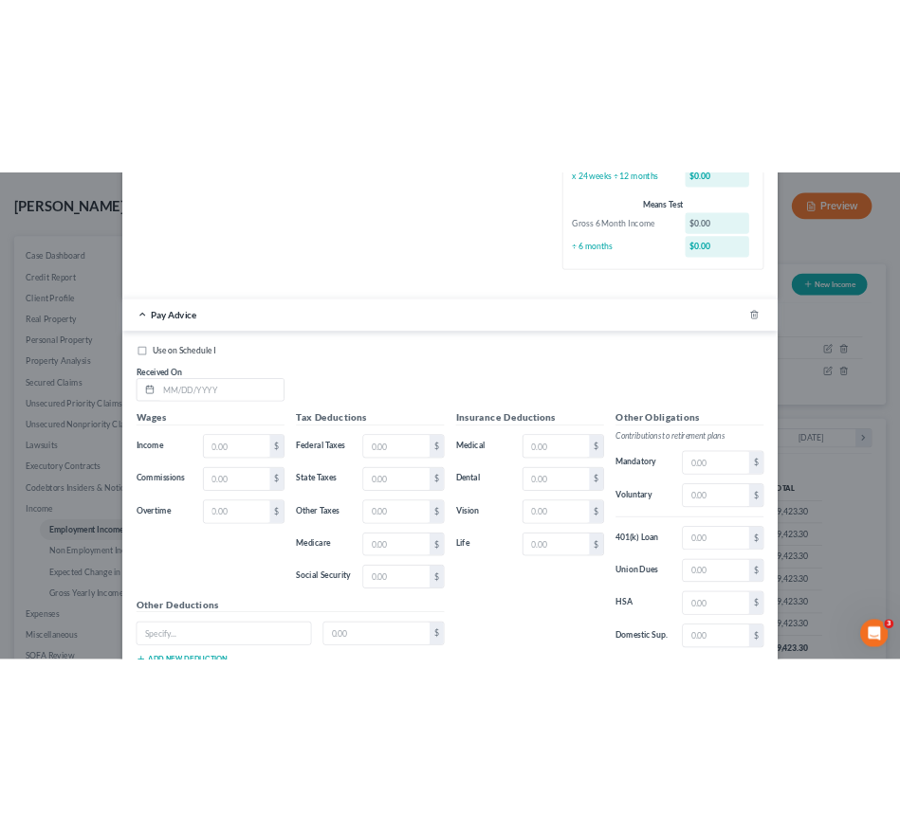
scroll to position [389, 816]
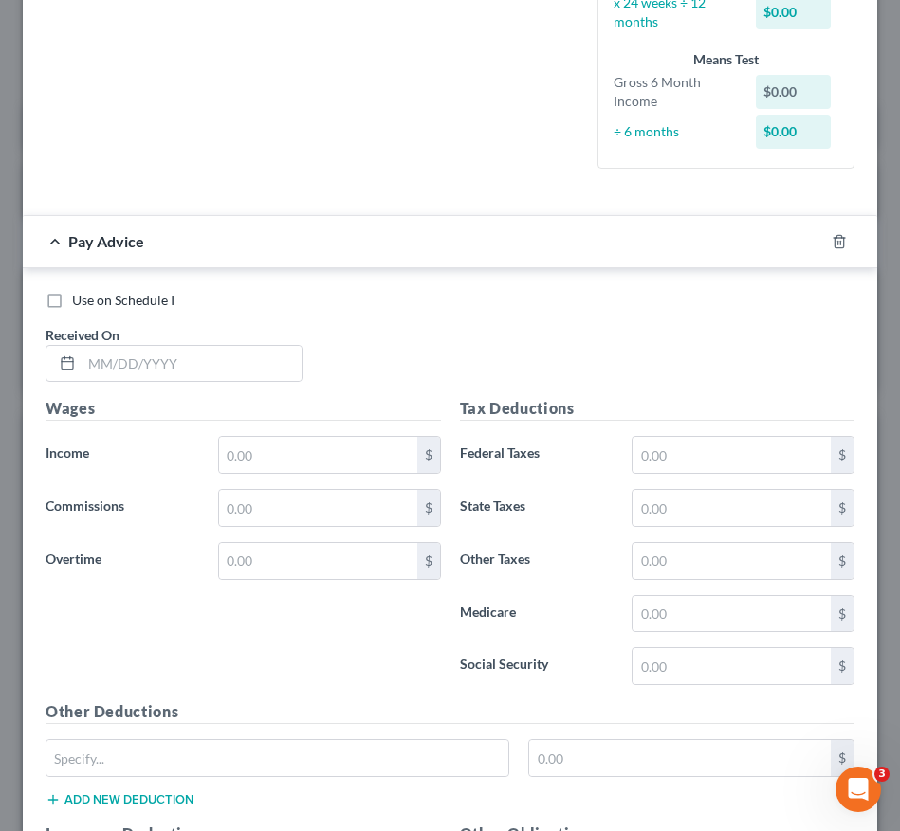
click at [775, 344] on div "Use on Schedule I Received On *" at bounding box center [449, 344] width 827 height 107
click at [146, 356] on input "text" at bounding box center [192, 364] width 220 height 36
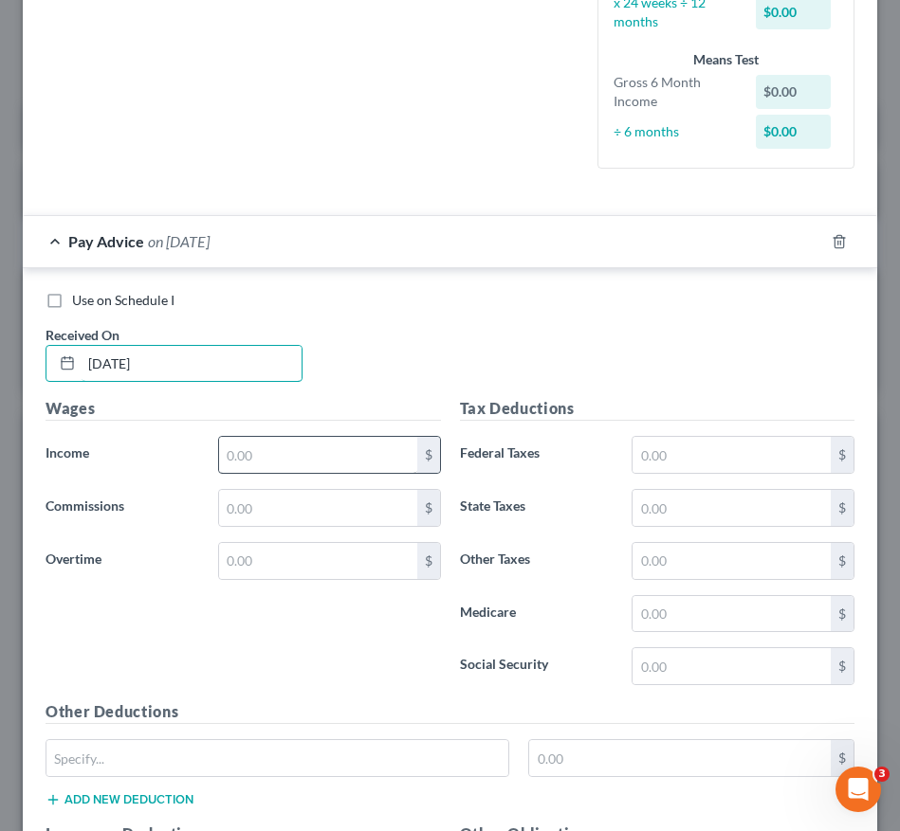
type input "[DATE]"
click at [245, 446] on input "text" at bounding box center [318, 455] width 198 height 36
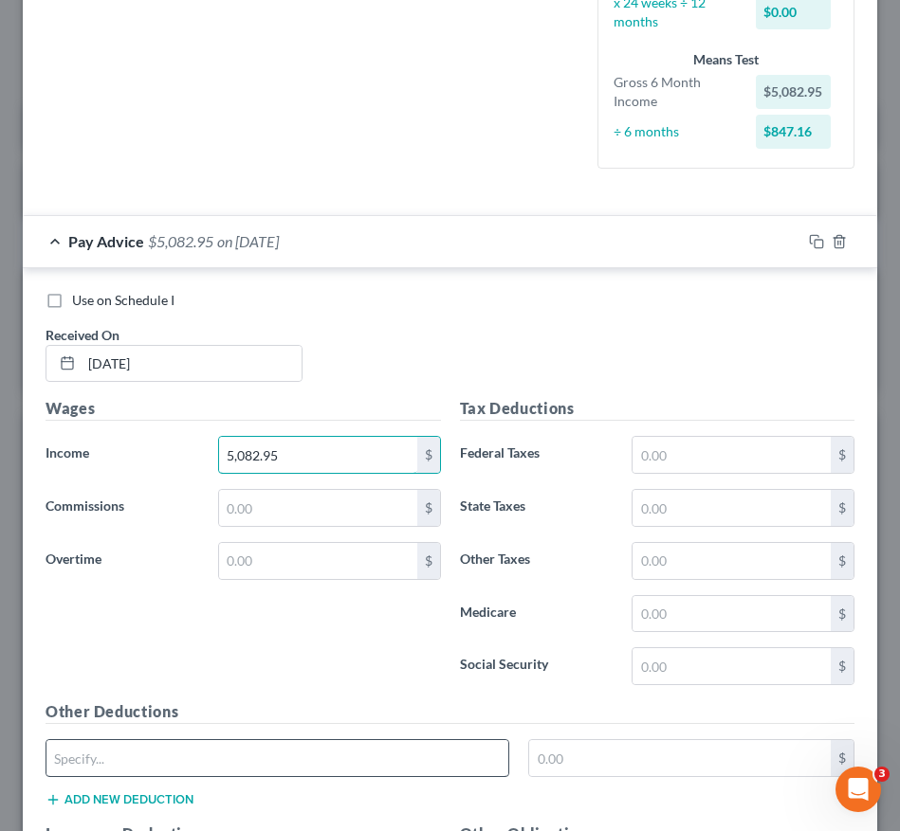
type input "5,082.95"
click at [165, 756] on input "text" at bounding box center [277, 758] width 462 height 36
type input "TPAF Cont Ins"
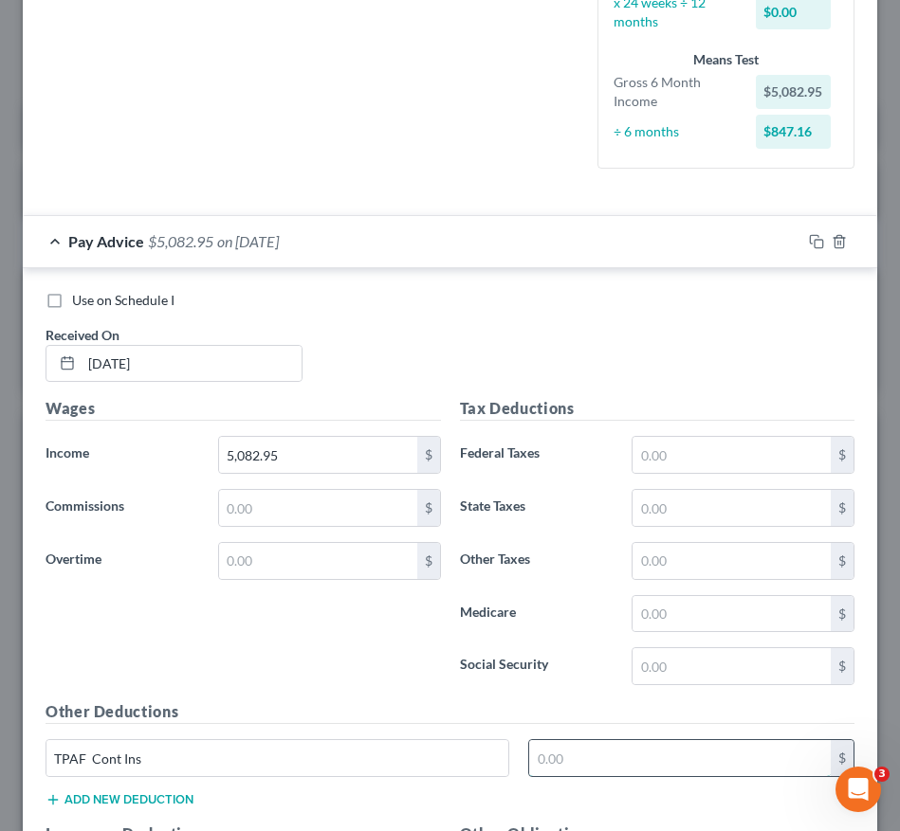
click at [640, 755] on input "text" at bounding box center [679, 758] width 301 height 36
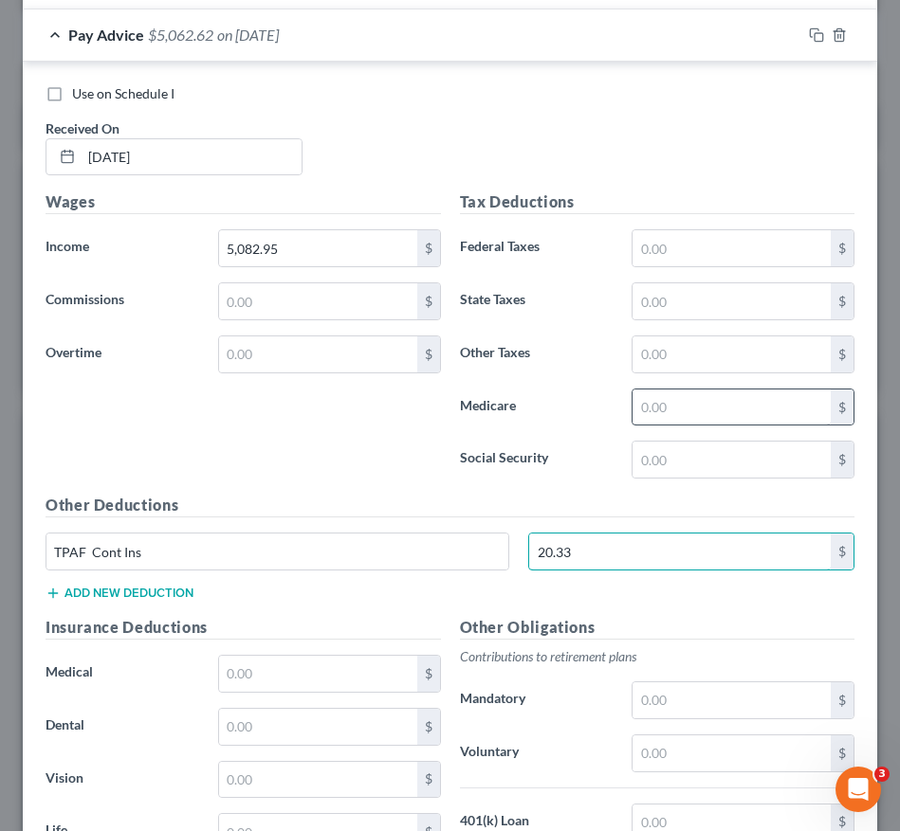
scroll to position [690, 0]
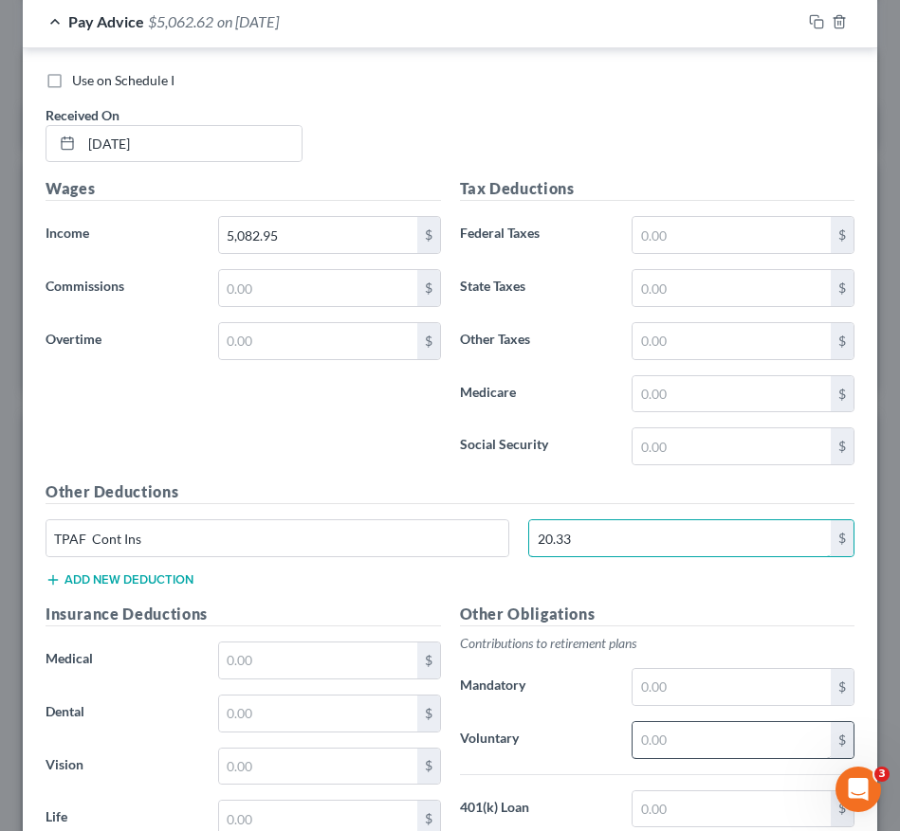
type input "20.33"
click at [667, 749] on input "text" at bounding box center [731, 740] width 198 height 36
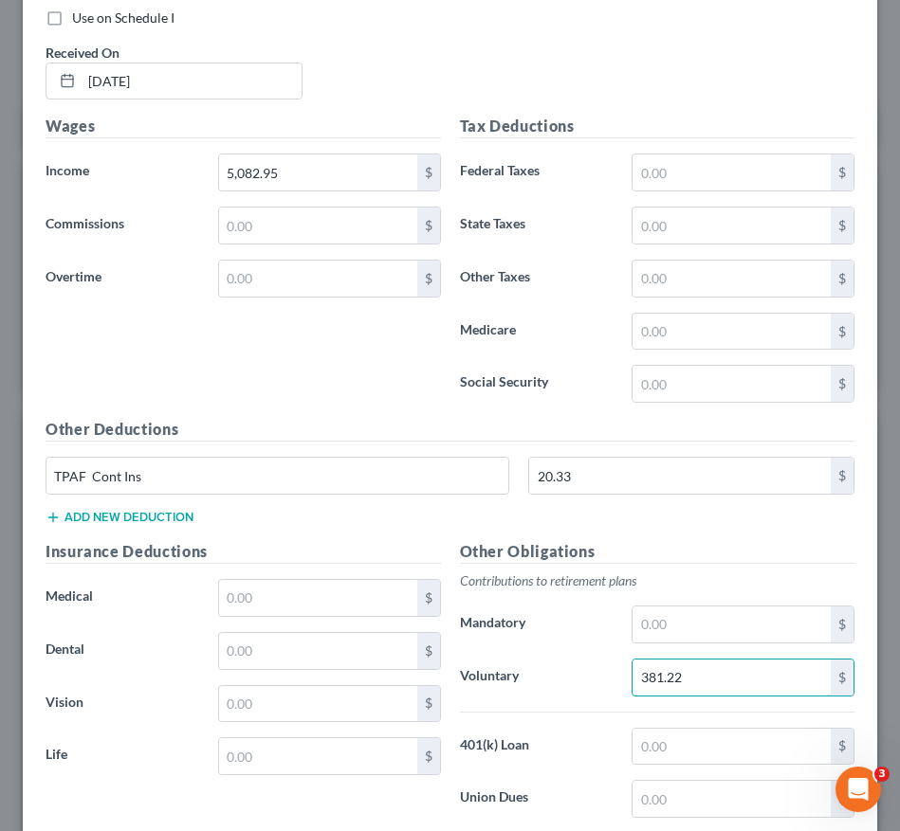
type input "381.22"
click at [664, 770] on div "Other Obligations Contributions to retirement plans Mandatory $ Voluntary 381.2…" at bounding box center [657, 739] width 414 height 399
click at [659, 752] on input "text" at bounding box center [731, 747] width 198 height 36
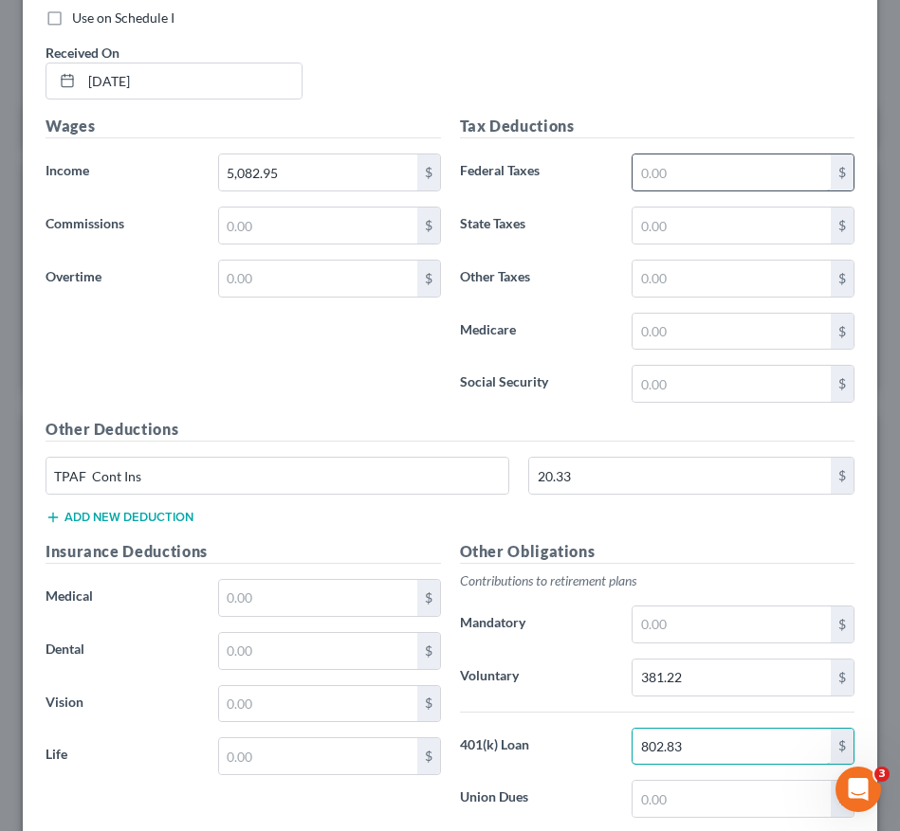
type input "802.83"
click at [672, 165] on input "text" at bounding box center [731, 173] width 198 height 36
type input "247.21"
click at [185, 525] on div "Other Deductions TPAF Cont Ins 20.33 $ Add new deduction" at bounding box center [449, 479] width 827 height 122
click at [180, 513] on button "Add new deduction" at bounding box center [119, 517] width 148 height 15
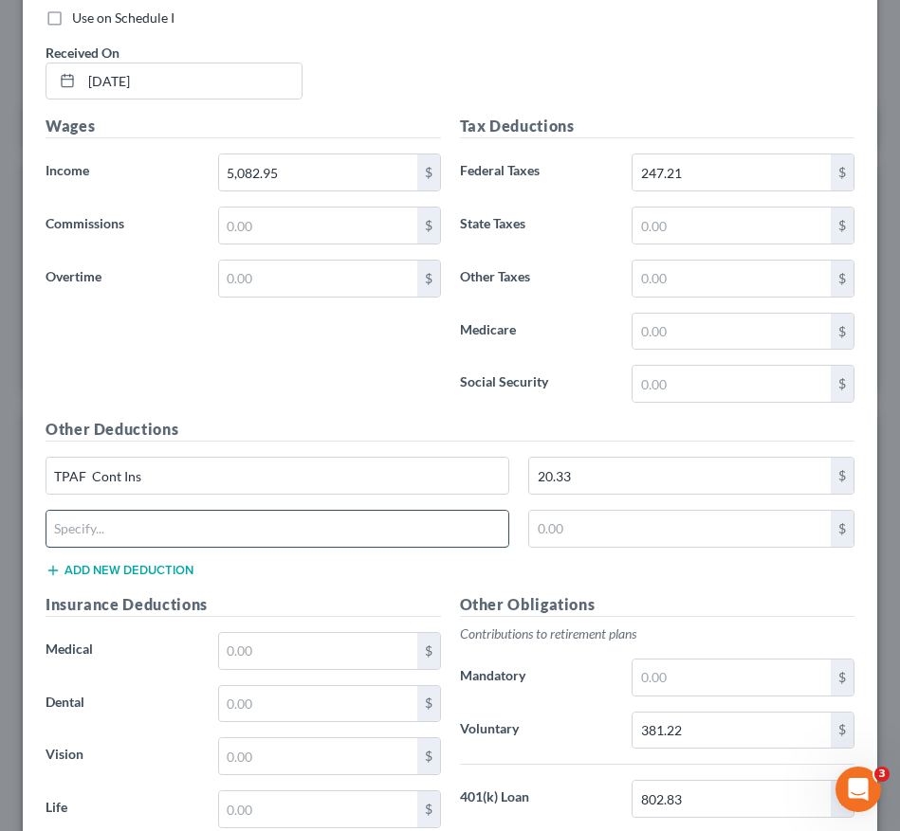
click at [155, 536] on input "text" at bounding box center [277, 529] width 462 height 36
type input "FICA"
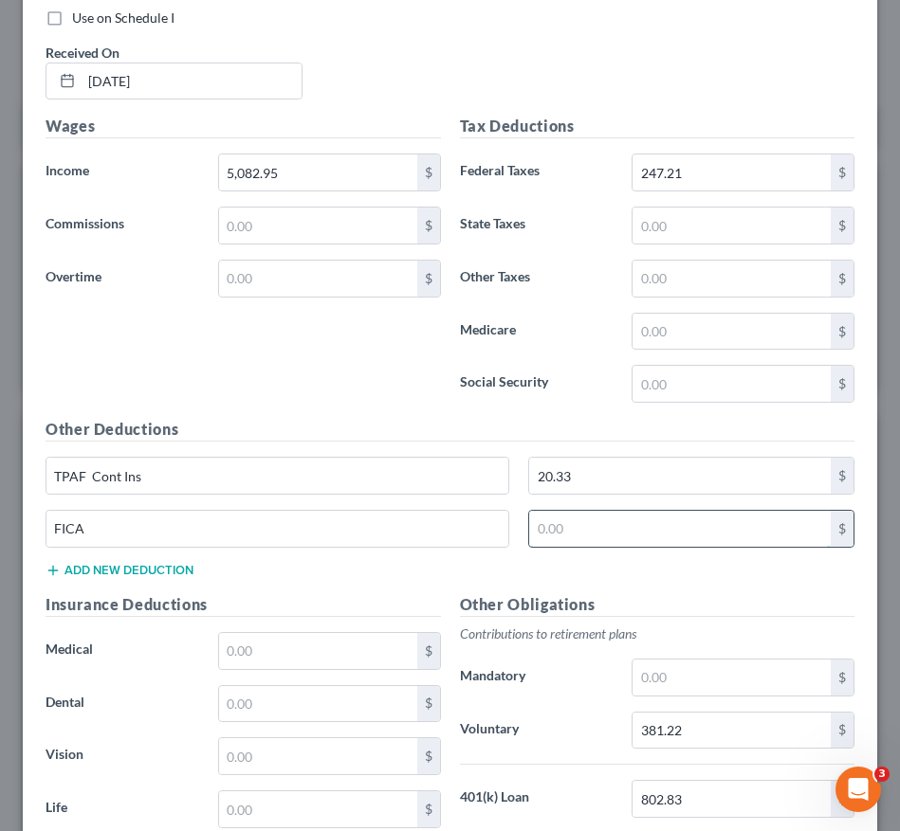
click at [610, 524] on input "text" at bounding box center [679, 529] width 301 height 36
type input "315.59"
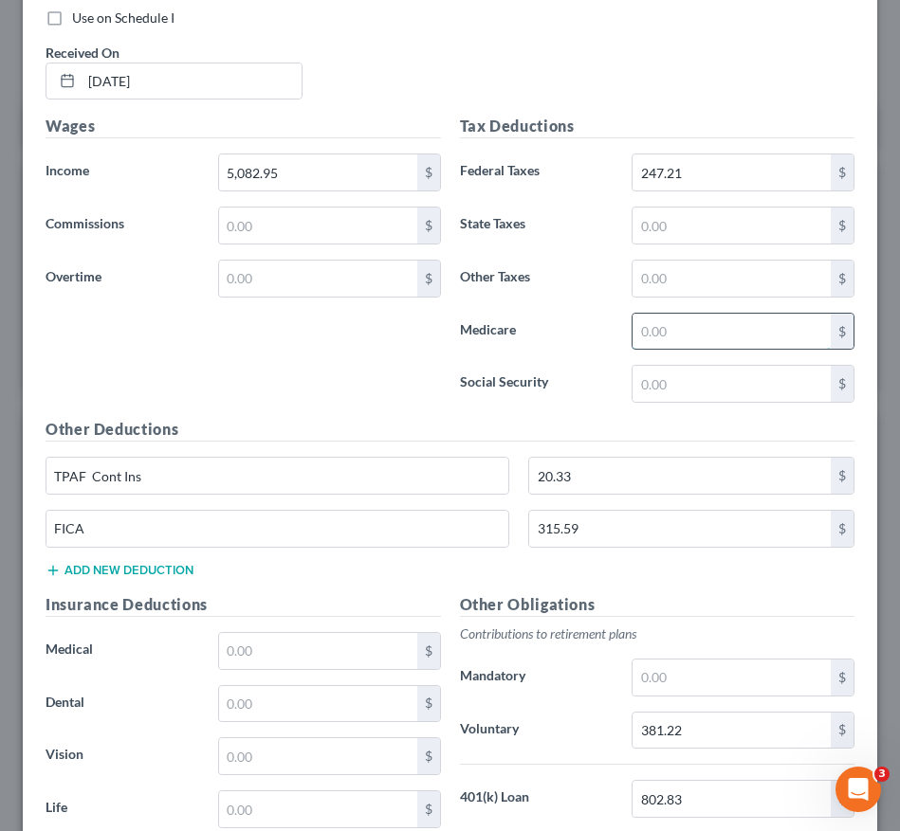
click at [649, 328] on input "text" at bounding box center [731, 332] width 198 height 36
type input "73.81"
click at [156, 574] on button "Add new deduction" at bounding box center [119, 570] width 148 height 15
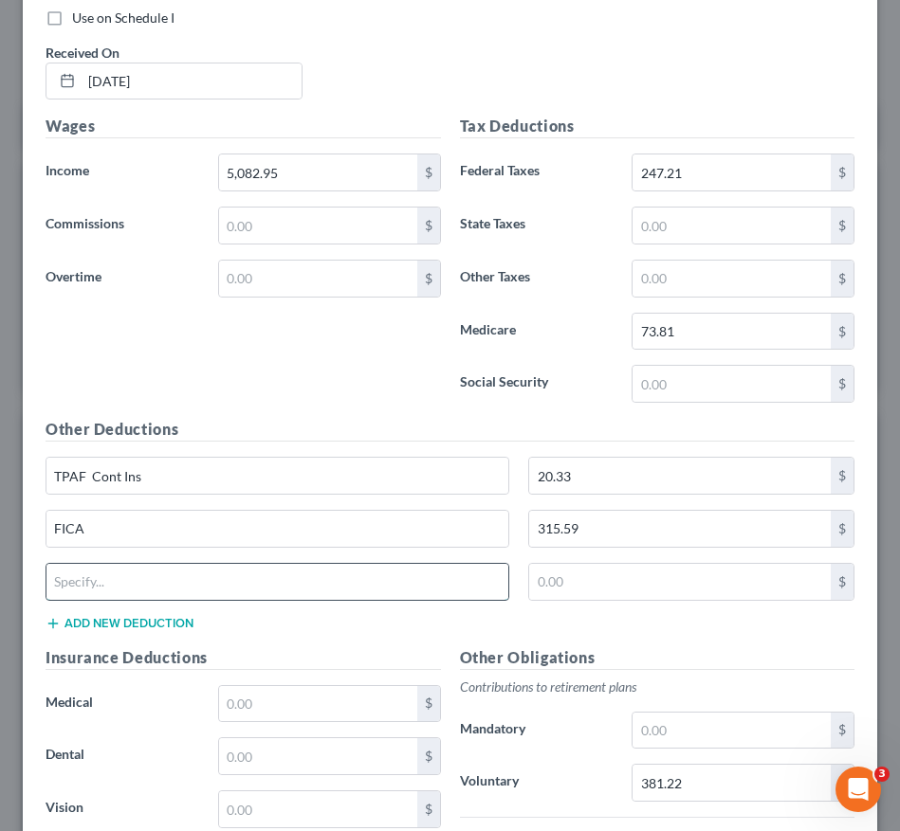
click at [134, 587] on input "text" at bounding box center [277, 582] width 462 height 36
type input "SUI"
click at [532, 591] on input "text" at bounding box center [679, 582] width 301 height 36
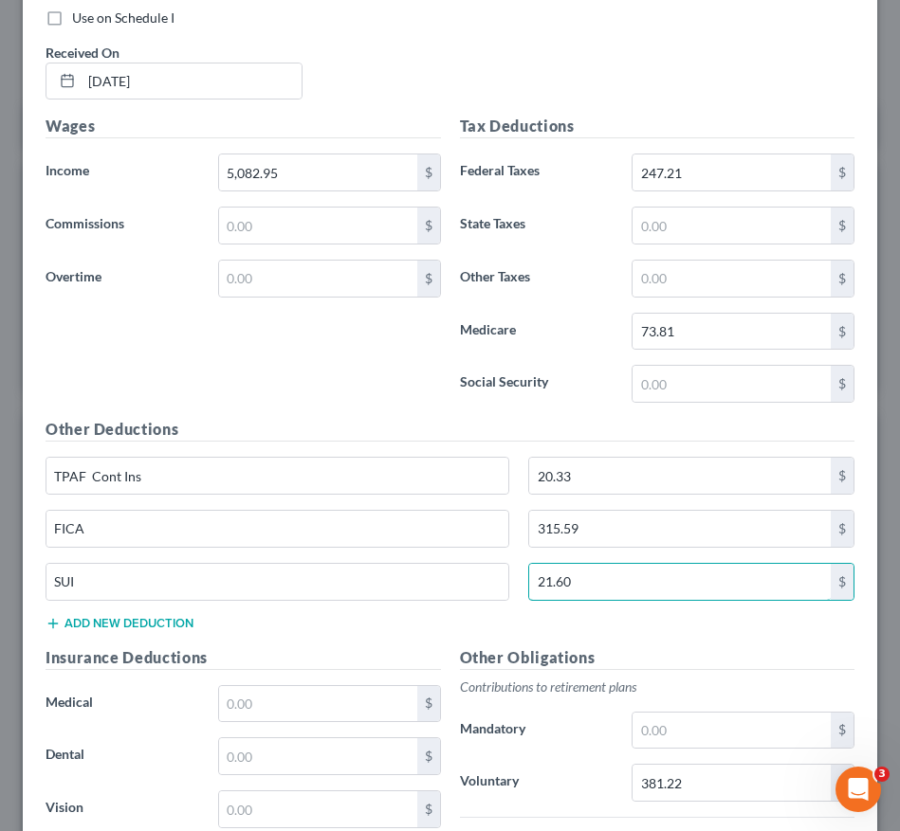
type input "21.60"
click at [74, 623] on button "Add new deduction" at bounding box center [119, 623] width 148 height 15
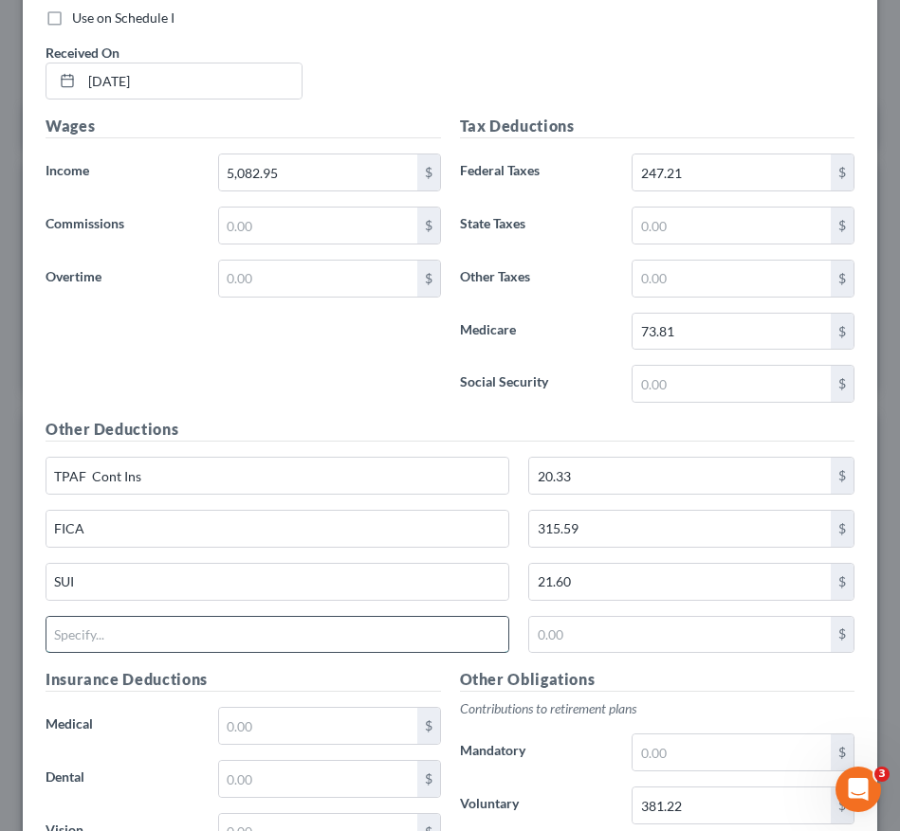
click at [91, 644] on input "text" at bounding box center [277, 635] width 462 height 36
type input "FLI"
click at [590, 631] on input "text" at bounding box center [679, 635] width 301 height 36
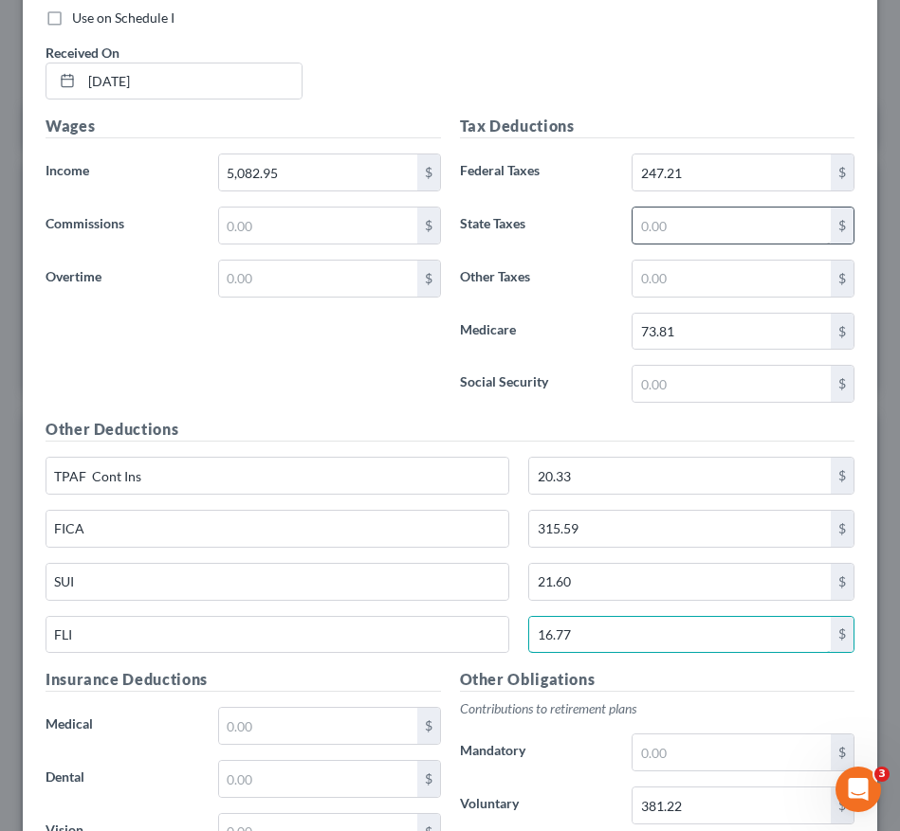
type input "16.77"
click at [658, 225] on input "text" at bounding box center [731, 226] width 198 height 36
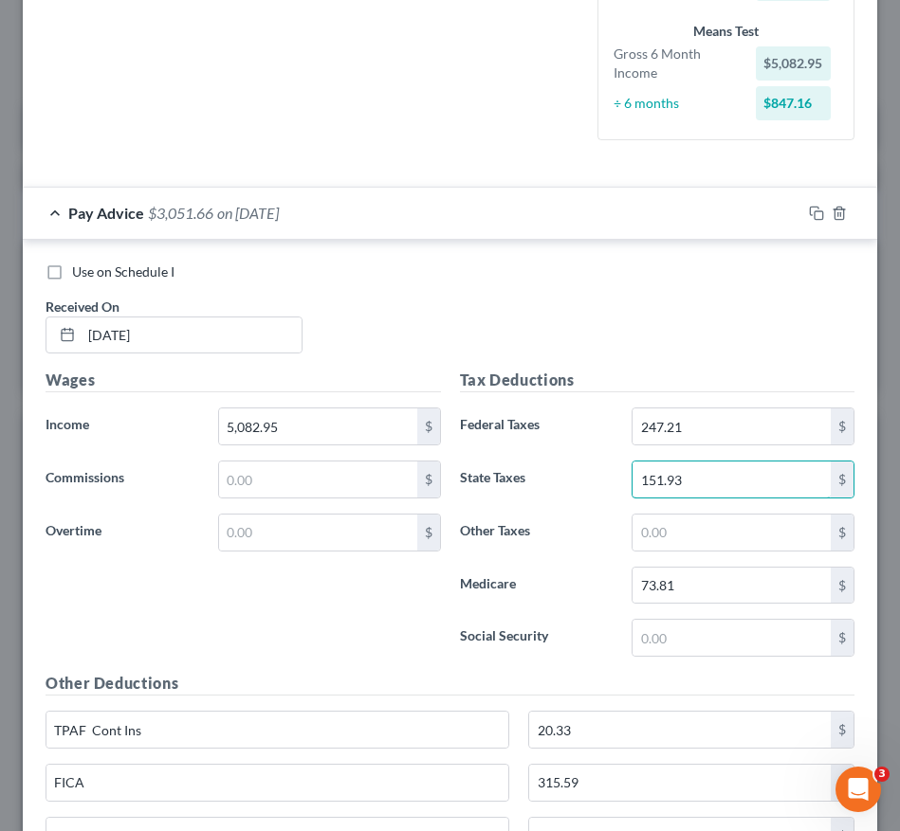
scroll to position [496, 0]
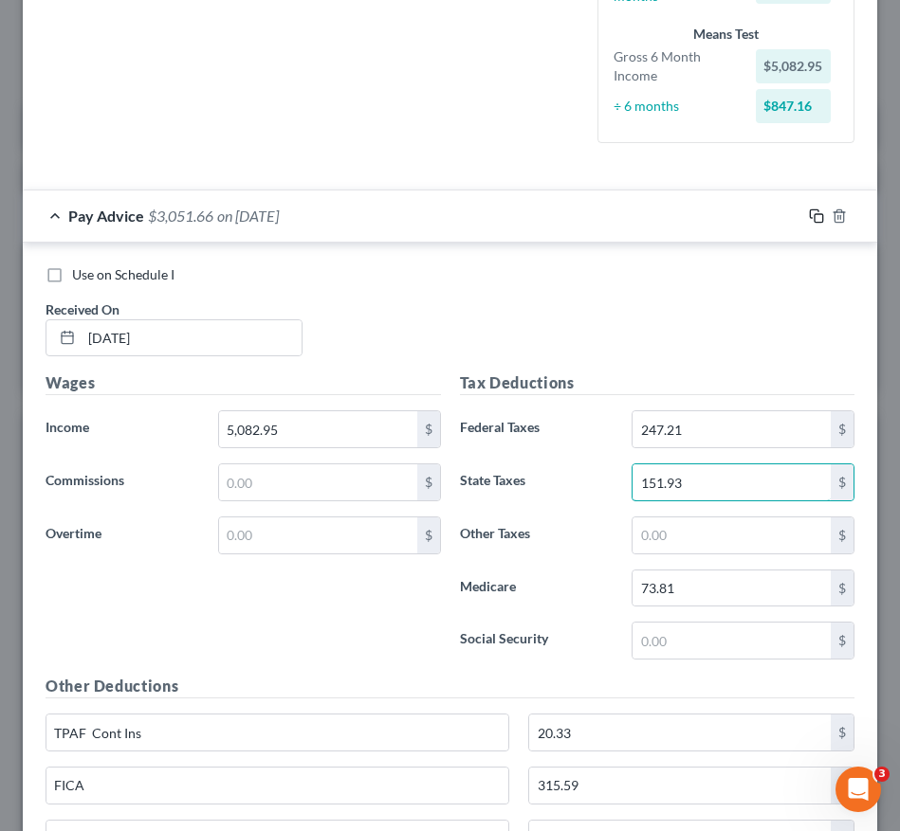
type input "151.93"
click at [809, 216] on icon "button" at bounding box center [816, 216] width 15 height 15
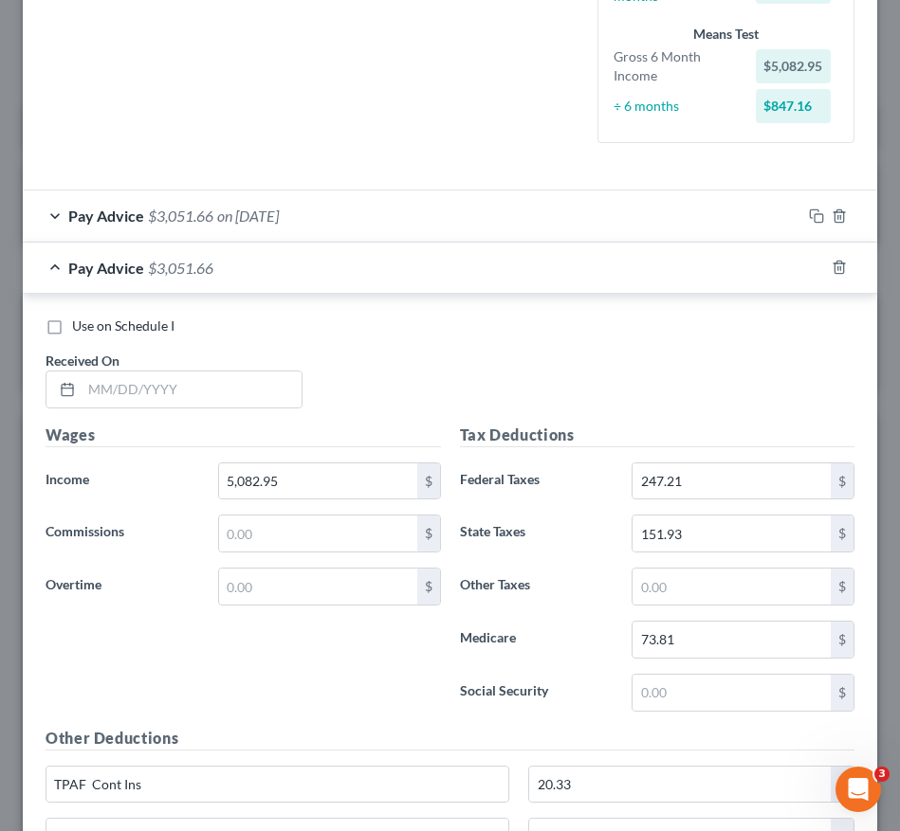
click at [195, 388] on input "text" at bounding box center [192, 390] width 220 height 36
type input "[DATE]"
click at [809, 266] on icon "button" at bounding box center [816, 267] width 15 height 15
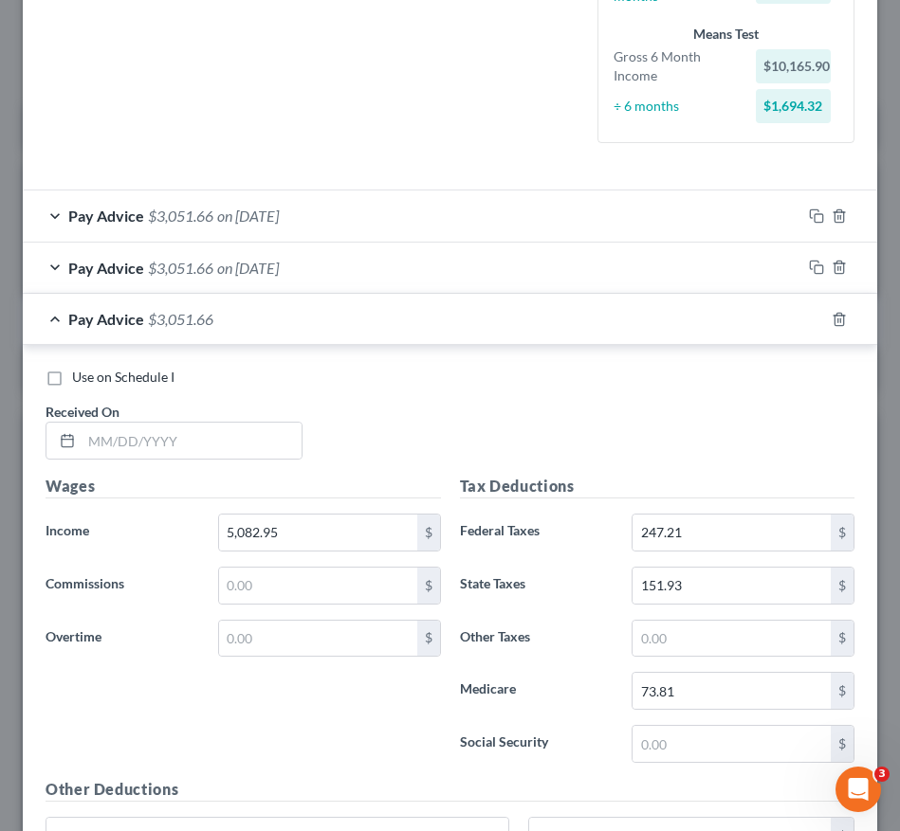
click at [136, 441] on input "text" at bounding box center [192, 441] width 220 height 36
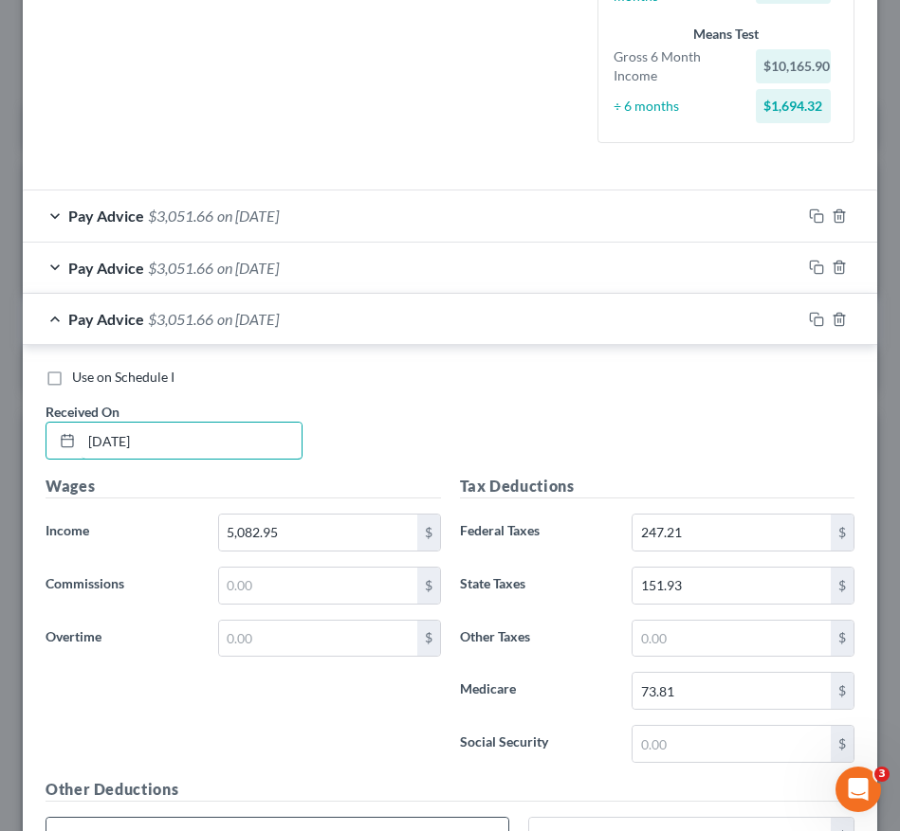
type input "[DATE]"
click at [760, 391] on div "Use on Schedule I Received On * 05/15/2025" at bounding box center [449, 421] width 827 height 107
click at [814, 324] on rect "button" at bounding box center [818, 322] width 9 height 9
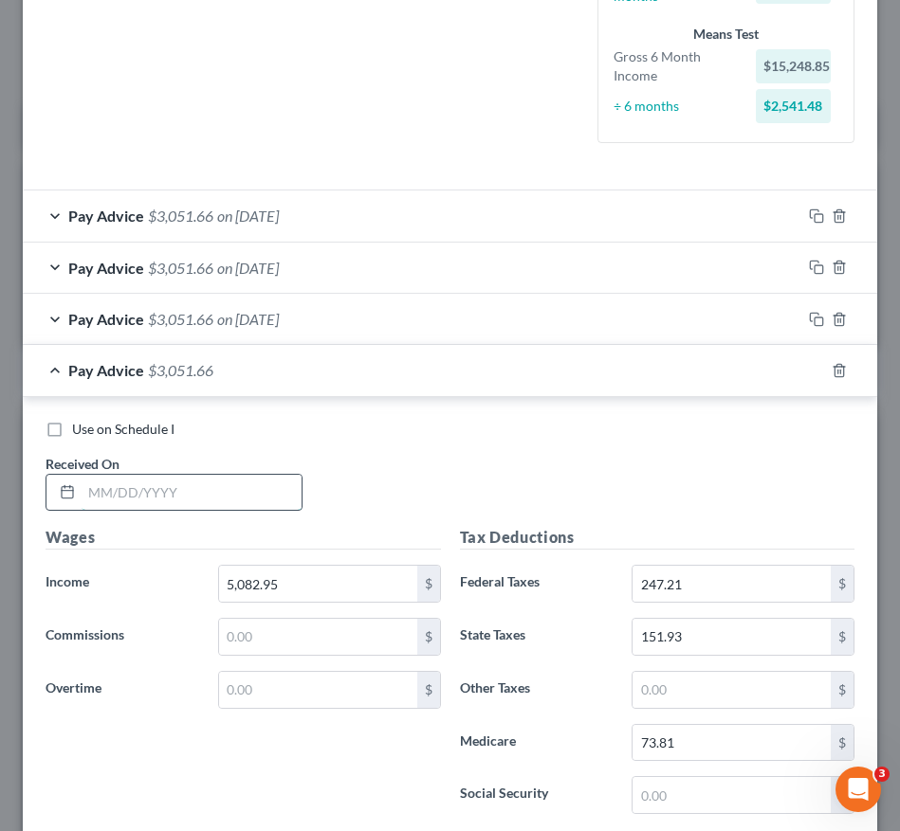
click at [232, 500] on input "text" at bounding box center [192, 493] width 220 height 36
type input "[DATE]"
click at [733, 465] on div "Use on Schedule I Received On * 05/30/2025" at bounding box center [449, 473] width 827 height 107
click at [809, 363] on icon "button" at bounding box center [816, 370] width 15 height 15
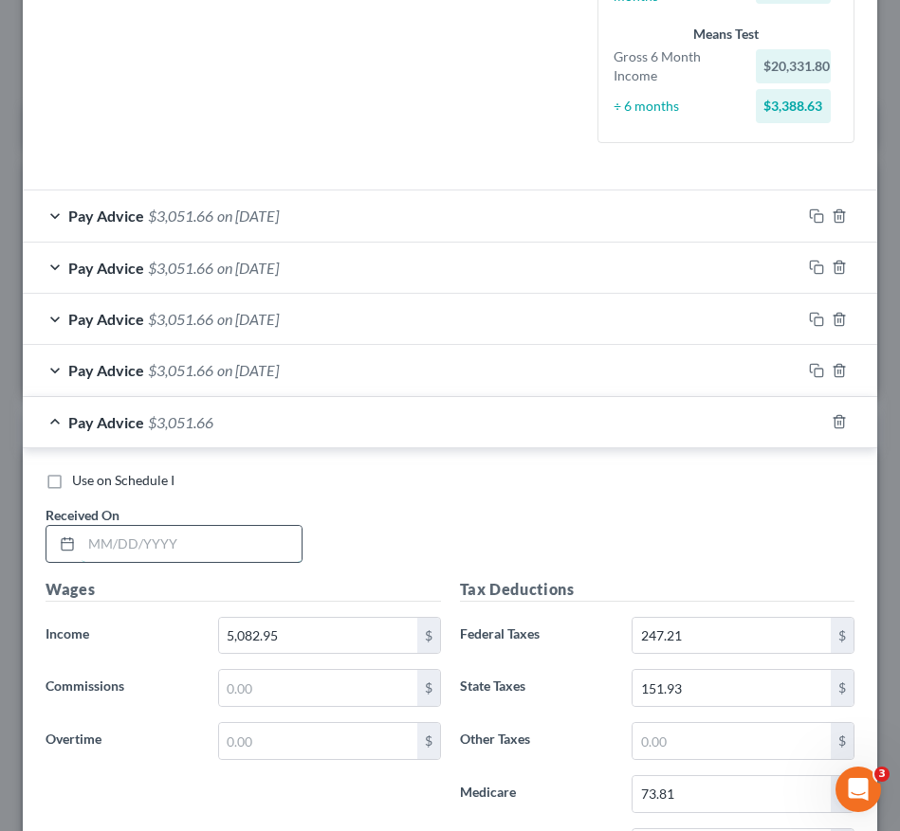
click at [282, 543] on input "text" at bounding box center [192, 544] width 220 height 36
type input "[DATE]"
click at [809, 423] on icon "button" at bounding box center [816, 421] width 15 height 15
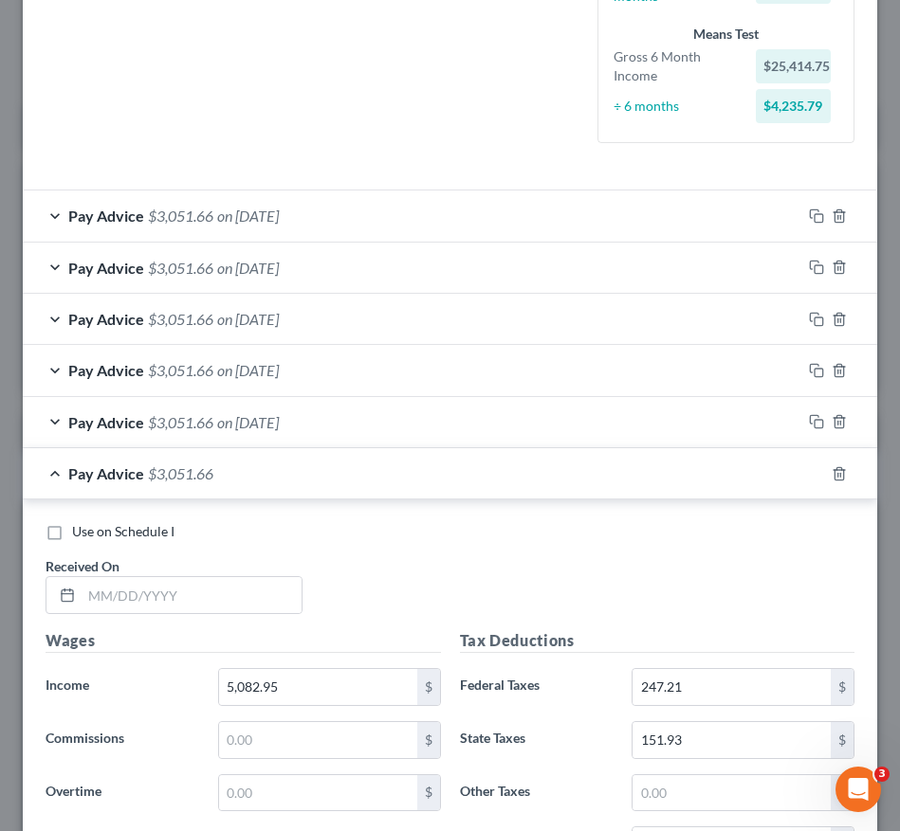
click at [720, 562] on div "Use on Schedule I Received On *" at bounding box center [449, 575] width 827 height 107
click at [252, 591] on input "text" at bounding box center [192, 595] width 220 height 36
click at [724, 554] on div "Use on Schedule I Received On * 06/24//2025" at bounding box center [449, 575] width 827 height 107
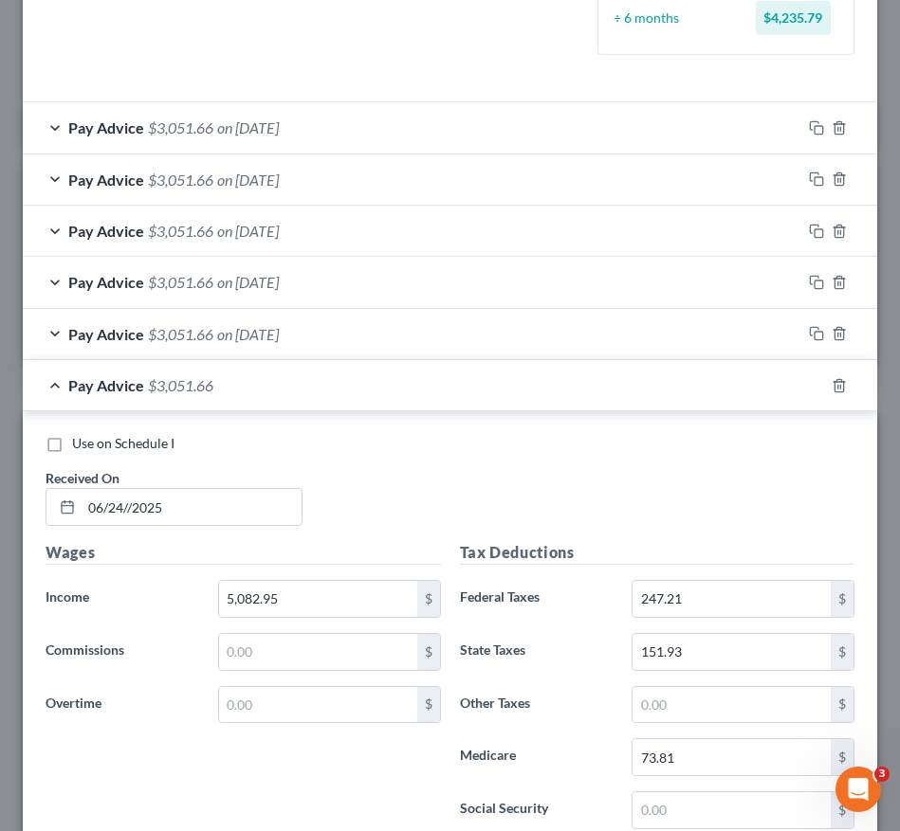
scroll to position [512, 0]
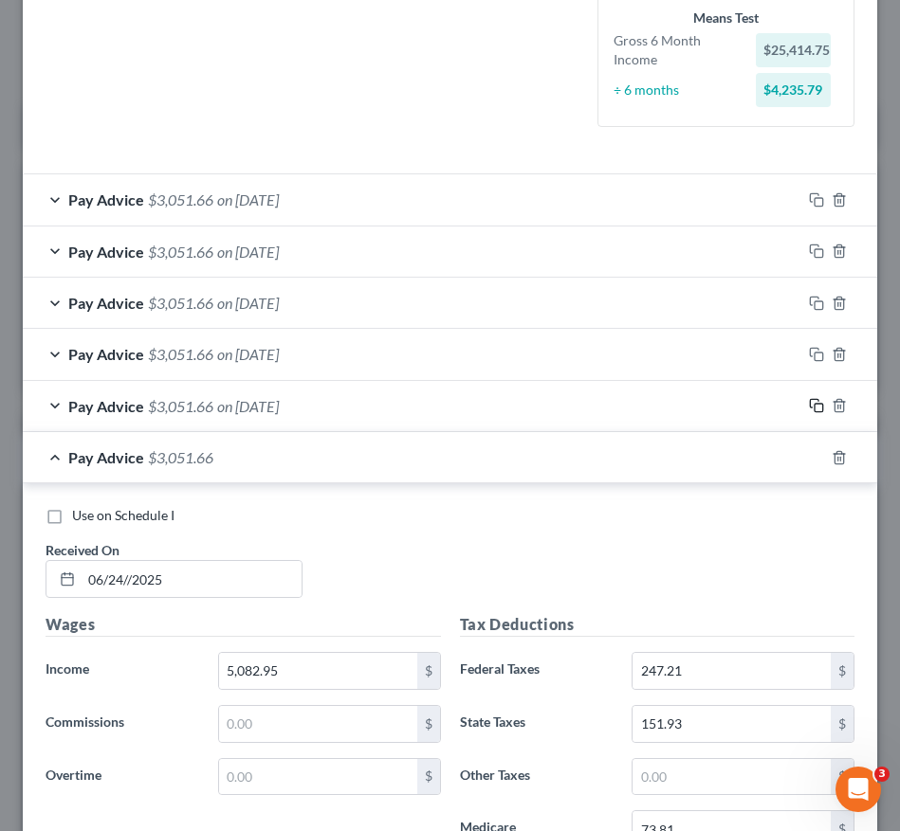
click at [809, 403] on icon "button" at bounding box center [816, 405] width 15 height 15
click at [396, 442] on div "Pay Advice $3,051.66" at bounding box center [423, 457] width 801 height 50
click at [153, 585] on input "06/24//2025" at bounding box center [192, 579] width 220 height 36
click at [197, 587] on input "06/24//2025" at bounding box center [192, 579] width 220 height 36
click at [90, 578] on input "06/24//2025" at bounding box center [192, 579] width 220 height 36
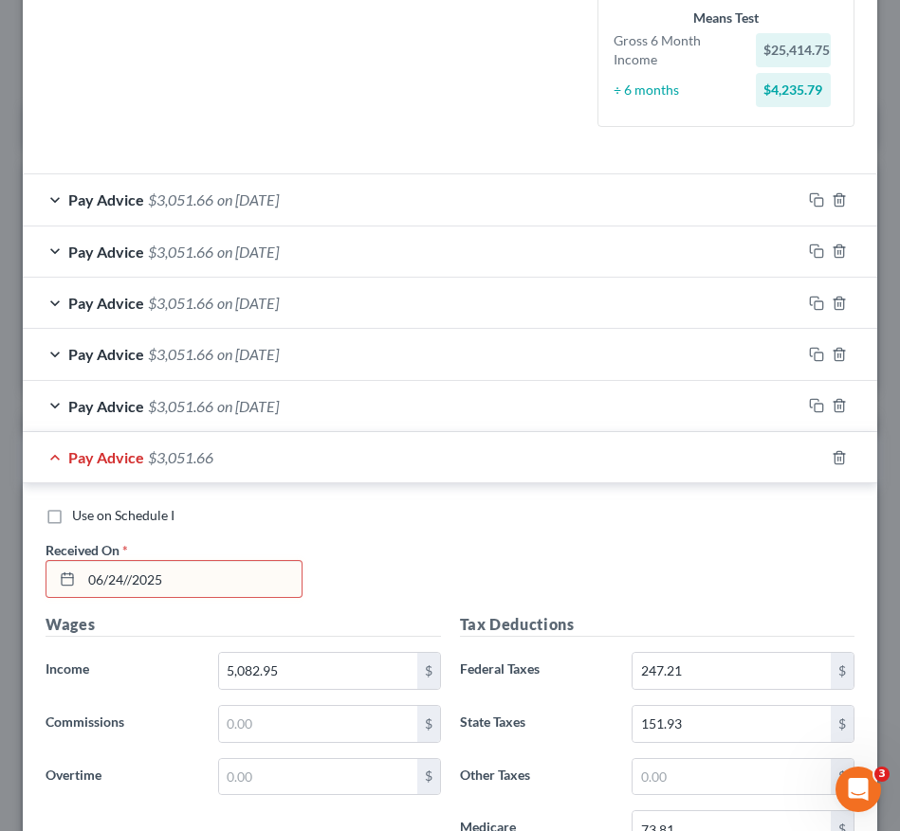
click at [134, 581] on input "06/24//2025" at bounding box center [192, 579] width 220 height 36
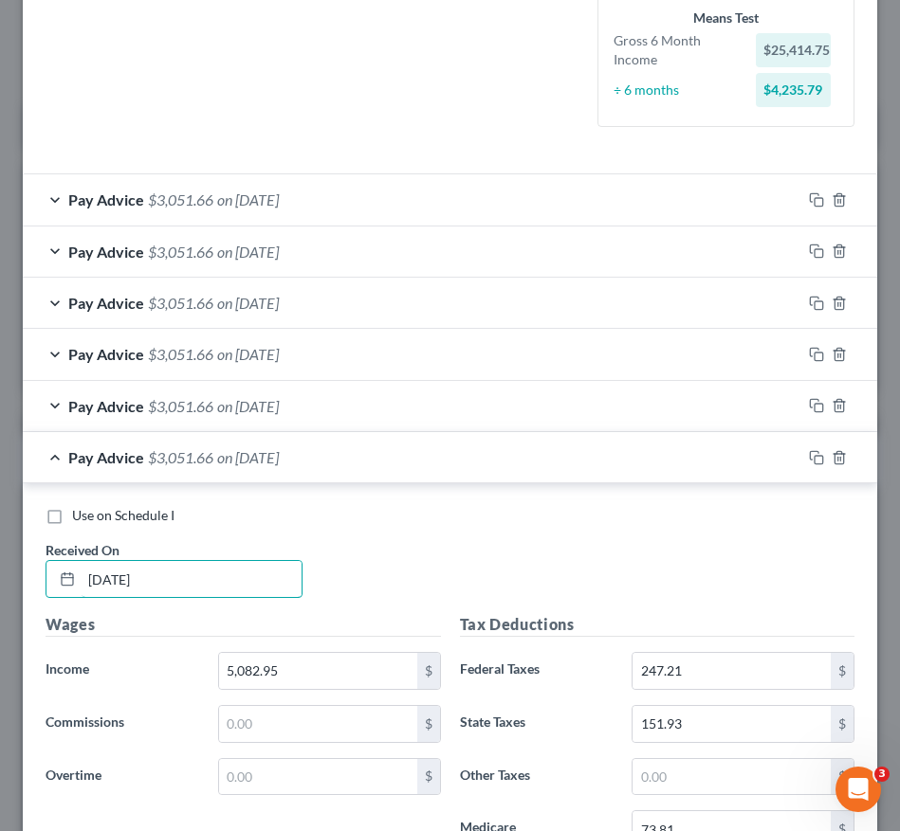
type input "[DATE]"
click at [381, 458] on div "Pay Advice $3,051.66 on 06/24/2025" at bounding box center [412, 457] width 778 height 50
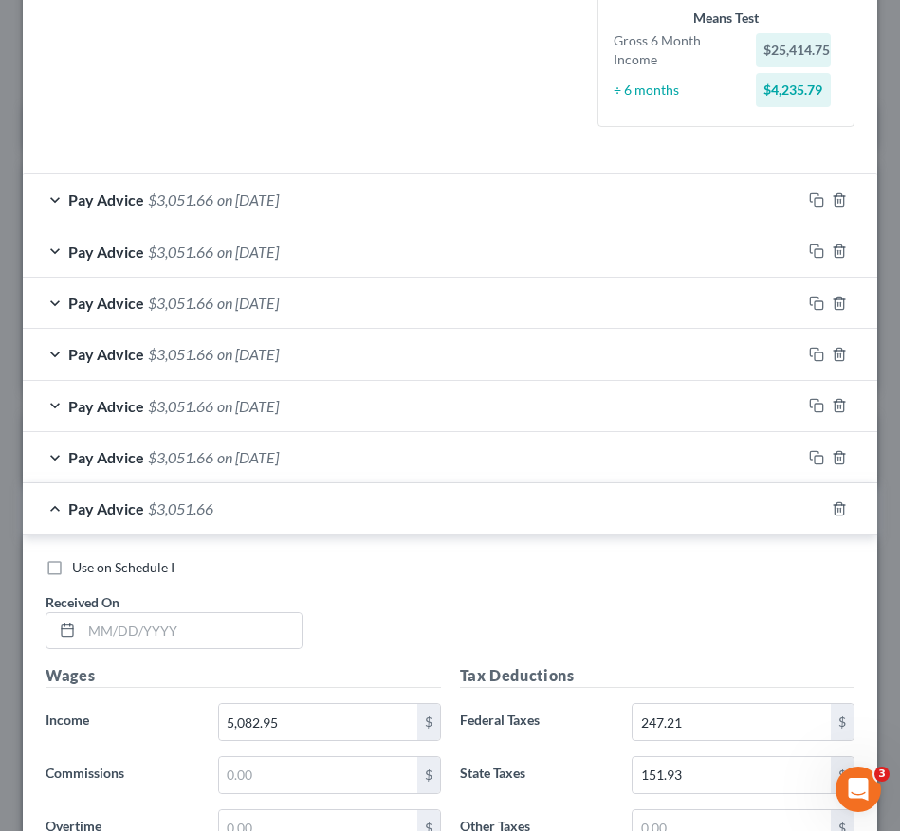
scroll to position [801, 0]
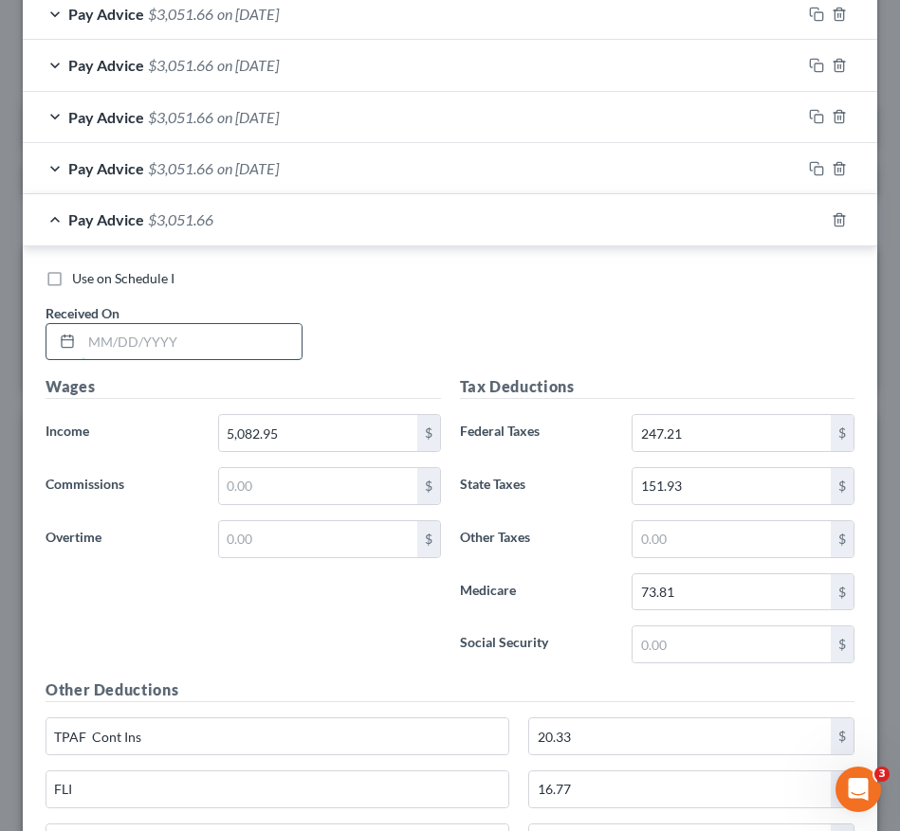
click at [204, 336] on input "text" at bounding box center [192, 342] width 220 height 36
type input "[DATE]"
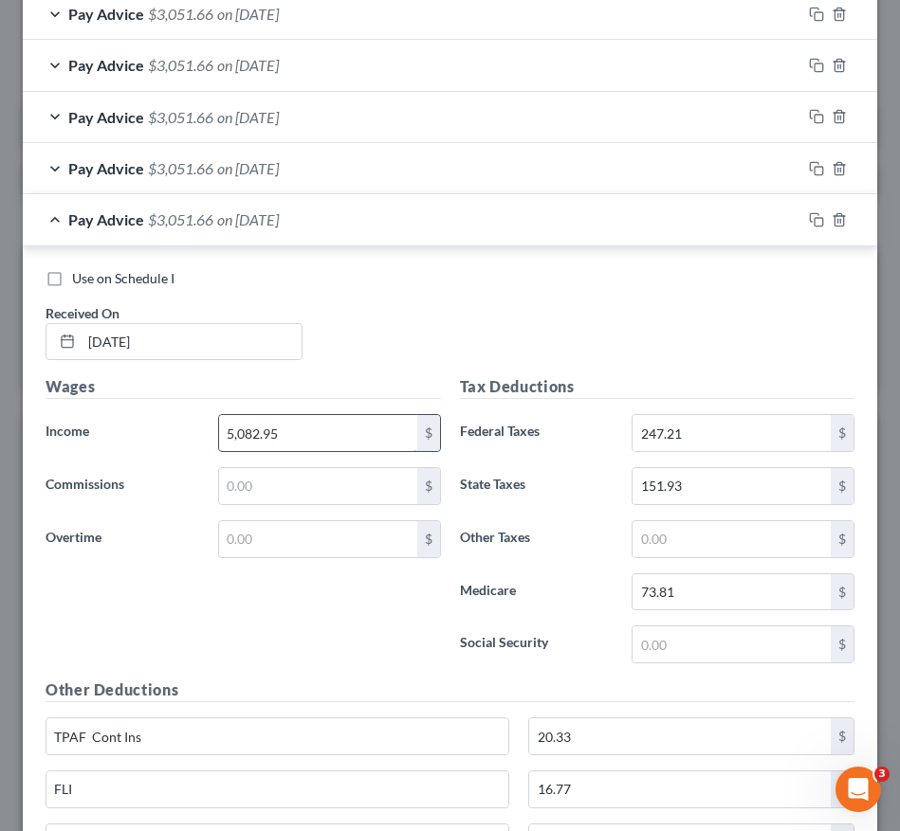
click at [294, 435] on input "5,082.95" at bounding box center [318, 433] width 198 height 36
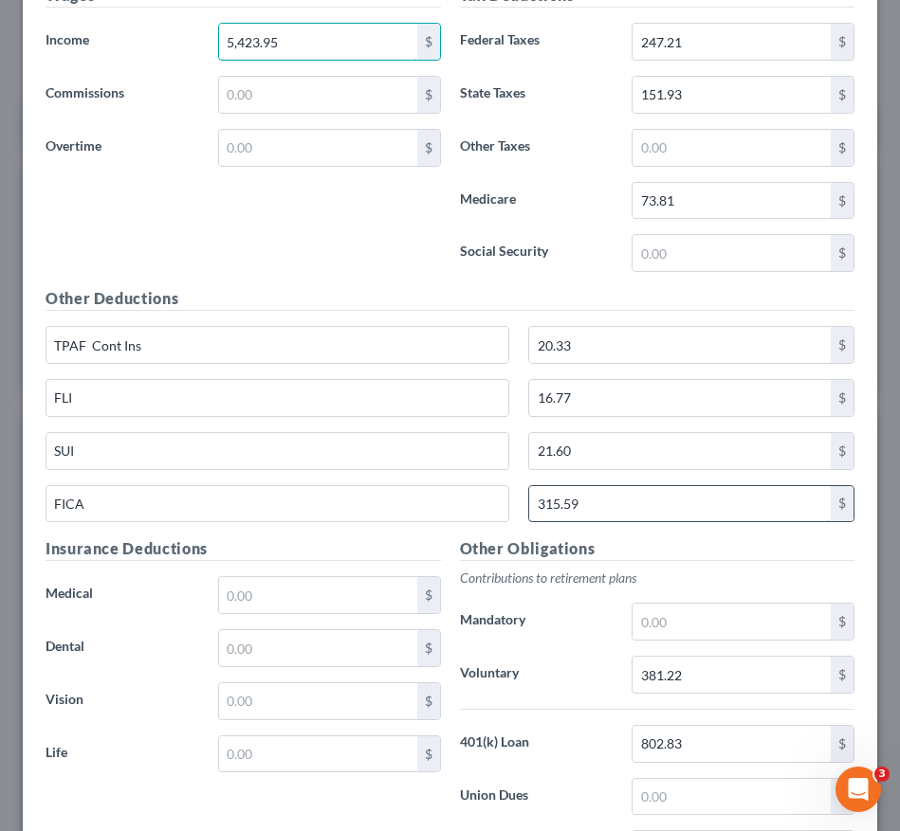
scroll to position [1194, 0]
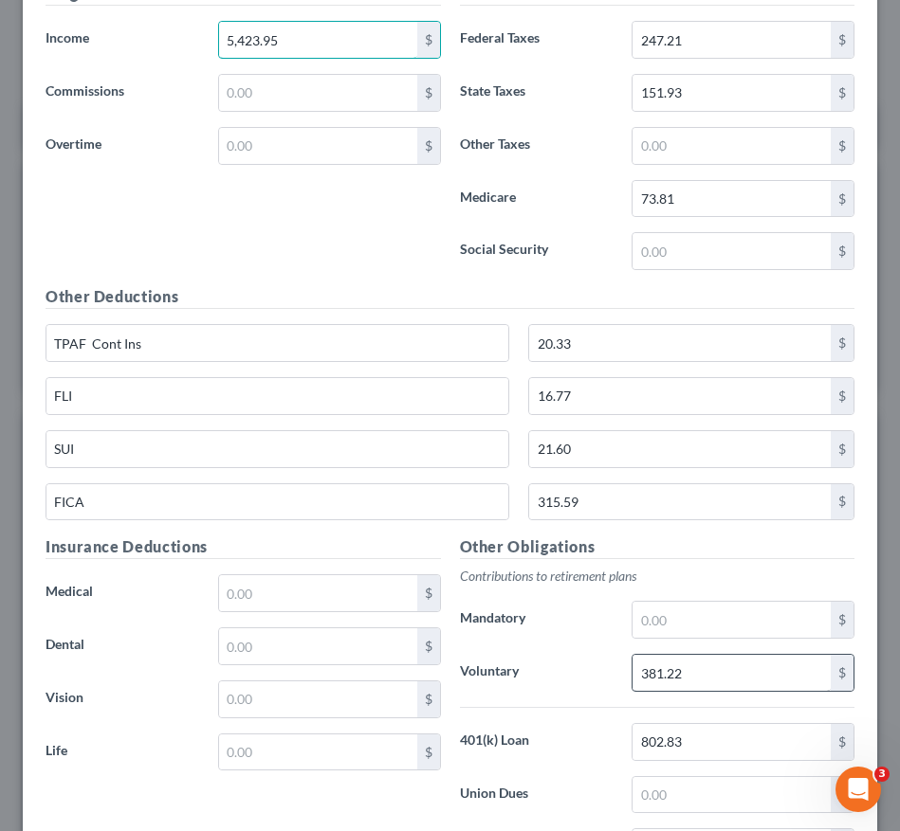
type input "5,423.95"
click at [688, 677] on input "381.22" at bounding box center [731, 673] width 198 height 36
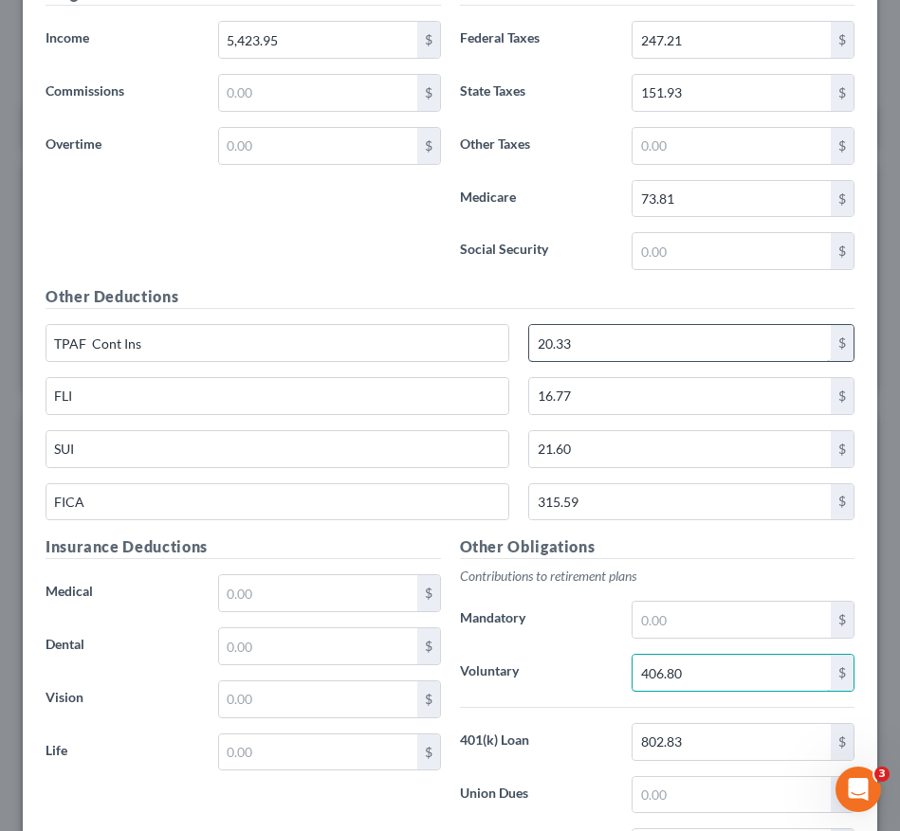
type input "406.80"
click at [645, 345] on input "20.33" at bounding box center [679, 343] width 301 height 36
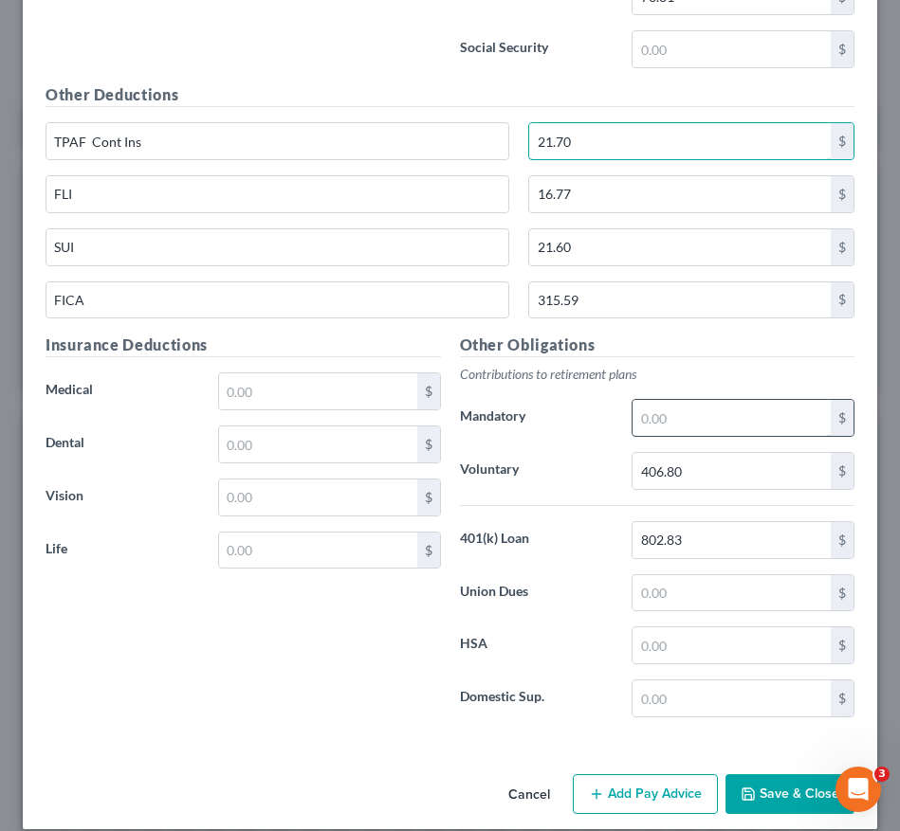
scroll to position [1397, 0]
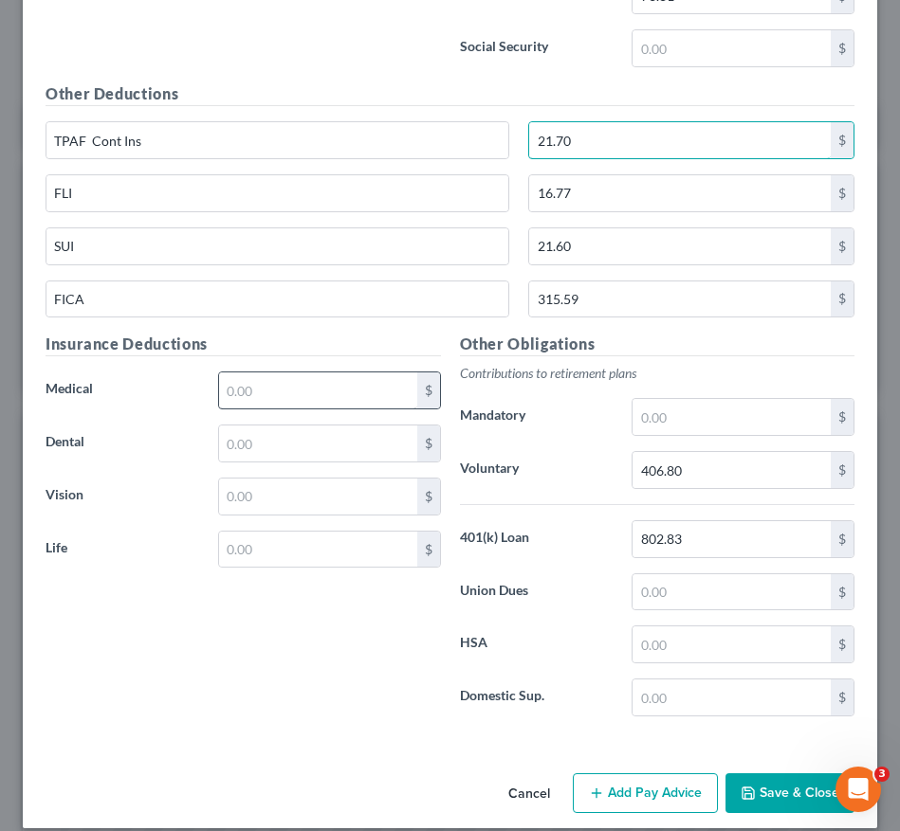
type input "21.70"
click at [296, 383] on input "text" at bounding box center [318, 391] width 198 height 36
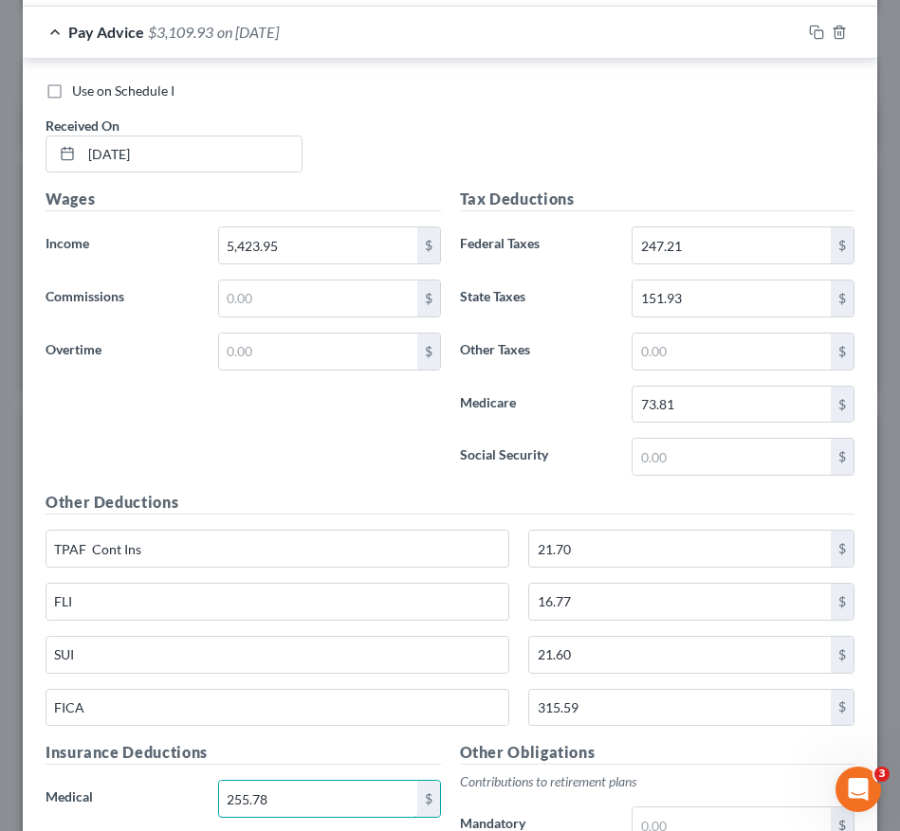
scroll to position [987, 0]
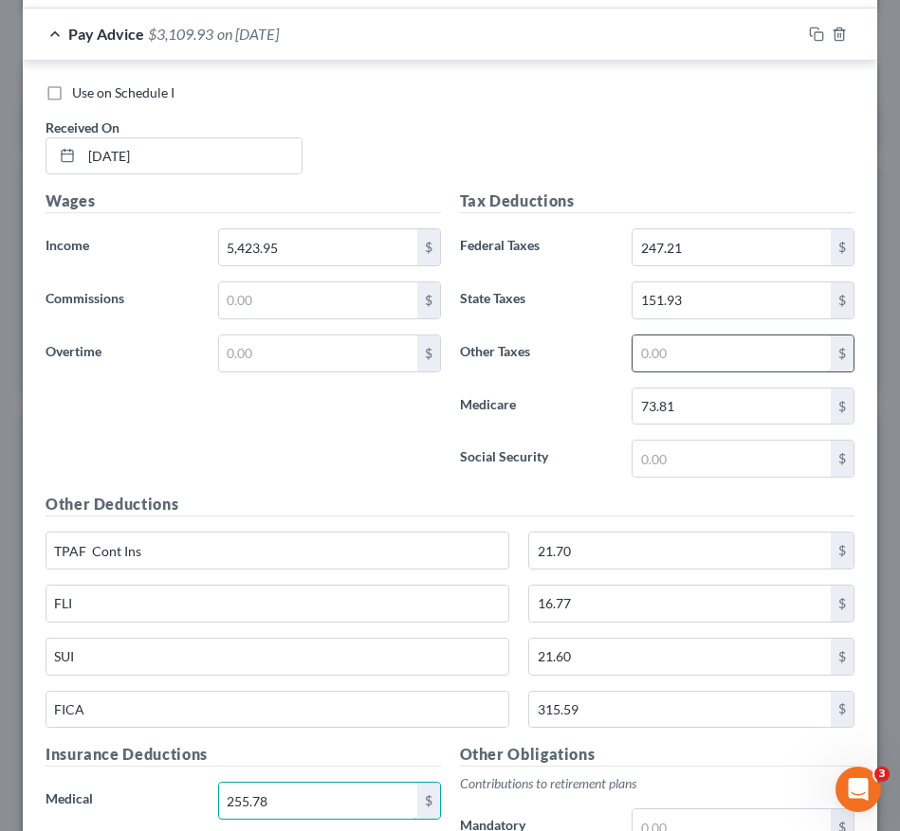
type input "255.78"
click at [715, 341] on input "text" at bounding box center [731, 354] width 198 height 36
type input "5.97"
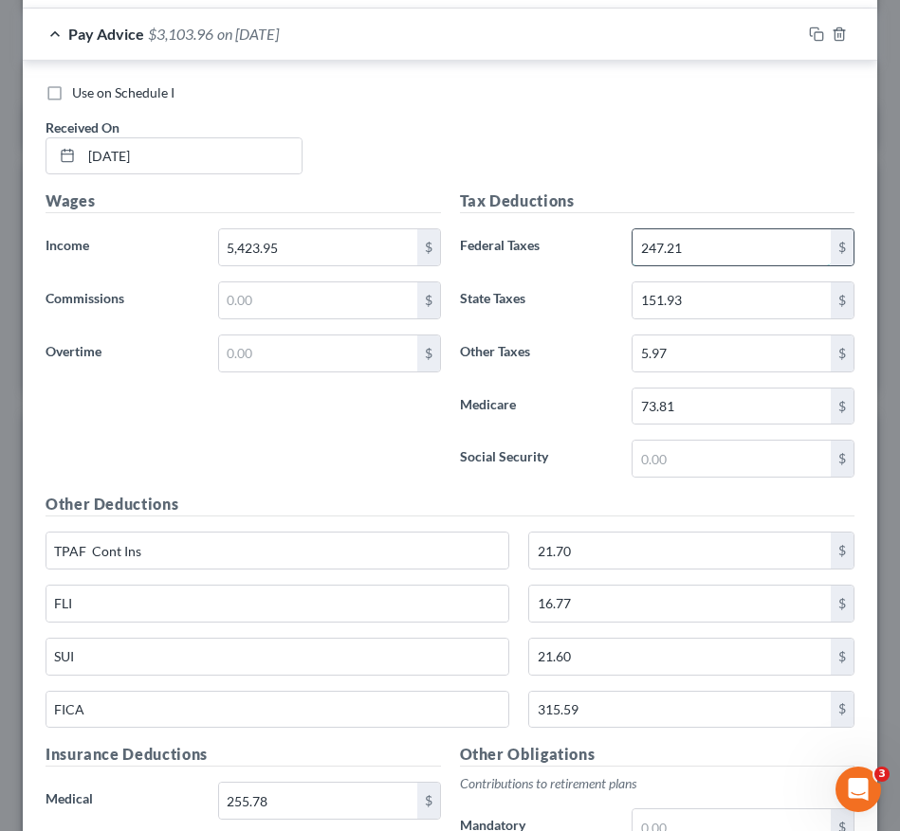
click at [687, 245] on input "247.21" at bounding box center [731, 247] width 198 height 36
type input "410.50"
click at [674, 733] on div "FICA 315.59 $" at bounding box center [449, 717] width 827 height 53
click at [666, 720] on input "315.59" at bounding box center [679, 710] width 301 height 36
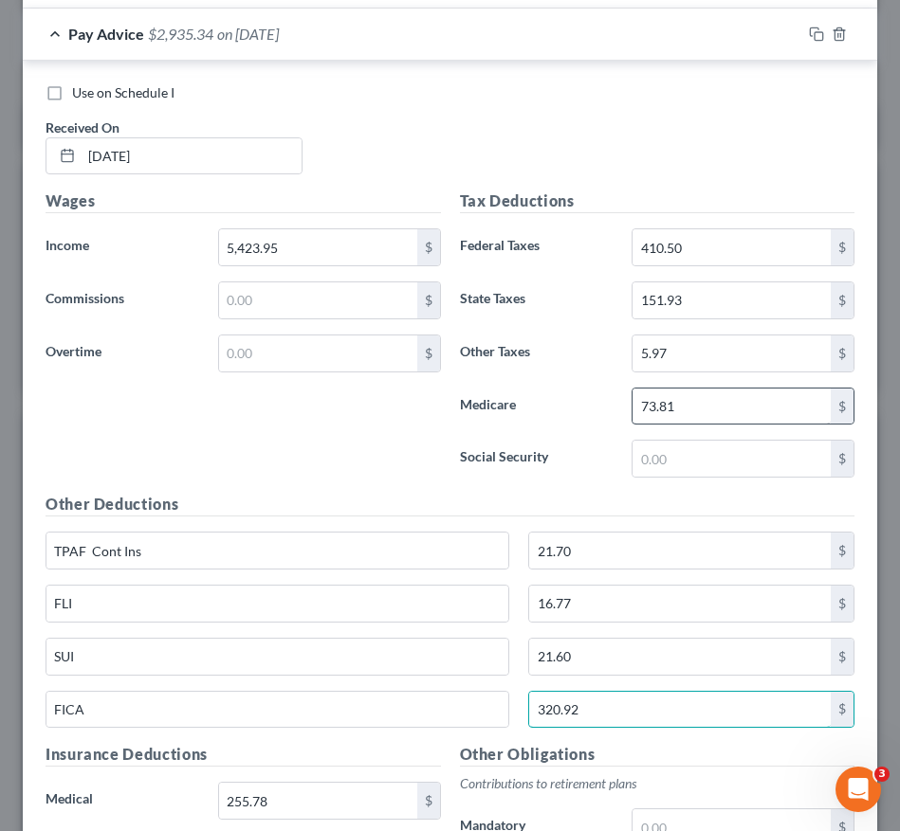
type input "320.92"
click at [689, 396] on input "73.81" at bounding box center [731, 407] width 198 height 36
type input "75.05"
click at [626, 583] on div "TPAF Cont Ins 21.70 $" at bounding box center [449, 558] width 827 height 53
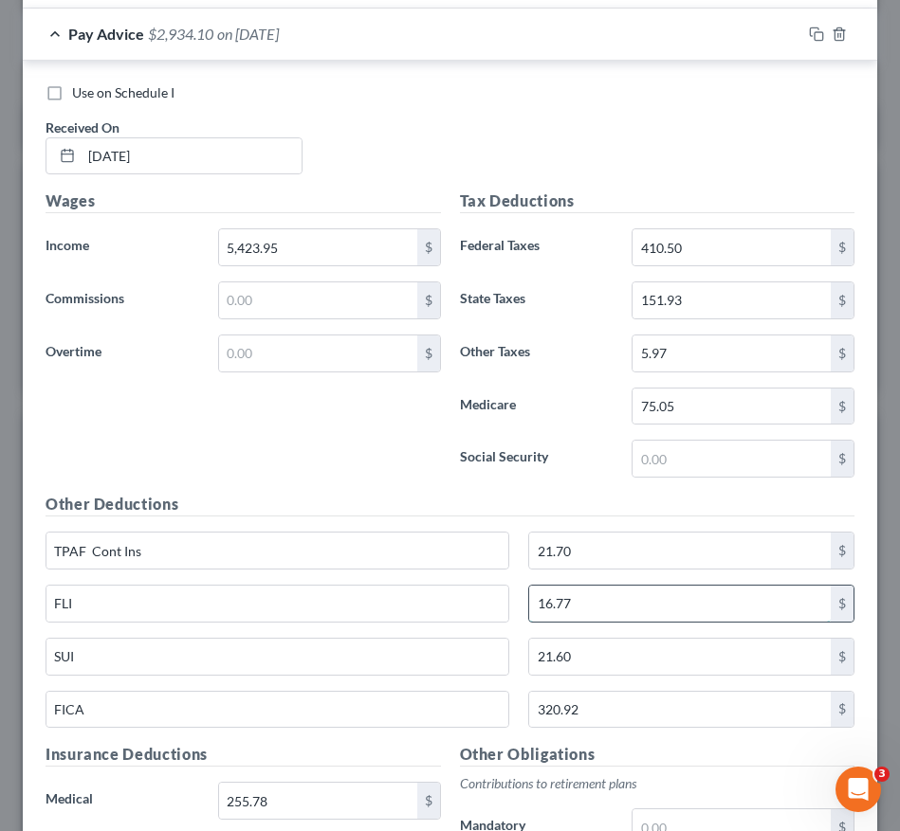
click at [619, 600] on input "16.77" at bounding box center [679, 604] width 301 height 36
type input "17.90"
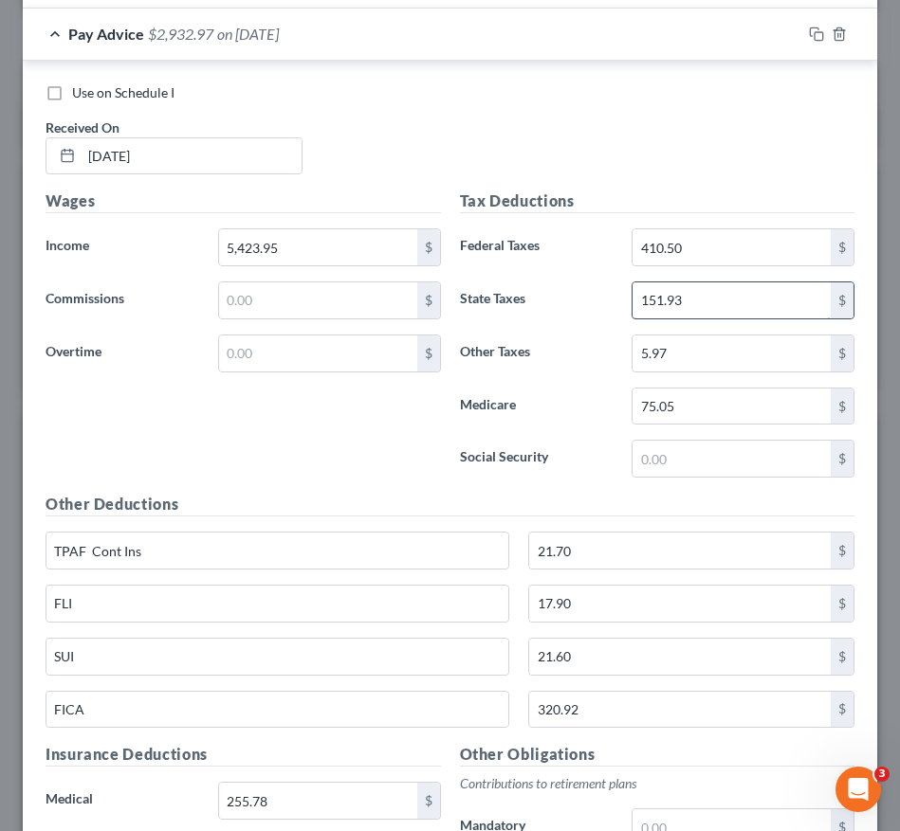
click at [687, 311] on input "151.93" at bounding box center [731, 300] width 198 height 36
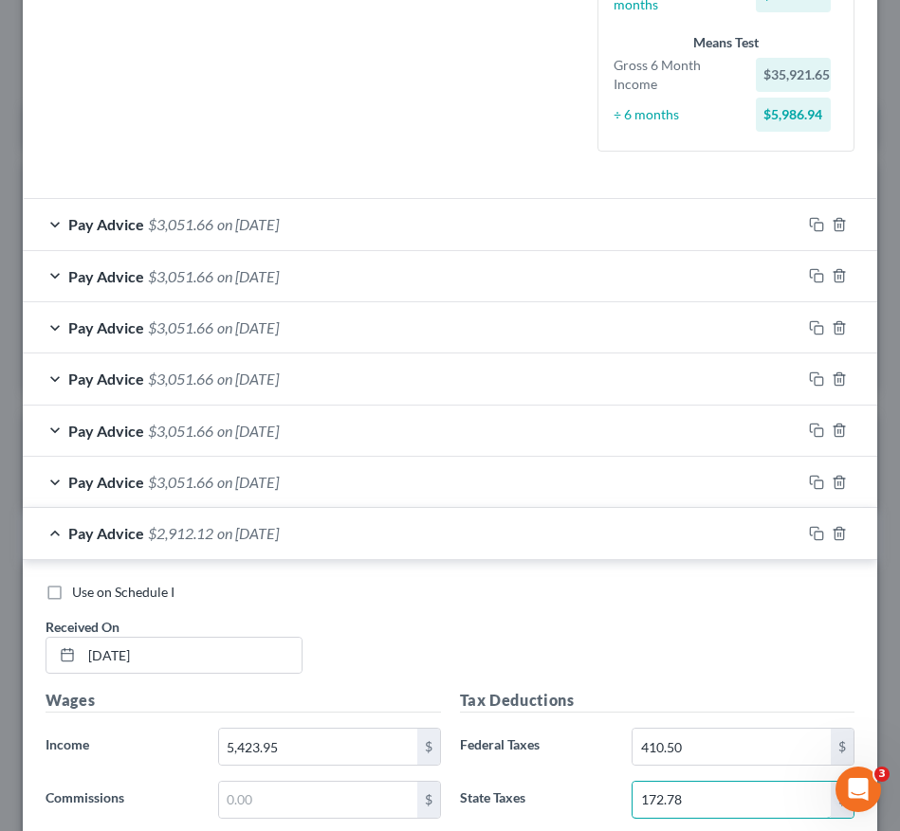
scroll to position [0, 0]
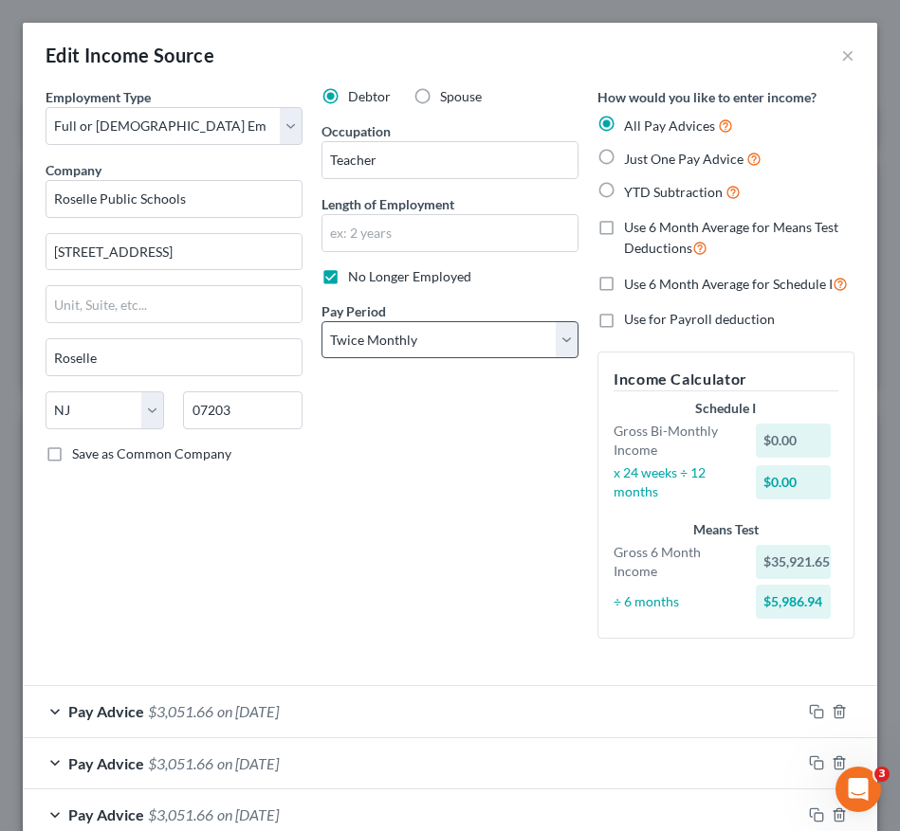
type input "172.78"
click at [472, 334] on select "Select Monthly Twice Monthly Every Other Week Weekly" at bounding box center [449, 340] width 257 height 38
select select "2"
click at [321, 321] on select "Select Monthly Twice Monthly Every Other Week Weekly" at bounding box center [449, 340] width 257 height 38
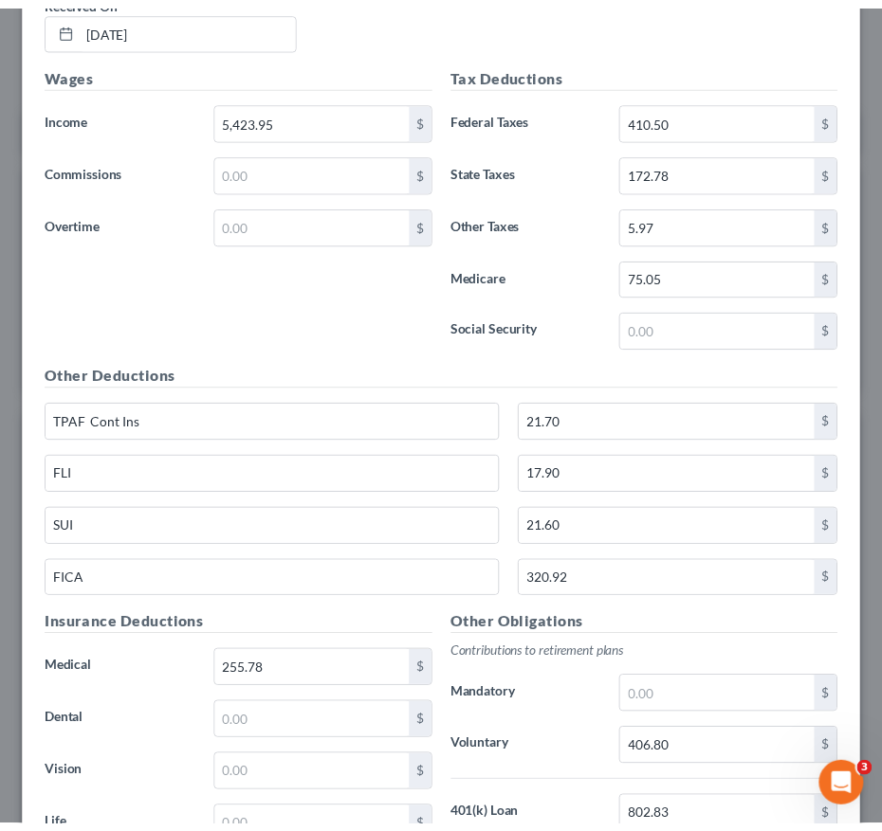
scroll to position [1417, 0]
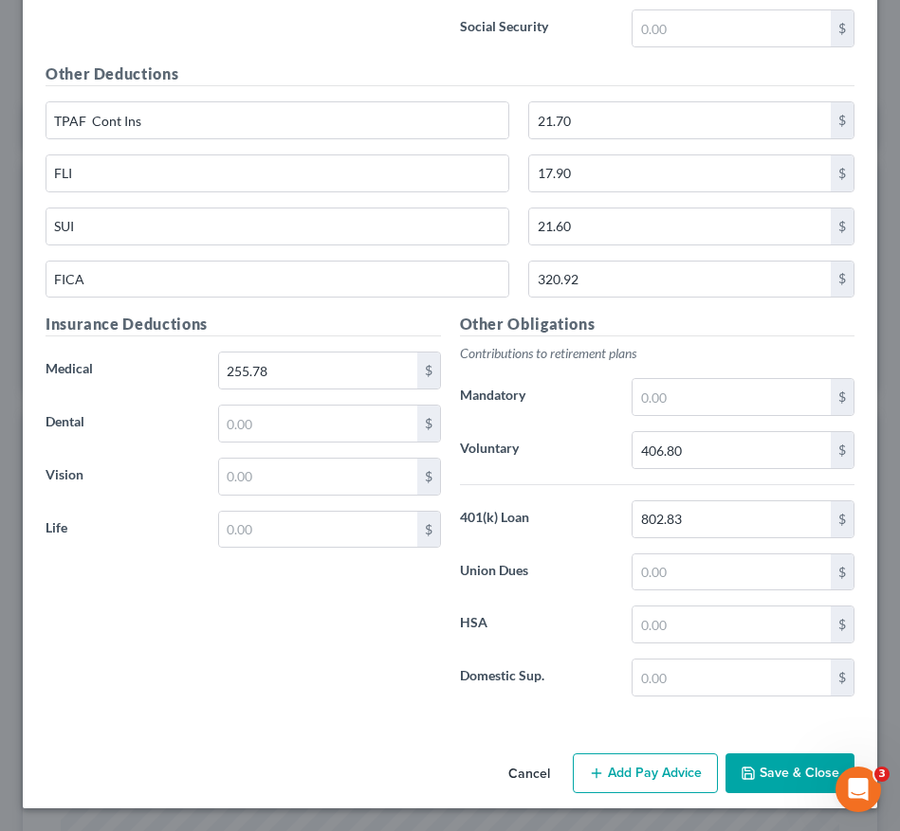
click at [767, 764] on button "Save & Close" at bounding box center [789, 774] width 129 height 40
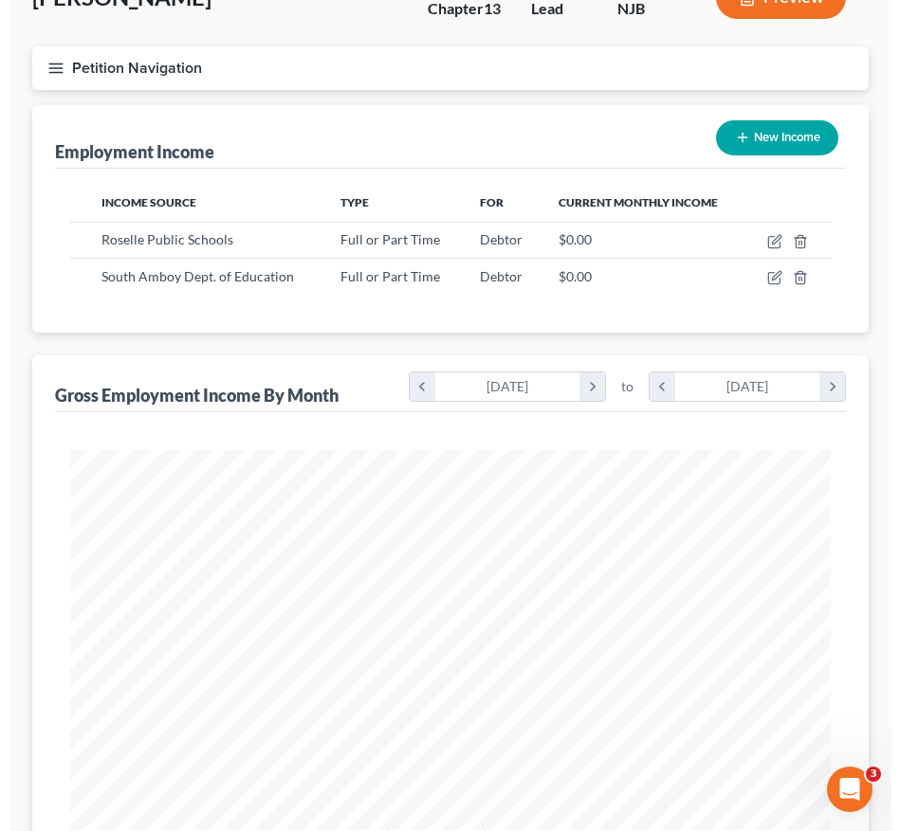
scroll to position [115, 0]
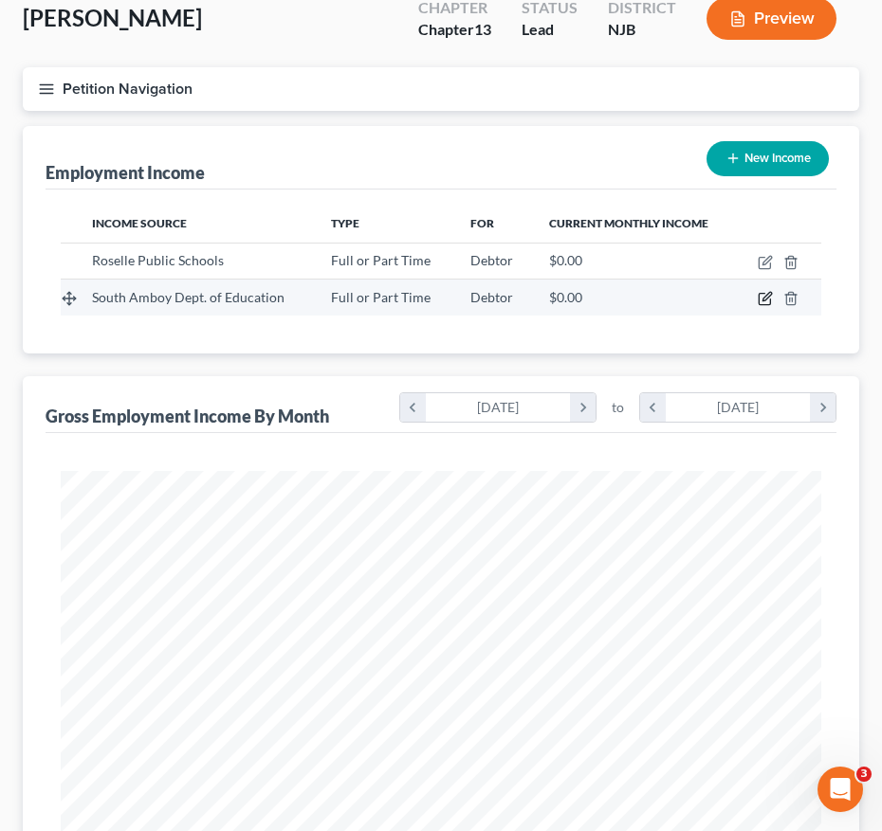
click at [767, 297] on icon "button" at bounding box center [764, 298] width 15 height 15
select select "0"
select select "33"
select select "1"
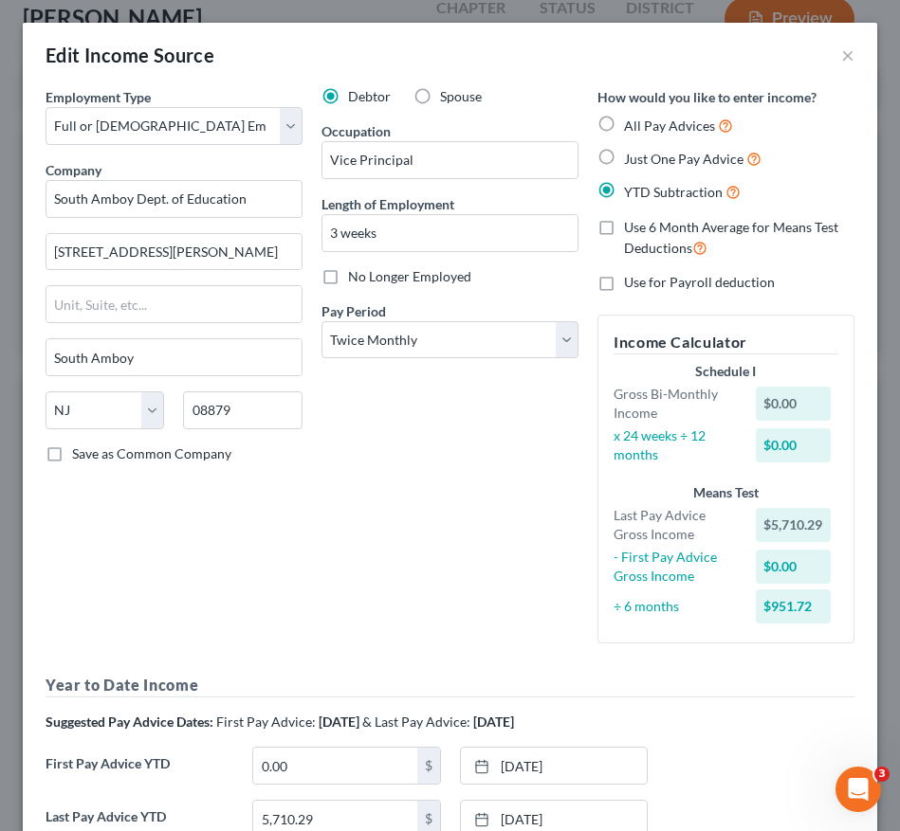
scroll to position [198, 0]
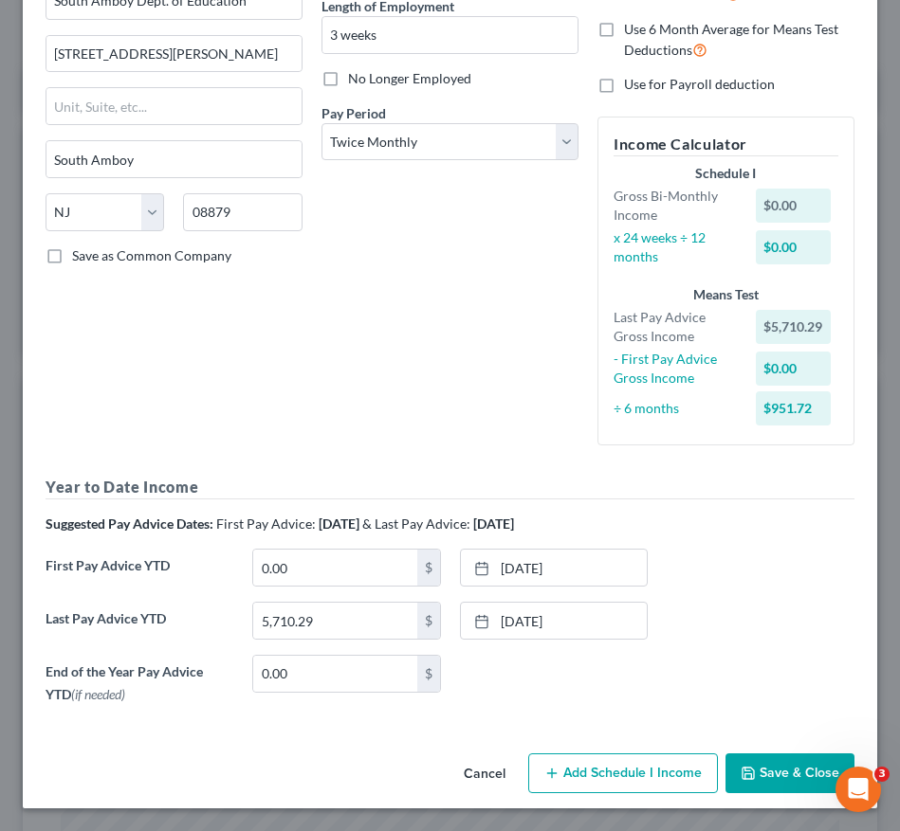
click at [544, 503] on div "Year to Date Income Suggested Pay Advice Dates: First Pay Advice: April 2025 & …" at bounding box center [449, 594] width 809 height 236
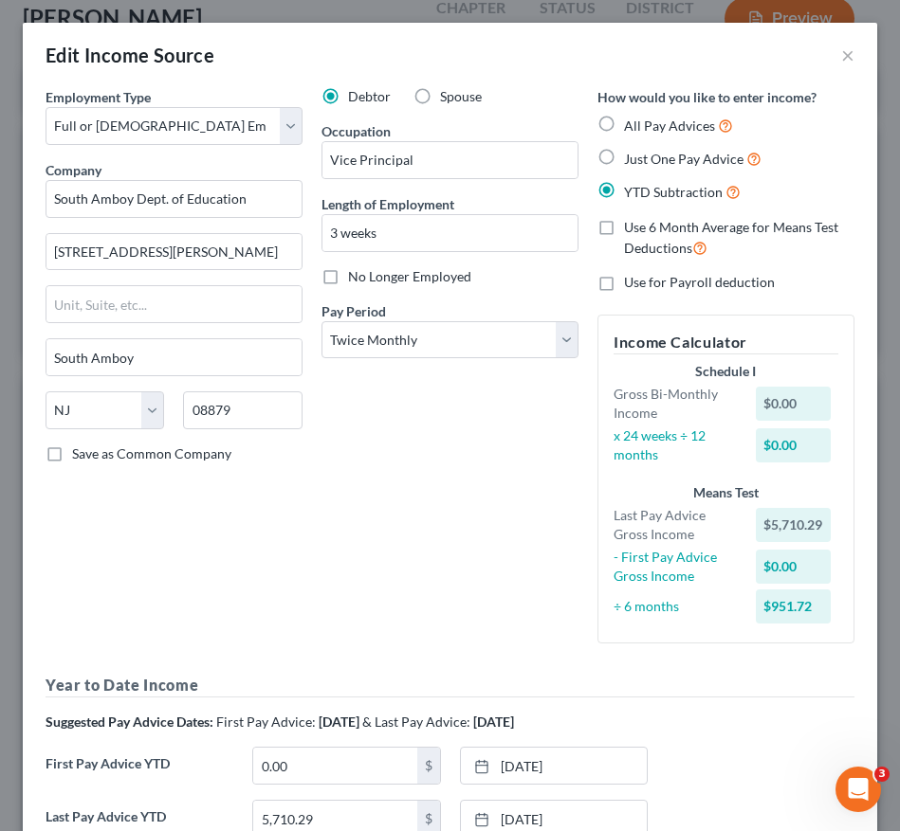
click at [624, 125] on label "All Pay Advices" at bounding box center [678, 126] width 109 height 22
click at [631, 125] on input "All Pay Advices" at bounding box center [637, 121] width 12 height 12
radio input "true"
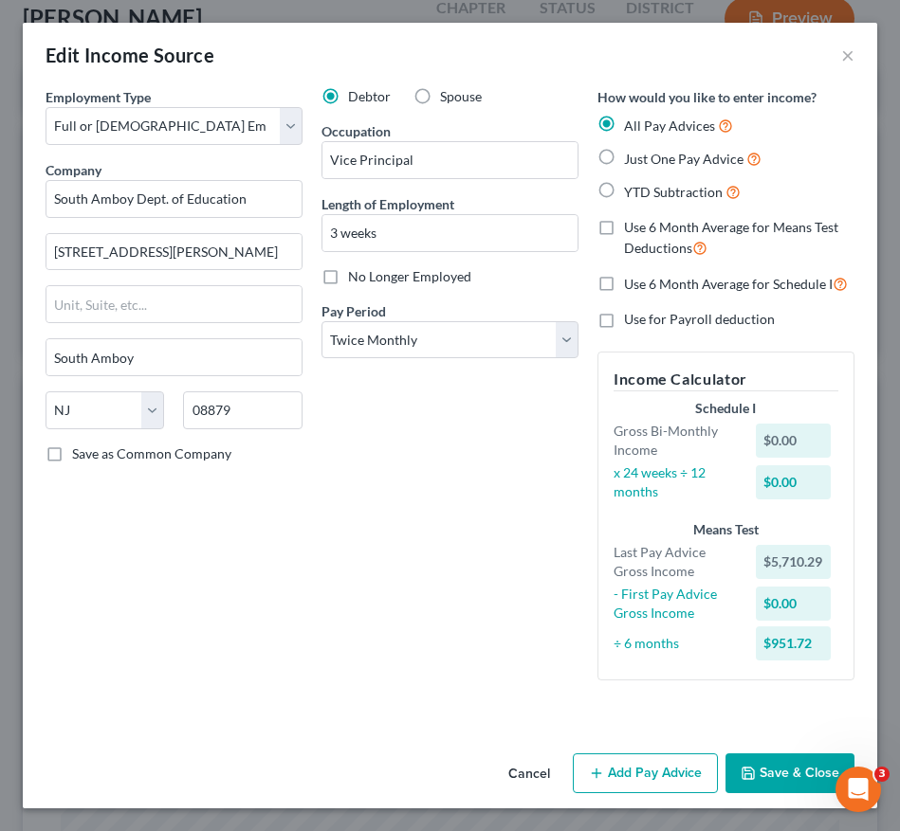
click at [620, 758] on button "Add Pay Advice" at bounding box center [645, 774] width 145 height 40
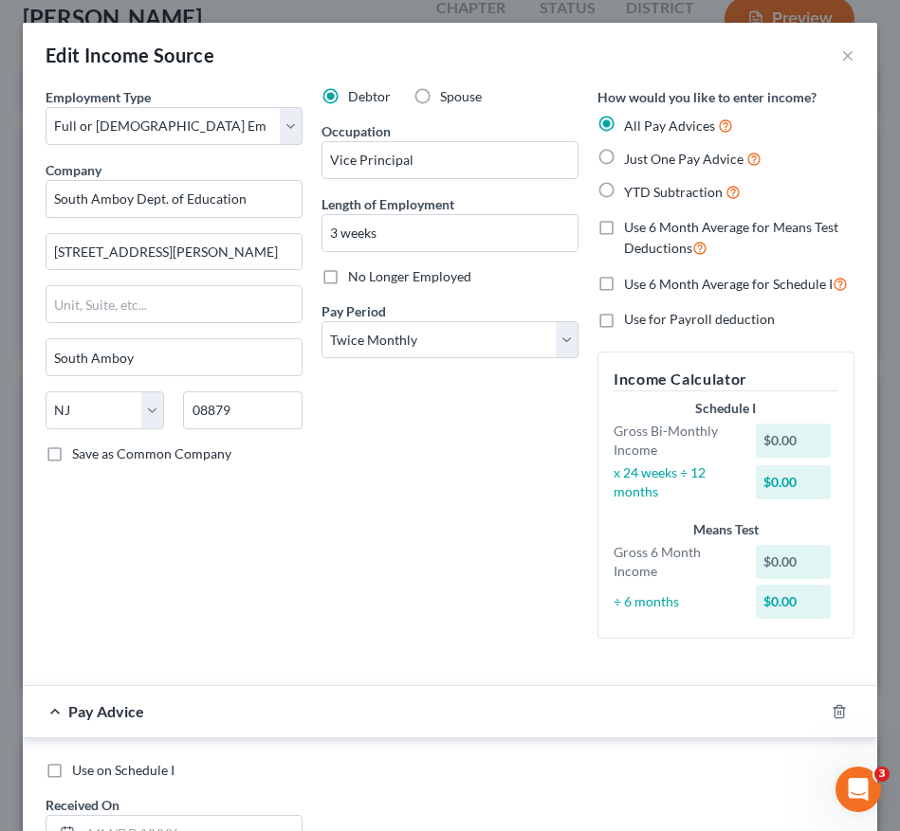
click at [685, 715] on div "Pay Advice" at bounding box center [423, 711] width 801 height 50
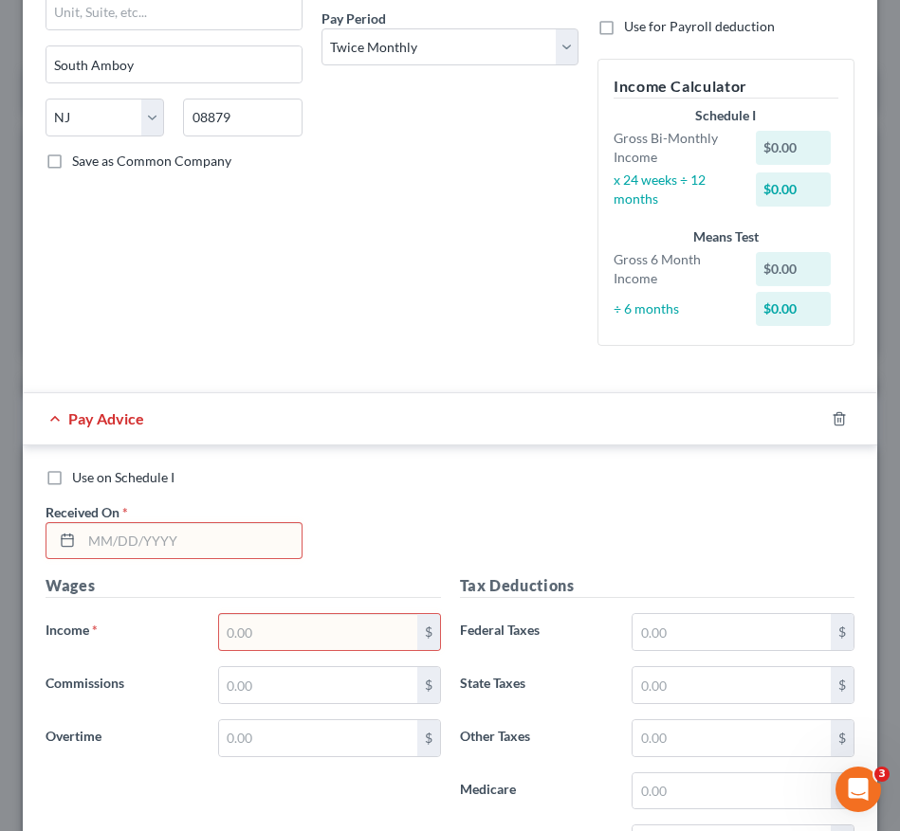
scroll to position [306, 0]
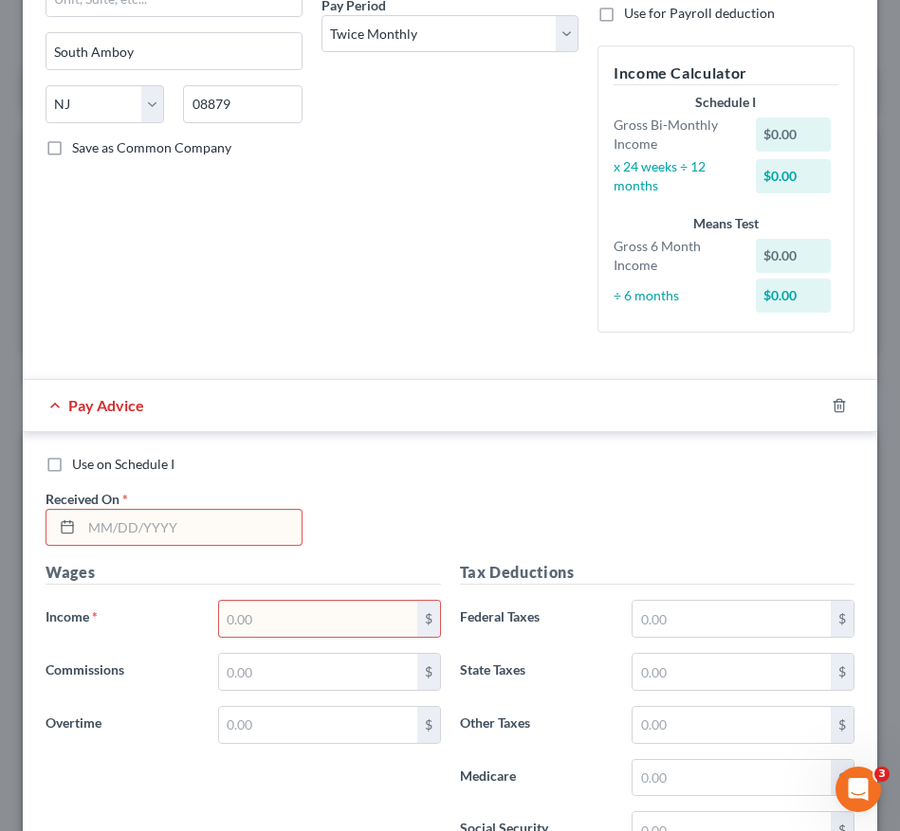
click at [191, 544] on input "text" at bounding box center [192, 528] width 220 height 36
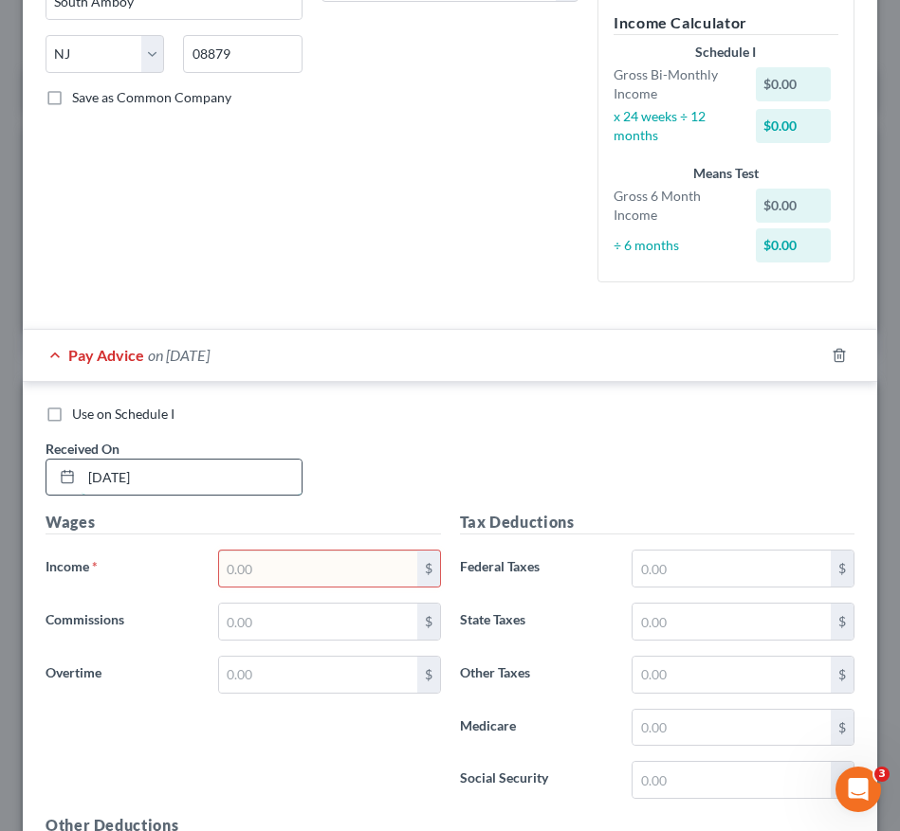
scroll to position [358, 0]
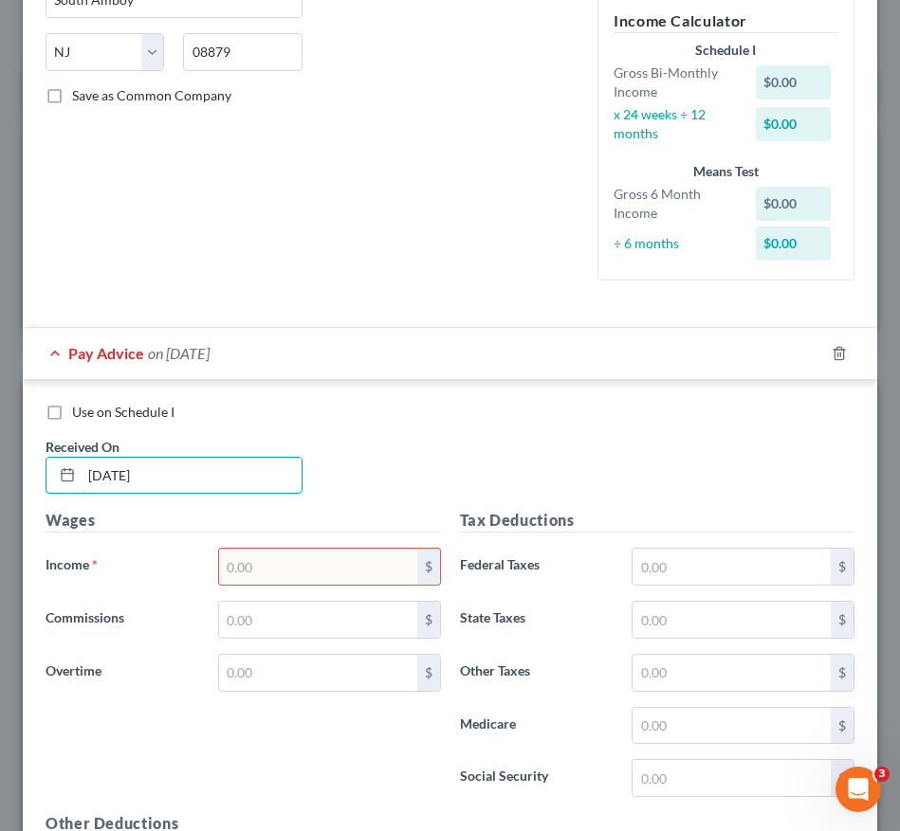
type input "[DATE]"
click at [298, 570] on input "text" at bounding box center [318, 567] width 198 height 36
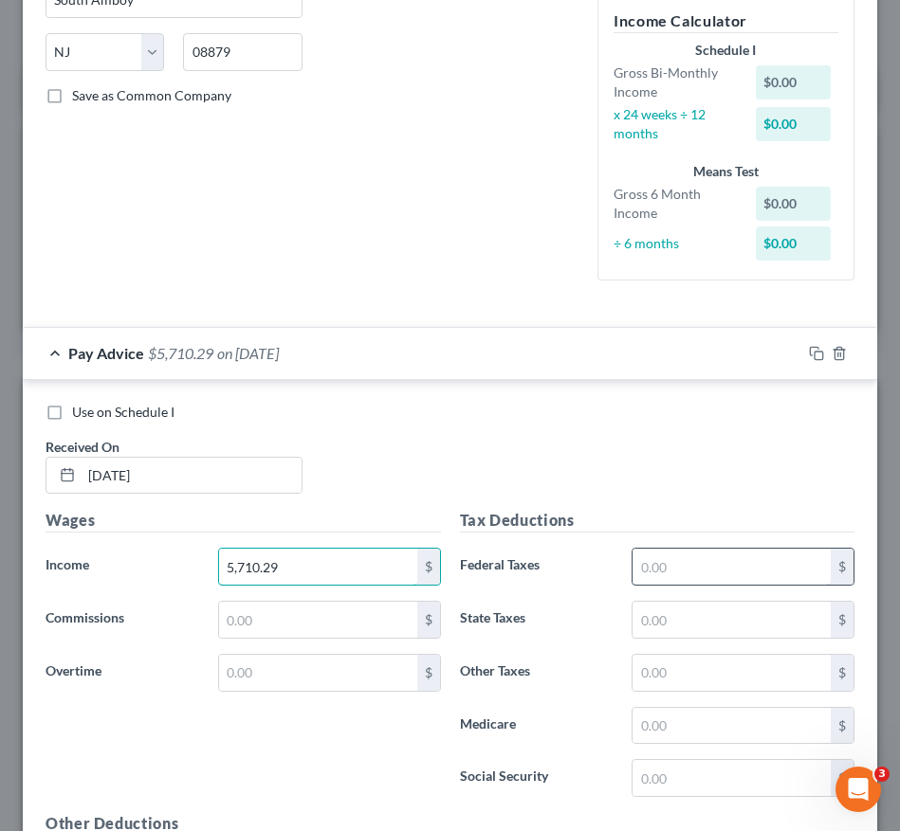
type input "5,710.29"
click at [662, 573] on input "text" at bounding box center [731, 567] width 198 height 36
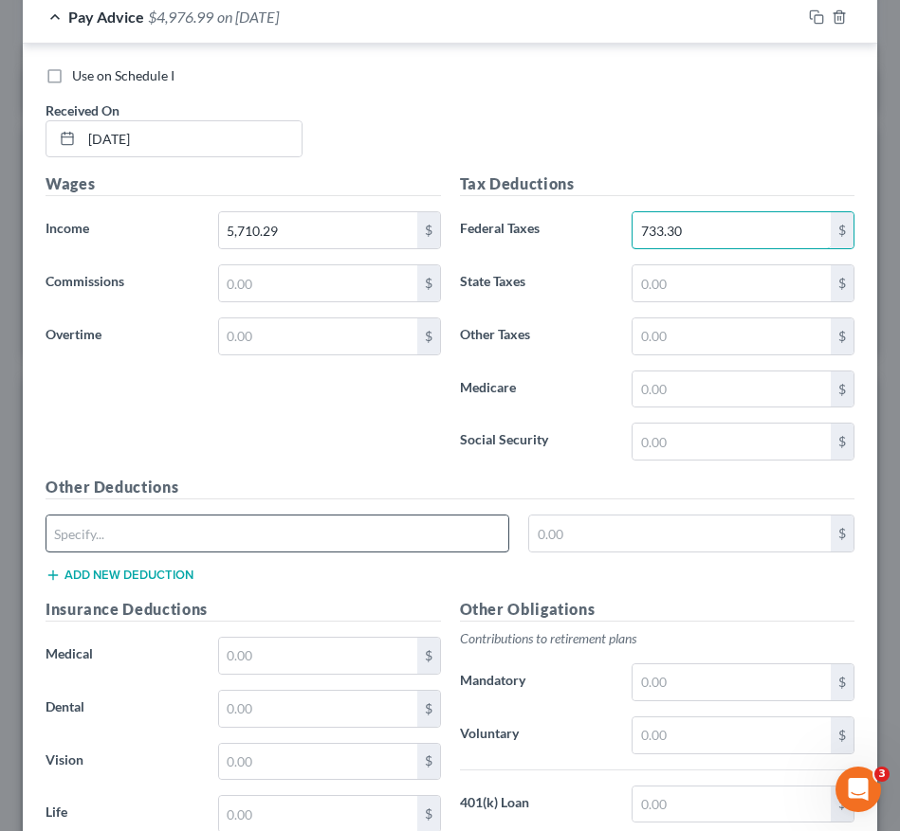
type input "733.30"
click at [397, 543] on input "text" at bounding box center [277, 534] width 462 height 36
type input "FICA"
click at [553, 542] on input "text" at bounding box center [679, 534] width 301 height 36
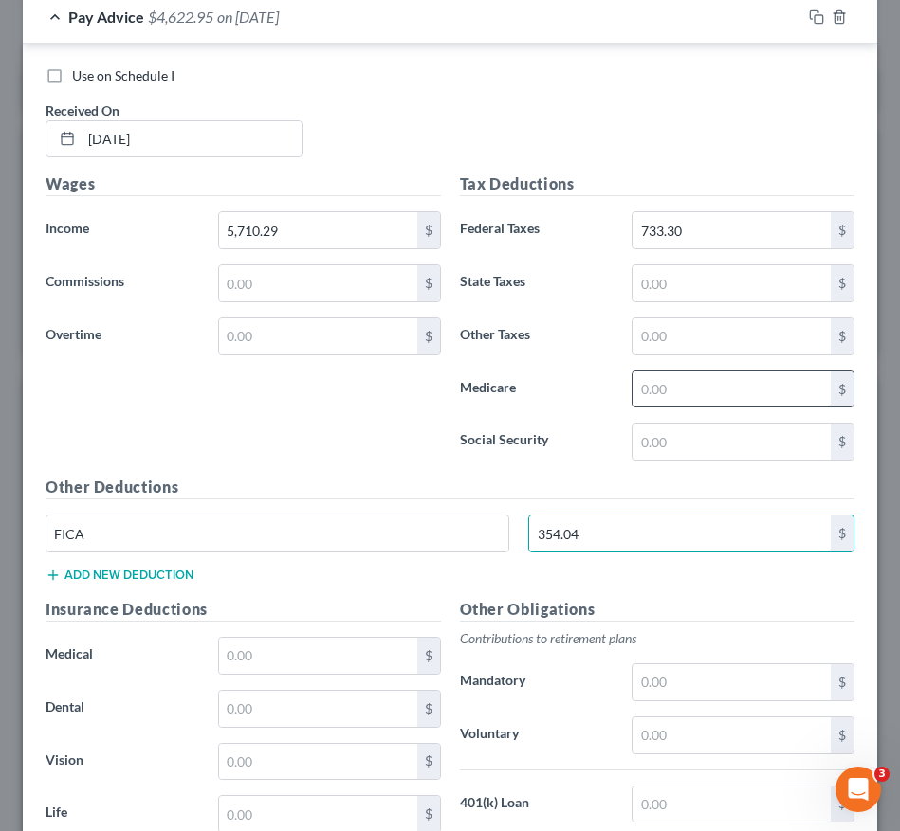
type input "354.04"
click at [676, 373] on input "text" at bounding box center [731, 390] width 198 height 36
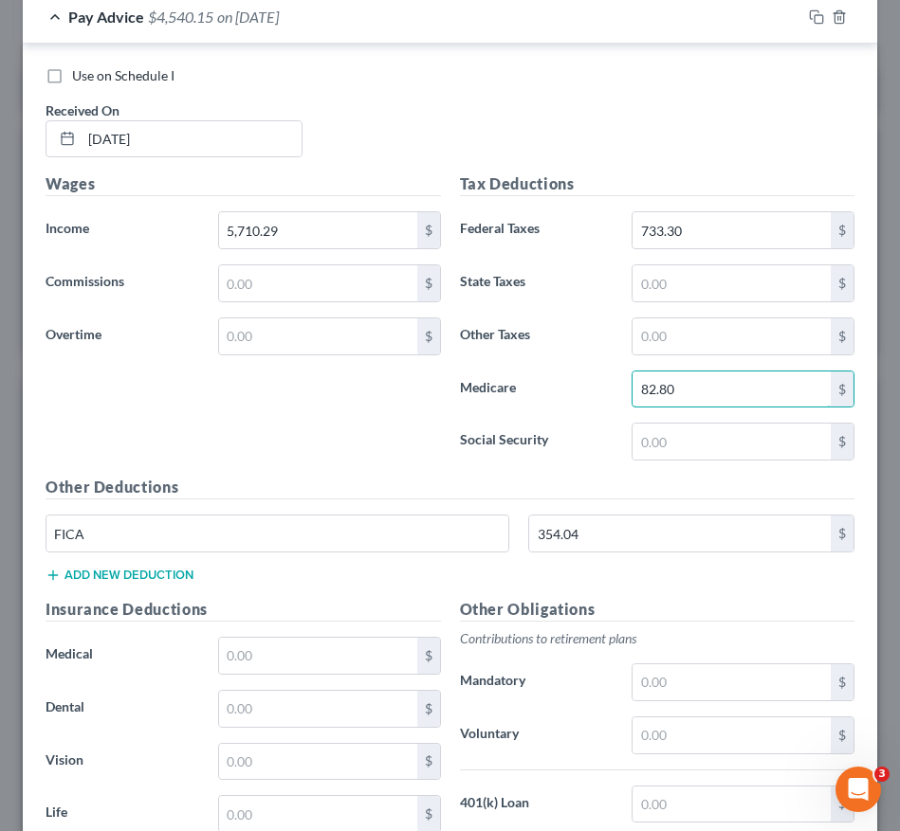
type input "82.80"
click at [104, 582] on button "Add new deduction" at bounding box center [119, 575] width 148 height 15
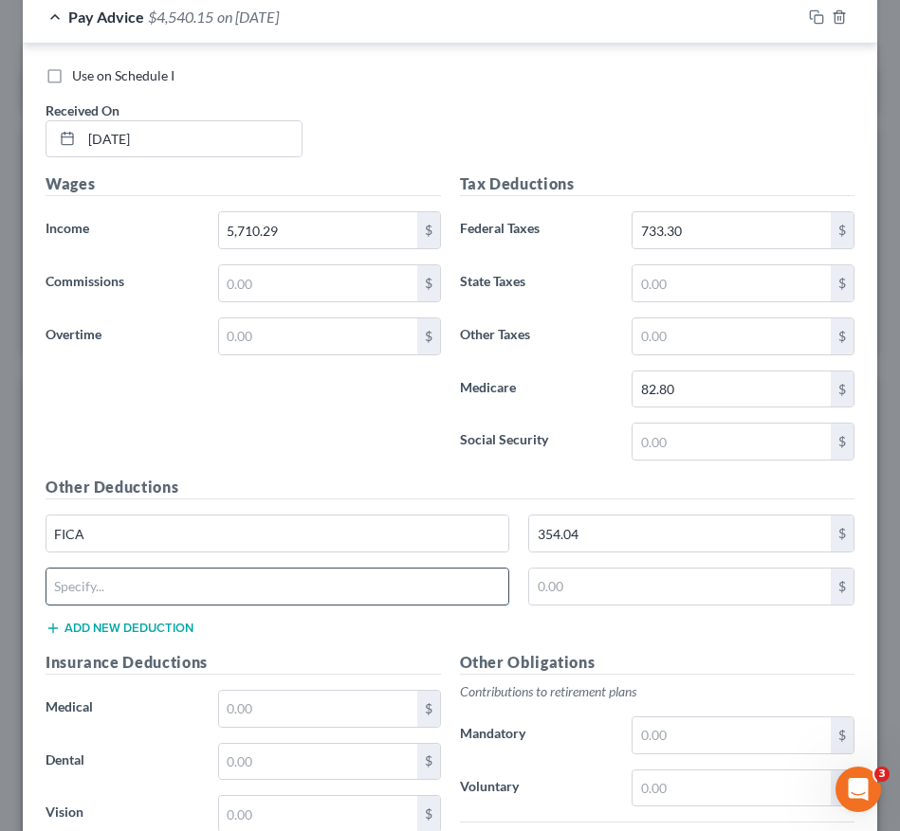
click at [100, 583] on input "text" at bounding box center [277, 587] width 462 height 36
type input "SUI"
click at [577, 591] on input "text" at bounding box center [679, 587] width 301 height 36
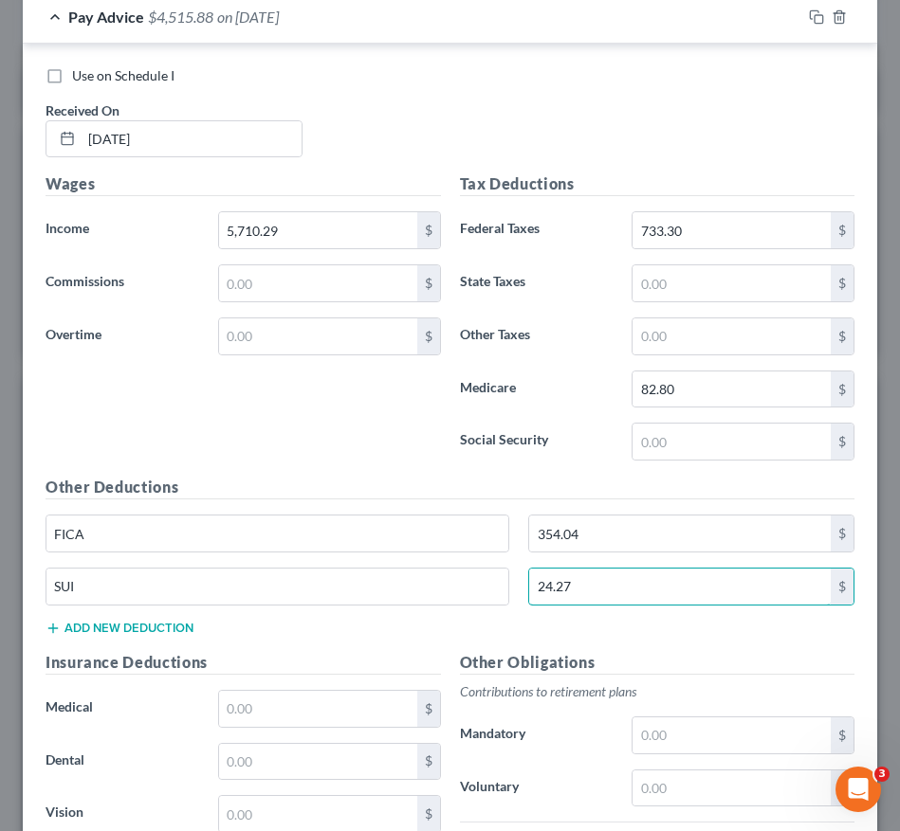
type input "24.27"
click at [121, 624] on button "Add new deduction" at bounding box center [119, 628] width 148 height 15
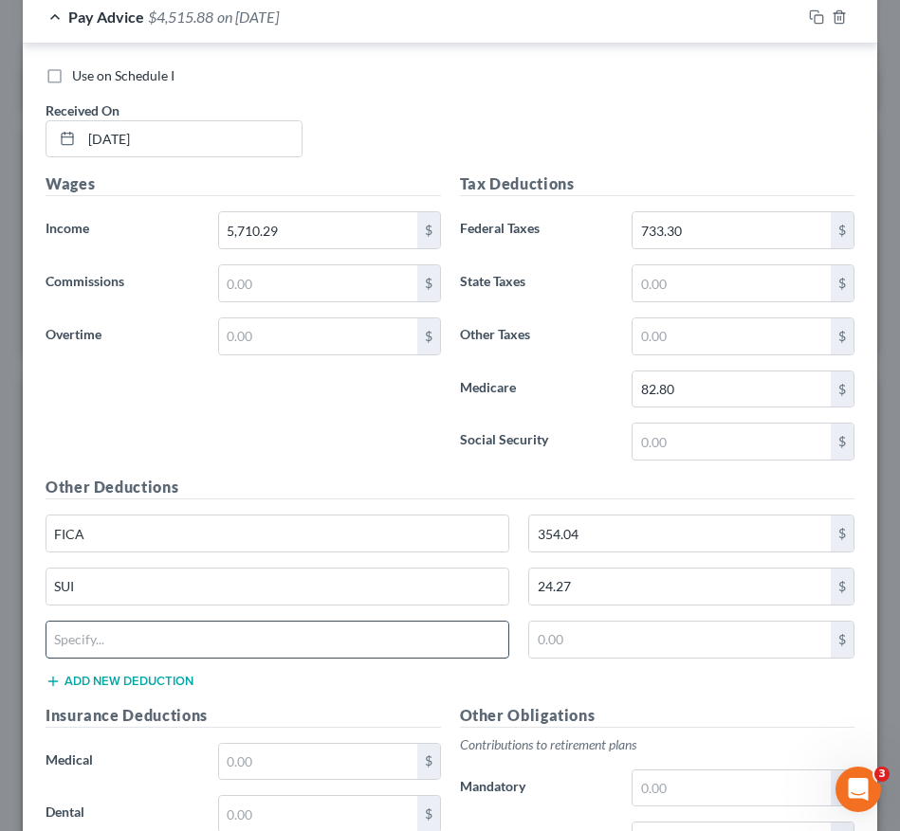
click at [106, 644] on input "text" at bounding box center [277, 640] width 462 height 36
type input "FLI"
click at [579, 647] on input "text" at bounding box center [679, 640] width 301 height 36
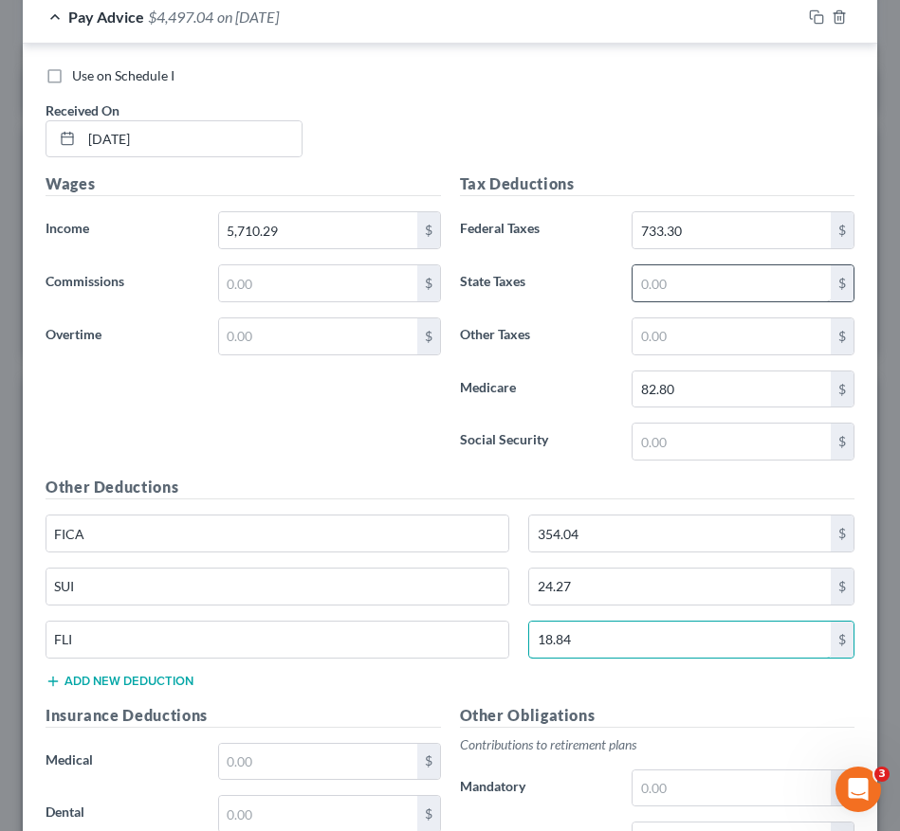
type input "18.84"
click at [730, 286] on input "text" at bounding box center [731, 283] width 198 height 36
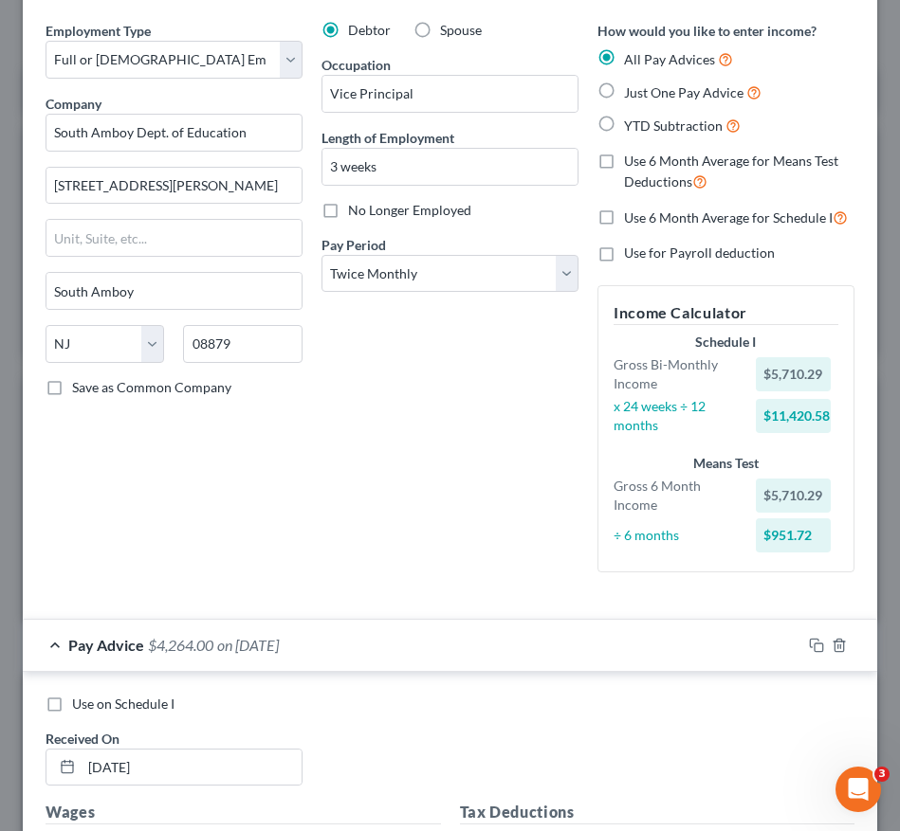
scroll to position [65, 0]
type input "233.04"
click at [479, 270] on select "Select Monthly Twice Monthly Every Other Week Weekly" at bounding box center [449, 275] width 257 height 38
click at [455, 285] on select "Select Monthly Twice Monthly Every Other Week Weekly" at bounding box center [449, 275] width 257 height 38
drag, startPoint x: 455, startPoint y: 284, endPoint x: 449, endPoint y: 235, distance: 49.6
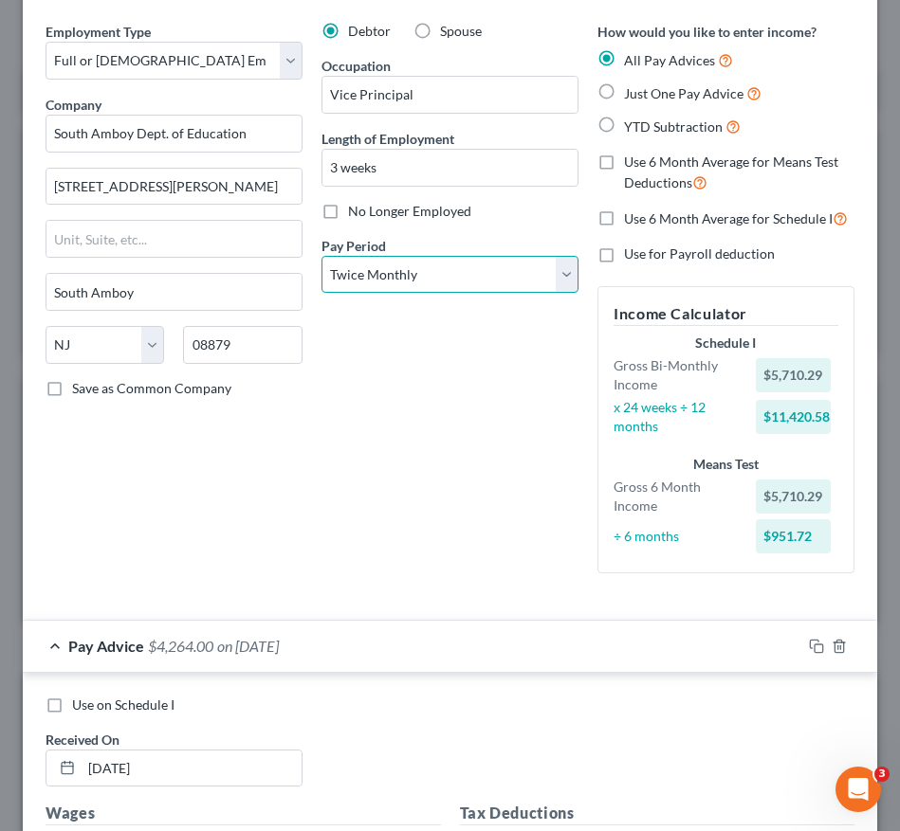
click at [449, 236] on div "Pay Period * Select Monthly Twice Monthly Every Other Week Weekly" at bounding box center [449, 265] width 257 height 58
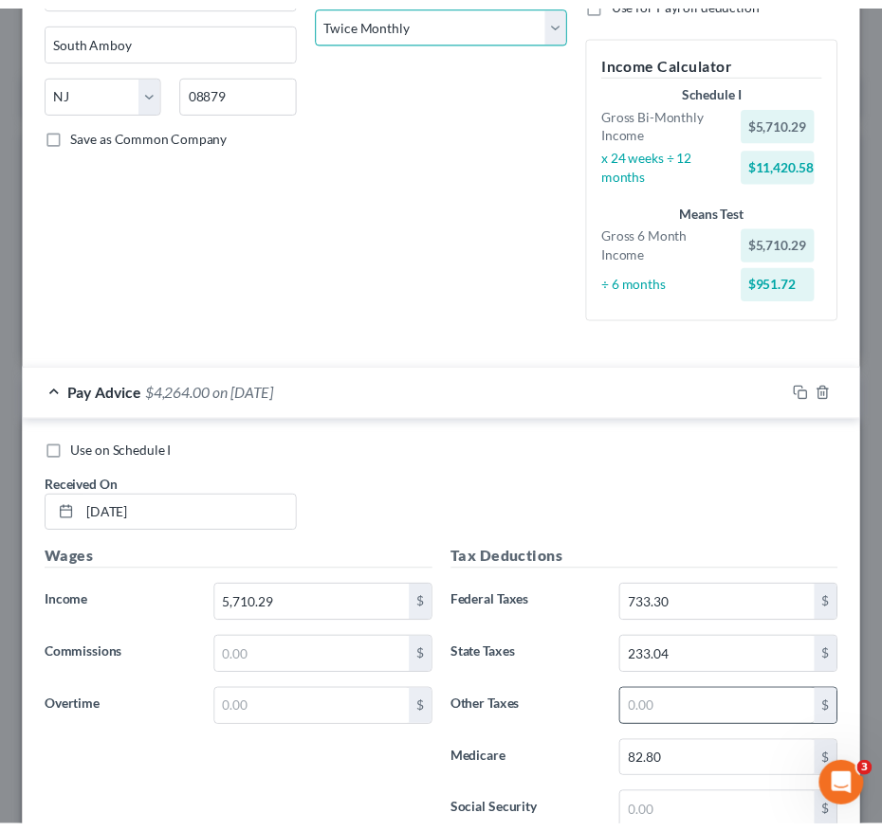
scroll to position [1085, 0]
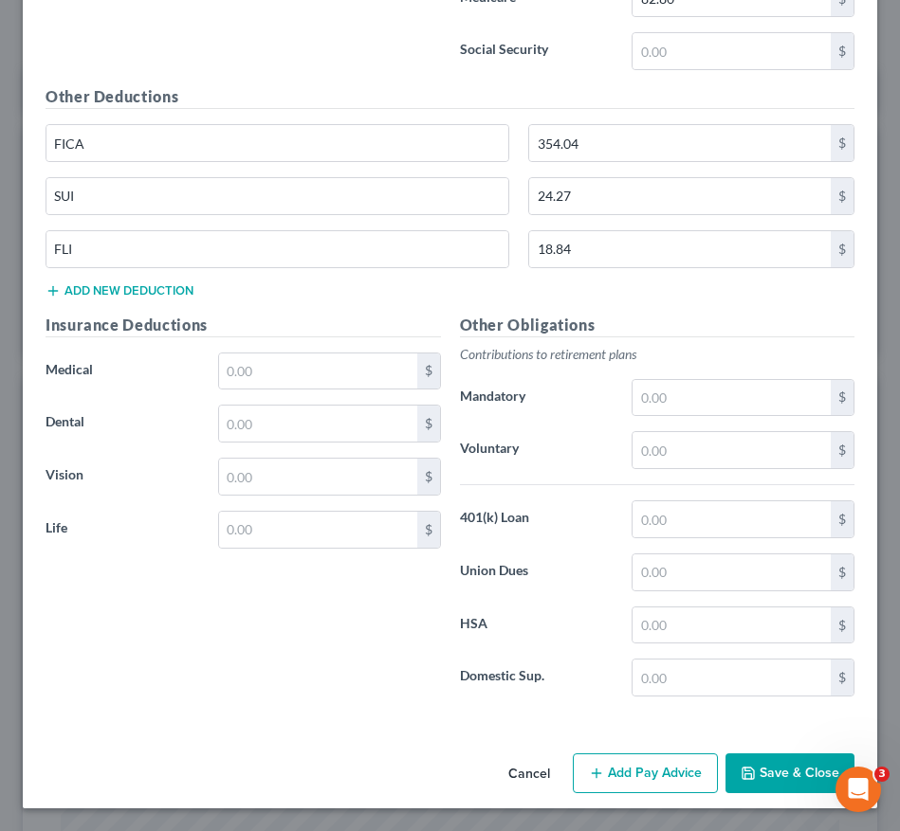
click at [774, 768] on button "Save & Close" at bounding box center [789, 774] width 129 height 40
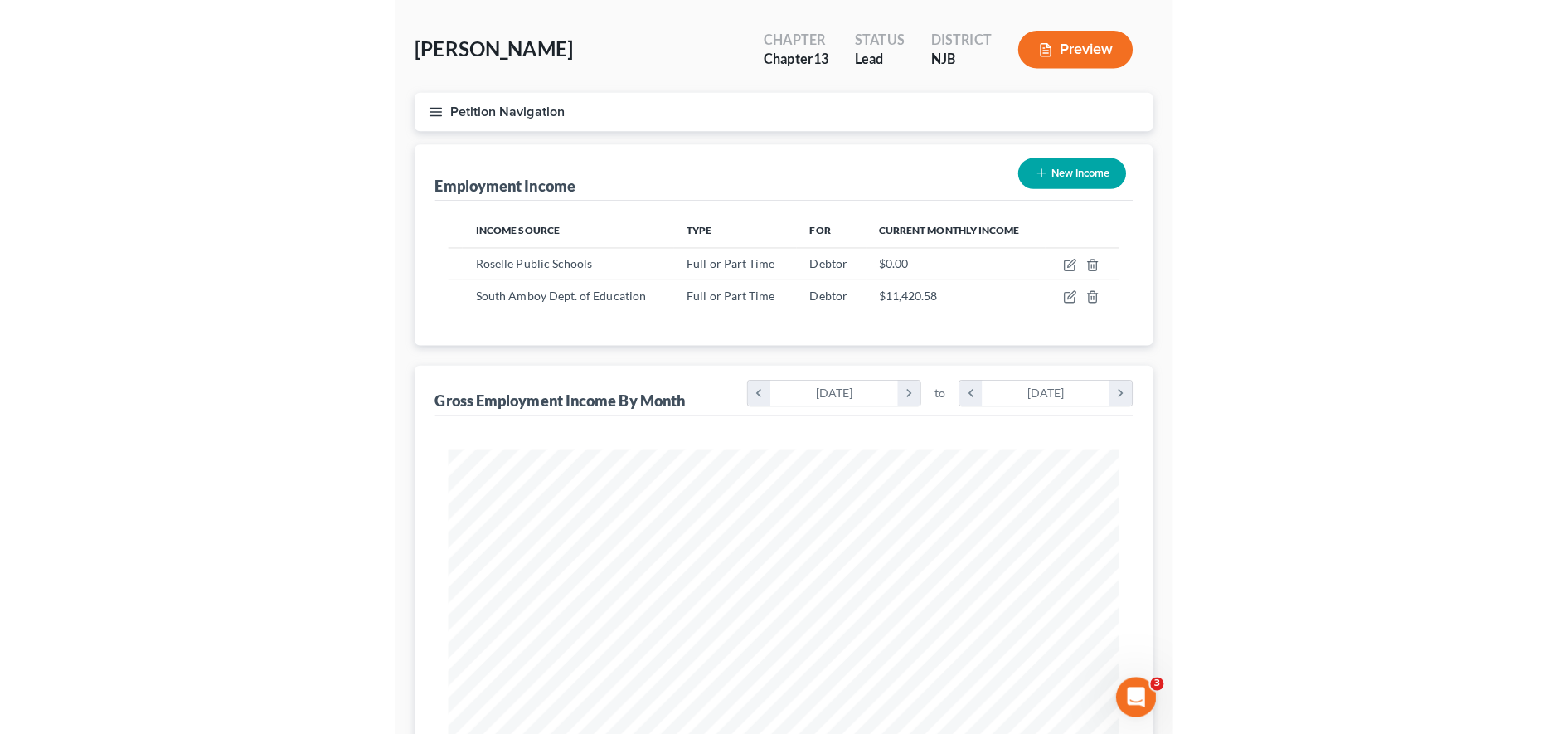
scroll to position [0, 0]
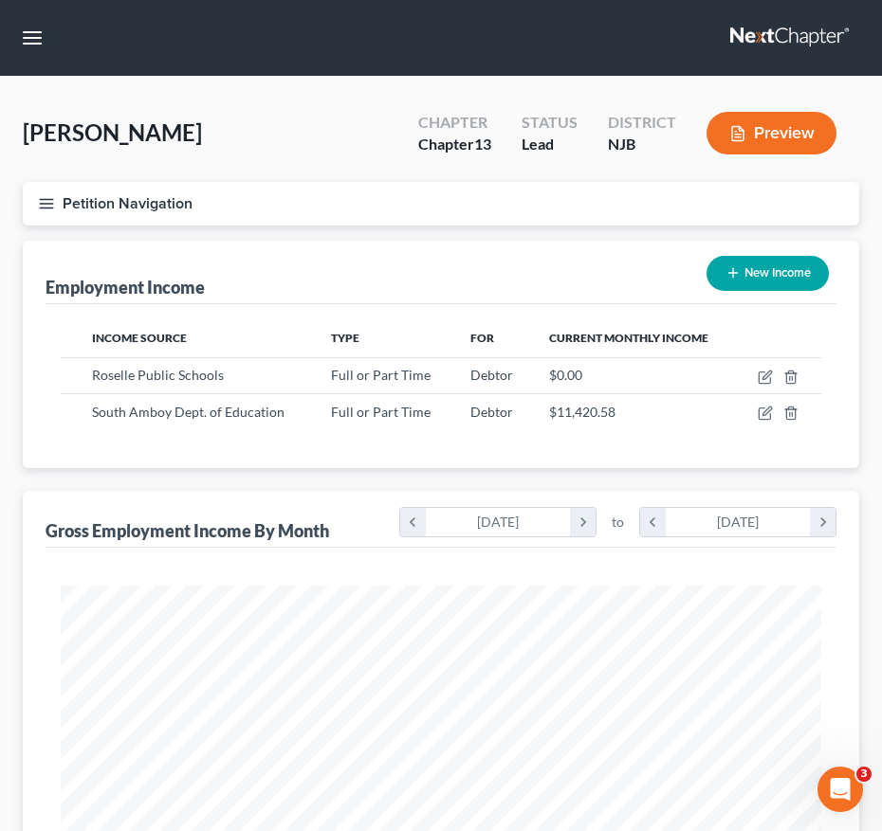
click at [53, 209] on icon "button" at bounding box center [46, 203] width 17 height 17
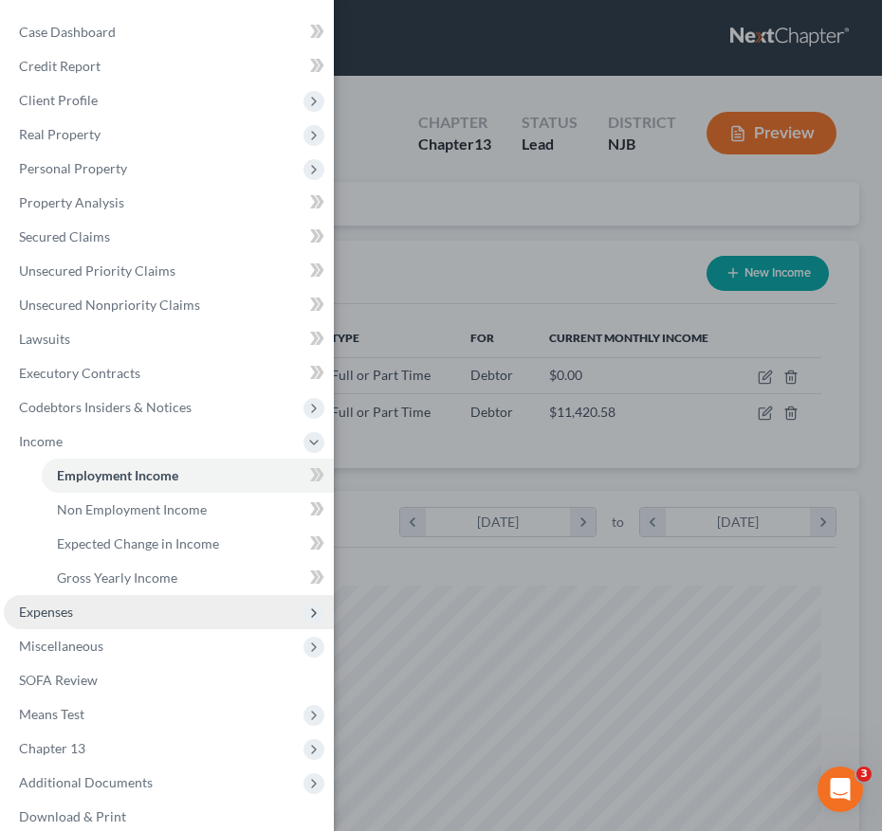
click at [49, 602] on span "Expenses" at bounding box center [169, 612] width 330 height 34
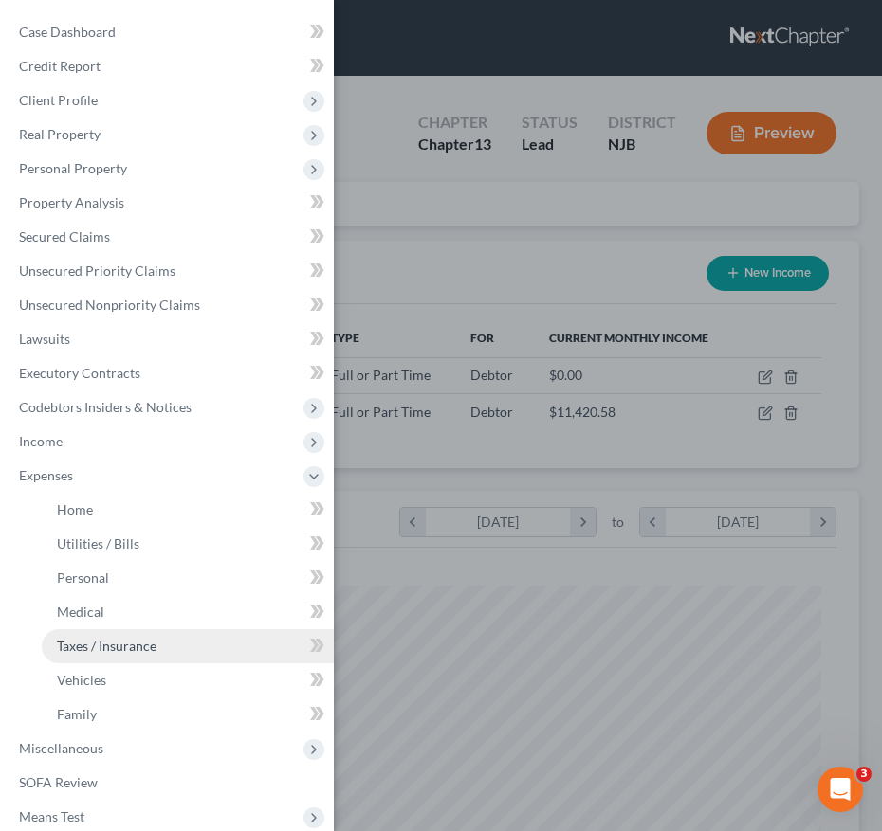
click at [136, 651] on span "Taxes / Insurance" at bounding box center [107, 646] width 100 height 16
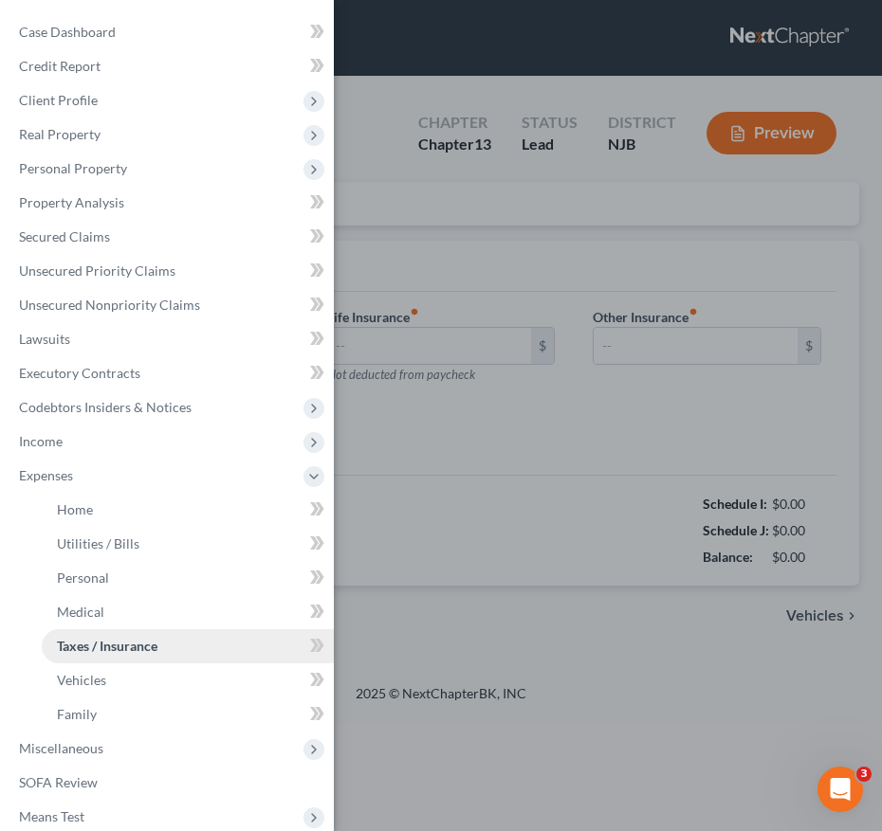
type input "0.00"
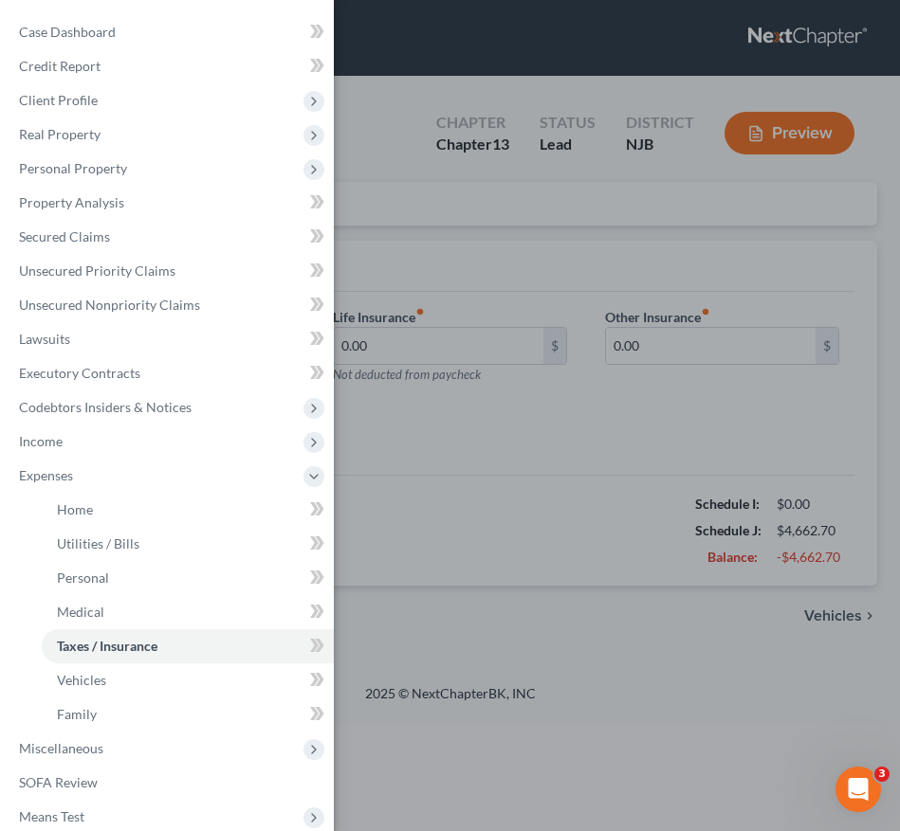
click at [442, 571] on div "Case Dashboard Payments Invoices Payments Payments Credit Report Client Profile" at bounding box center [450, 415] width 900 height 831
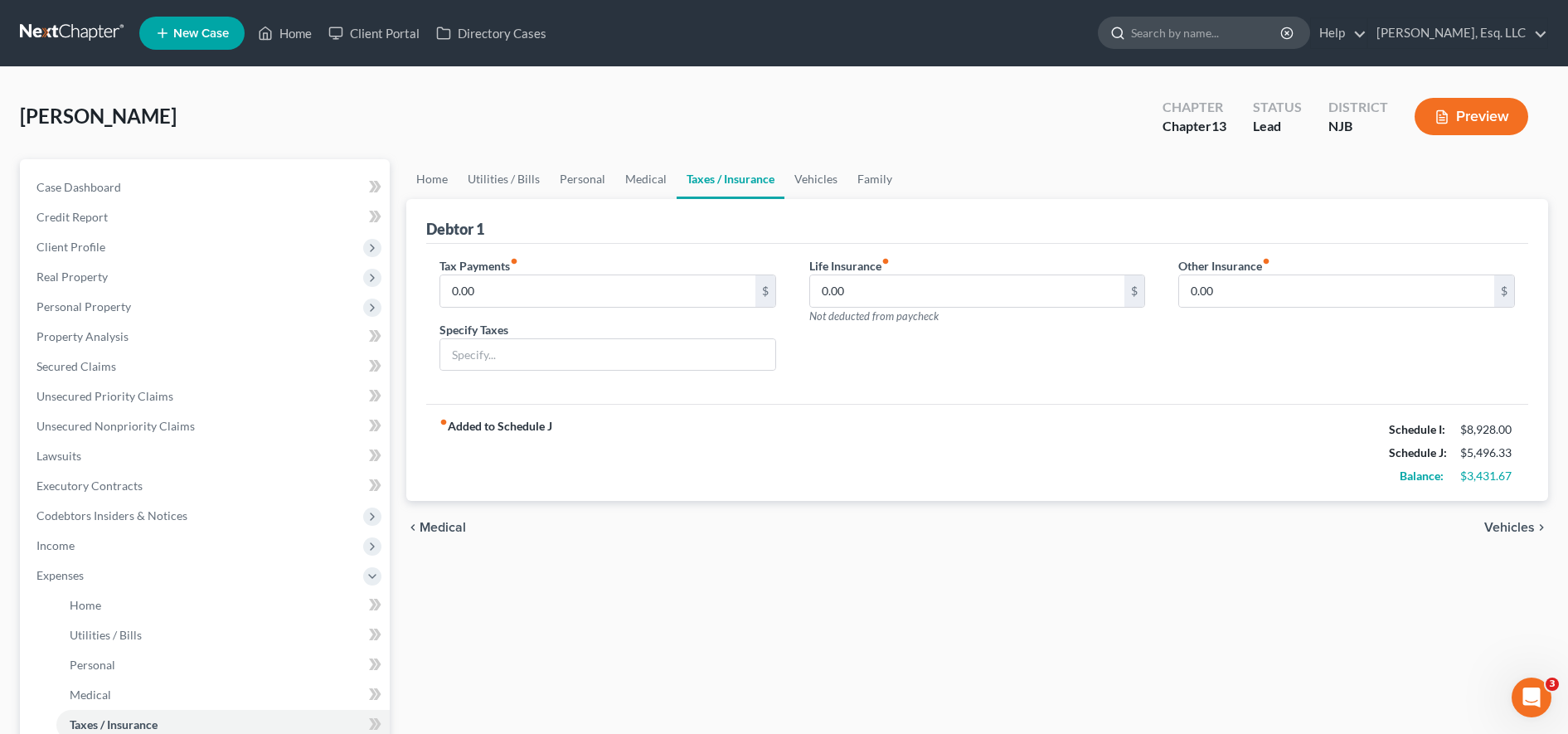
click at [1232, 29] on input "search" at bounding box center [1207, 32] width 151 height 31
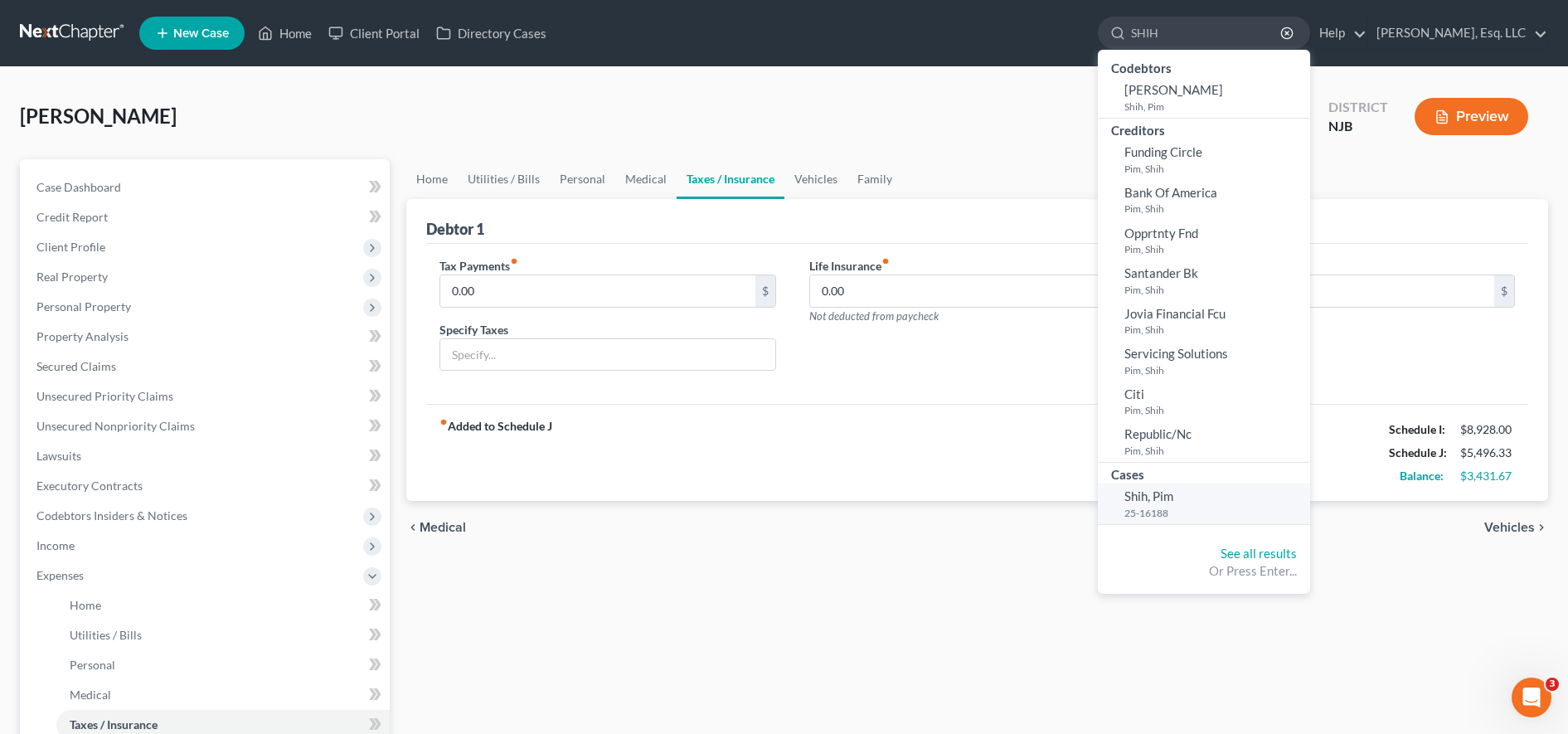
type input "SHIH"
click at [1180, 507] on small "25-16188" at bounding box center [1215, 513] width 182 height 14
select select "3"
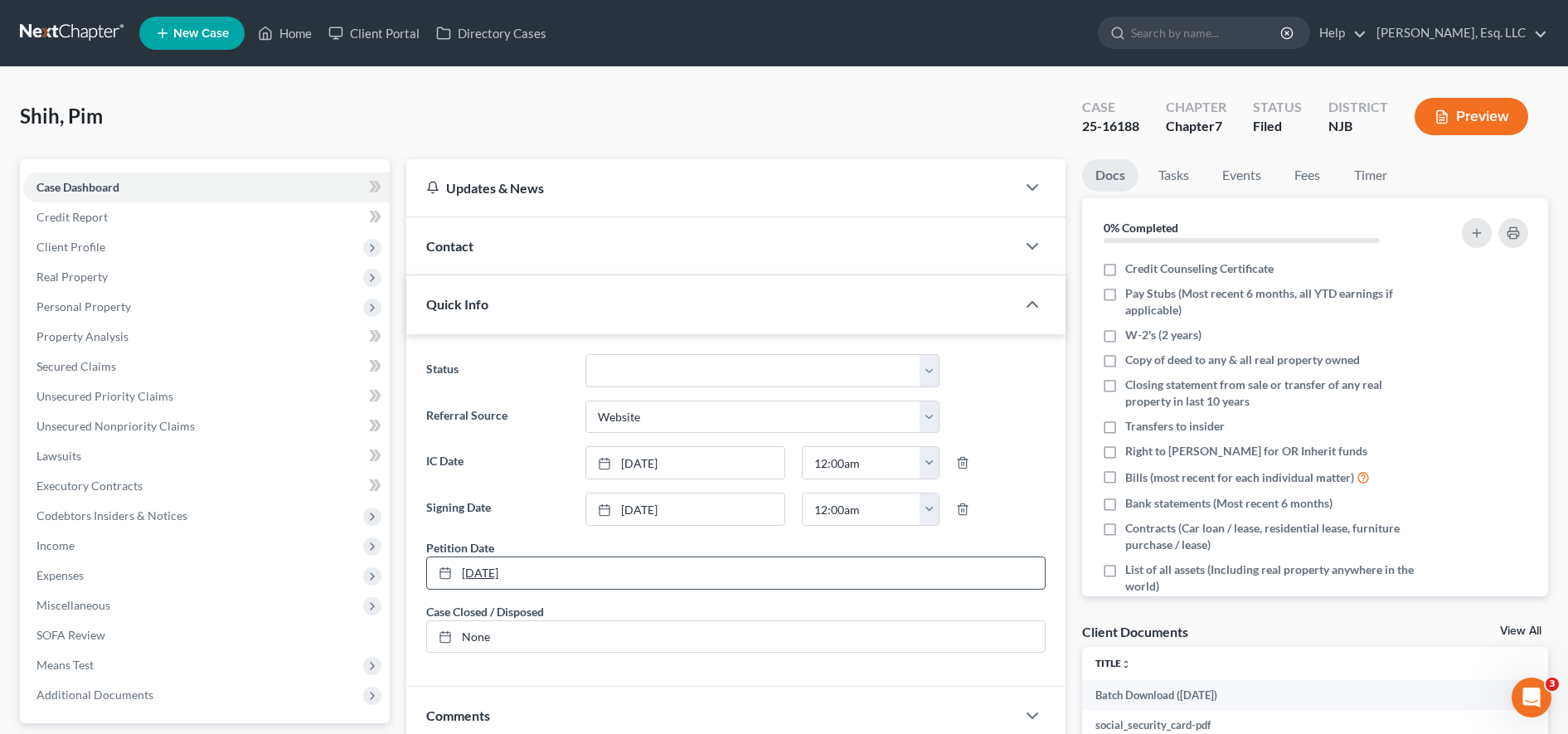
scroll to position [353, 0]
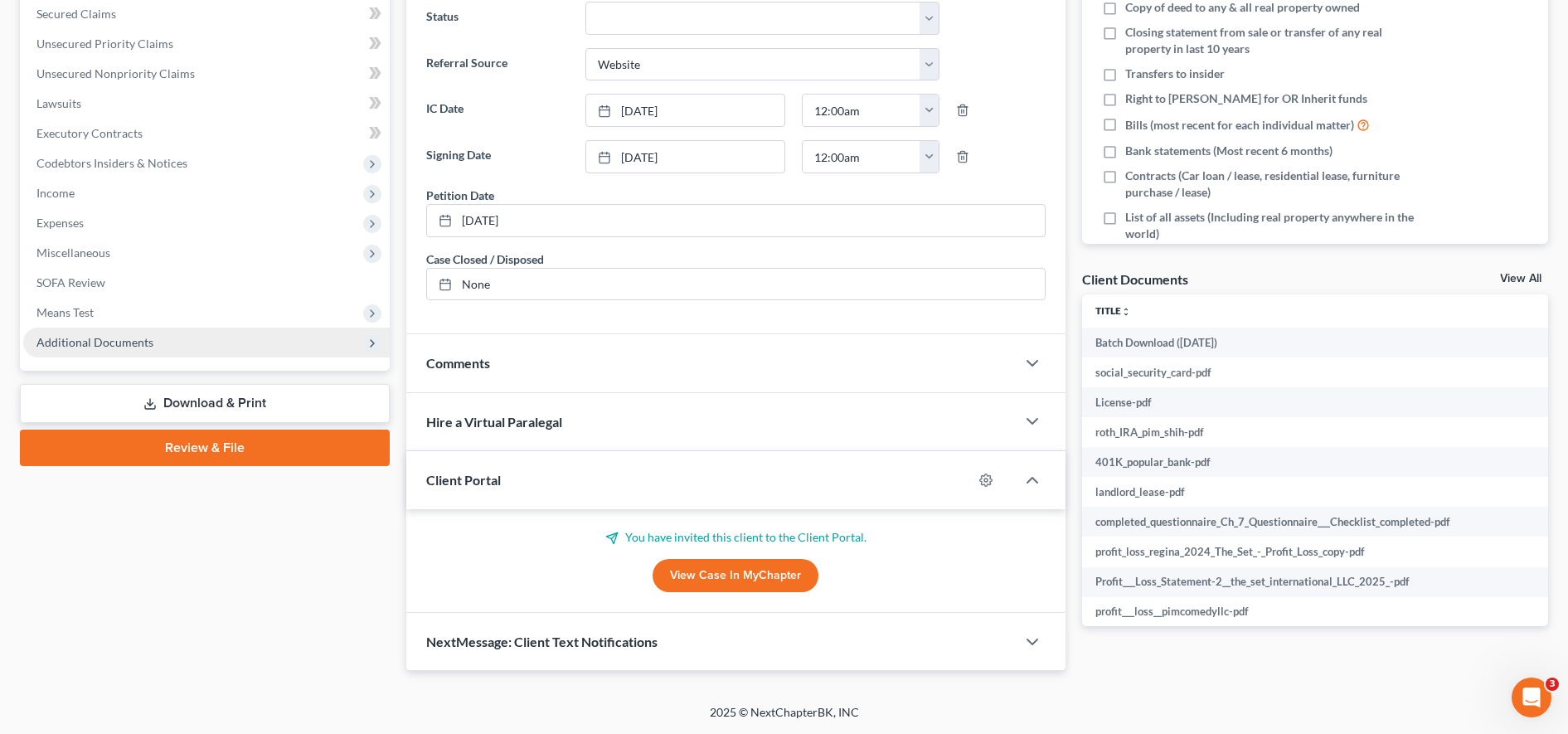
click at [203, 346] on span "Additional Documents" at bounding box center [206, 342] width 367 height 30
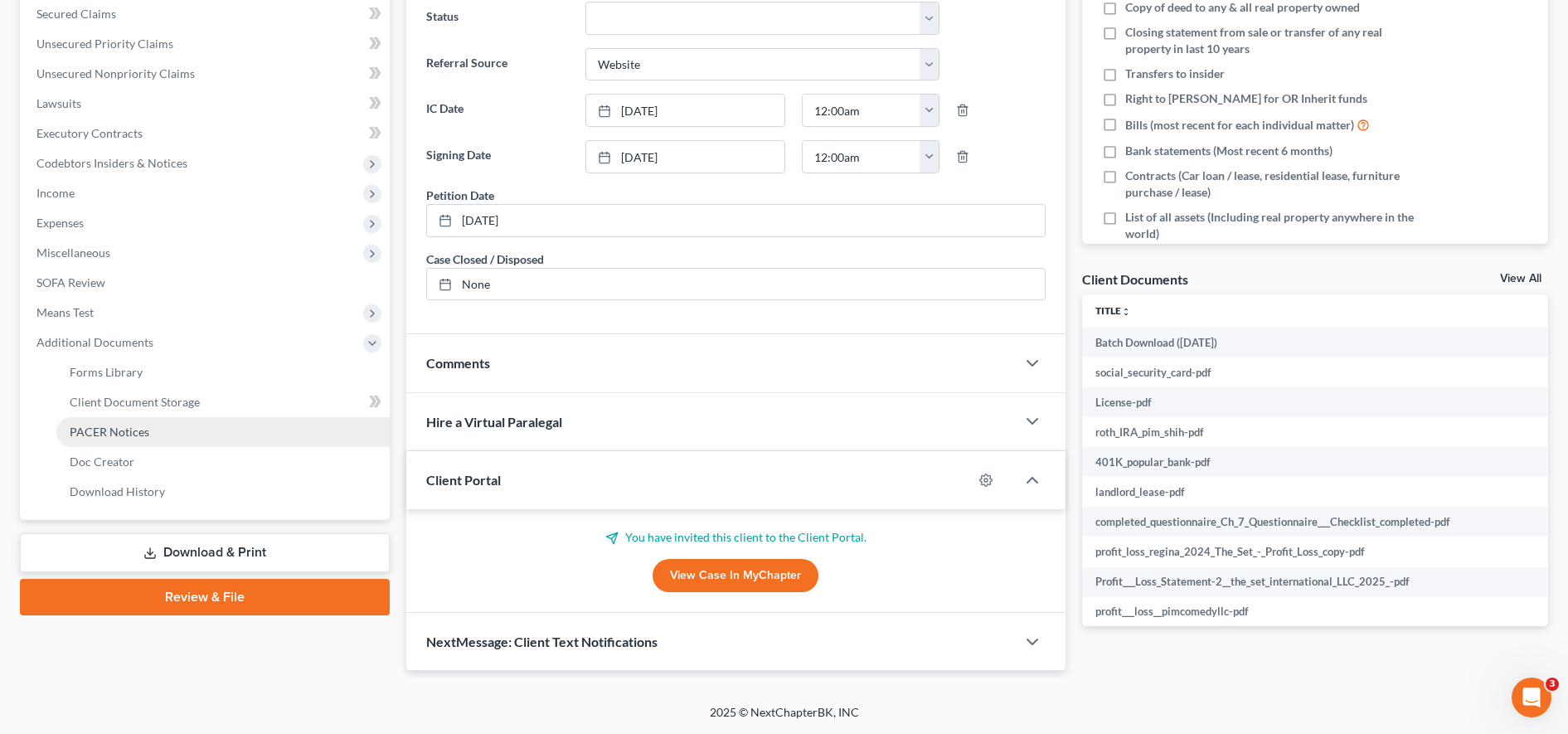
click at [200, 431] on link "PACER Notices" at bounding box center [222, 432] width 333 height 30
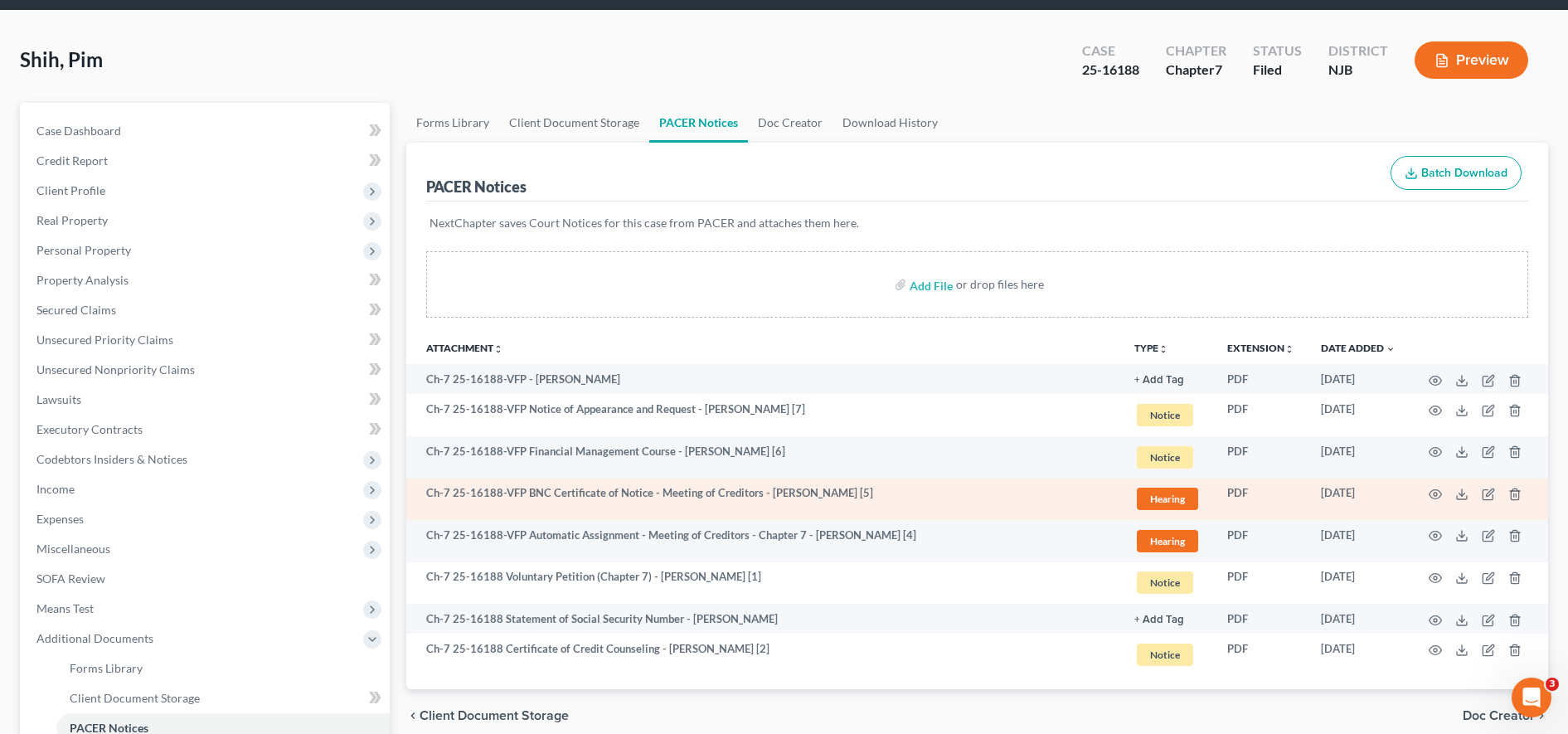
scroll to position [57, 0]
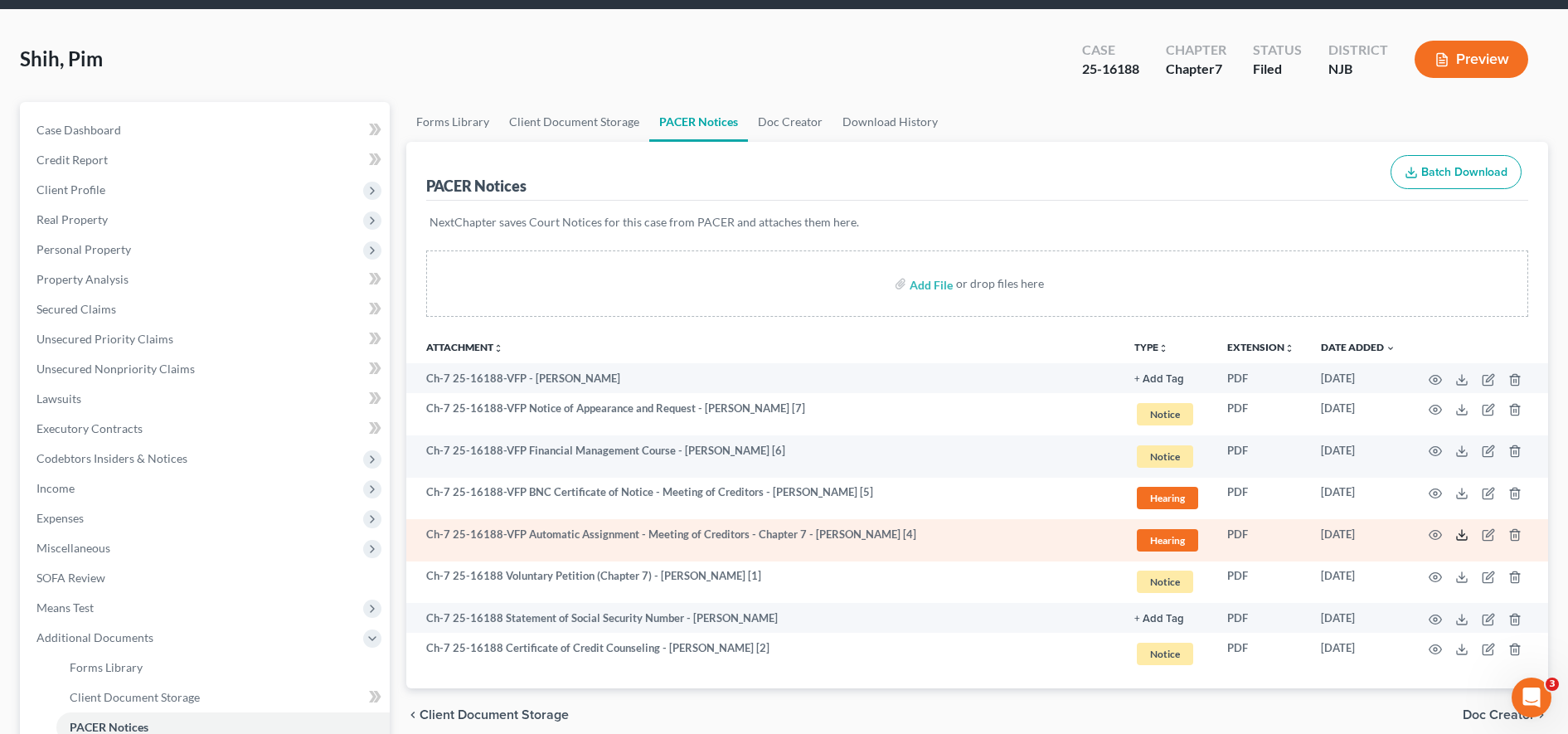
click at [1466, 537] on icon at bounding box center [1462, 535] width 13 height 13
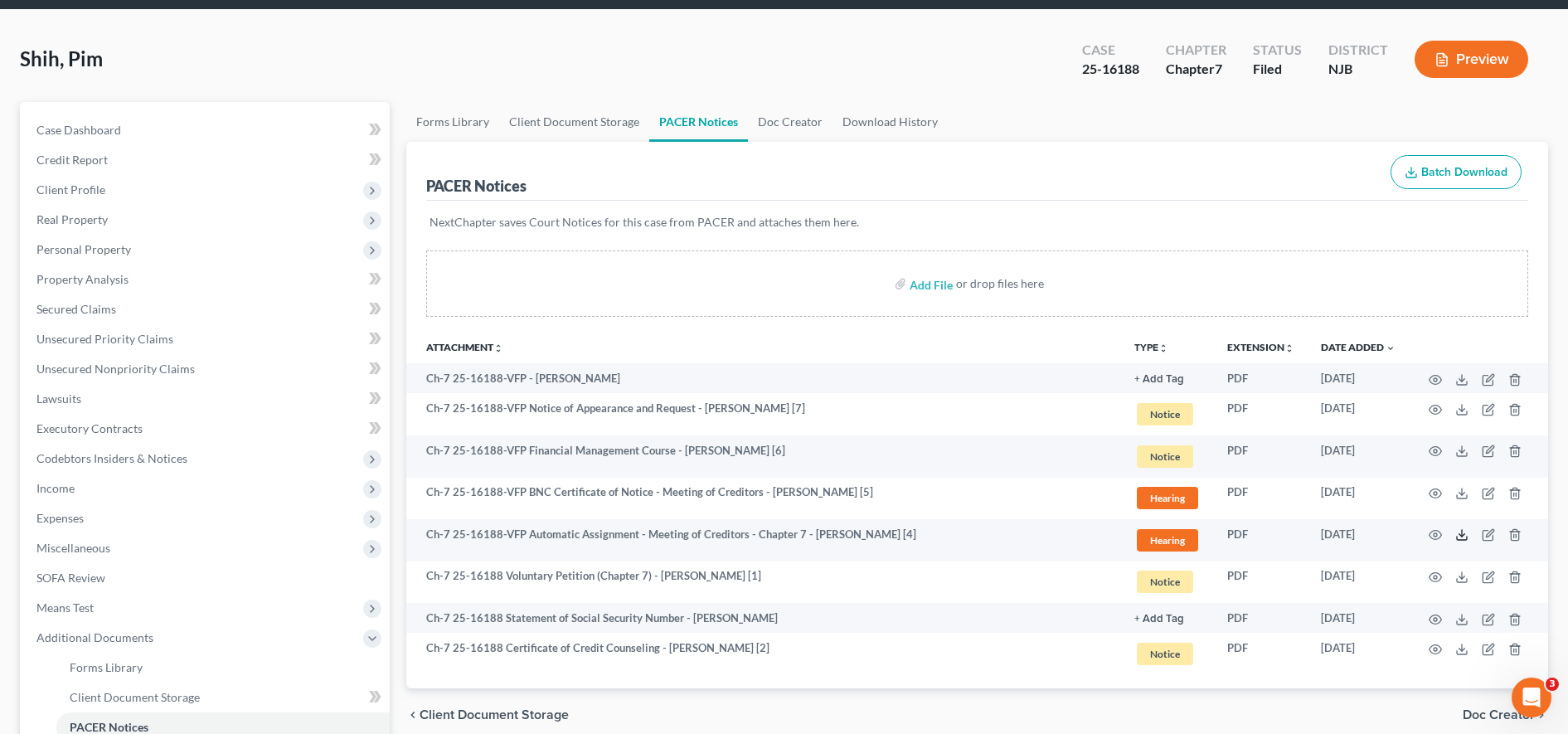
scroll to position [0, 0]
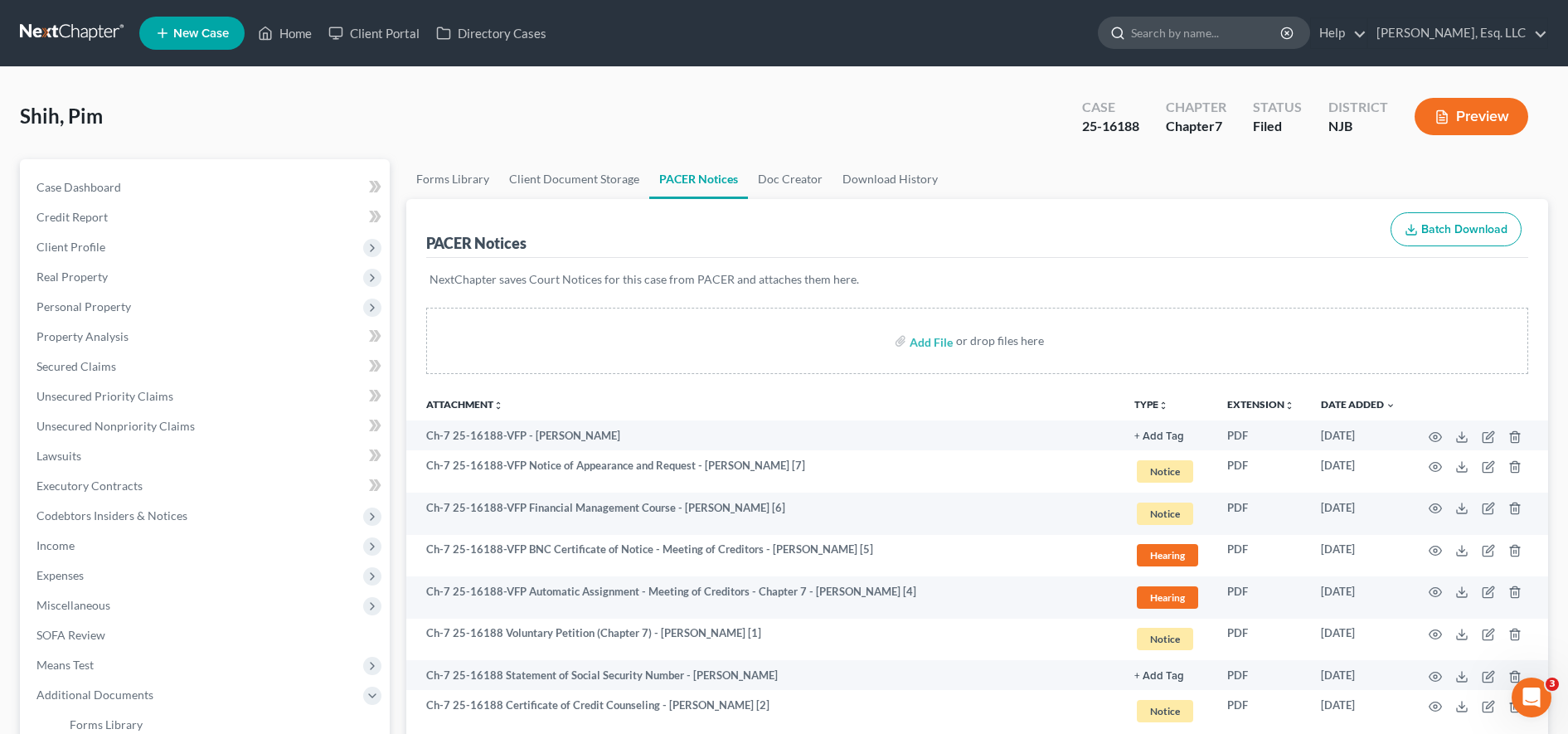
click at [1161, 43] on input "search" at bounding box center [1207, 32] width 151 height 31
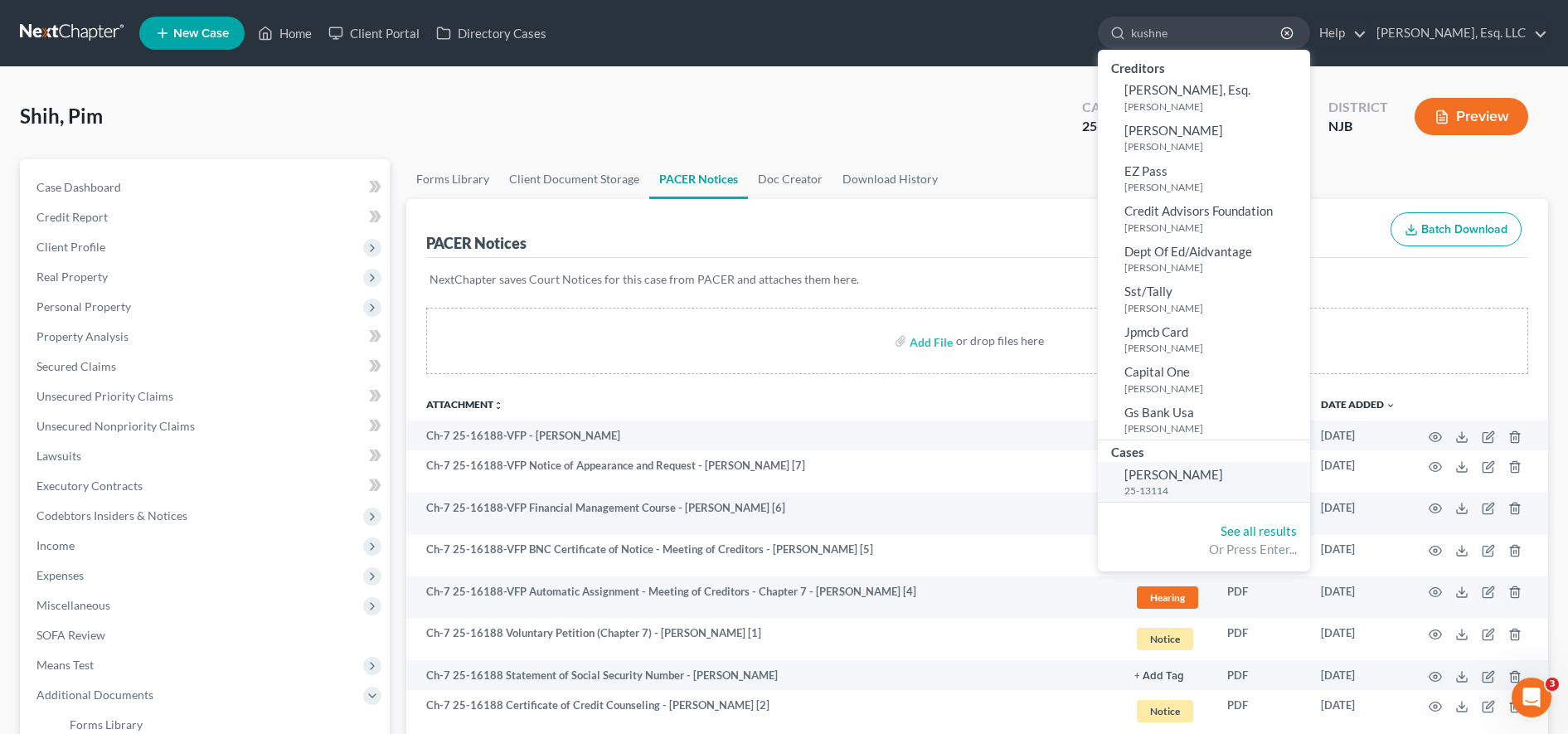
type input "kushne"
click at [1167, 467] on span "Kushner, Solomon" at bounding box center [1173, 474] width 99 height 15
select select "6"
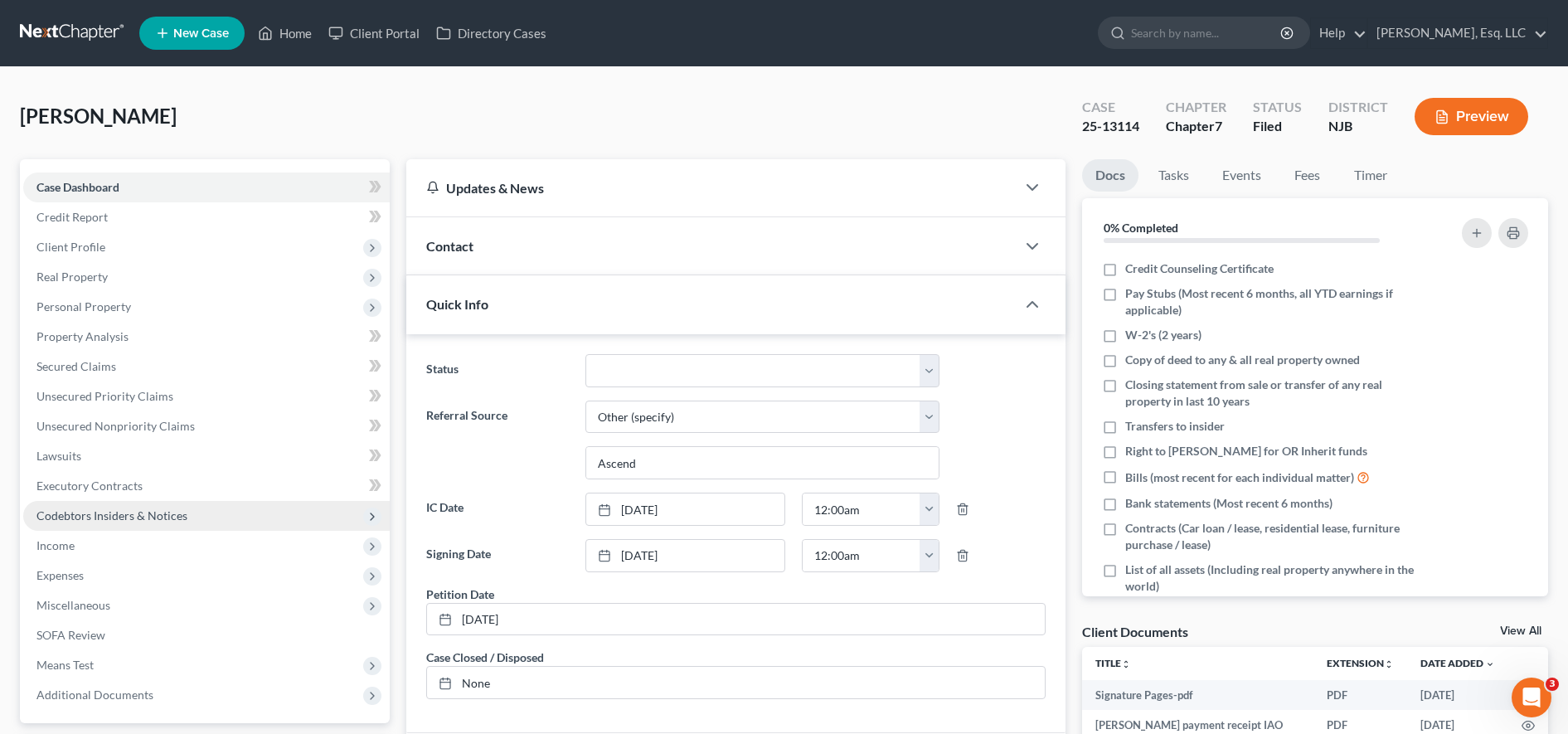
scroll to position [399, 0]
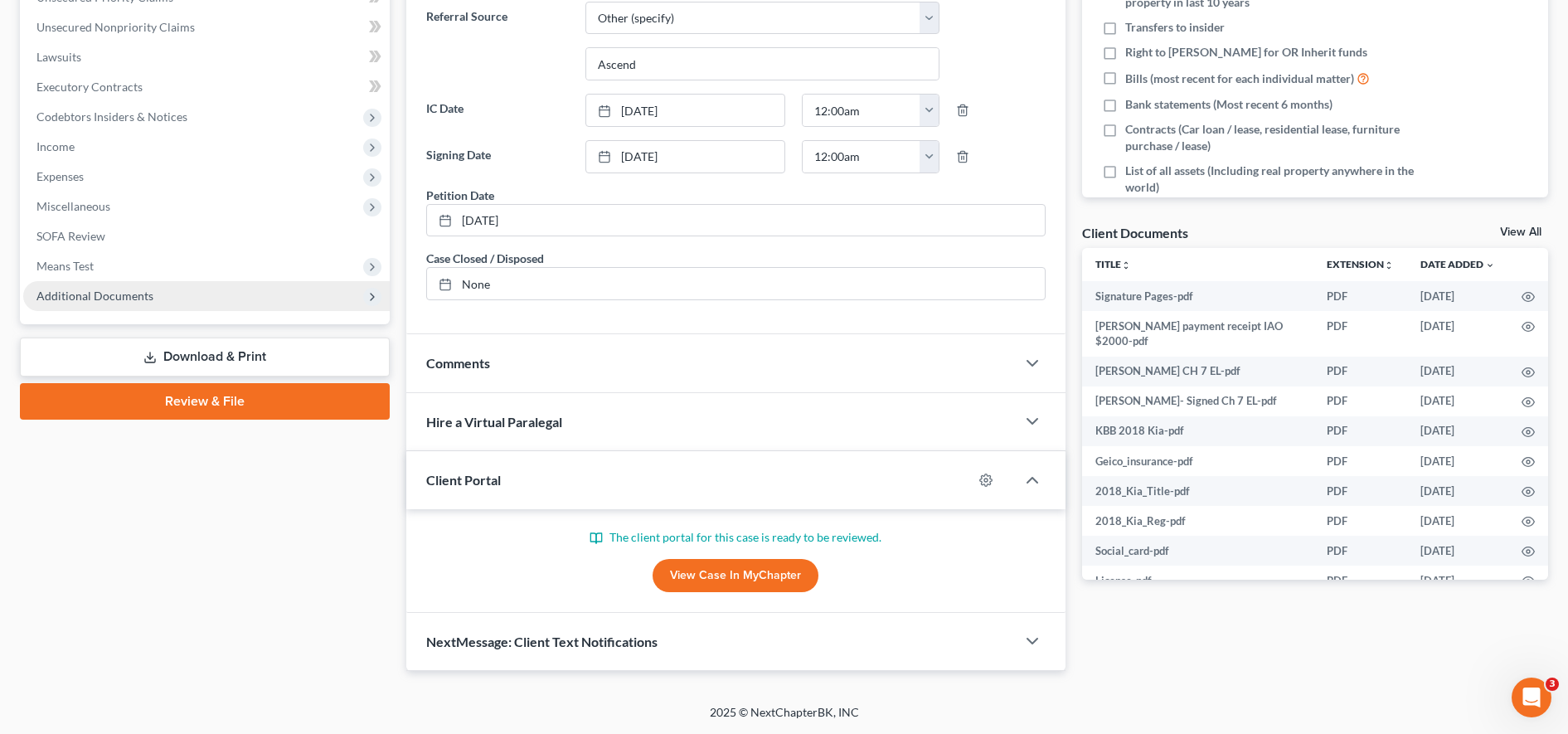
click at [134, 293] on span "Additional Documents" at bounding box center [95, 296] width 117 height 14
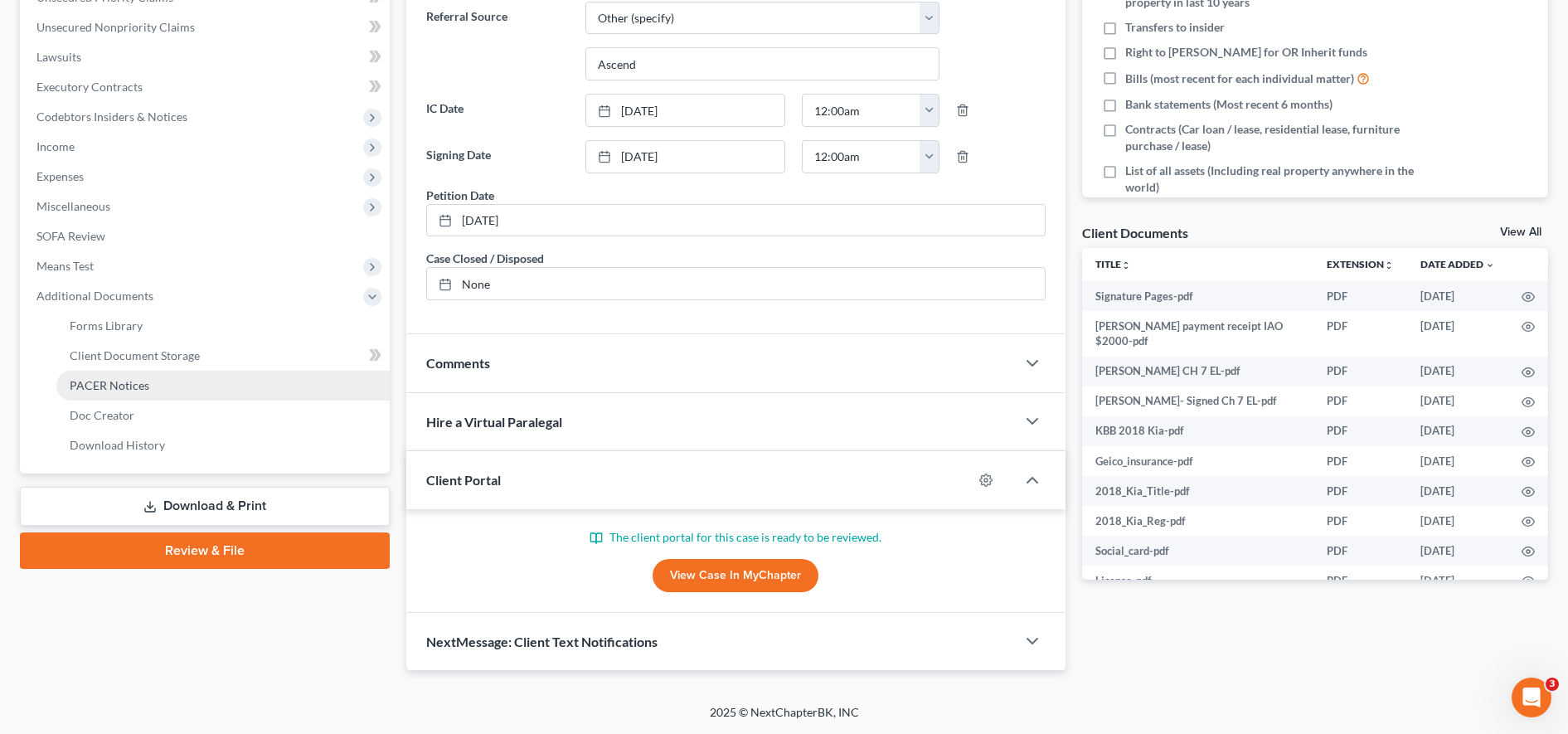
click at [147, 380] on span "PACER Notices" at bounding box center [109, 385] width 80 height 14
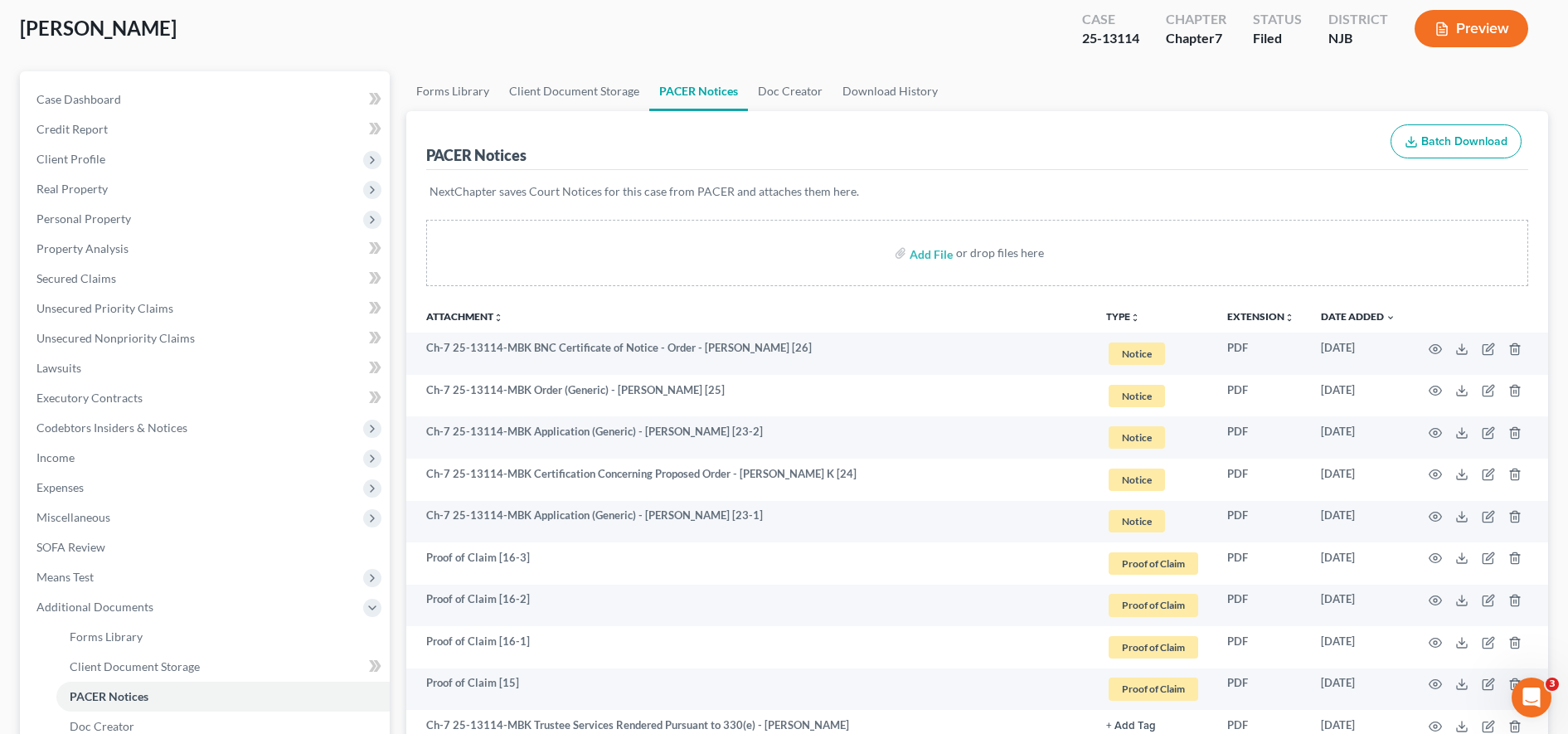
scroll to position [89, 0]
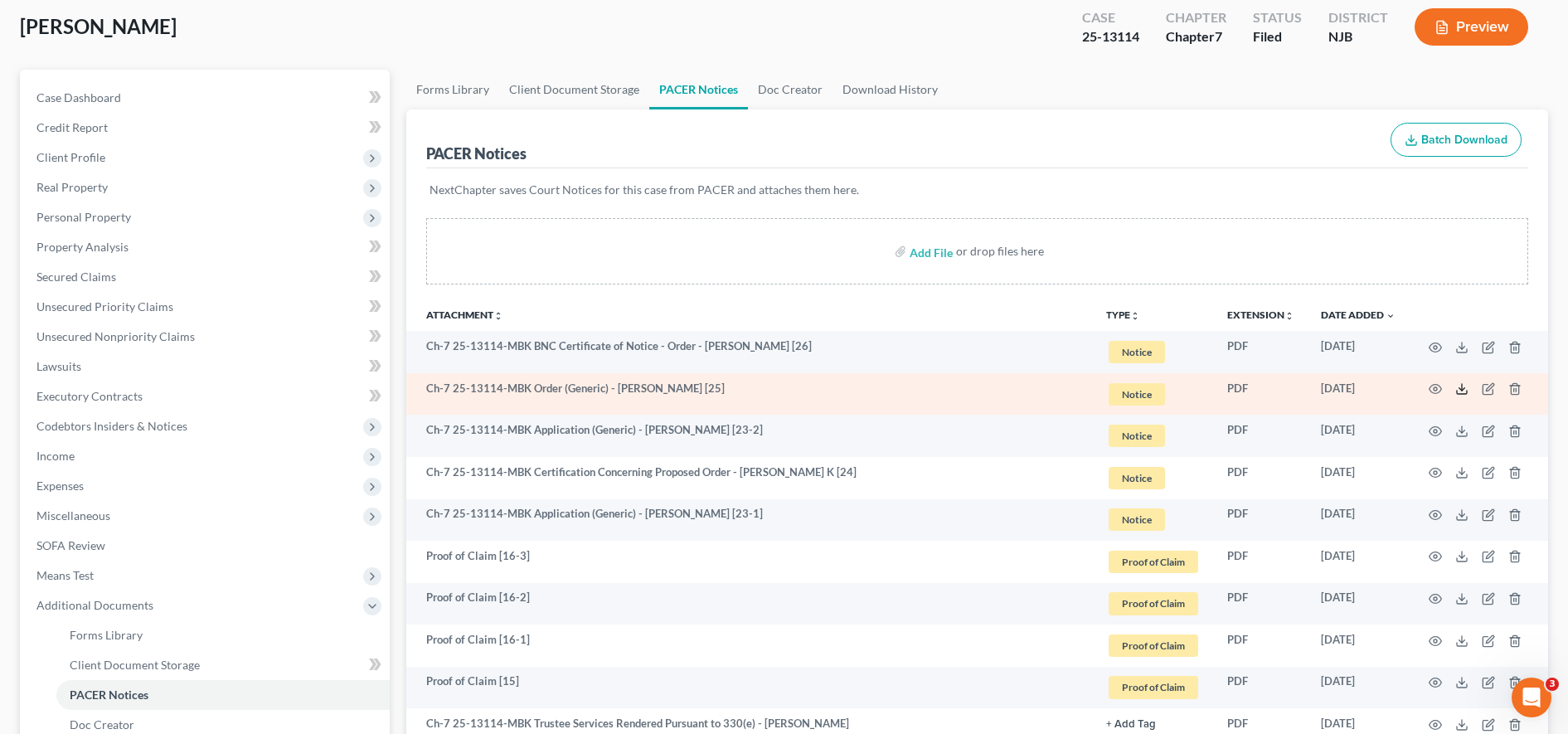
click at [1460, 384] on icon at bounding box center [1462, 388] width 13 height 13
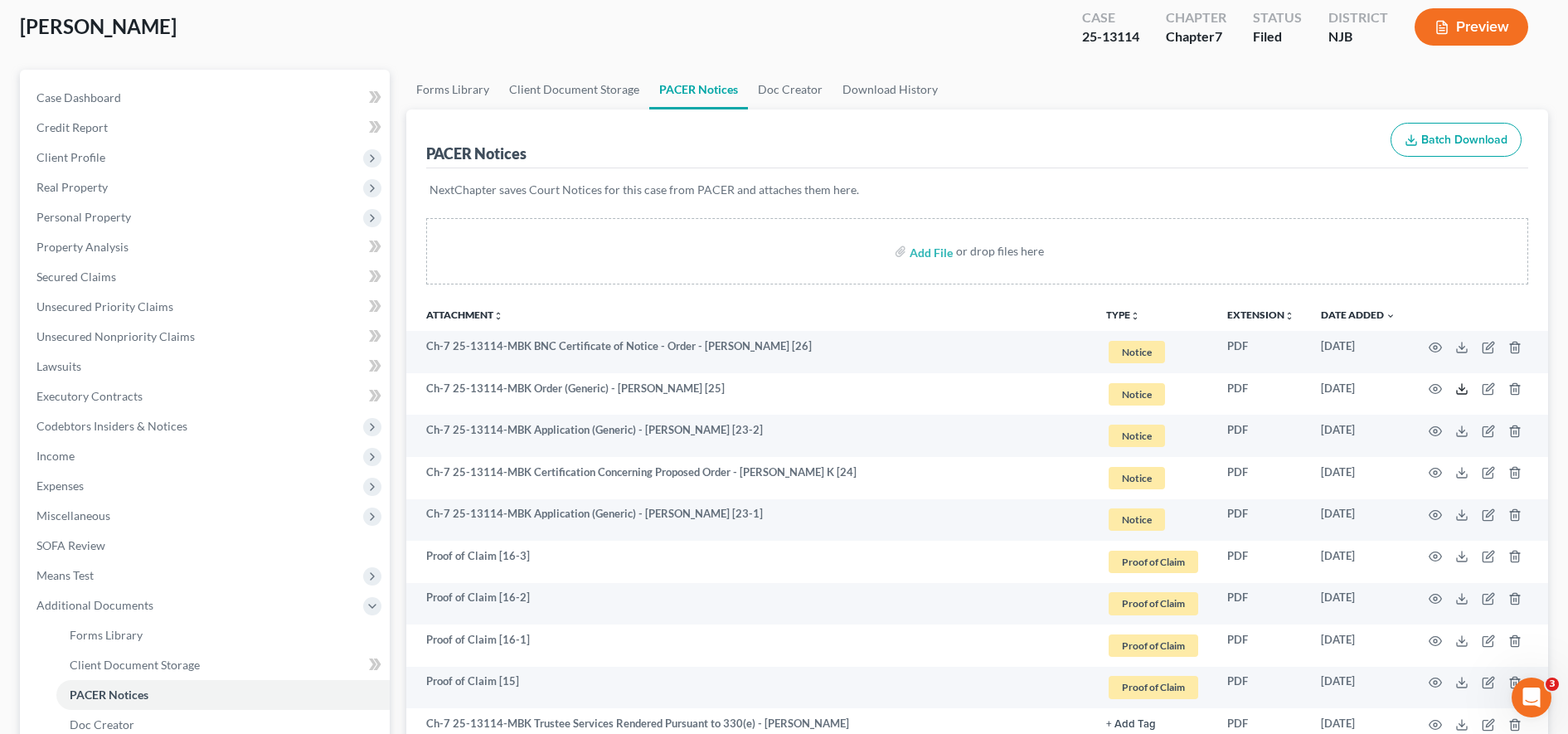
scroll to position [0, 0]
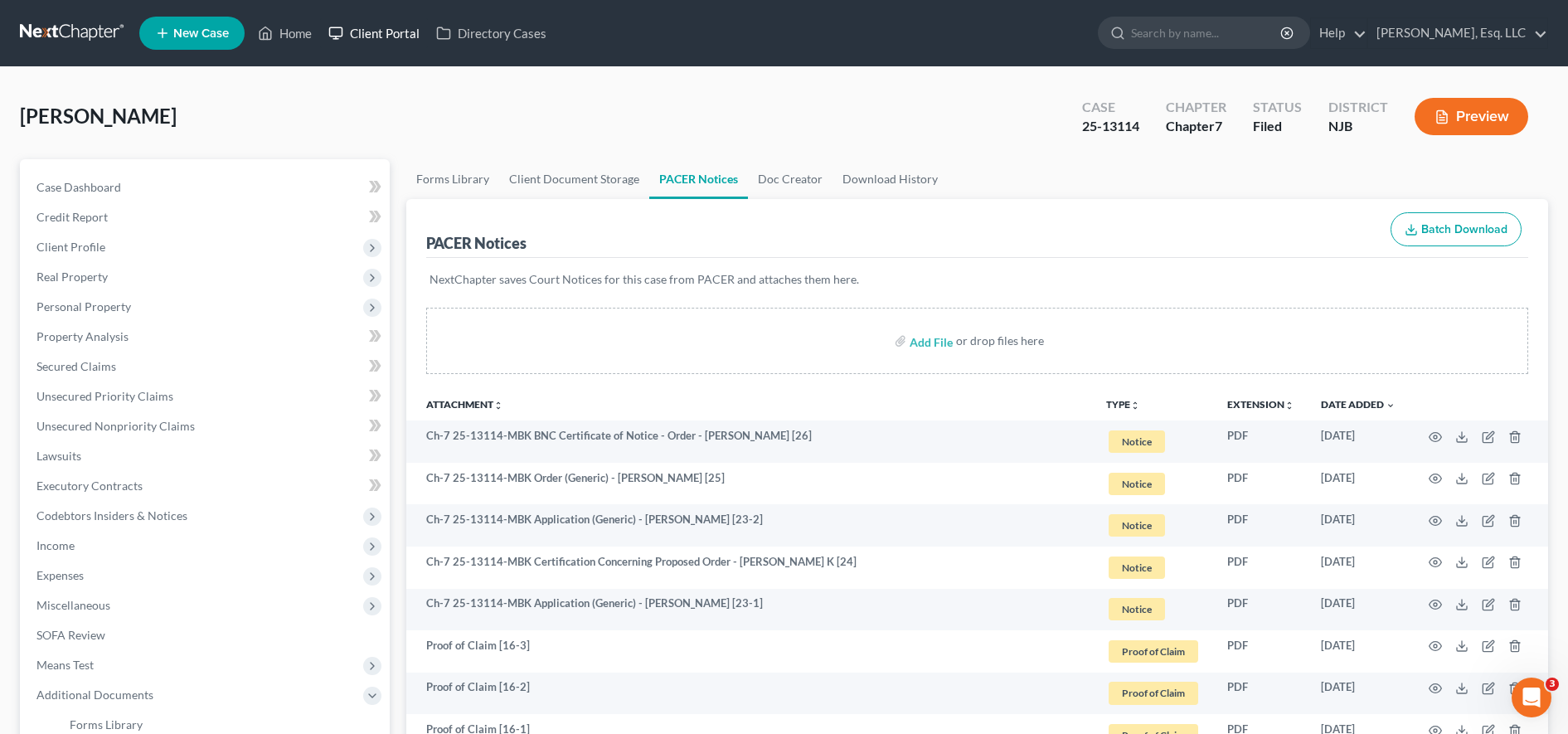
click at [390, 36] on link "Client Portal" at bounding box center [374, 33] width 108 height 30
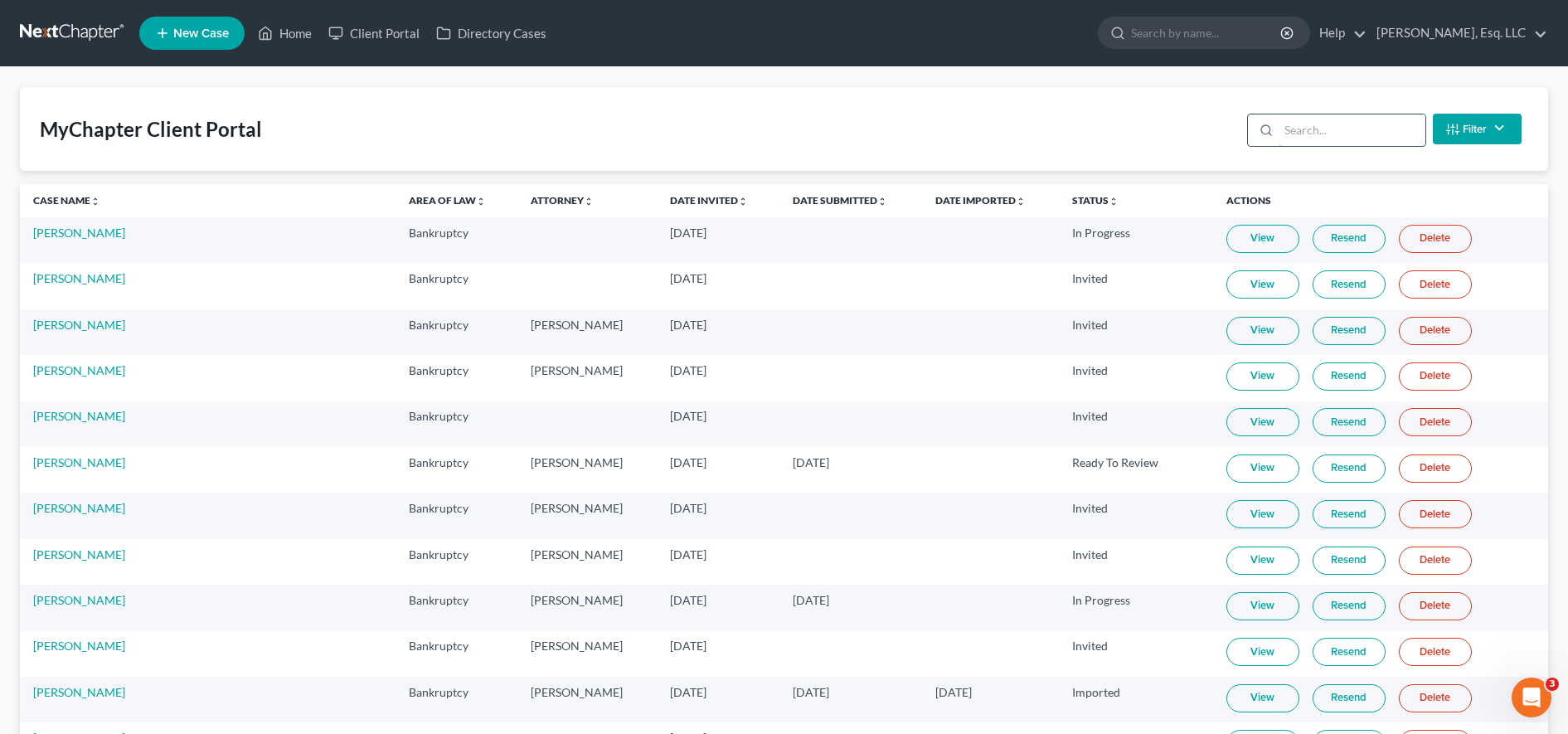
click at [1354, 141] on input "search" at bounding box center [1353, 130] width 147 height 31
click at [1354, 138] on input "search" at bounding box center [1353, 130] width 147 height 31
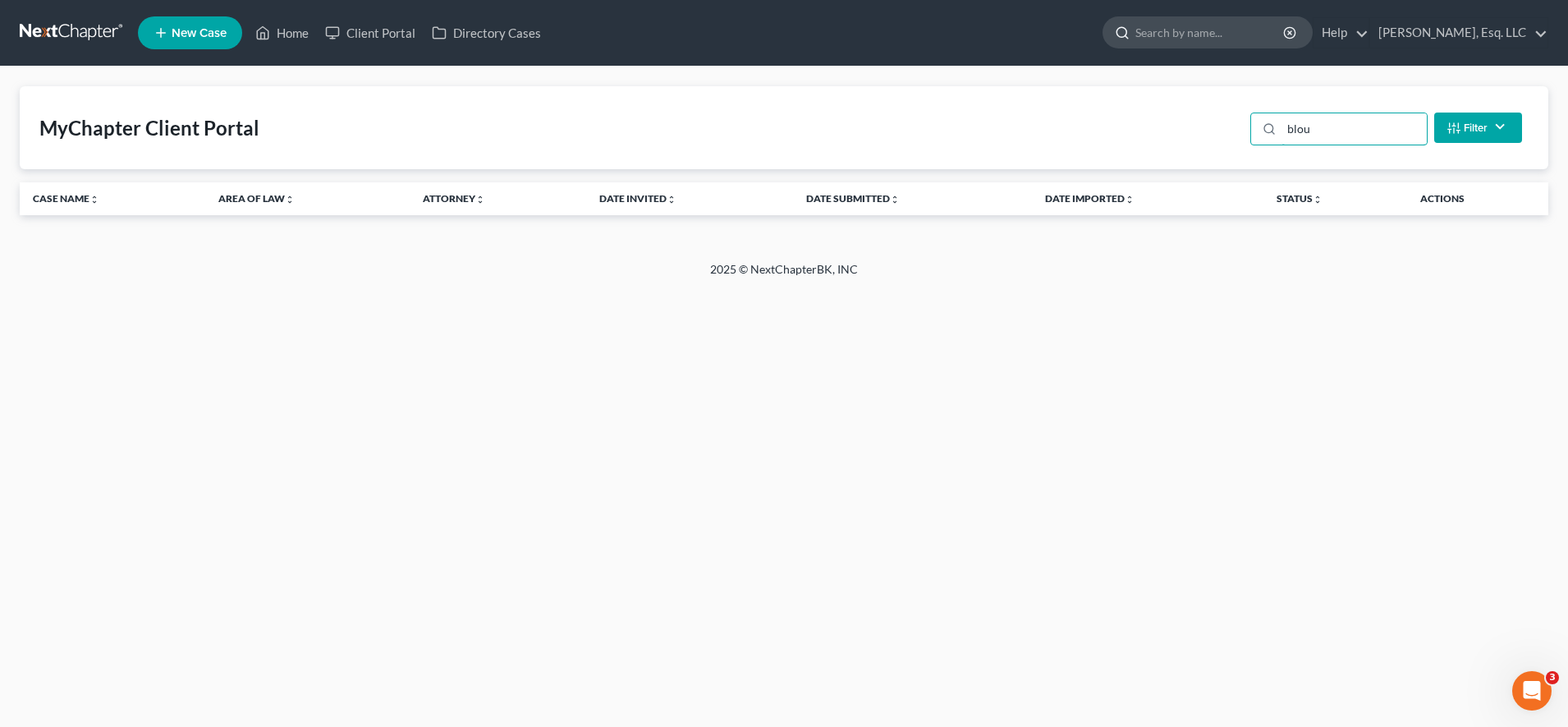
type input "blou"
click at [1195, 27] on input "search" at bounding box center [1210, 32] width 150 height 30
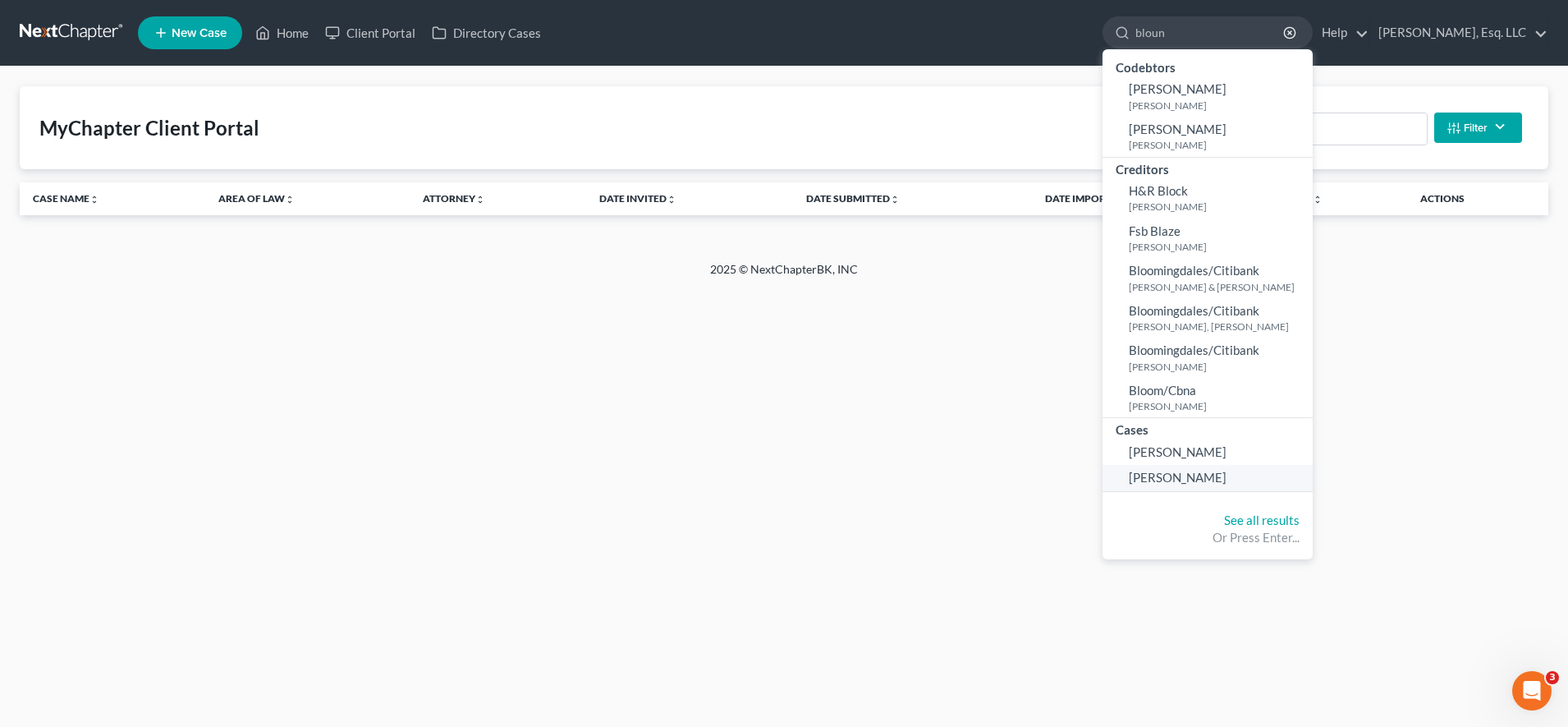
type input "bloun"
click at [1161, 471] on span "Blount, Jaclyn" at bounding box center [1177, 477] width 98 height 15
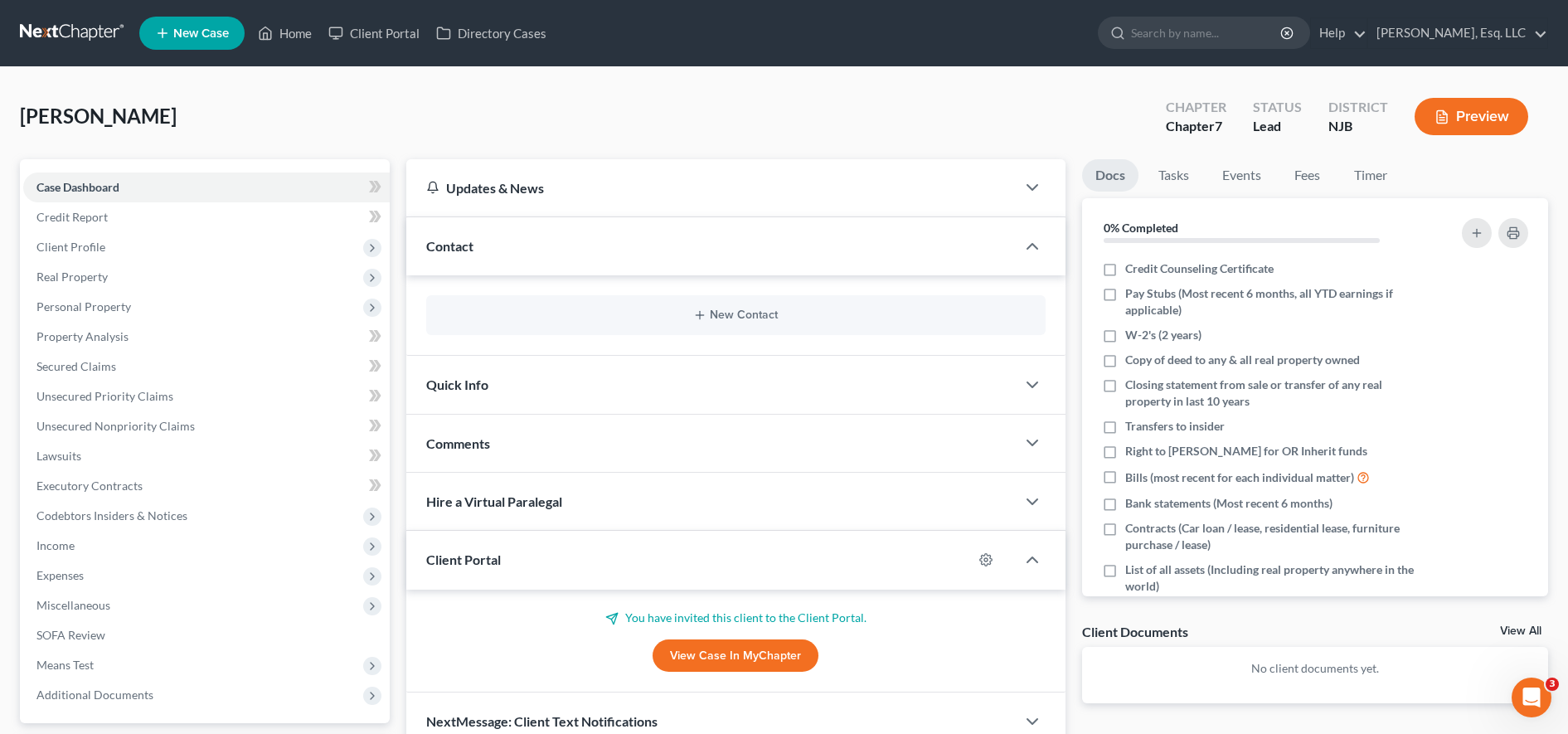
click at [676, 662] on link "View Case in MyChapter" at bounding box center [736, 656] width 166 height 33
click at [692, 647] on link "View Case in MyChapter" at bounding box center [736, 656] width 166 height 33
